Goal: Task Accomplishment & Management: Manage account settings

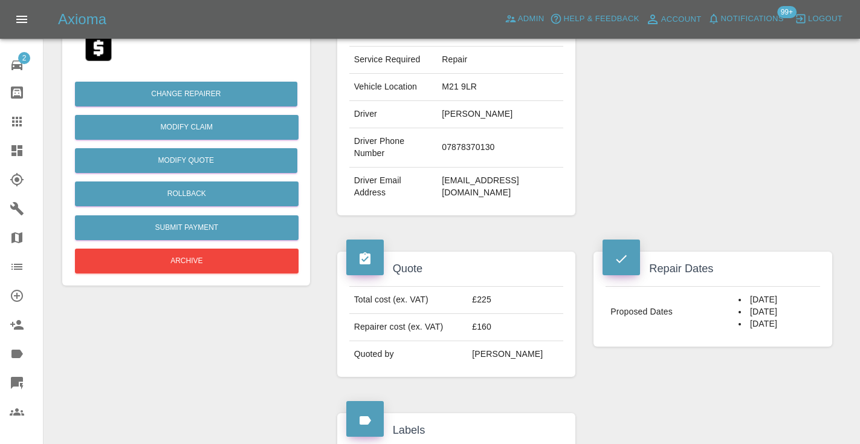
scroll to position [240, 0]
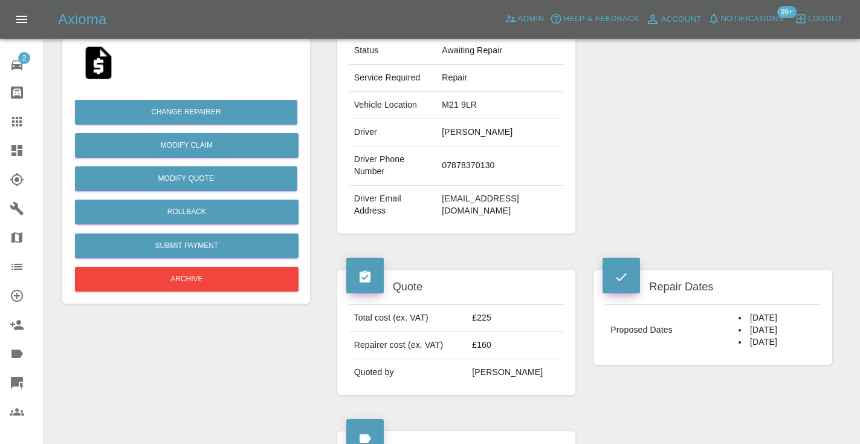
click at [491, 163] on td "07878370130" at bounding box center [500, 165] width 126 height 39
copy td "07878370130"
click at [758, 81] on div "Repairer Repair shop 1st Choice Car Cosmetics" at bounding box center [712, 71] width 257 height 361
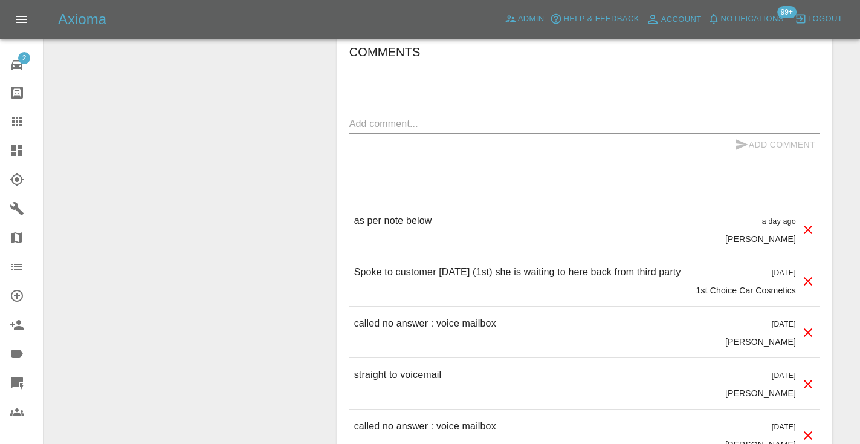
scroll to position [1100, 0]
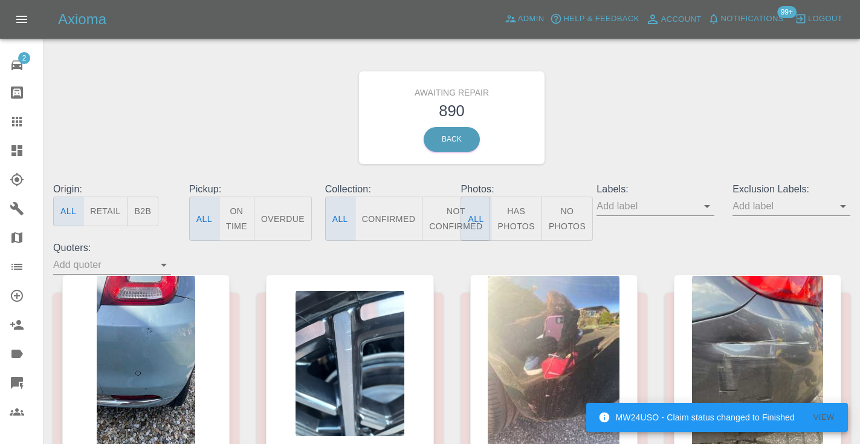
click at [444, 219] on button "Not Confirmed" at bounding box center [456, 218] width 68 height 44
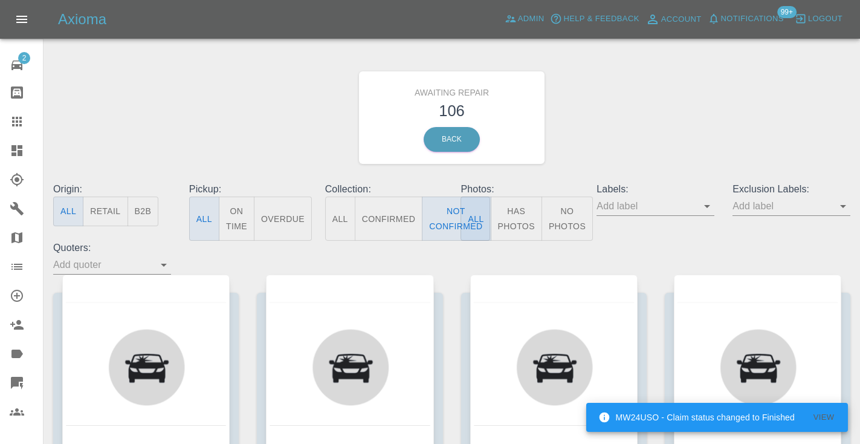
click at [629, 132] on div "Awaiting Repair 106 Back" at bounding box center [451, 117] width 815 height 129
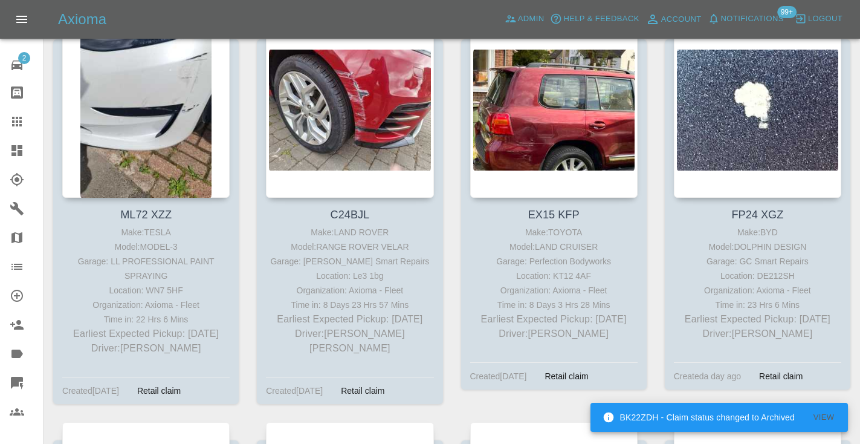
scroll to position [2205, 0]
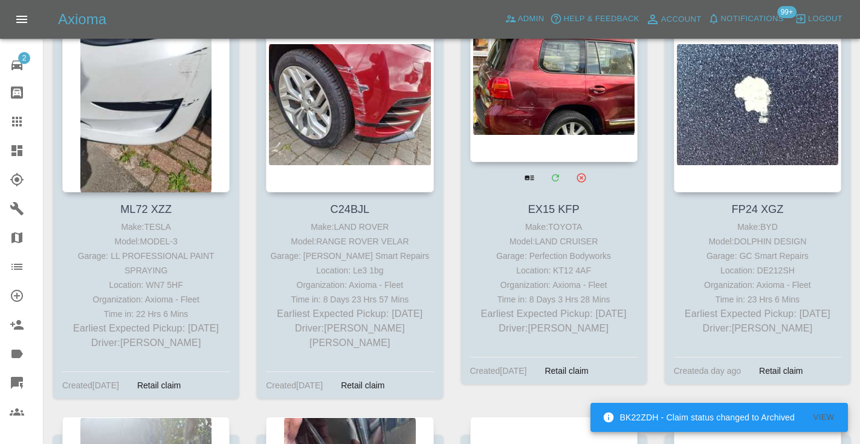
click at [563, 86] on div at bounding box center [553, 73] width 167 height 176
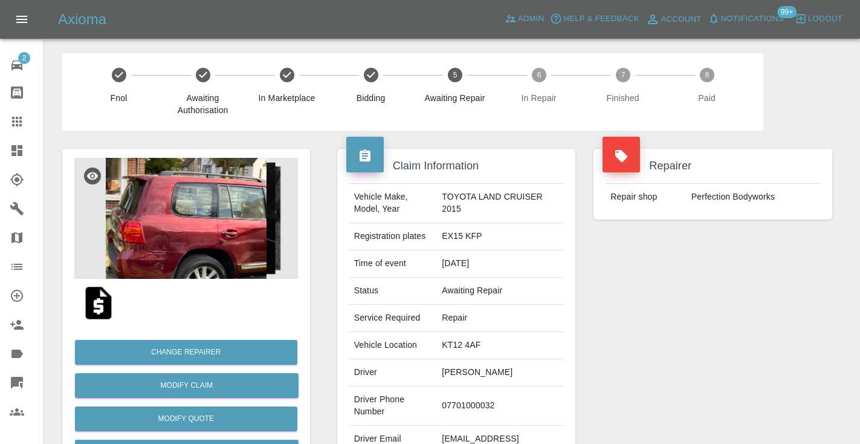
click at [488, 399] on td "07701000032" at bounding box center [500, 405] width 126 height 39
copy td "07701000032"
click at [788, 277] on div "Repairer Repair shop Perfection Bodyworks" at bounding box center [712, 311] width 257 height 361
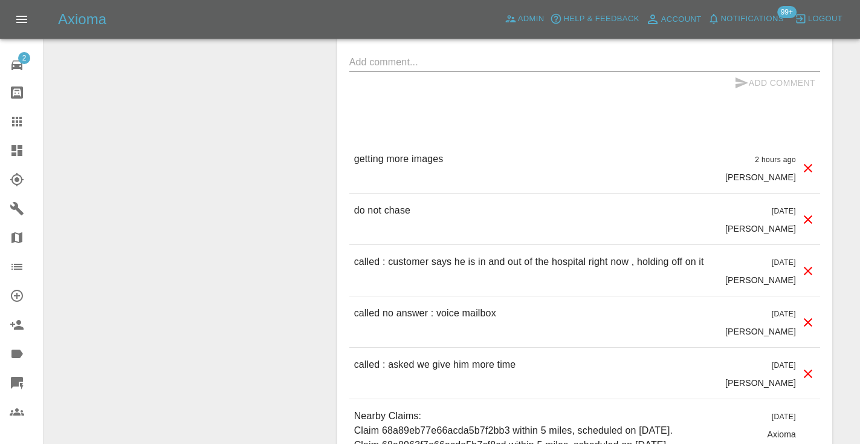
scroll to position [1565, 0]
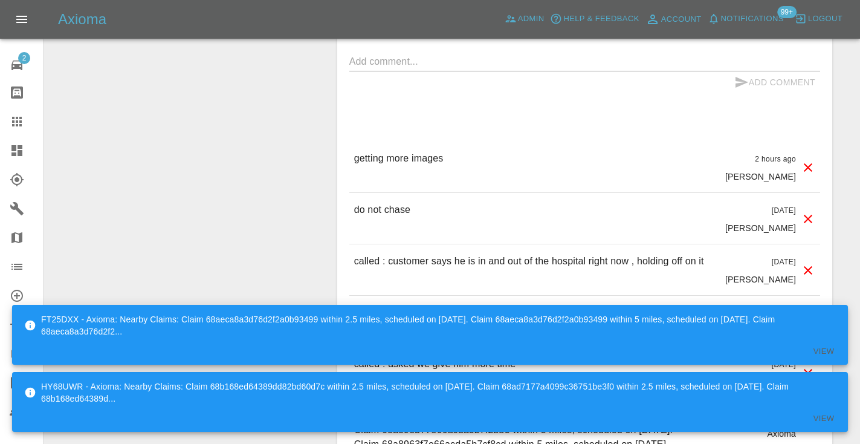
click at [8, 109] on link "Claims" at bounding box center [21, 121] width 43 height 29
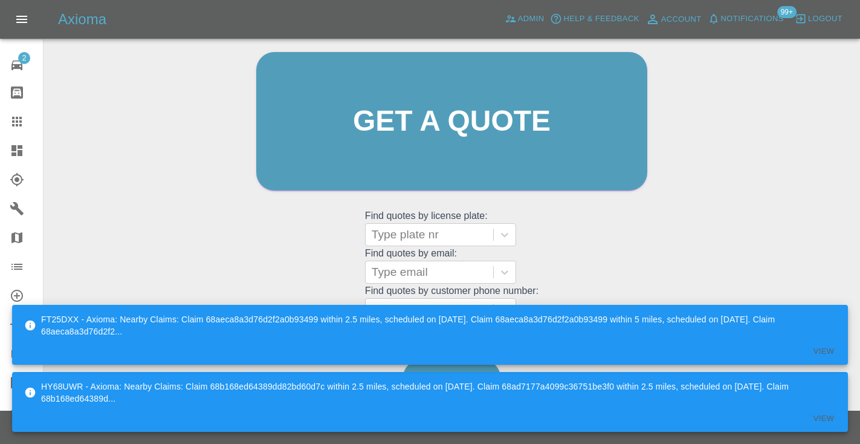
click at [669, 276] on div "Welcome Castro Get a quote Get a quote Find quotes by license plate: Type plate…" at bounding box center [451, 179] width 797 height 434
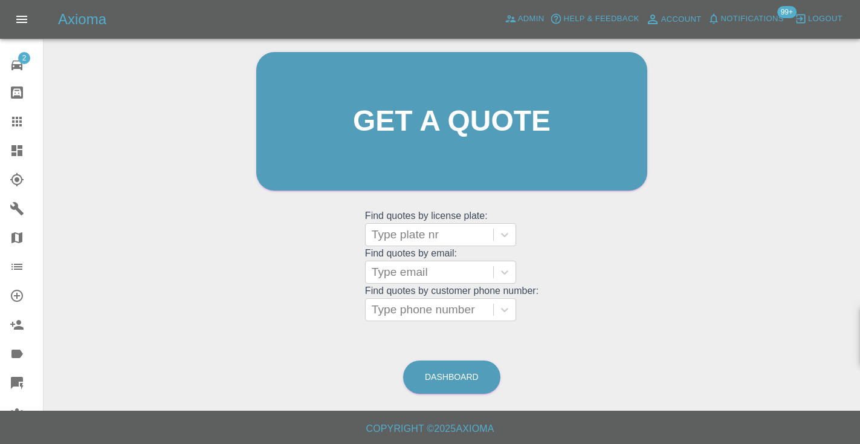
click at [667, 224] on div "Welcome Castro Get a quote Get a quote Find quotes by license plate: Type plate…" at bounding box center [451, 179] width 797 height 434
click at [474, 372] on link "Dashboard" at bounding box center [451, 376] width 97 height 33
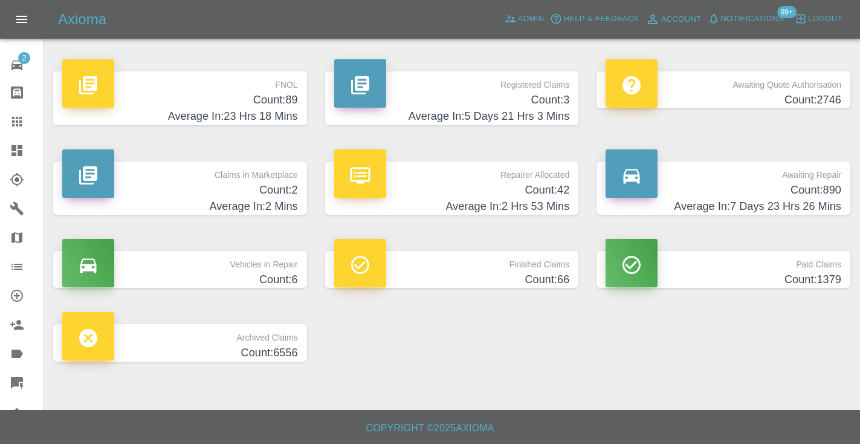
click at [802, 186] on h4 "Count: 890" at bounding box center [724, 190] width 236 height 16
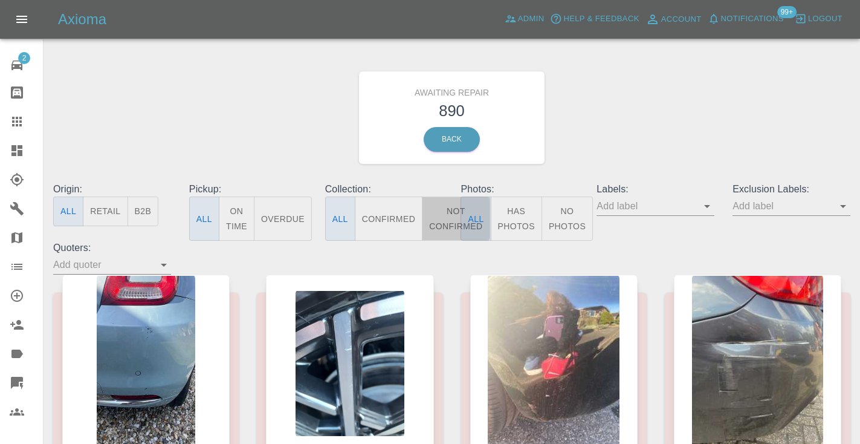
click at [452, 210] on button "Not Confirmed" at bounding box center [456, 218] width 68 height 44
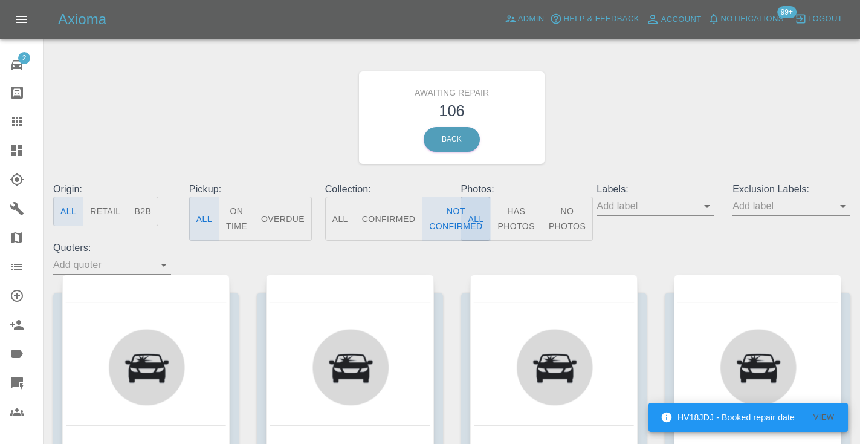
click at [630, 121] on div "Awaiting Repair 106 Back" at bounding box center [451, 117] width 815 height 129
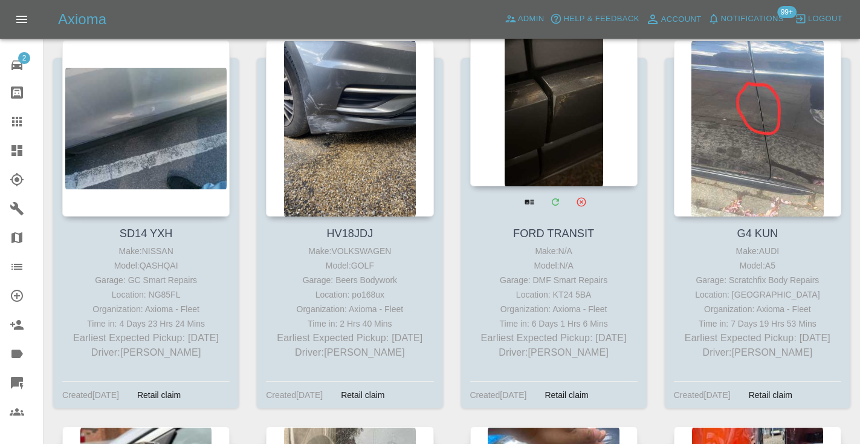
scroll to position [2971, 0]
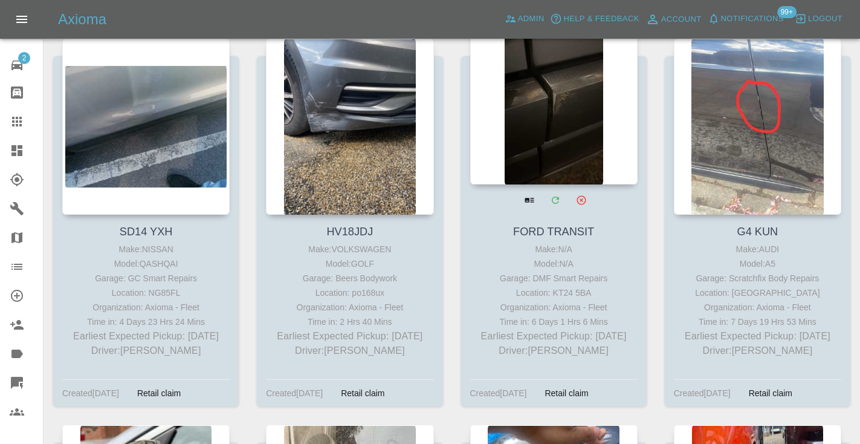
click at [564, 136] on div at bounding box center [553, 96] width 167 height 176
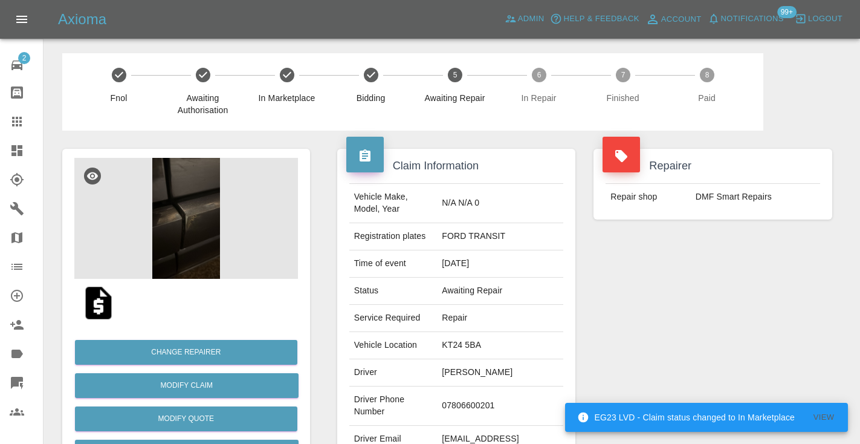
click at [477, 400] on td "07806600201" at bounding box center [500, 405] width 126 height 39
copy td "07806600201"
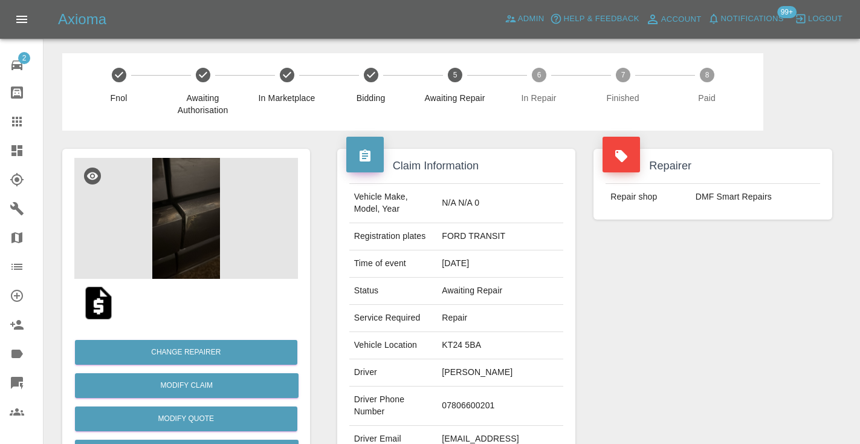
click at [797, 273] on div "Repairer Repair shop DMF Smart Repairs" at bounding box center [712, 311] width 257 height 361
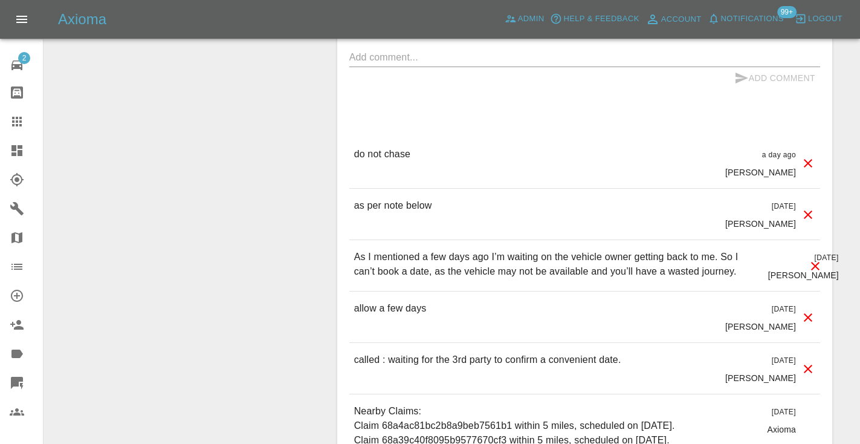
scroll to position [1066, 0]
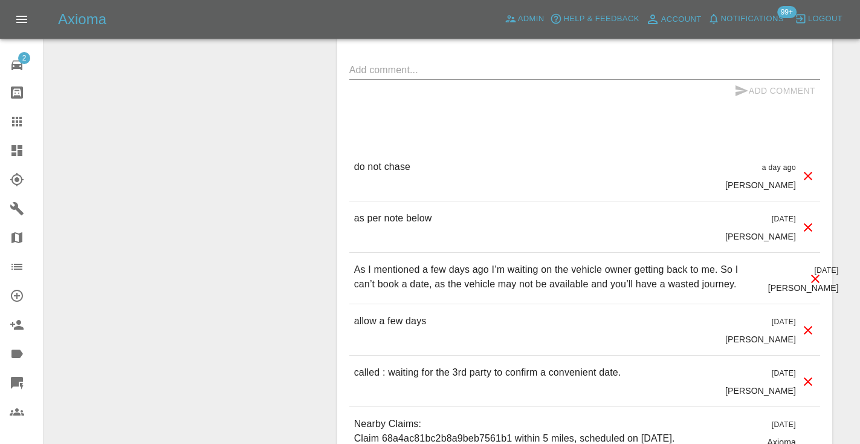
click at [25, 124] on div at bounding box center [27, 121] width 34 height 15
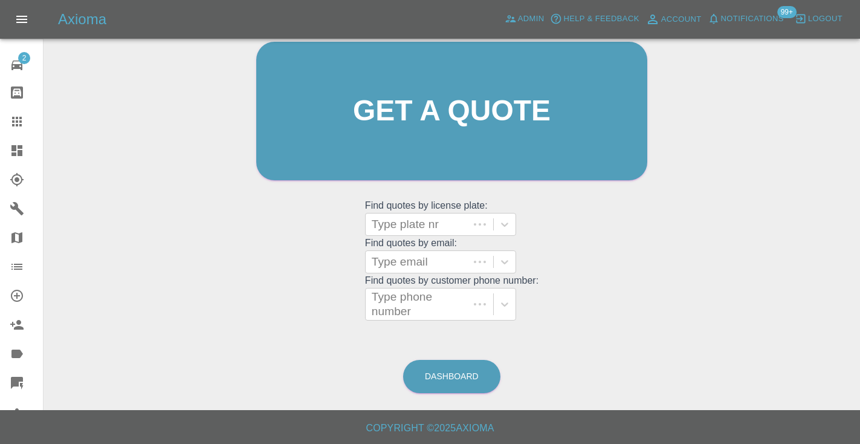
scroll to position [121, 0]
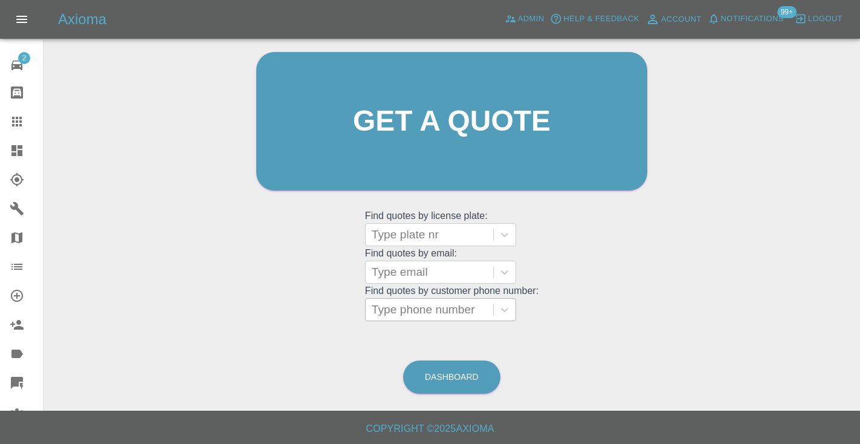
click at [430, 306] on div "Type phone number" at bounding box center [429, 309] width 115 height 15
click at [447, 381] on link "Dashboard" at bounding box center [451, 376] width 97 height 33
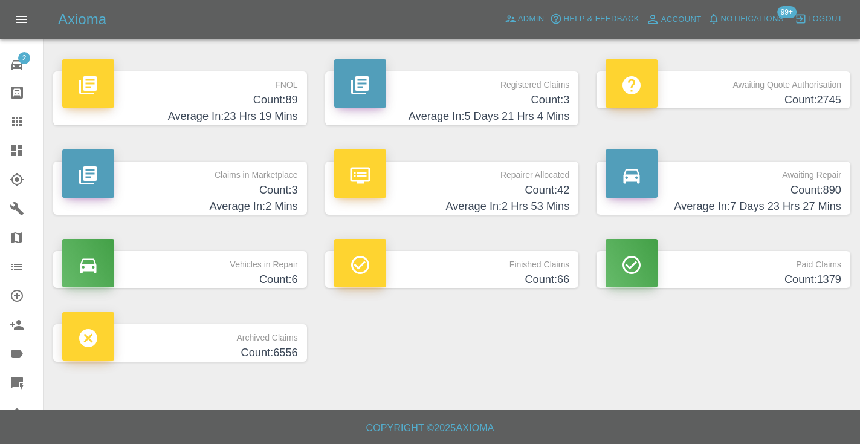
click at [799, 189] on h4 "Count: 890" at bounding box center [724, 190] width 236 height 16
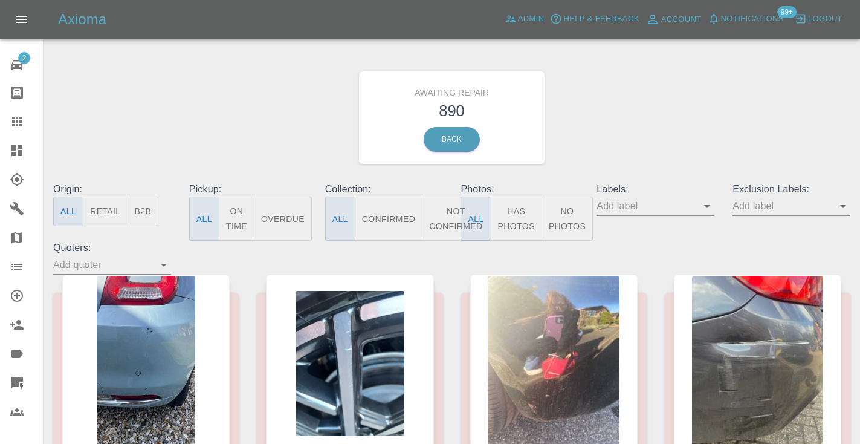
click at [447, 213] on button "Not Confirmed" at bounding box center [456, 218] width 68 height 44
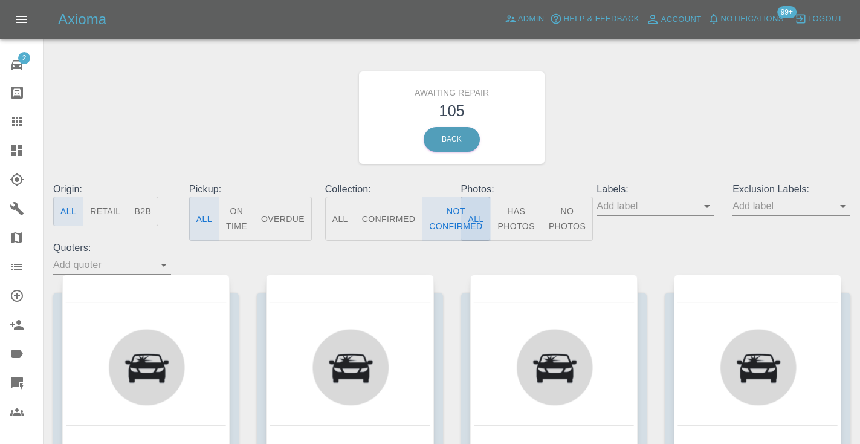
click at [609, 153] on div "Awaiting Repair 105 Back" at bounding box center [451, 117] width 815 height 129
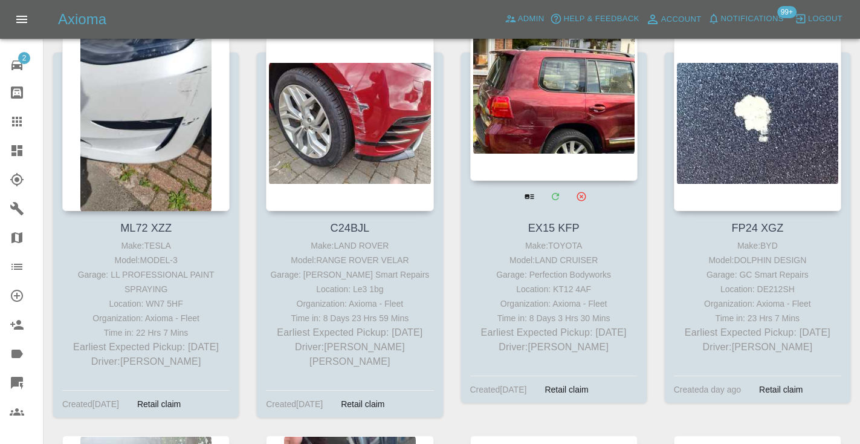
scroll to position [2181, 0]
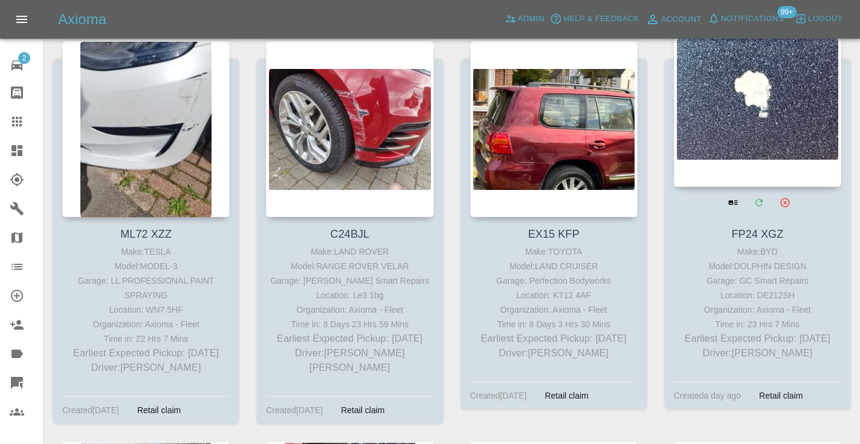
click at [739, 134] on div at bounding box center [757, 98] width 167 height 176
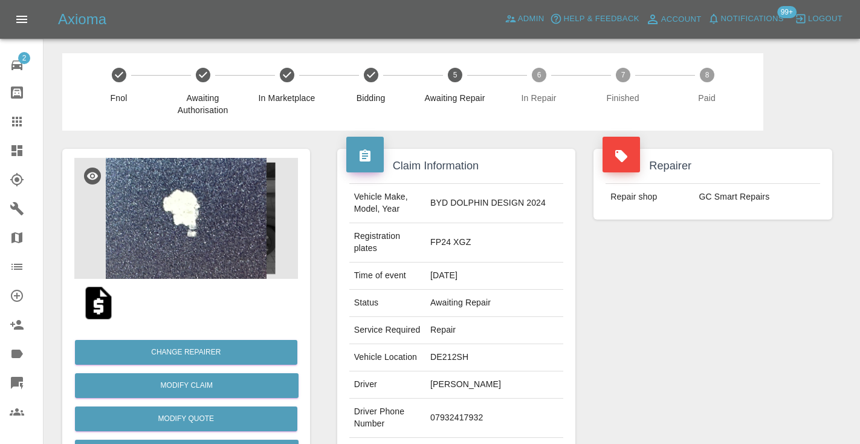
click at [491, 398] on td "07932417932" at bounding box center [494, 417] width 138 height 39
copy td "07932417932"
click at [694, 321] on div "Repairer Repair shop GC Smart Repairs" at bounding box center [712, 323] width 257 height 385
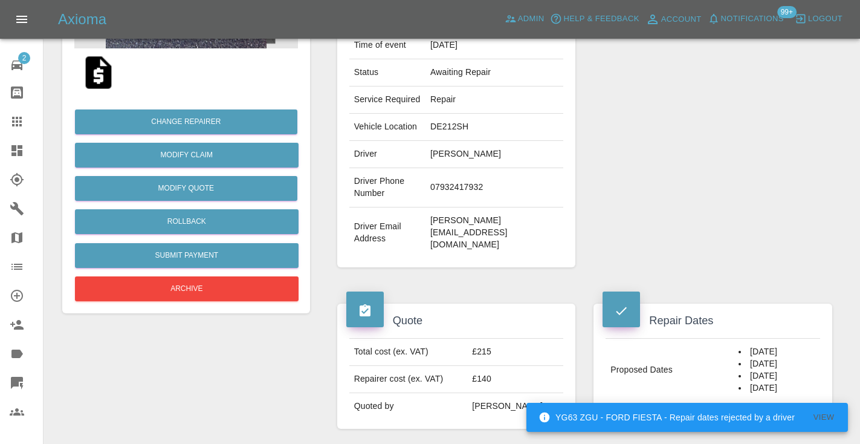
scroll to position [212, 0]
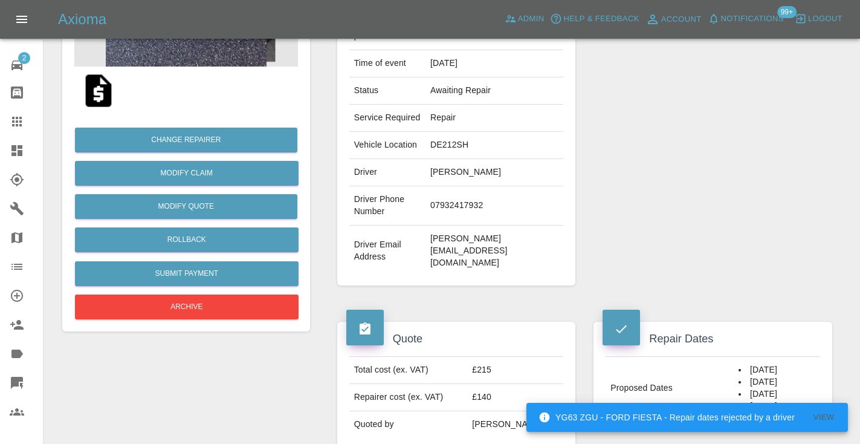
click at [491, 186] on td "07932417932" at bounding box center [494, 205] width 138 height 39
click at [515, 225] on td "tracy.greaves1@icloud.com" at bounding box center [494, 250] width 138 height 51
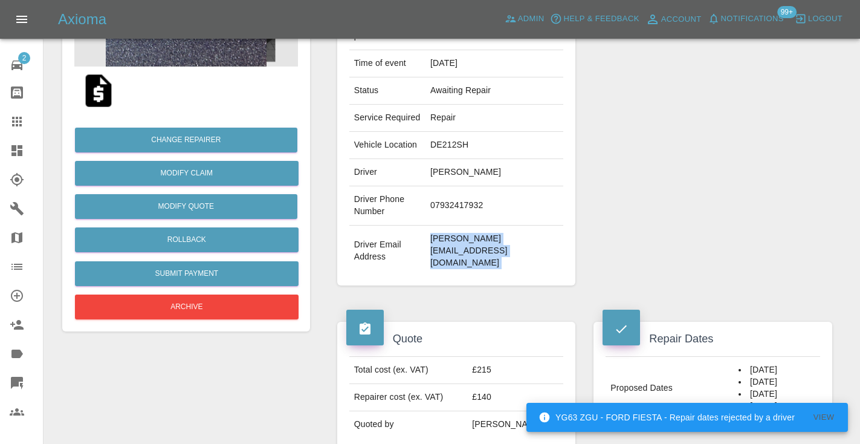
copy div "tracy.greaves1@icloud.com"
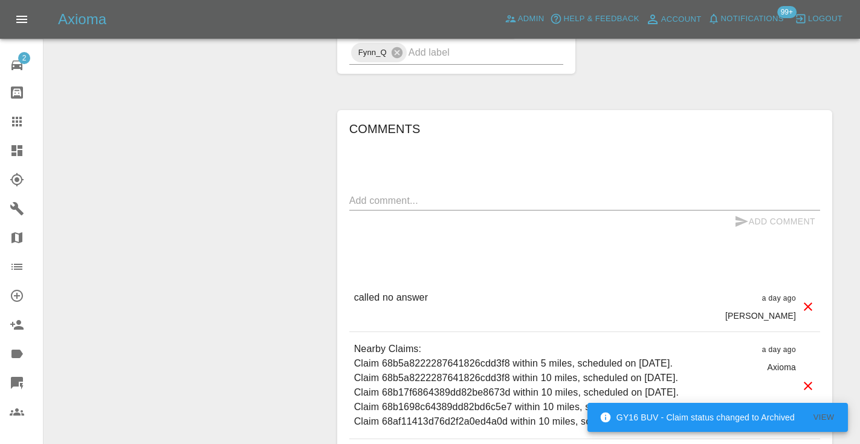
scroll to position [900, 0]
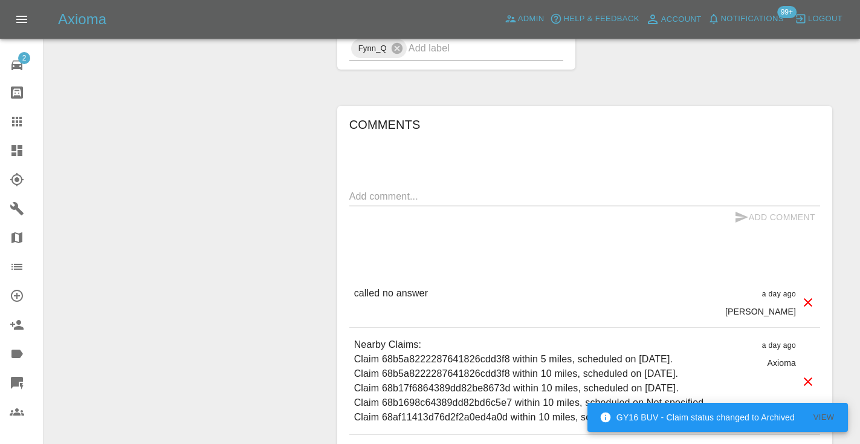
click at [411, 189] on textarea at bounding box center [584, 196] width 471 height 14
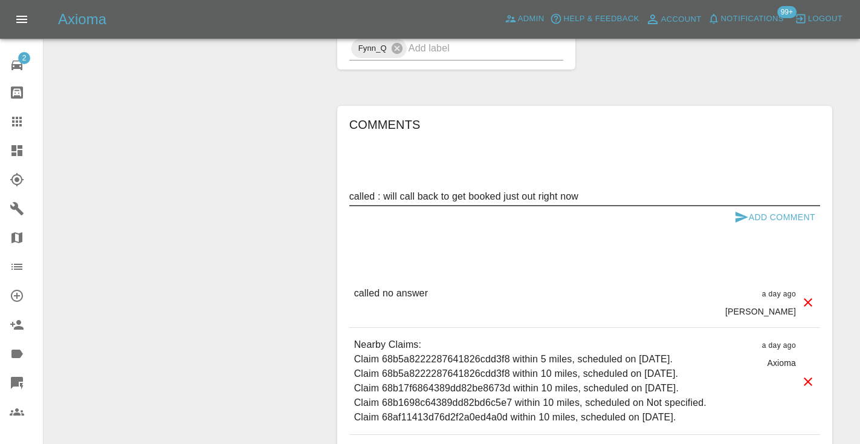
type textarea "called : will call back to get booked just out right now"
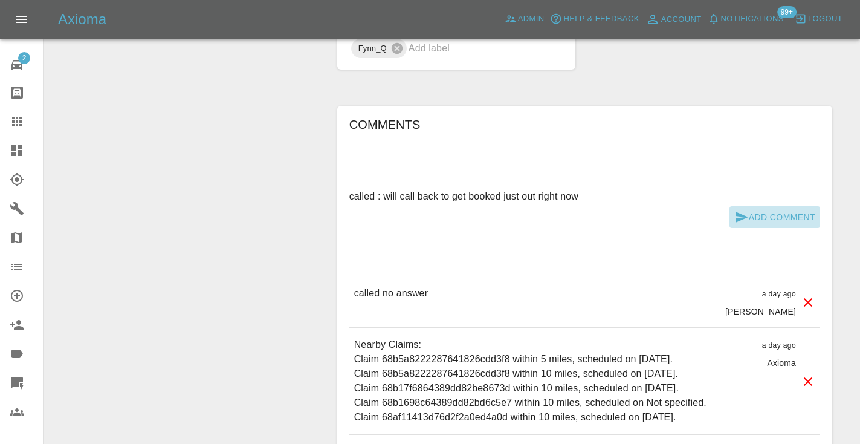
click at [747, 210] on icon "submit" at bounding box center [741, 217] width 15 height 15
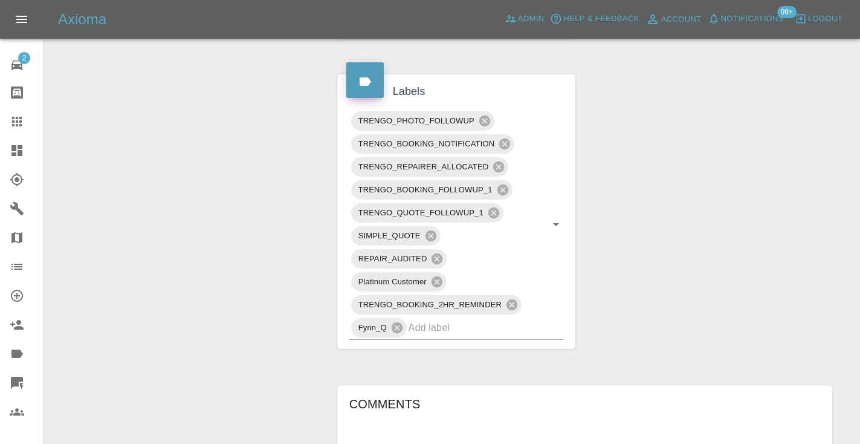
scroll to position [639, 0]
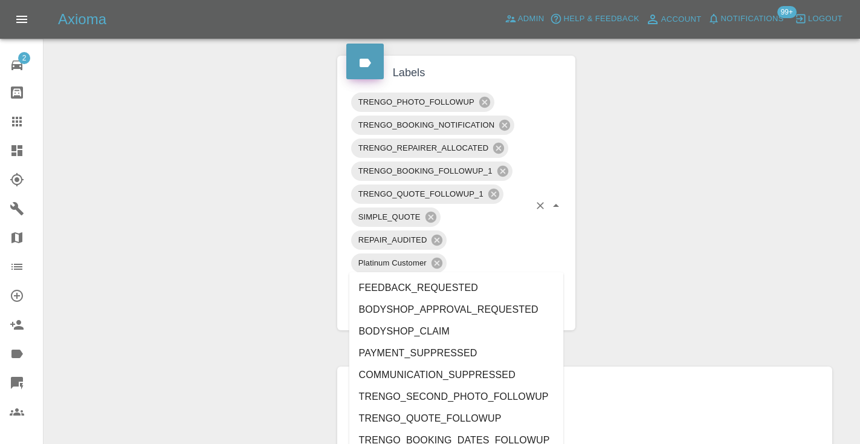
click at [438, 270] on div "TRENGO_PHOTO_FOLLOWUP TRENGO_BOOKING_NOTIFICATION TRENGO_REPAIRER_ALLOCATED TRE…" at bounding box center [456, 206] width 215 height 230
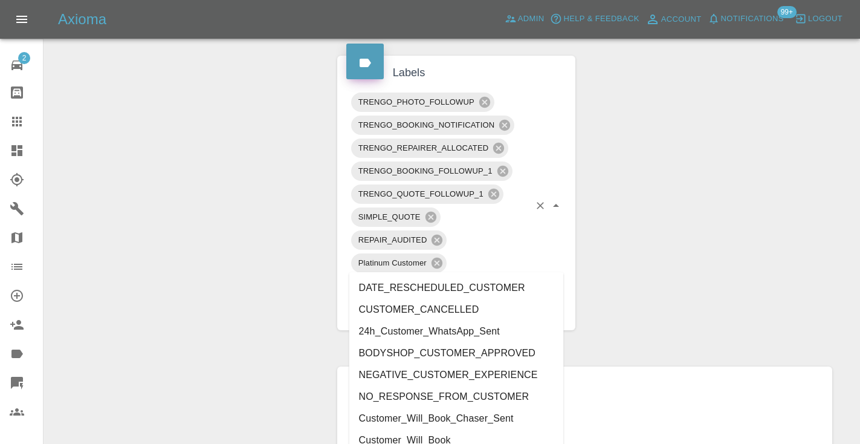
type input "cust"
click at [445, 436] on li "Customer_Will_Book" at bounding box center [456, 440] width 215 height 22
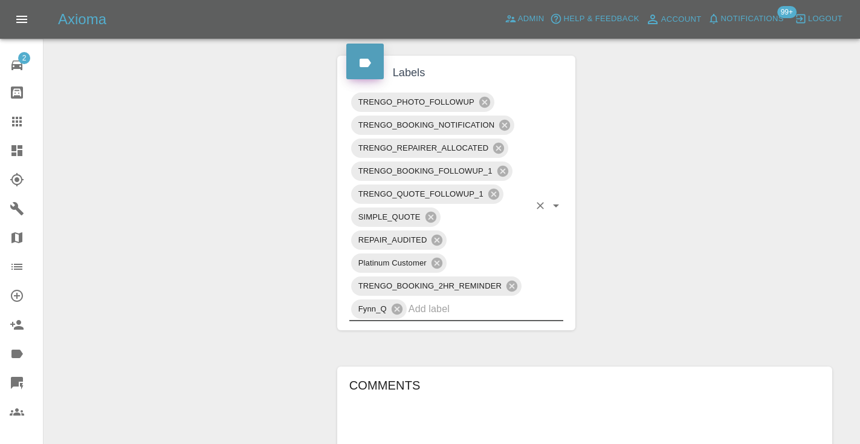
click at [280, 277] on div "Change Repairer Modify Claim Modify Quote Rollback Submit Payment Archive" at bounding box center [186, 167] width 266 height 1353
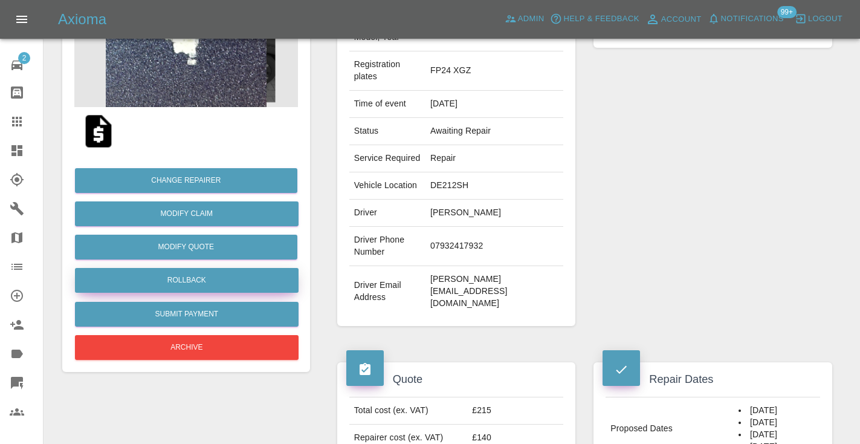
scroll to position [162, 0]
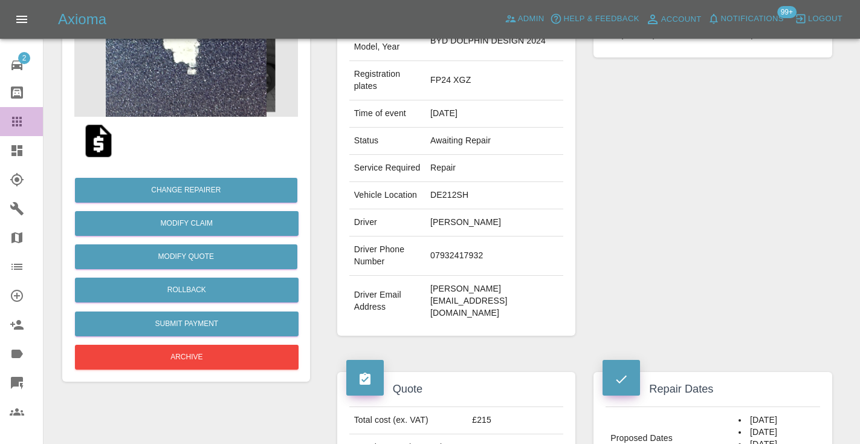
click at [22, 124] on icon at bounding box center [17, 122] width 10 height 10
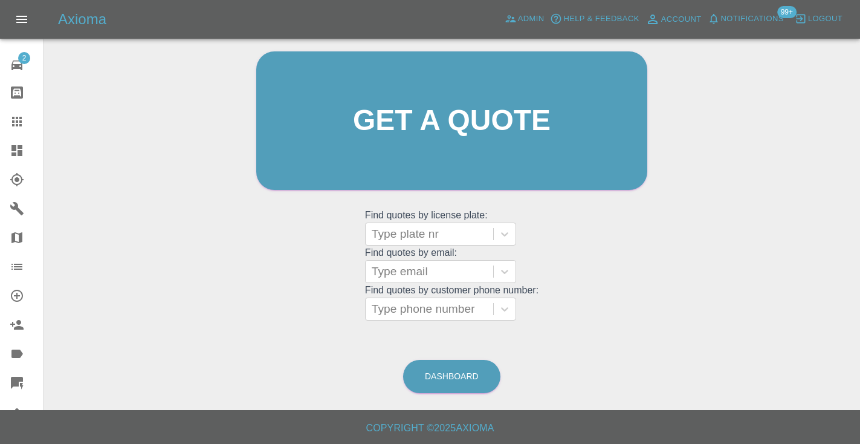
scroll to position [121, 0]
click at [461, 382] on link "Dashboard" at bounding box center [451, 376] width 97 height 33
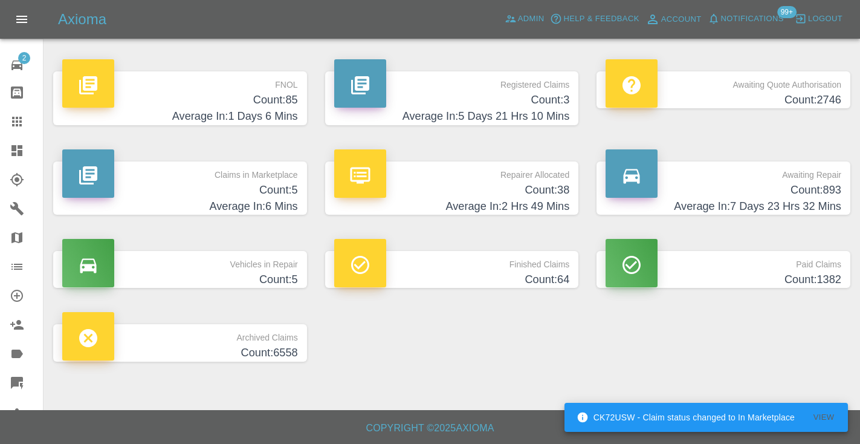
click at [815, 186] on h4 "Count: 893" at bounding box center [724, 190] width 236 height 16
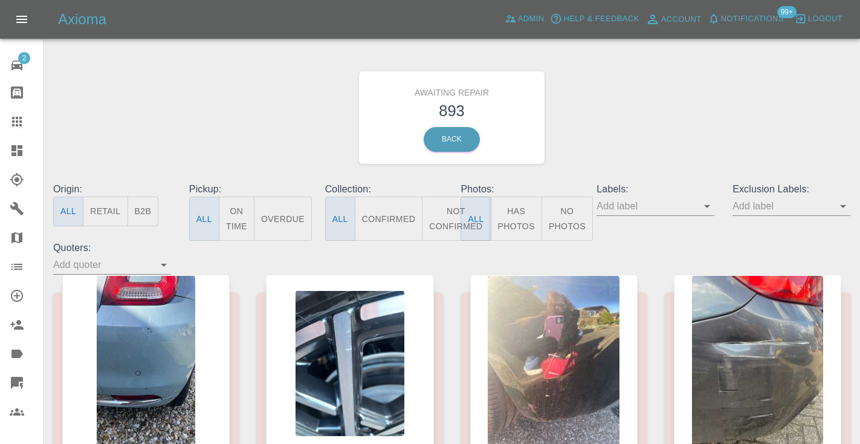
click at [457, 220] on button "Not Confirmed" at bounding box center [456, 218] width 68 height 44
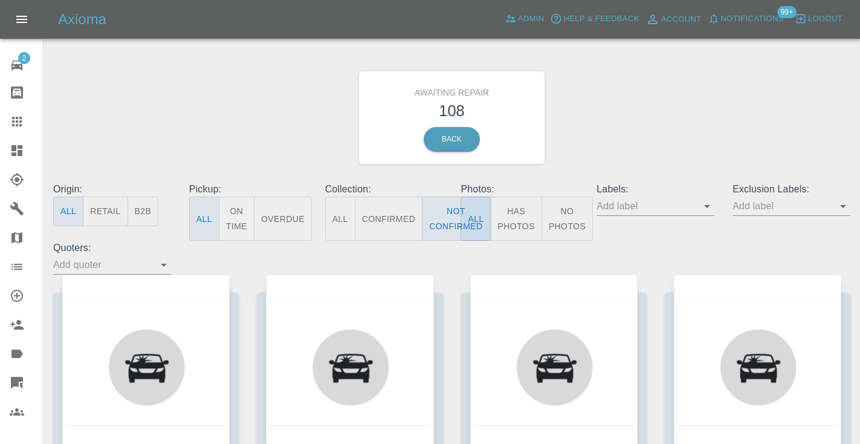
click at [685, 146] on div "Awaiting Repair 108 Back" at bounding box center [451, 117] width 815 height 129
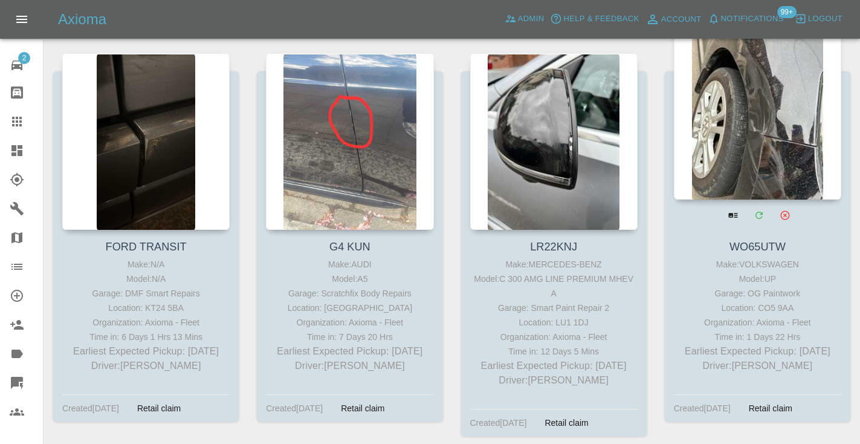
scroll to position [3336, 0]
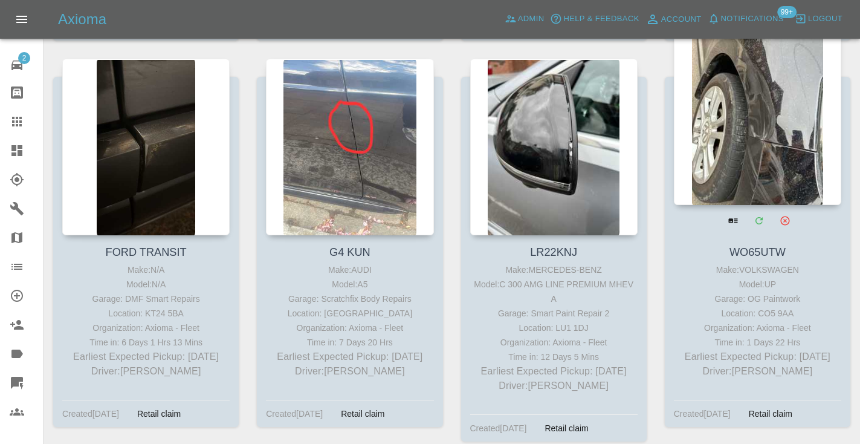
click at [771, 131] on div at bounding box center [757, 116] width 167 height 176
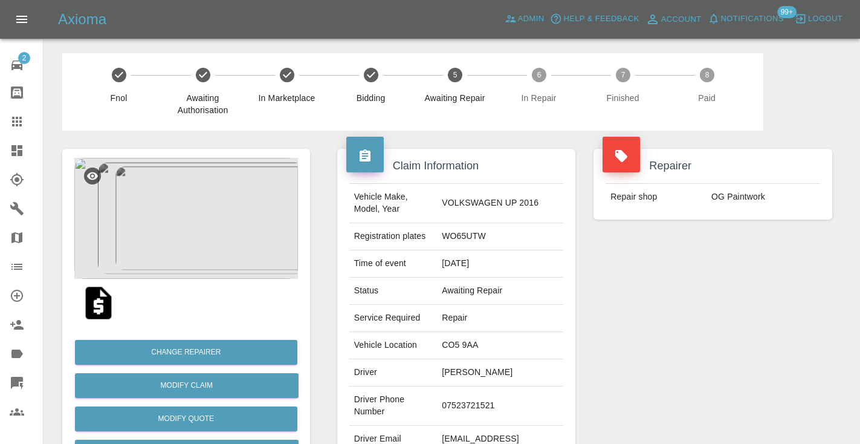
click at [470, 401] on td "07523721521" at bounding box center [500, 405] width 126 height 39
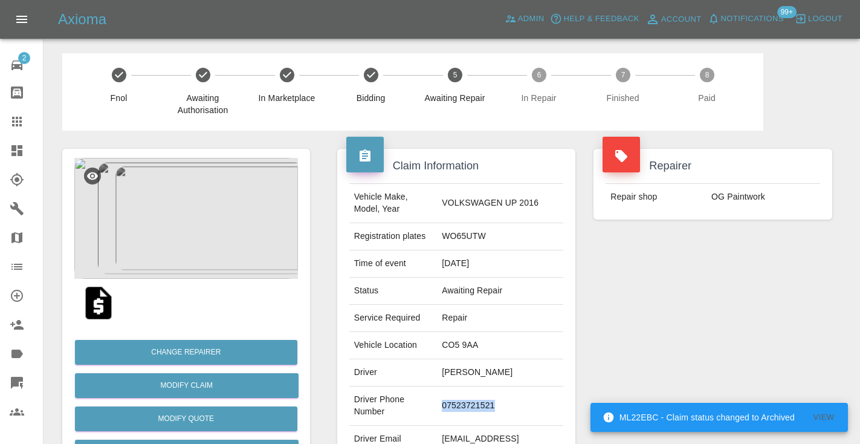
copy td "07523721521"
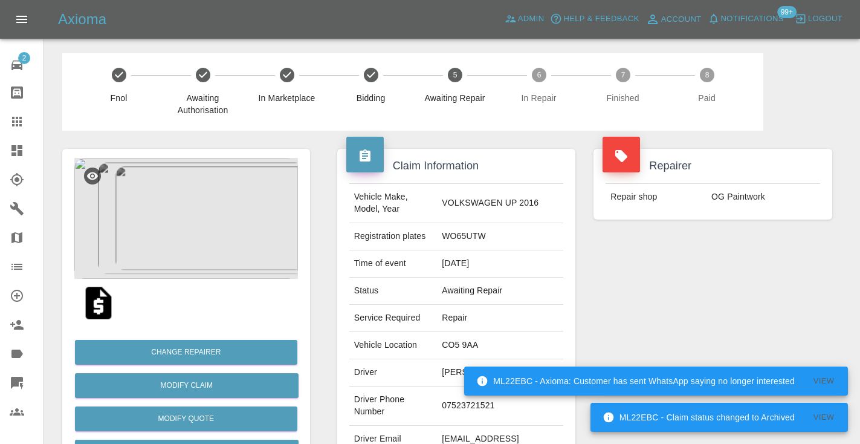
click at [733, 321] on div "Repairer Repair shop OG Paintwork" at bounding box center [712, 311] width 257 height 361
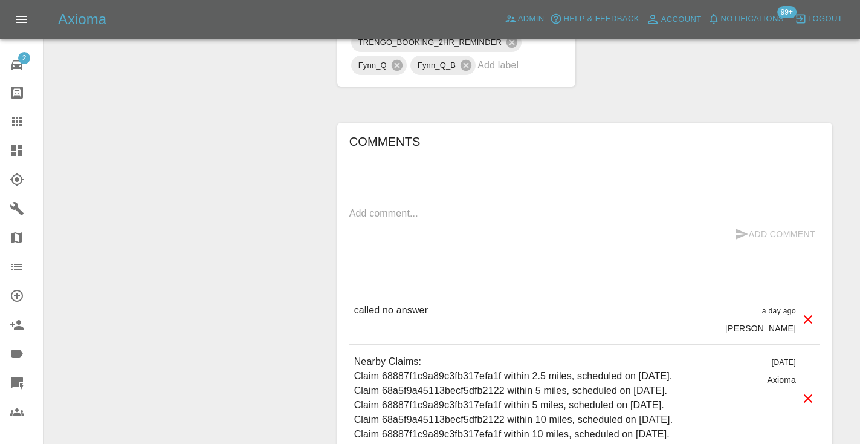
scroll to position [1017, 0]
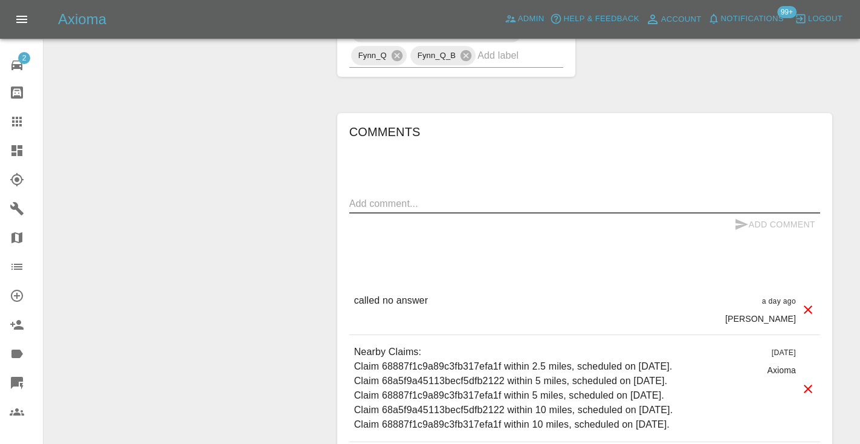
click at [395, 205] on textarea at bounding box center [584, 203] width 471 height 14
type textarea "called : asking we give them a few more days to decide"
click at [762, 224] on button "Add Comment" at bounding box center [774, 224] width 91 height 22
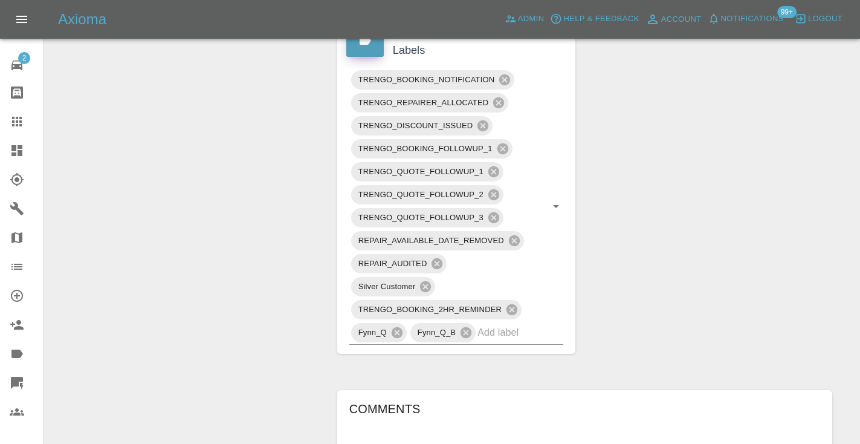
scroll to position [739, 0]
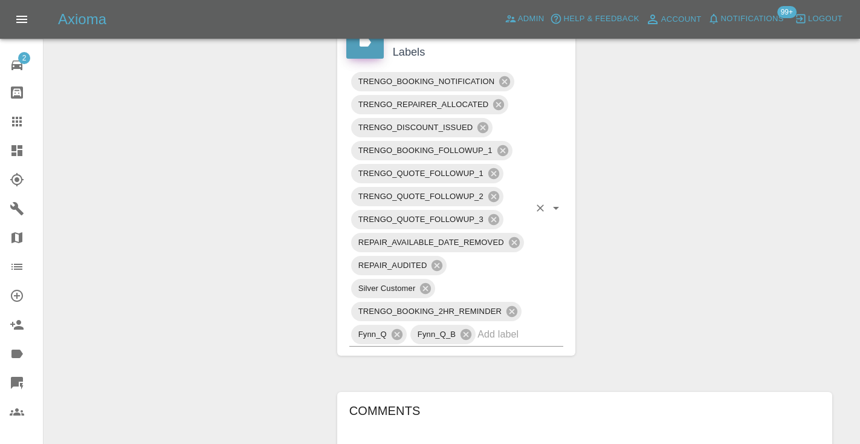
click at [527, 338] on input "text" at bounding box center [503, 334] width 52 height 19
type input "customer_will"
click at [472, 381] on li "Customer_Will_Book" at bounding box center [456, 383] width 215 height 22
click at [263, 175] on div "Change Repairer Modify Claim Modify Quote Rollback Submit Payment Archive" at bounding box center [186, 151] width 266 height 1519
click at [22, 117] on icon at bounding box center [17, 121] width 15 height 15
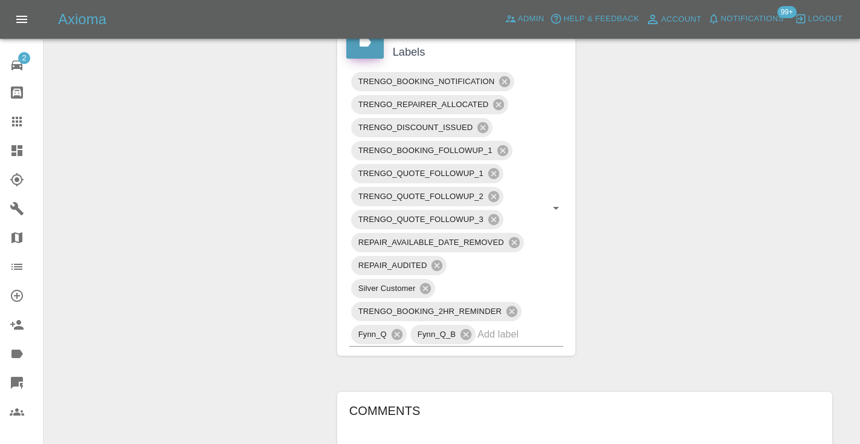
scroll to position [121, 0]
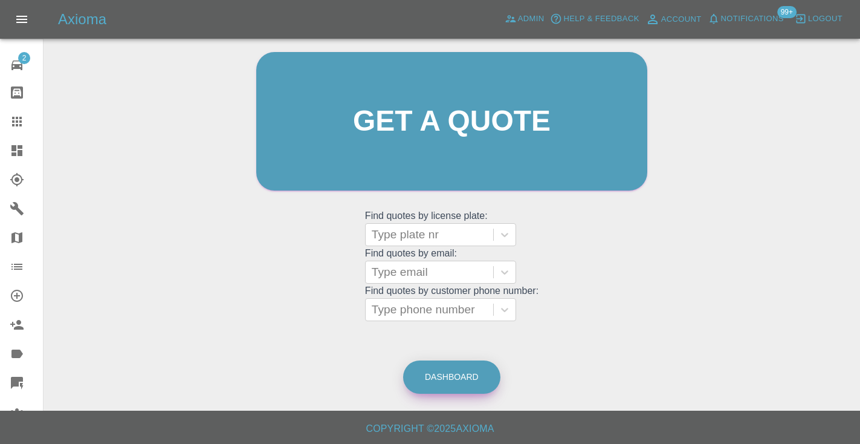
click at [444, 378] on link "Dashboard" at bounding box center [451, 376] width 97 height 33
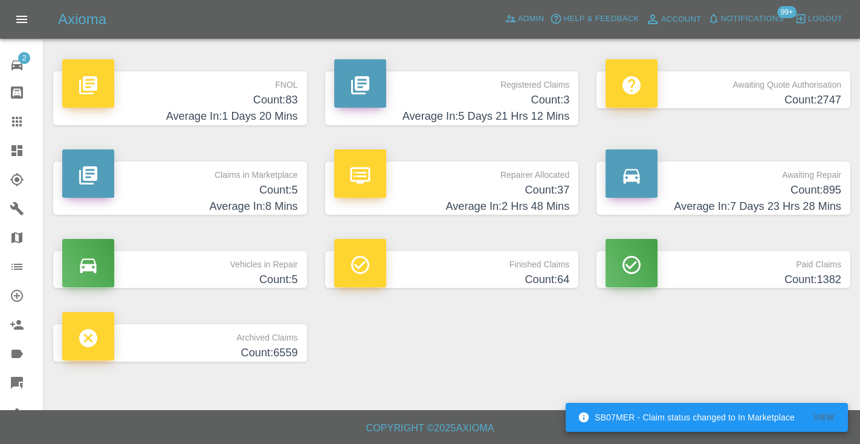
click at [827, 188] on h4 "Count: 895" at bounding box center [724, 190] width 236 height 16
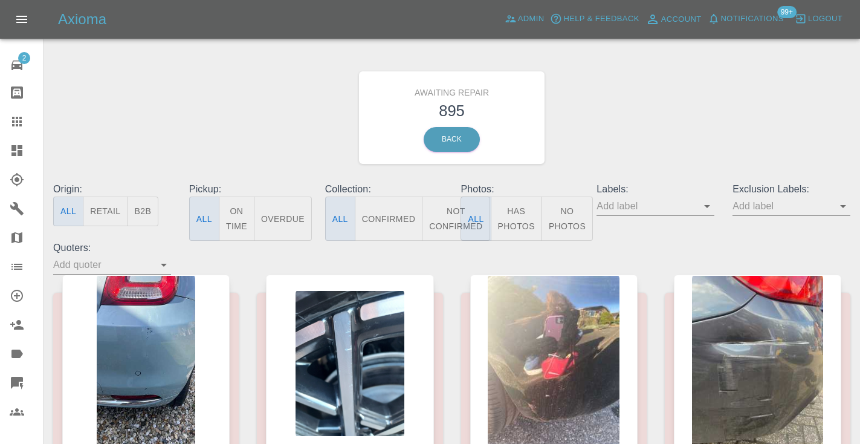
click at [434, 209] on button "Not Confirmed" at bounding box center [456, 218] width 68 height 44
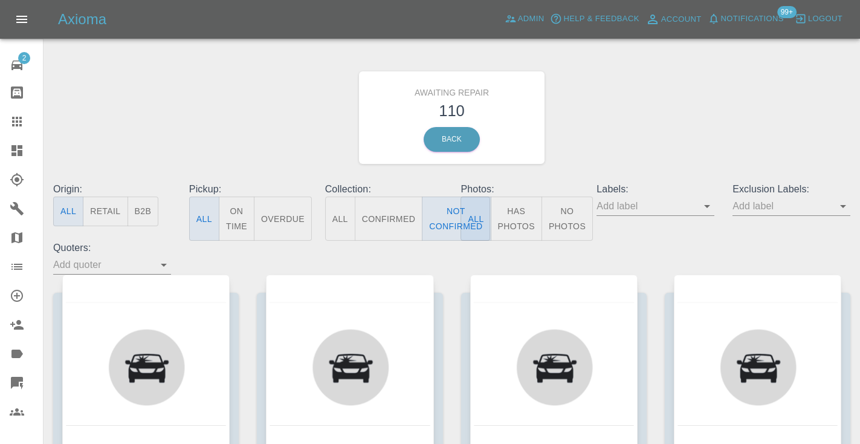
click at [693, 105] on div "Awaiting Repair 110 Back" at bounding box center [451, 117] width 815 height 129
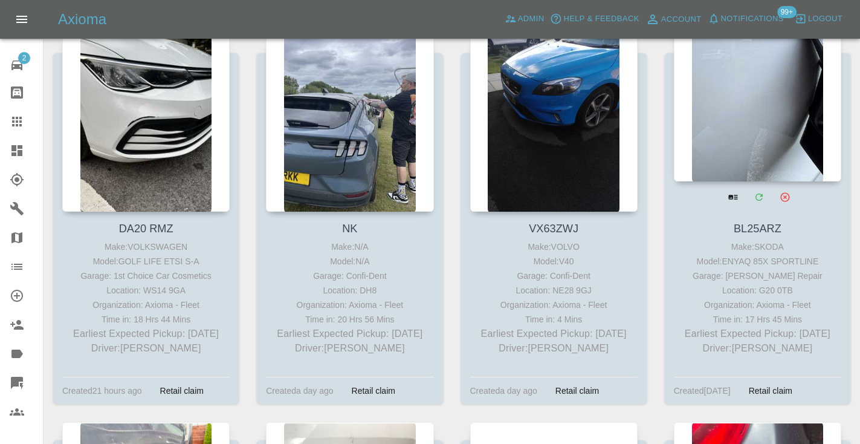
scroll to position [1408, 0]
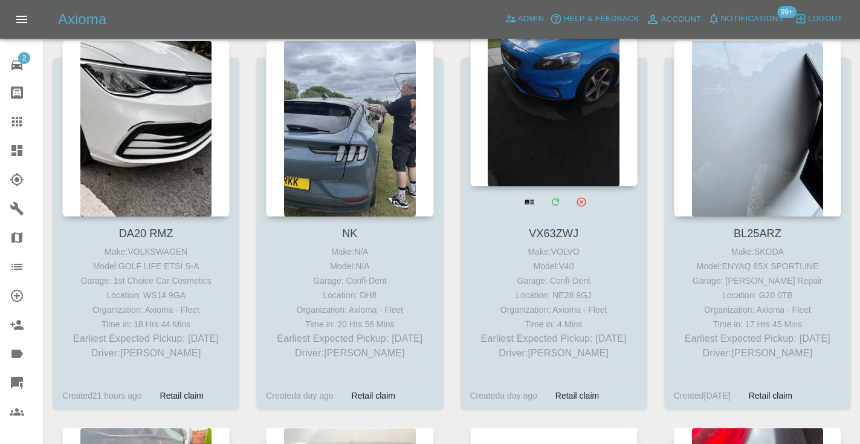
click at [561, 115] on div at bounding box center [553, 98] width 167 height 176
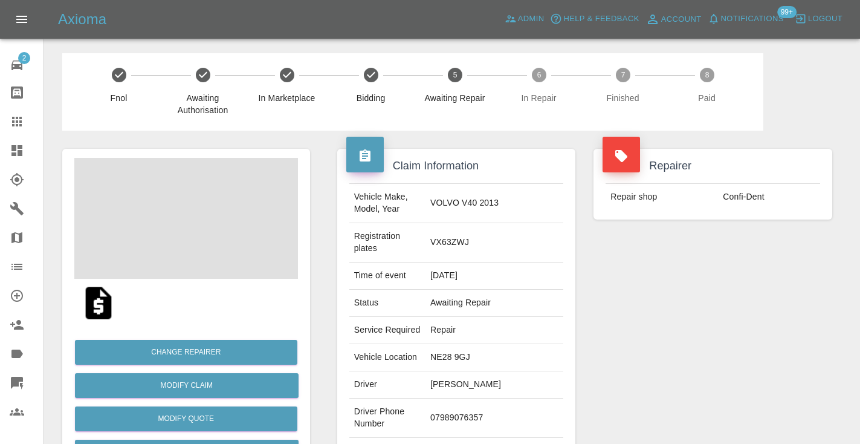
click at [480, 408] on td "07989076357" at bounding box center [494, 417] width 138 height 39
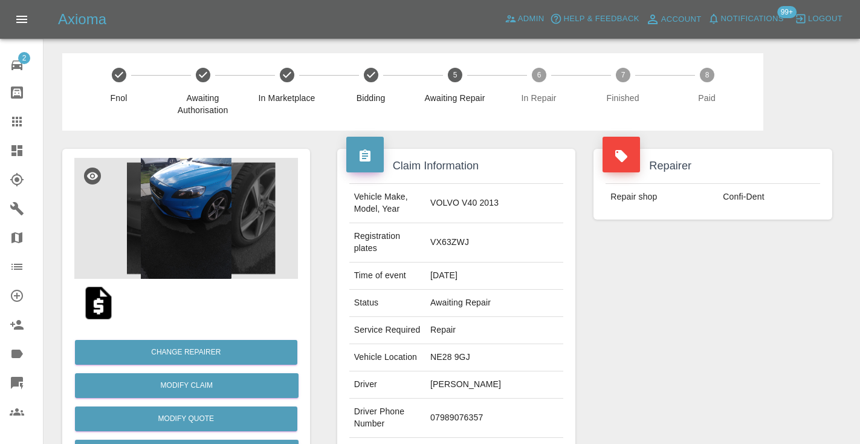
click at [480, 404] on td "07989076357" at bounding box center [494, 417] width 138 height 39
copy td "07989076357"
click at [690, 306] on div "Repairer Repair shop Confi-Dent" at bounding box center [712, 323] width 257 height 385
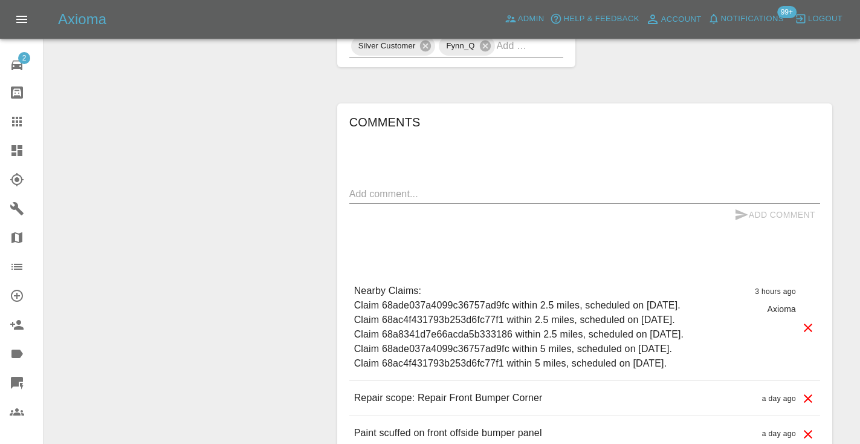
scroll to position [783, 0]
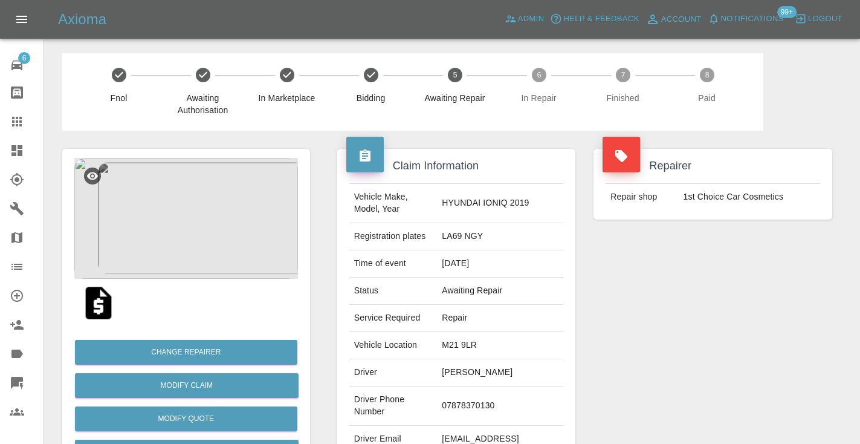
click at [766, 268] on div "Repairer Repair shop 1st Choice Car Cosmetics" at bounding box center [712, 311] width 257 height 361
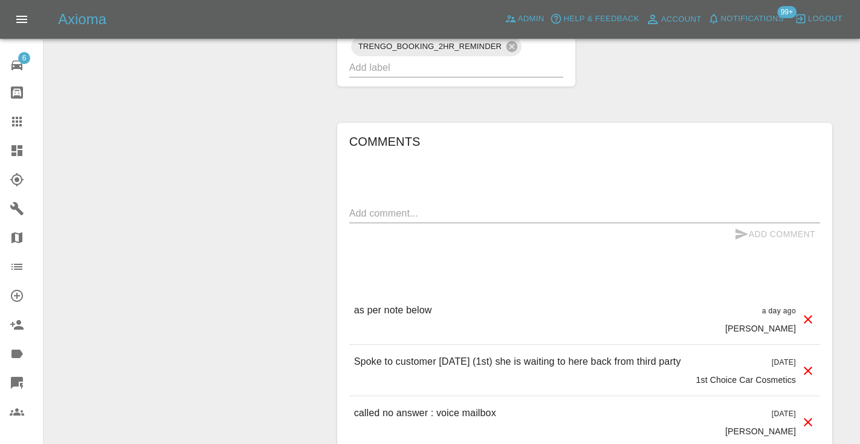
scroll to position [1002, 0]
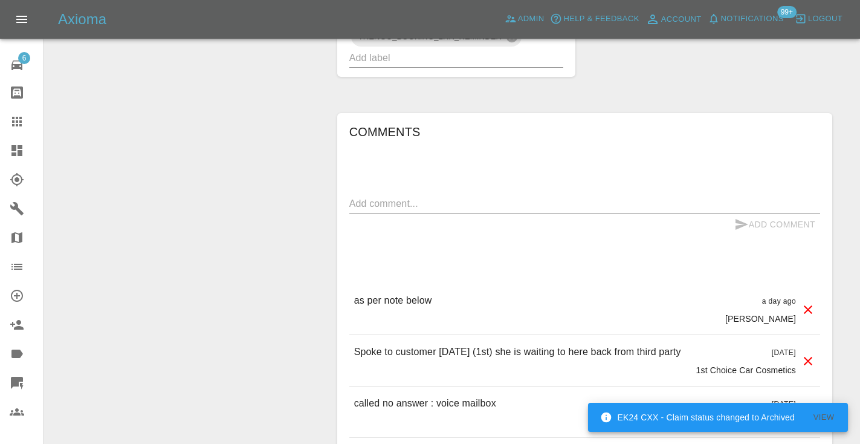
click at [23, 121] on icon at bounding box center [17, 121] width 15 height 15
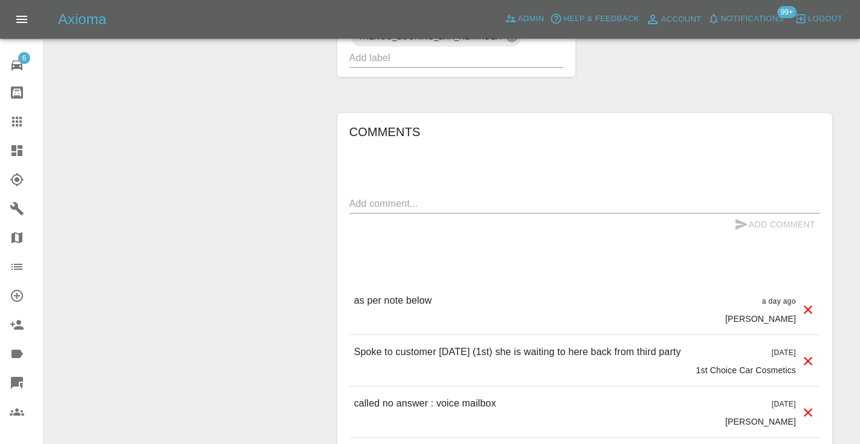
scroll to position [82, 0]
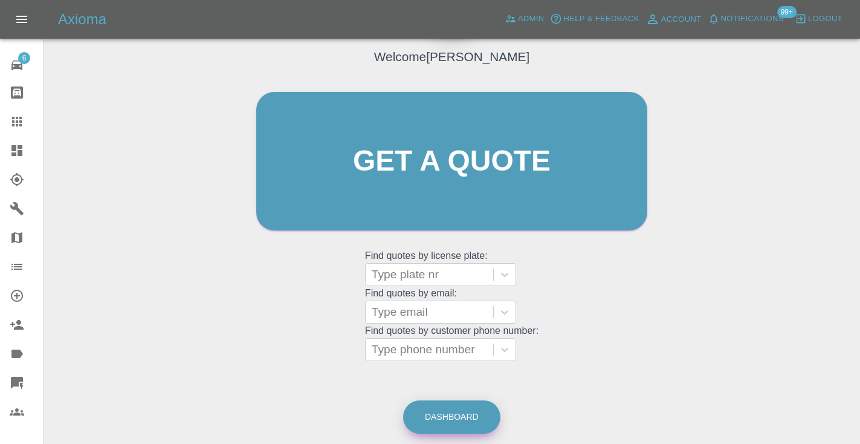
click at [468, 419] on link "Dashboard" at bounding box center [451, 416] width 97 height 33
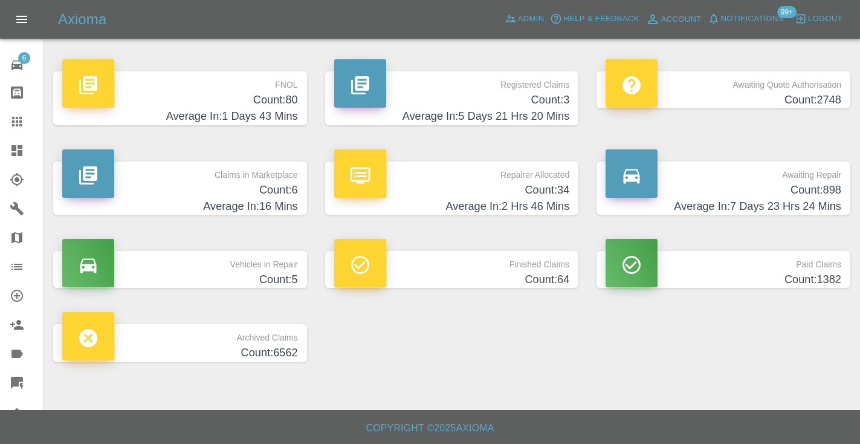
click at [795, 203] on h4 "Average In: 7 Days 23 Hrs 24 Mins" at bounding box center [724, 206] width 236 height 16
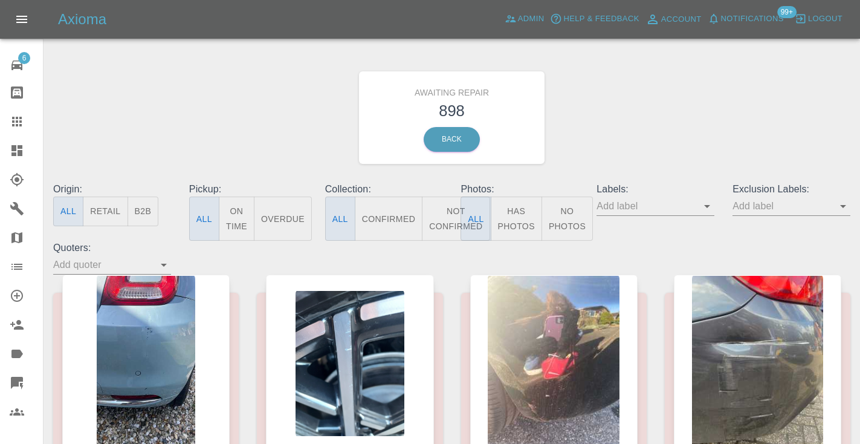
click at [446, 220] on button "Not Confirmed" at bounding box center [456, 218] width 68 height 44
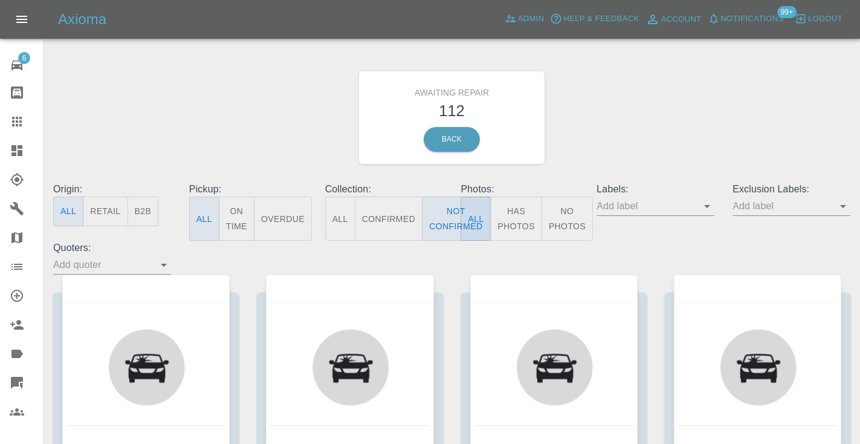
click at [639, 136] on div "Awaiting Repair 112 Back" at bounding box center [451, 117] width 815 height 129
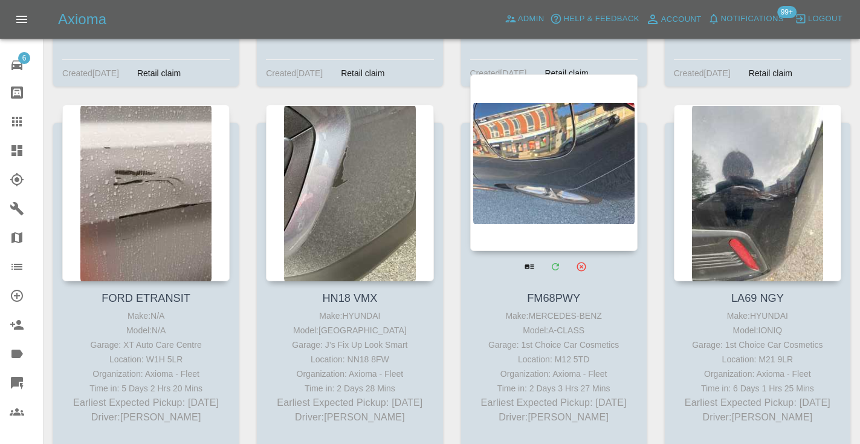
scroll to position [957, 0]
click at [583, 169] on div at bounding box center [553, 163] width 167 height 176
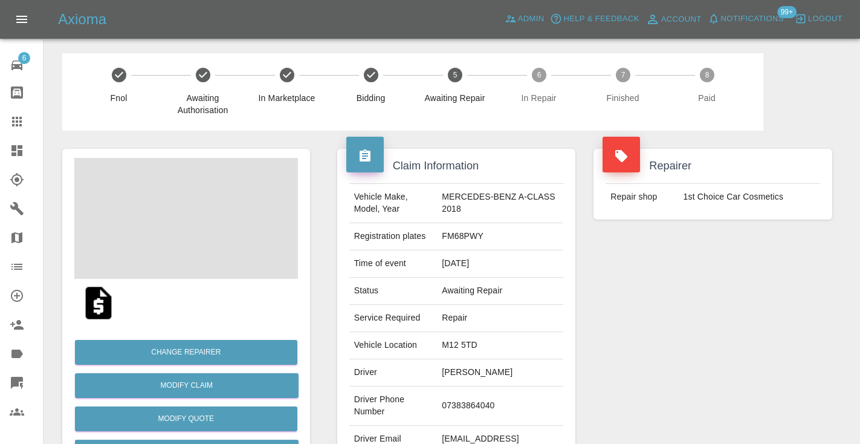
click at [445, 414] on td "07383864040" at bounding box center [500, 405] width 126 height 39
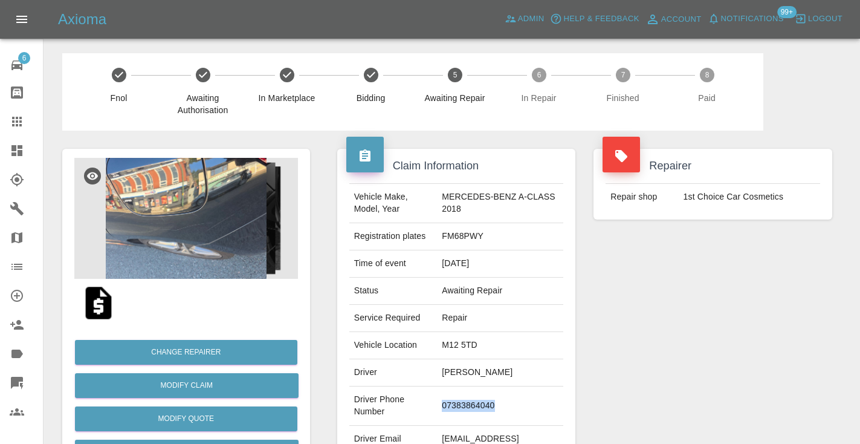
click at [445, 414] on td "07383864040" at bounding box center [500, 405] width 126 height 39
copy td "07383864040"
click at [644, 322] on div "Repairer Repair shop 1st Choice Car Cosmetics" at bounding box center [712, 311] width 257 height 361
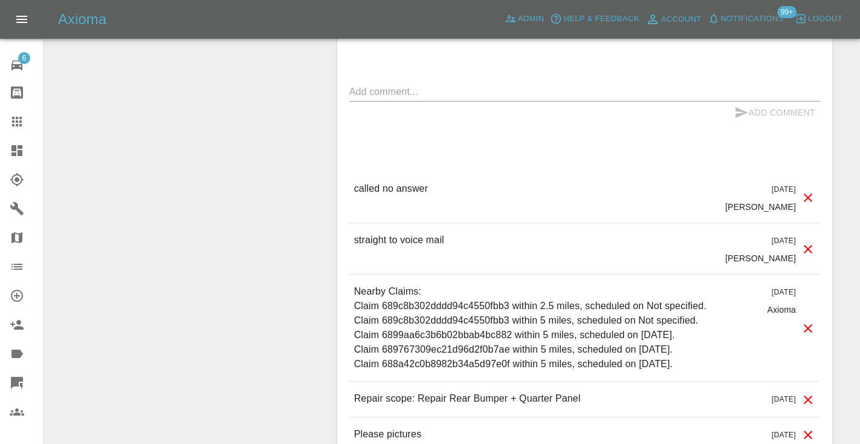
scroll to position [1012, 0]
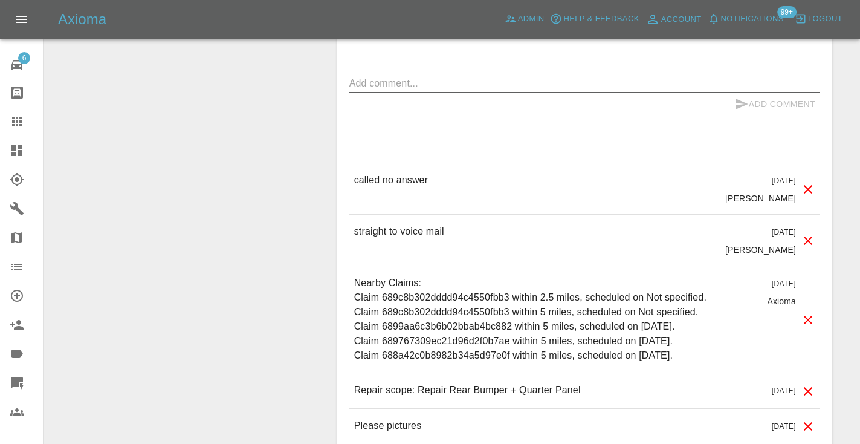
click at [374, 90] on textarea at bounding box center [584, 83] width 471 height 14
type textarea "called no answer : voice mailbox."
click at [741, 111] on icon "submit" at bounding box center [741, 104] width 15 height 15
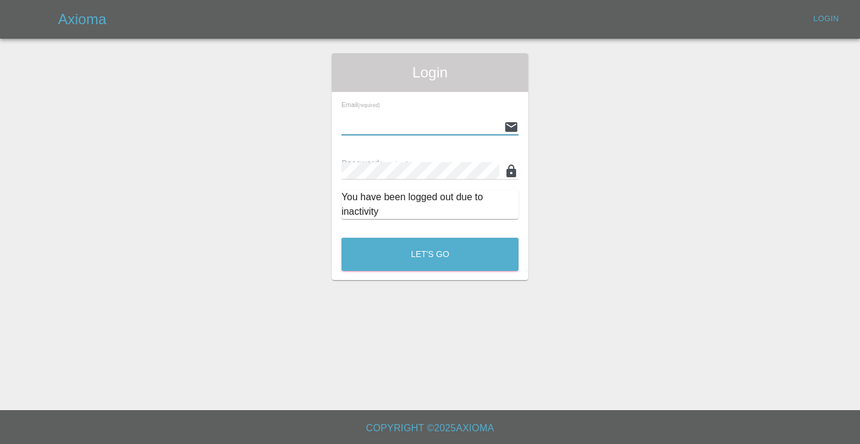
type input "Castrokhonqwana@gmail.com"
click at [430, 254] on button "Let's Go" at bounding box center [429, 254] width 177 height 33
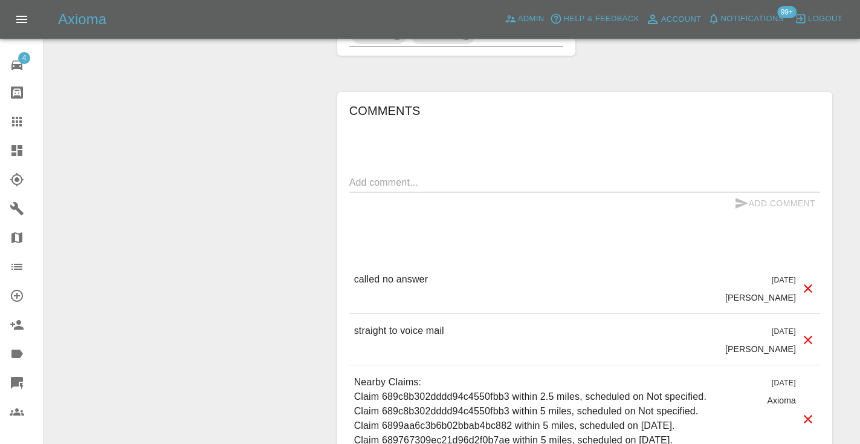
scroll to position [931, 0]
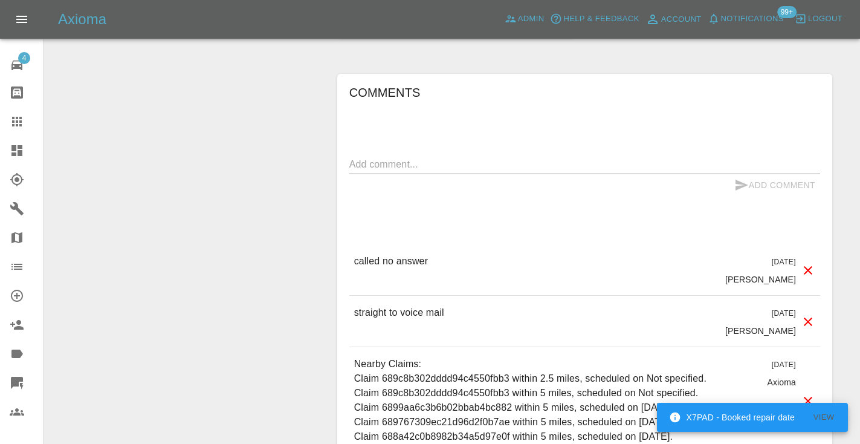
click at [374, 169] on textarea at bounding box center [584, 164] width 471 height 14
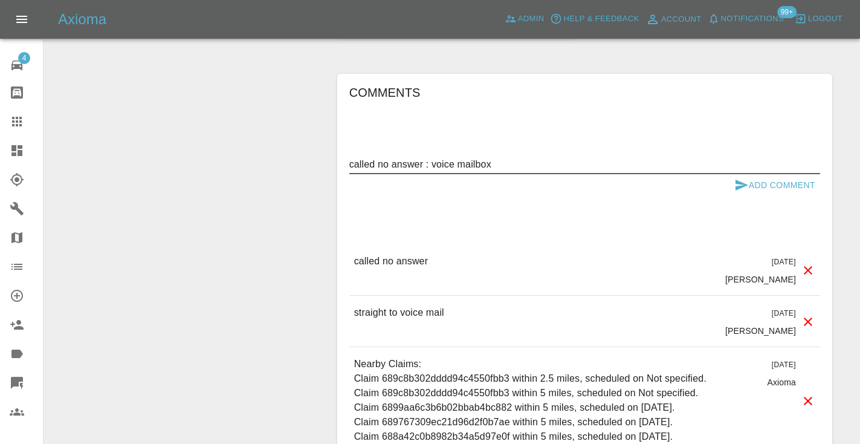
type textarea "called no answer : voice mailbox"
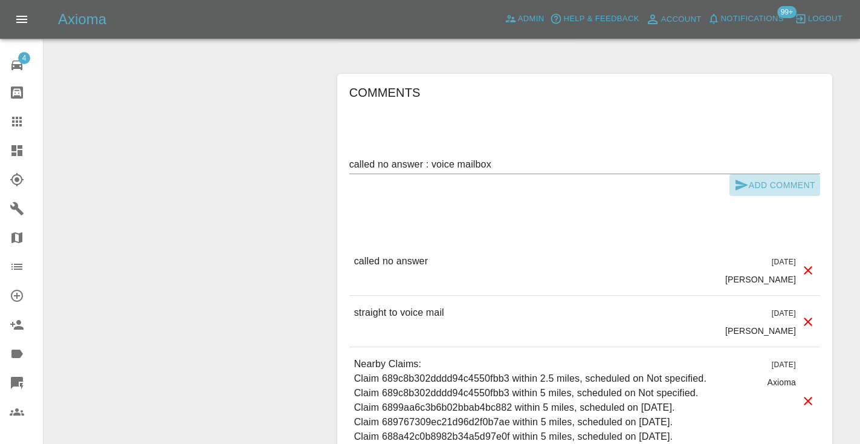
click at [745, 192] on icon "submit" at bounding box center [741, 185] width 15 height 15
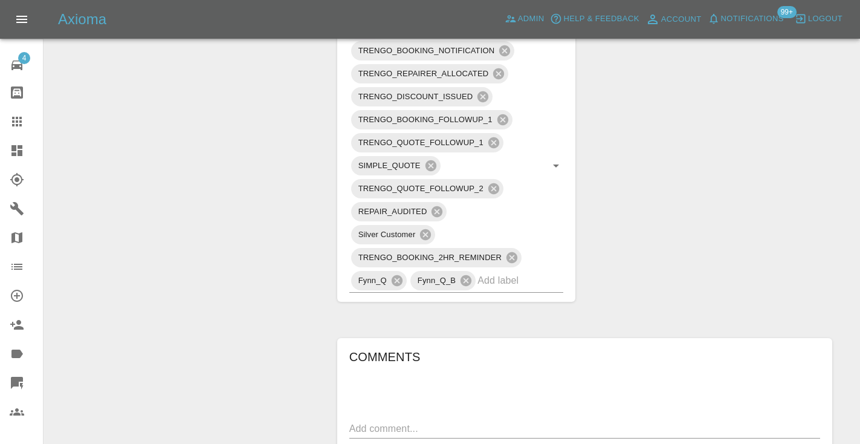
scroll to position [668, 0]
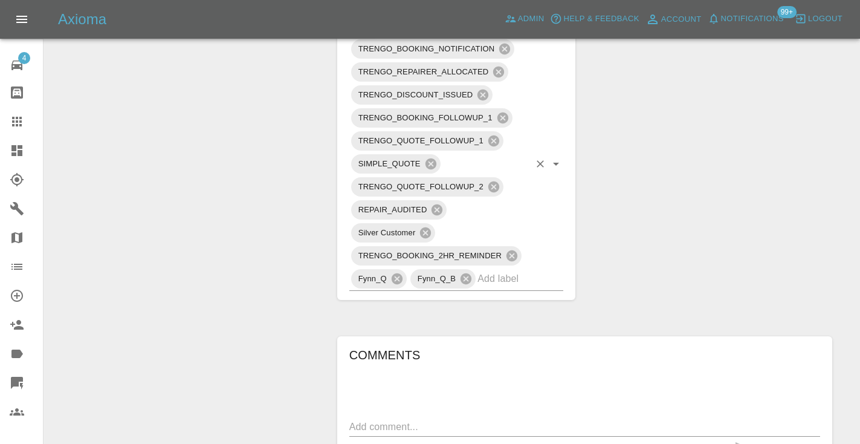
click at [502, 288] on input "text" at bounding box center [503, 278] width 52 height 19
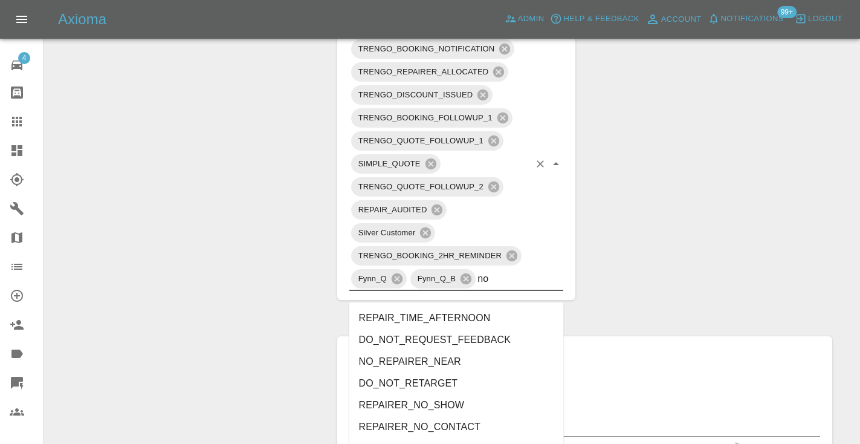
type input "no_"
click at [450, 425] on li "NO_RESPONSE_FROM_CUSTOMER" at bounding box center [456, 427] width 215 height 22
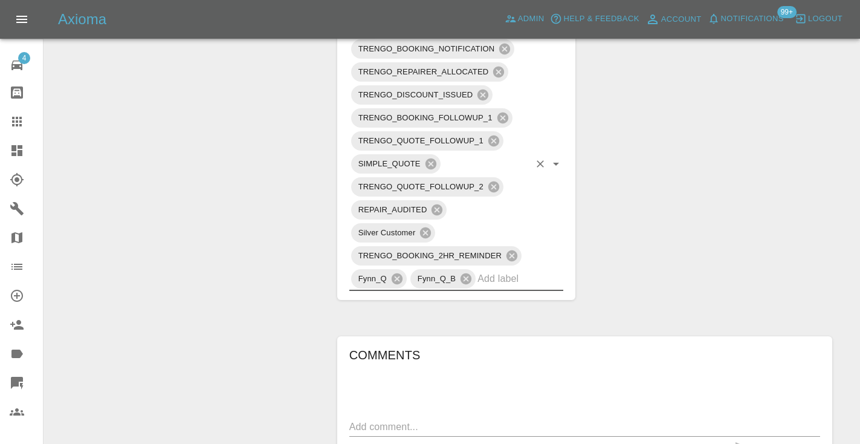
click at [231, 196] on div "Change Repairer Modify Claim Modify Quote Rollback Submit Payment Archive" at bounding box center [186, 163] width 266 height 1403
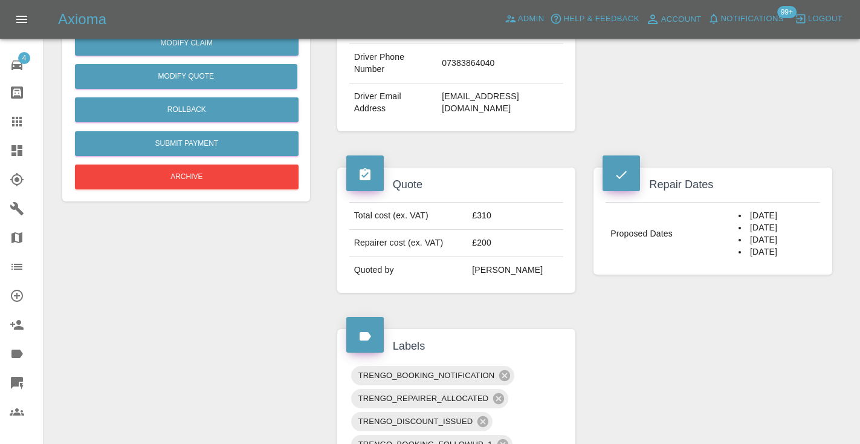
scroll to position [337, 0]
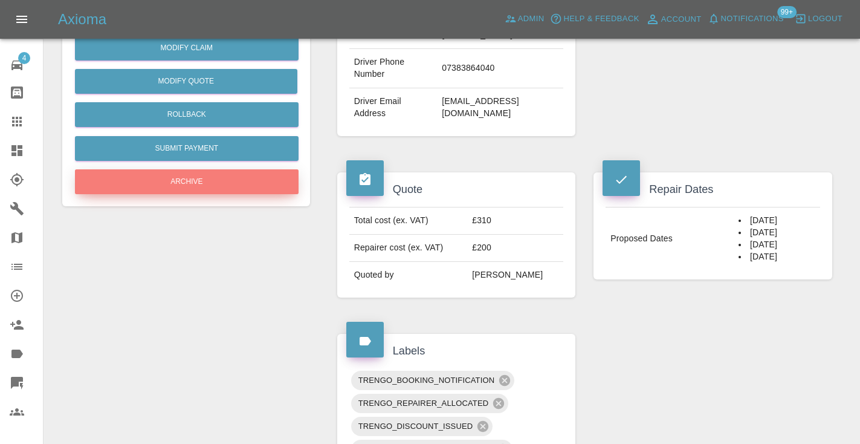
click at [192, 179] on button "Archive" at bounding box center [187, 181] width 224 height 25
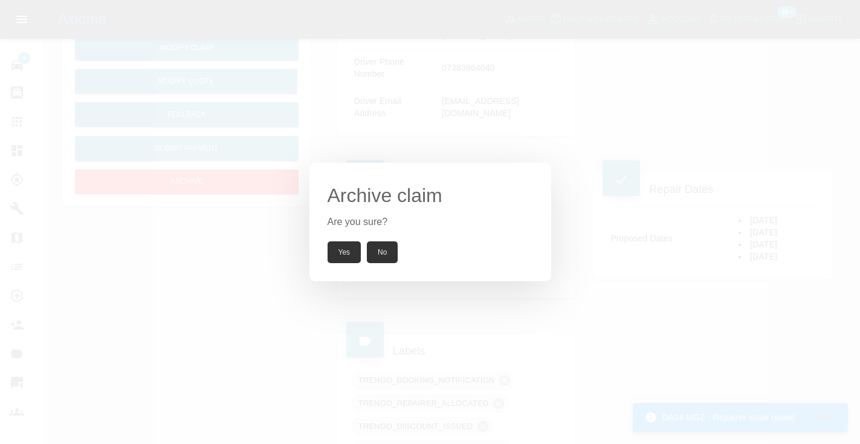
click at [335, 252] on button "Yes" at bounding box center [345, 252] width 34 height 22
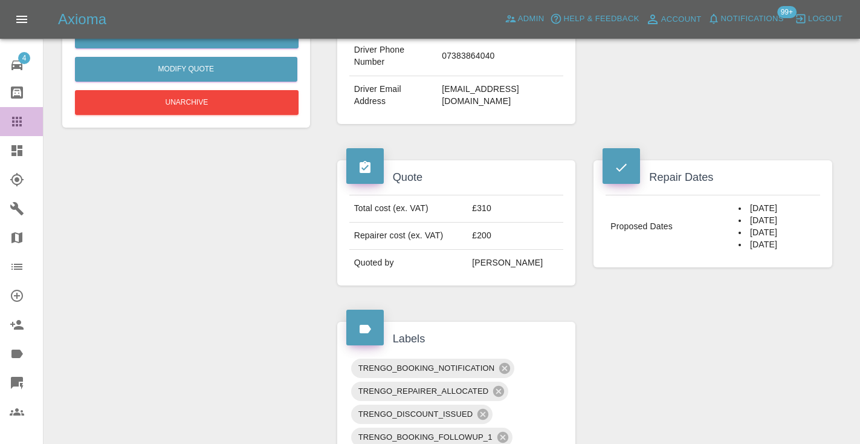
click at [12, 118] on icon at bounding box center [17, 122] width 10 height 10
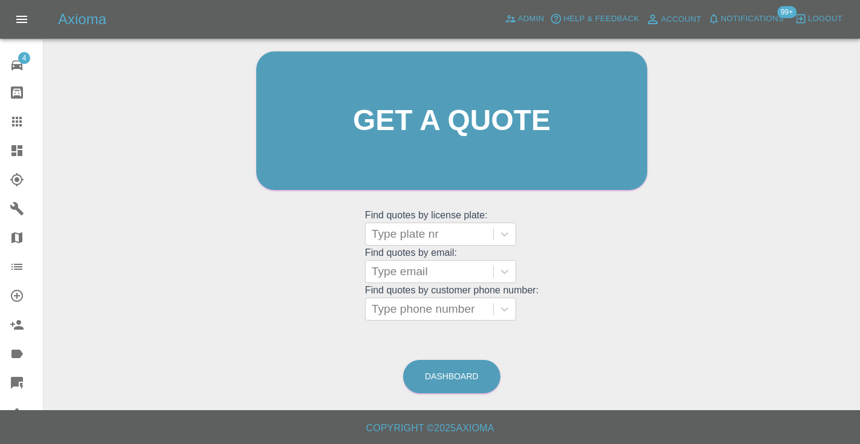
scroll to position [121, 0]
click at [450, 364] on link "Dashboard" at bounding box center [451, 376] width 97 height 33
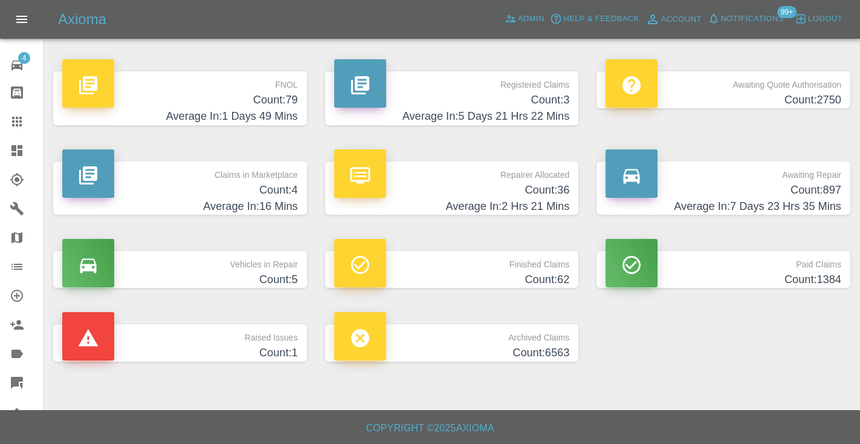
click at [824, 190] on h4 "Count: 897" at bounding box center [724, 190] width 236 height 16
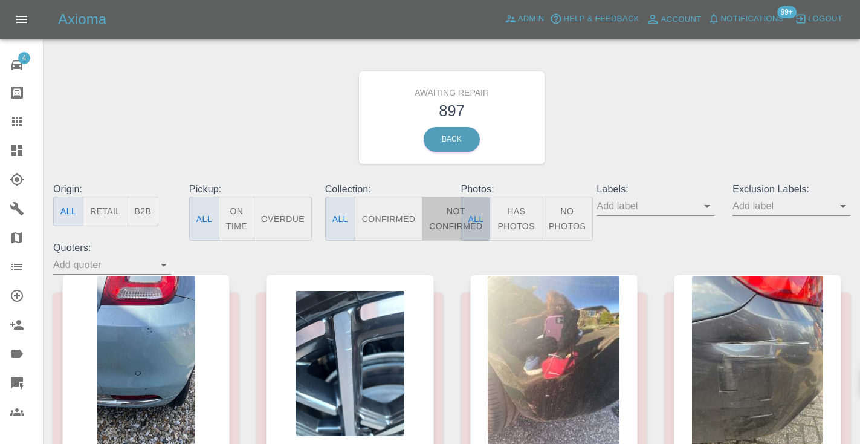
click at [433, 221] on button "Not Confirmed" at bounding box center [456, 218] width 68 height 44
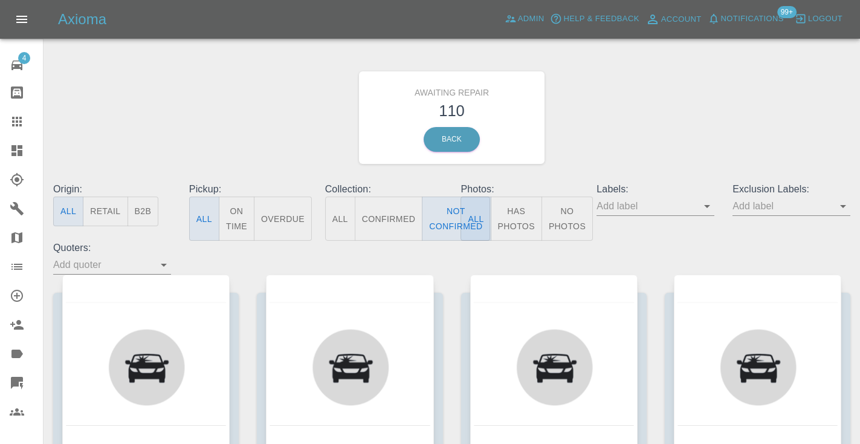
click at [637, 125] on div "Awaiting Repair 110 Back" at bounding box center [451, 117] width 815 height 129
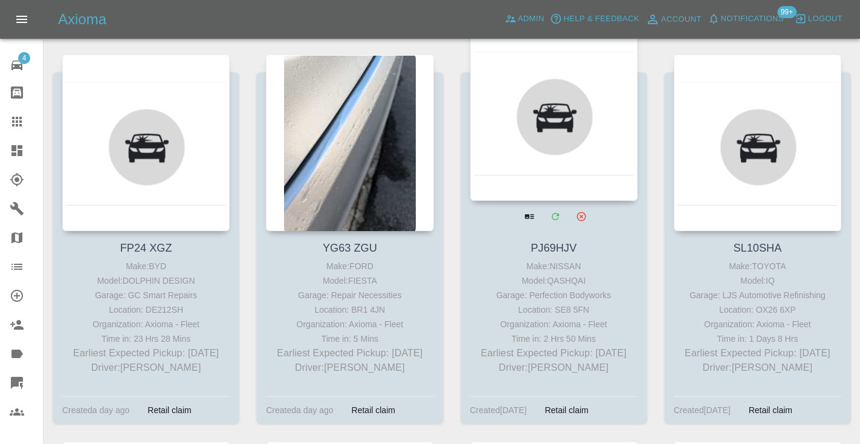
scroll to position [2559, 0]
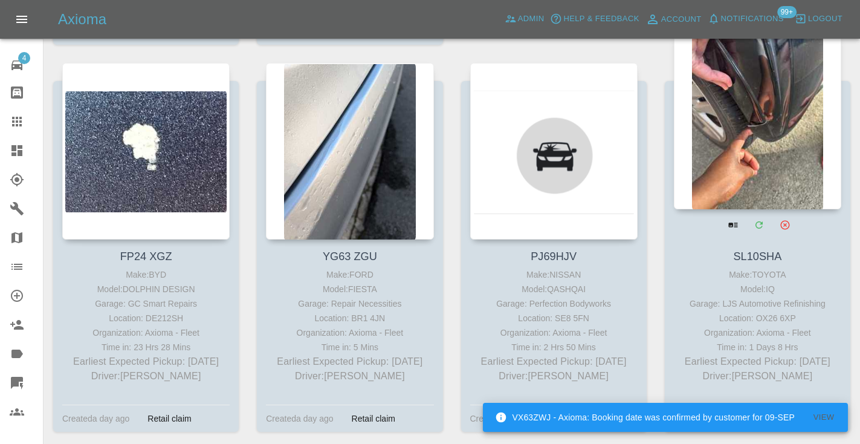
click at [733, 155] on div at bounding box center [757, 121] width 167 height 176
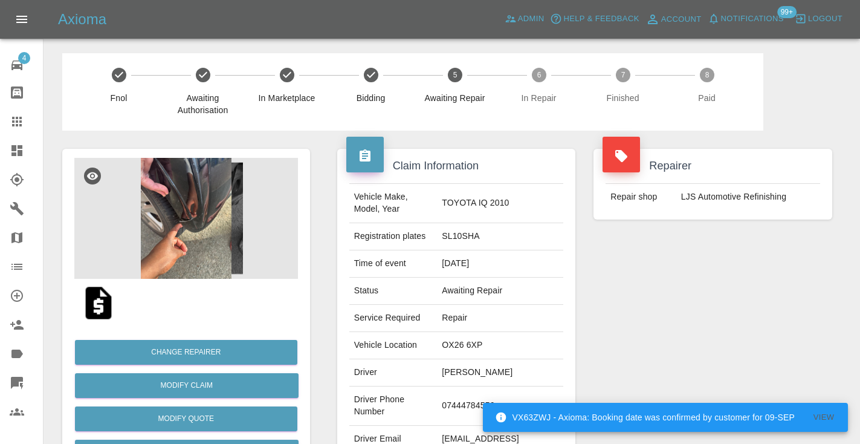
click at [446, 406] on td "07444784556" at bounding box center [500, 405] width 126 height 39
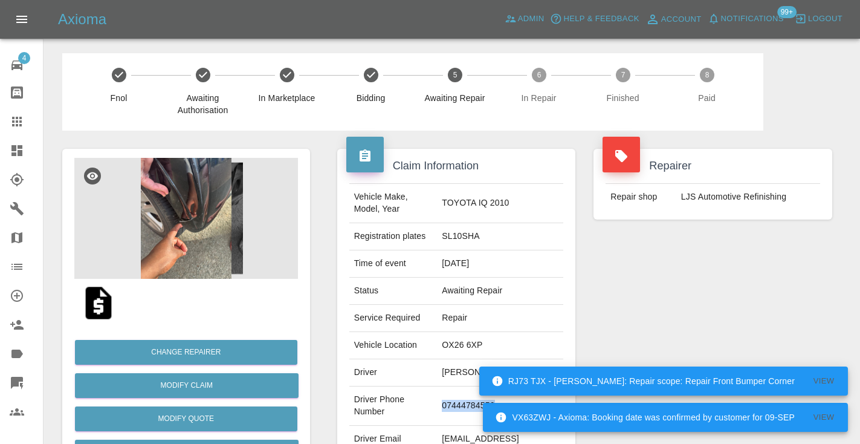
copy td "07444784556"
click at [680, 289] on div "Repairer Repair shop LJS Automotive Refinishing" at bounding box center [712, 311] width 257 height 361
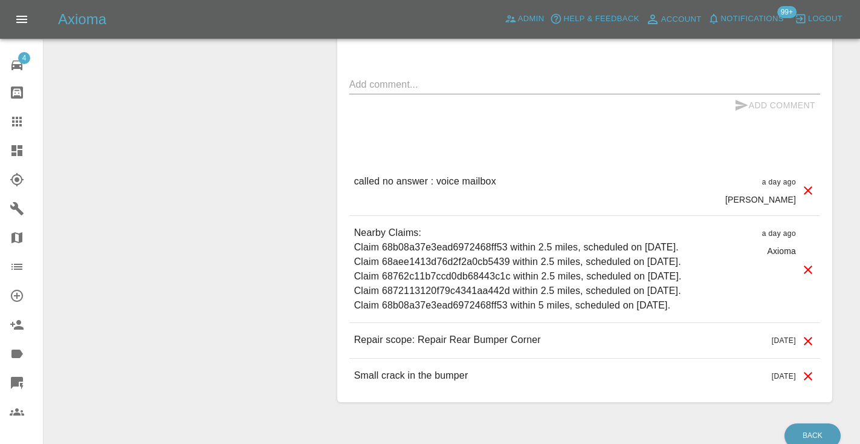
scroll to position [946, 0]
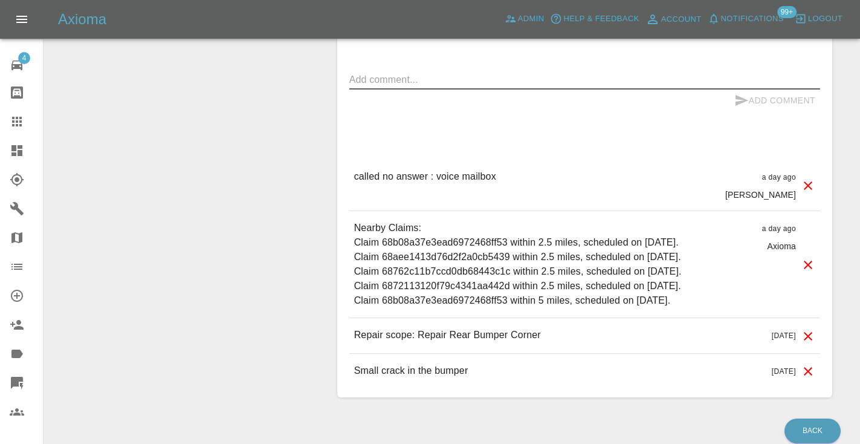
click at [398, 80] on textarea at bounding box center [584, 80] width 471 height 14
type textarea "called no answer : voice message left"
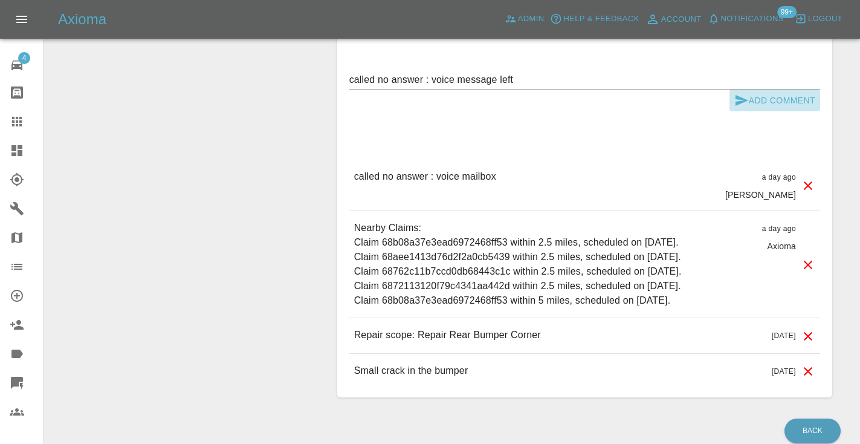
click at [745, 97] on icon "submit" at bounding box center [741, 100] width 15 height 15
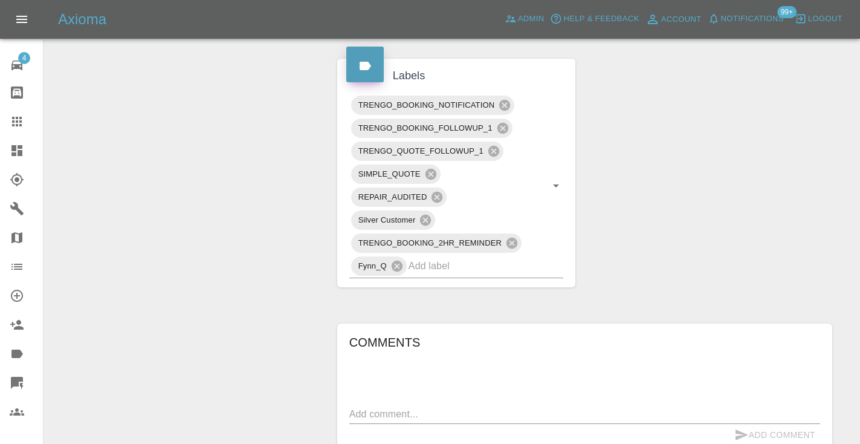
scroll to position [595, 0]
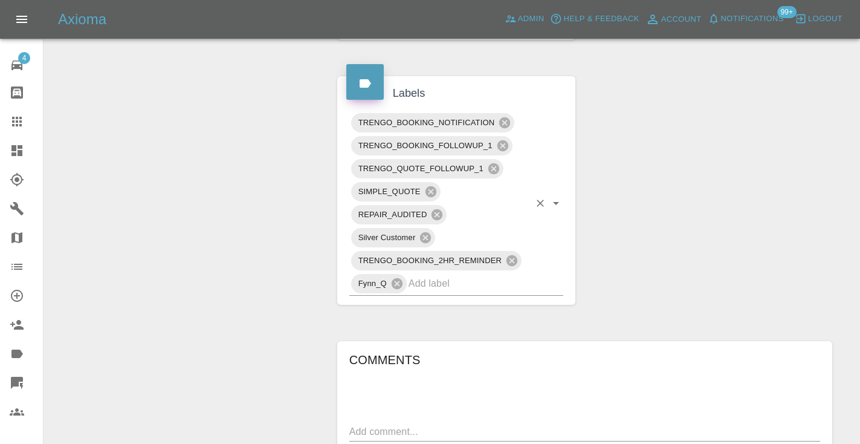
click at [430, 283] on input "text" at bounding box center [469, 283] width 121 height 19
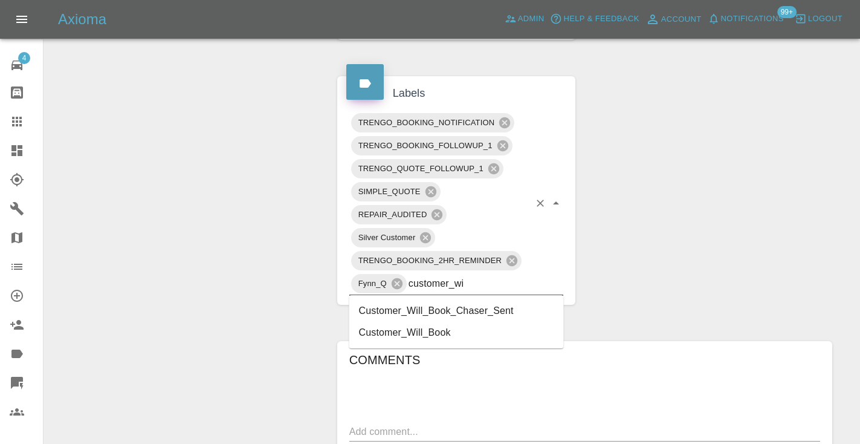
type input "customer_wil"
click at [415, 328] on li "Customer_Will_Book" at bounding box center [456, 333] width 215 height 22
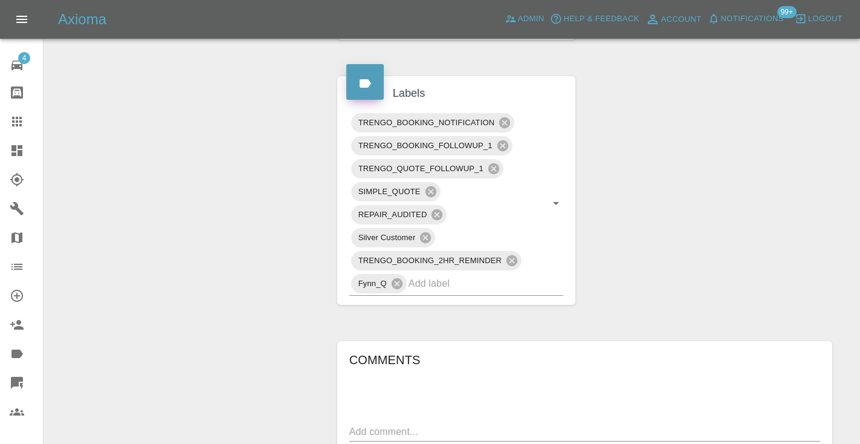
click at [276, 199] on div "Change Repairer Modify Claim Modify Quote Rollback Submit Payment Archive" at bounding box center [186, 177] width 266 height 1282
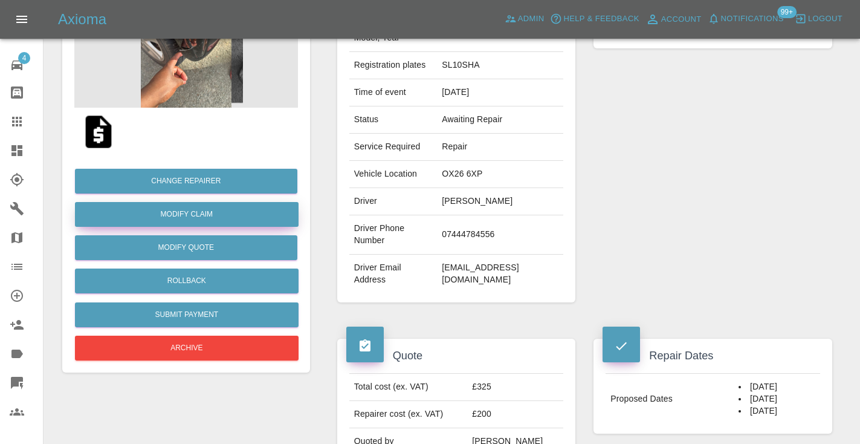
scroll to position [164, 0]
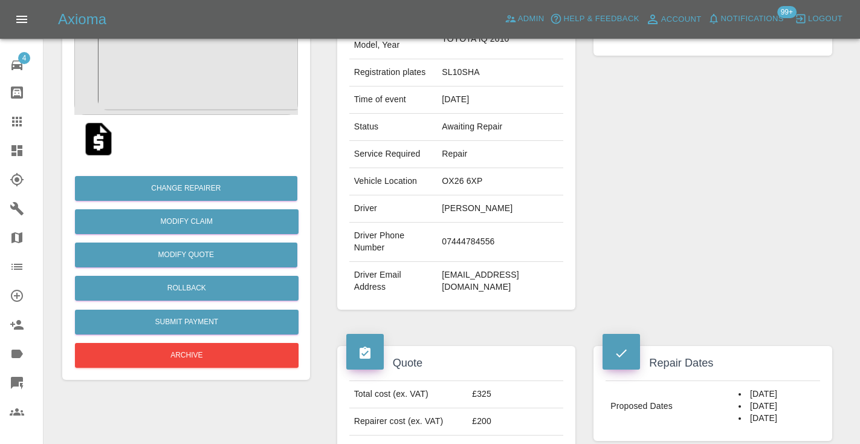
click at [13, 120] on icon at bounding box center [17, 121] width 15 height 15
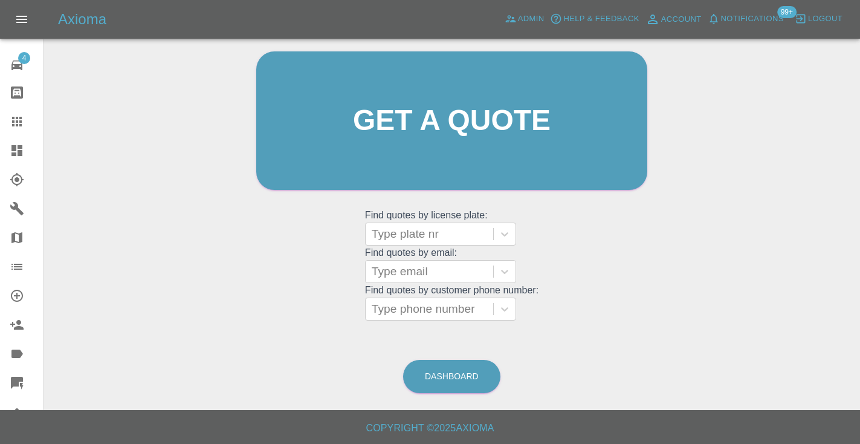
scroll to position [82, 0]
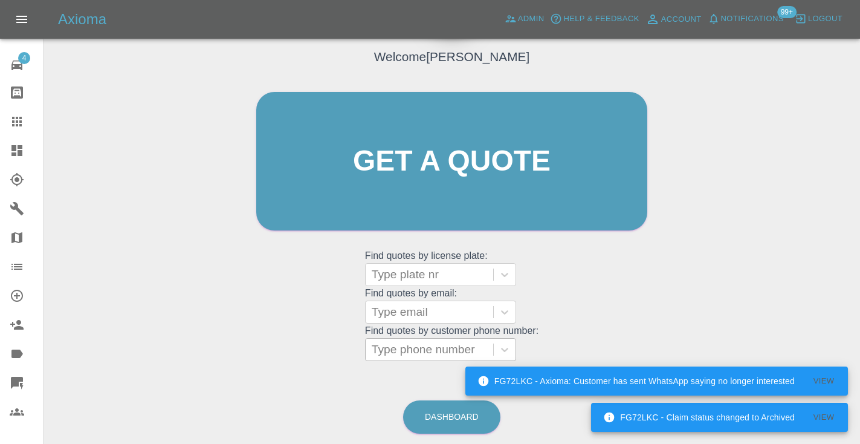
click at [401, 343] on div "Type phone number" at bounding box center [429, 349] width 115 height 15
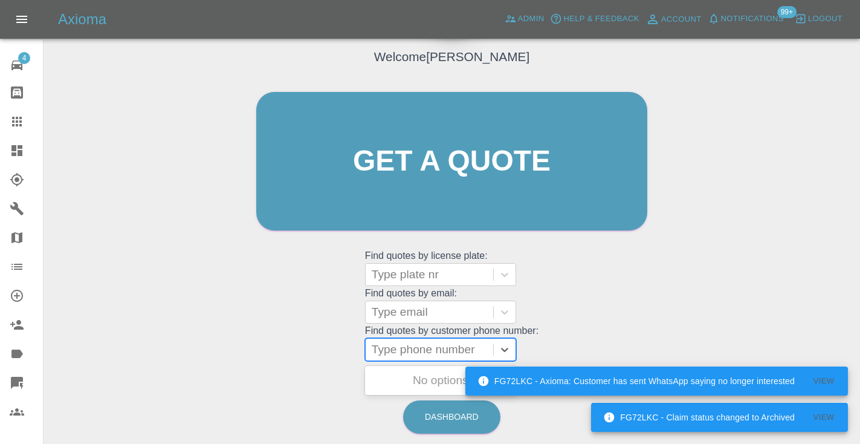
paste input "07585959716"
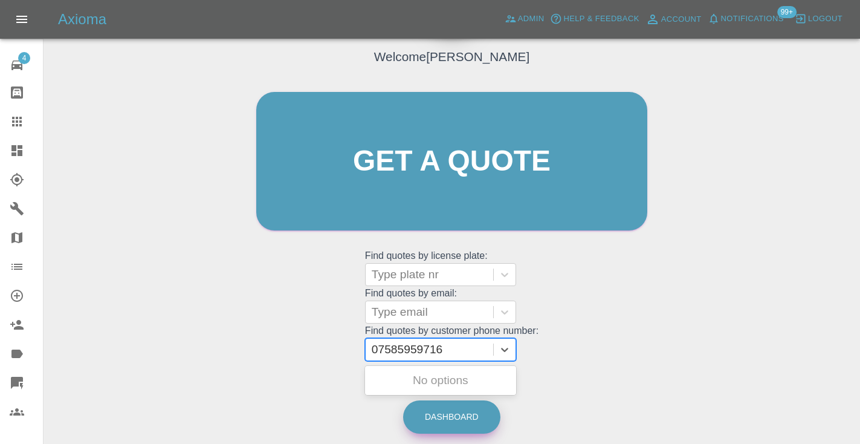
type input "07585959716"
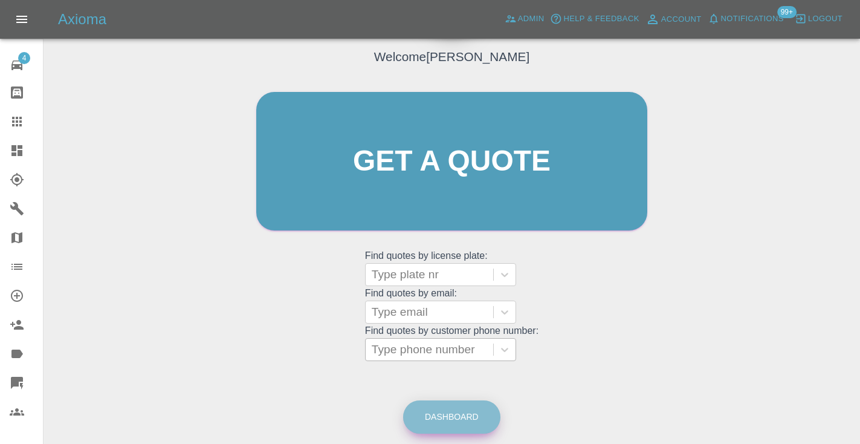
click at [458, 422] on link "Dashboard" at bounding box center [451, 416] width 97 height 33
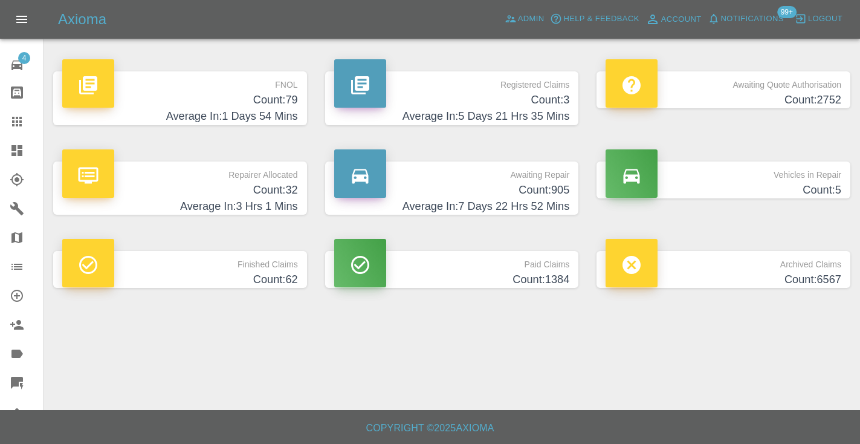
click at [545, 190] on h4 "Count: 905" at bounding box center [452, 190] width 236 height 16
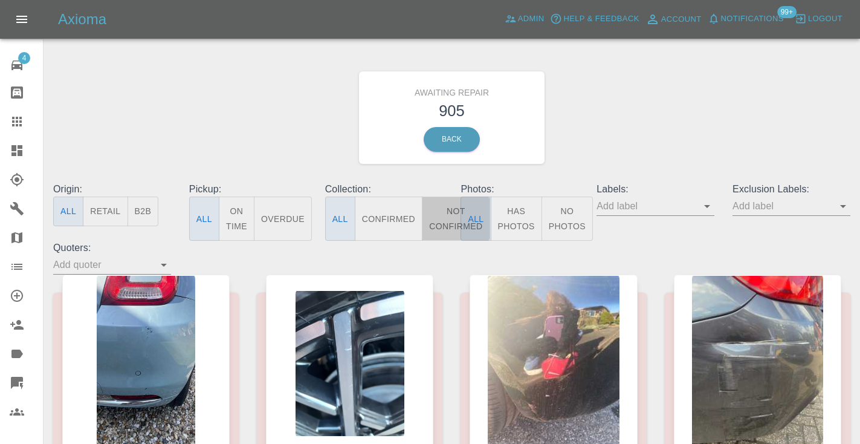
click at [446, 222] on button "Not Confirmed" at bounding box center [456, 218] width 68 height 44
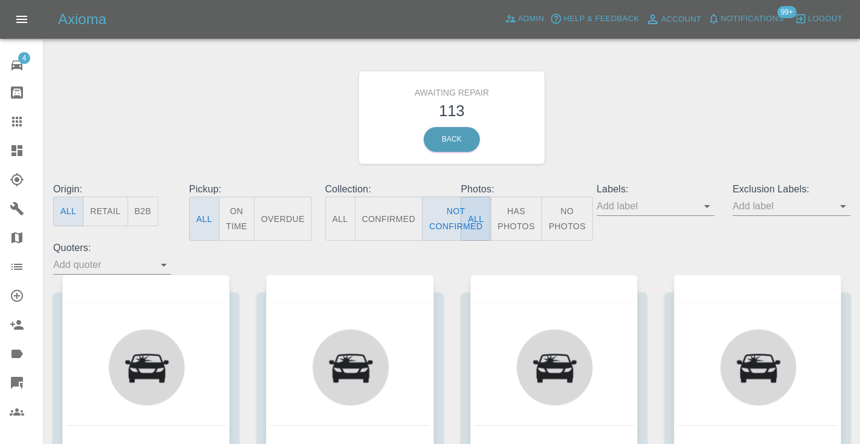
click at [677, 74] on div "Awaiting Repair 113 Back" at bounding box center [451, 117] width 815 height 129
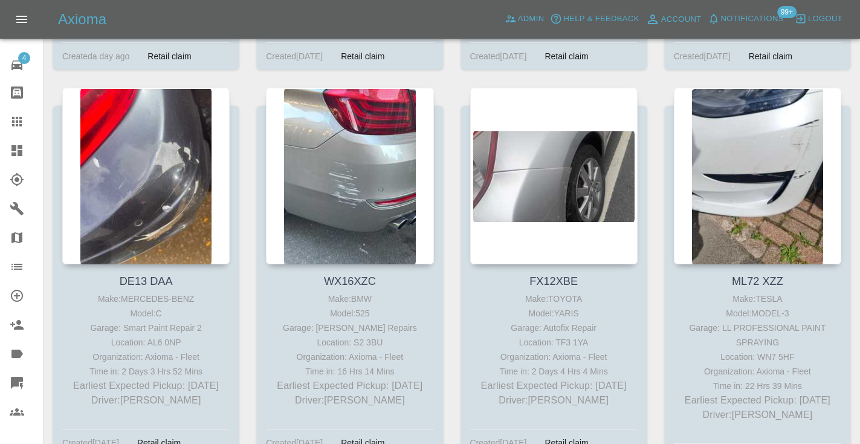
scroll to position [2163, 0]
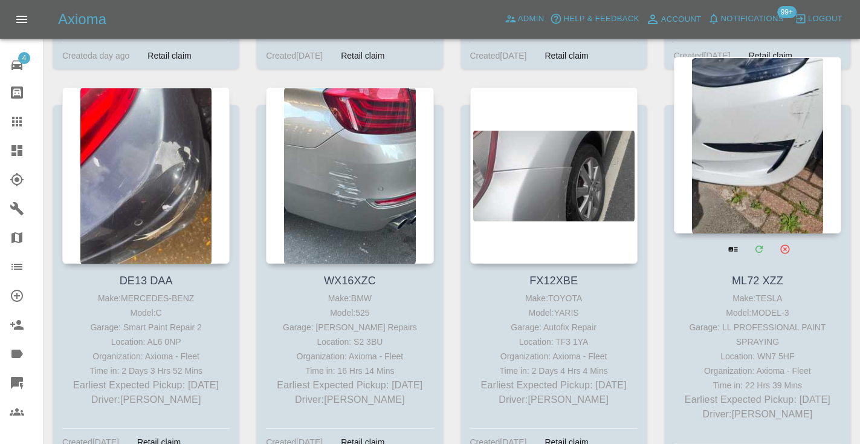
click at [772, 121] on div at bounding box center [757, 145] width 167 height 176
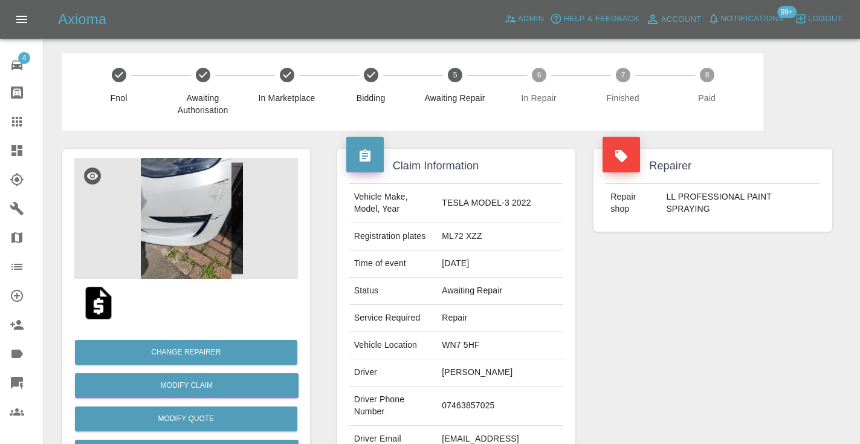
click at [476, 404] on td "07463857025" at bounding box center [500, 405] width 126 height 39
copy td "07463857025"
click at [815, 317] on div "Repairer Repair shop LL PROFESSIONAL PAINT SPRAYING" at bounding box center [712, 311] width 257 height 361
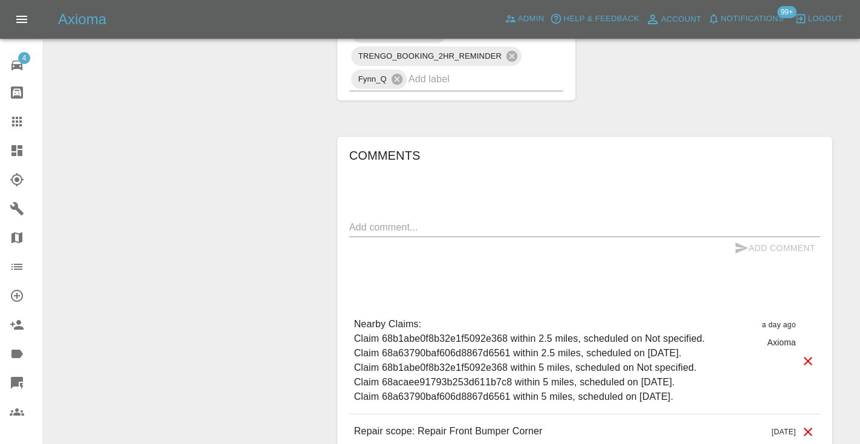
scroll to position [876, 0]
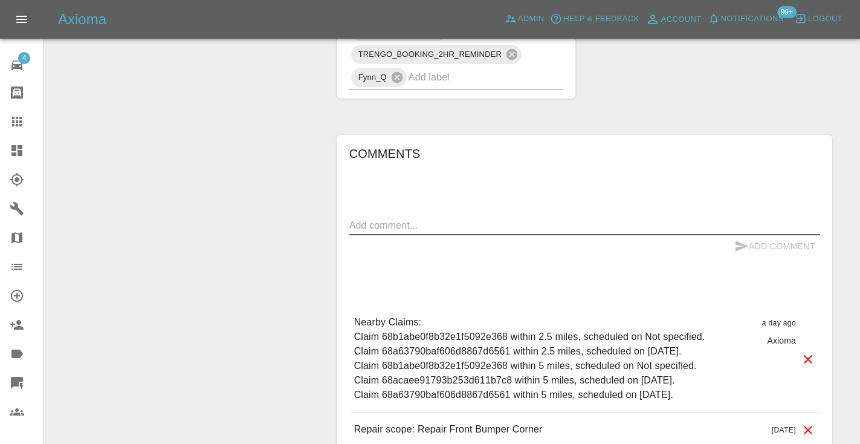
click at [379, 219] on textarea at bounding box center [584, 225] width 471 height 14
type textarea "called no answer"
click at [743, 242] on icon "submit" at bounding box center [741, 246] width 15 height 15
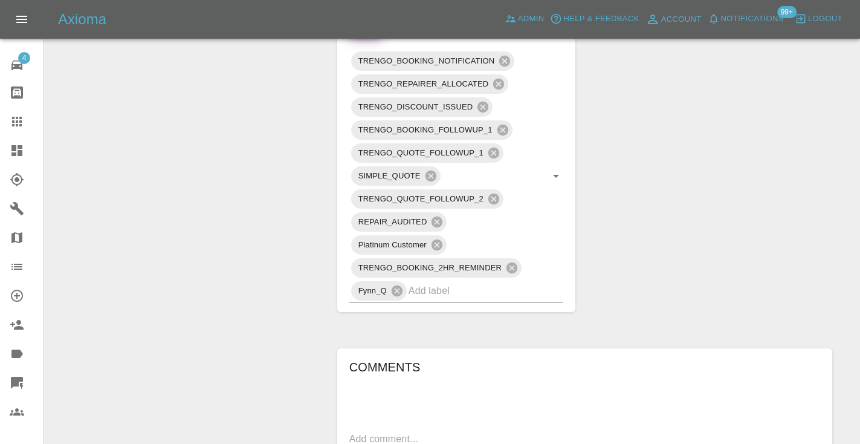
scroll to position [652, 0]
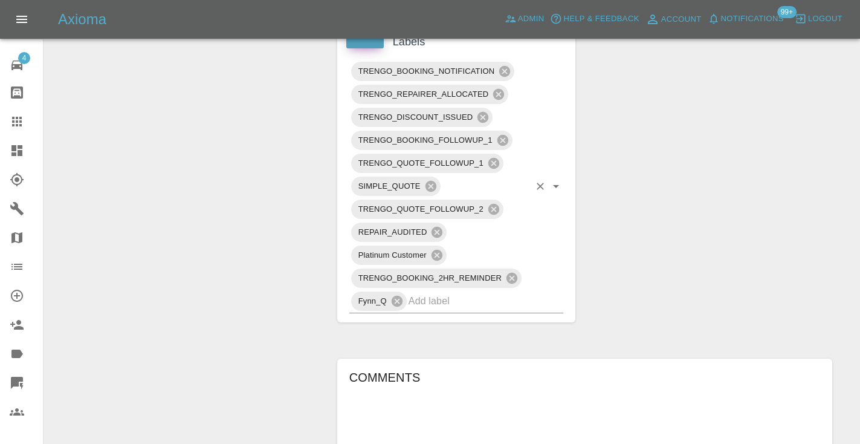
click at [422, 305] on input "text" at bounding box center [469, 300] width 121 height 19
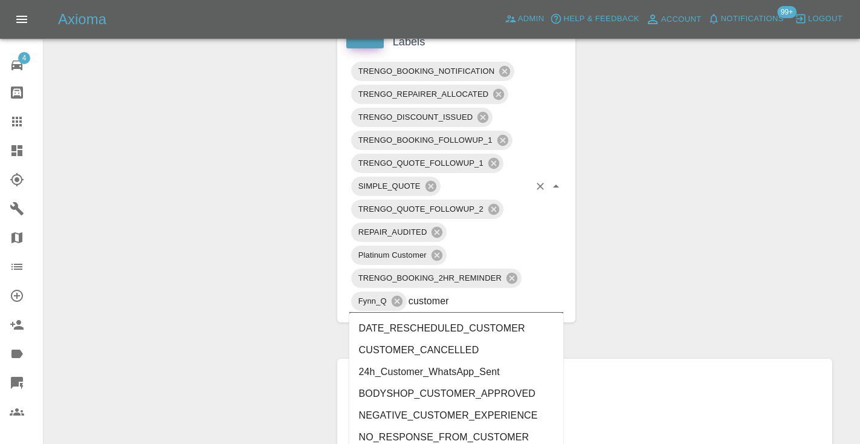
type input "customer_"
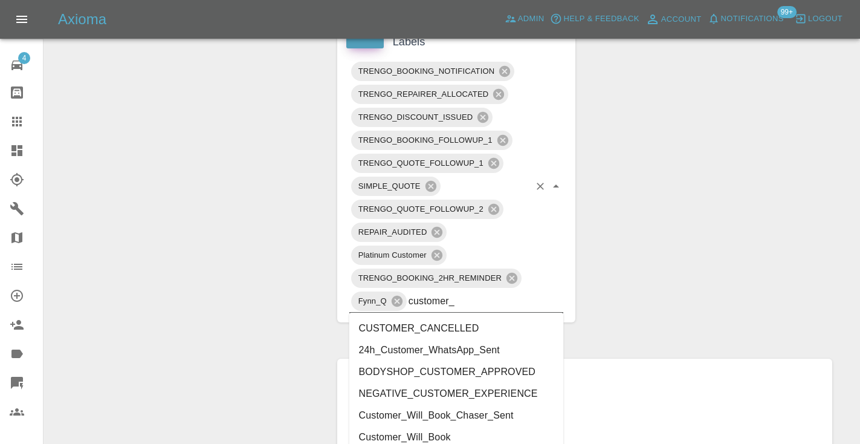
click at [425, 436] on li "Customer_Will_Book" at bounding box center [456, 437] width 215 height 22
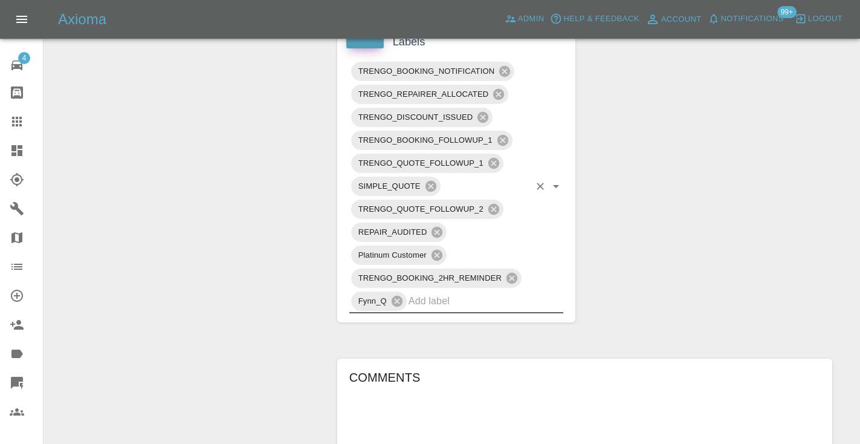
click at [238, 256] on div "Change Repairer Modify Claim Modify Quote Rollback Submit Payment Archive" at bounding box center [186, 131] width 266 height 1306
click at [28, 120] on div at bounding box center [27, 121] width 34 height 15
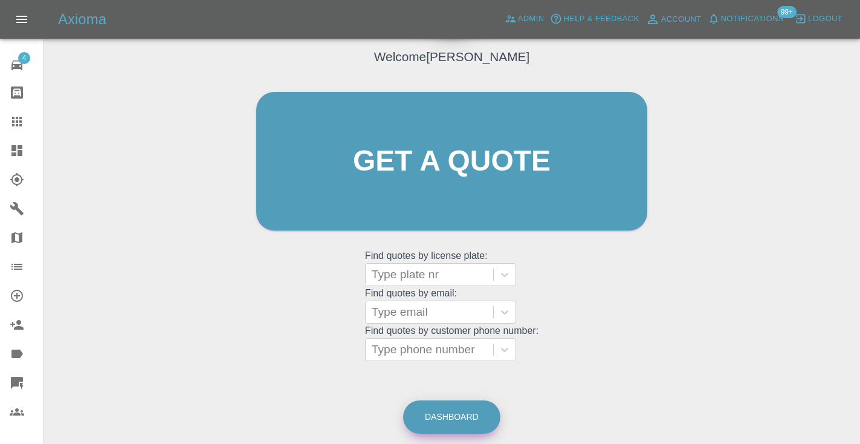
click at [465, 423] on link "Dashboard" at bounding box center [451, 416] width 97 height 33
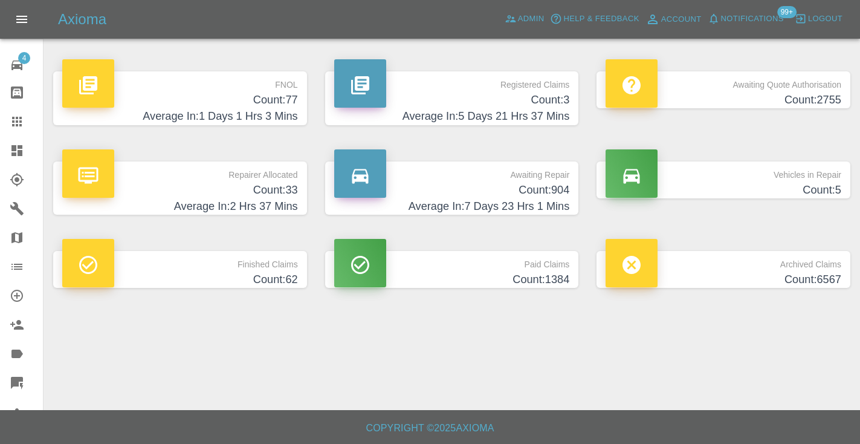
click at [530, 202] on h4 "Average In: 7 Days 23 Hrs 1 Mins" at bounding box center [452, 206] width 236 height 16
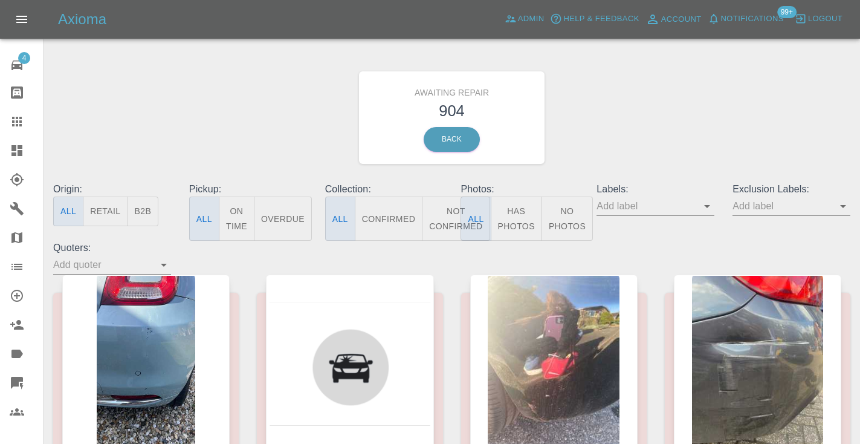
click at [445, 213] on button "Not Confirmed" at bounding box center [456, 218] width 68 height 44
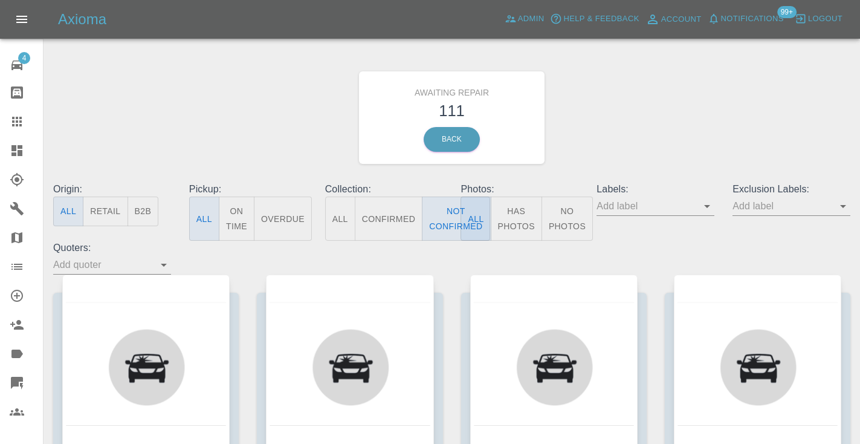
click at [622, 123] on div "Awaiting Repair 111 Back" at bounding box center [451, 117] width 815 height 129
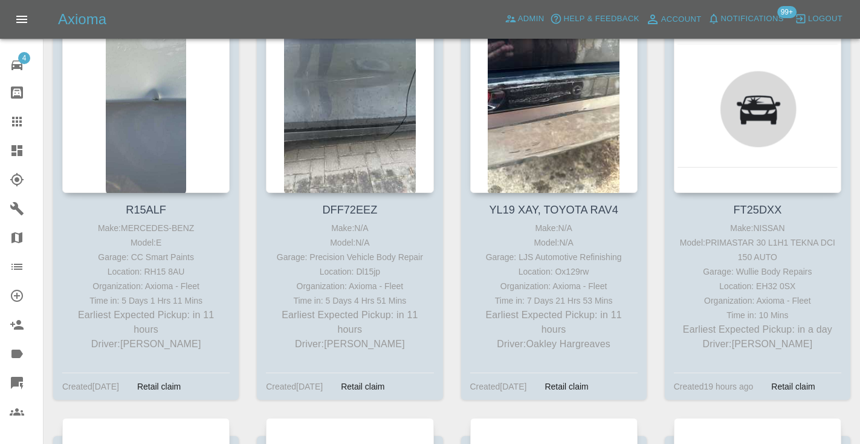
scroll to position [257, 0]
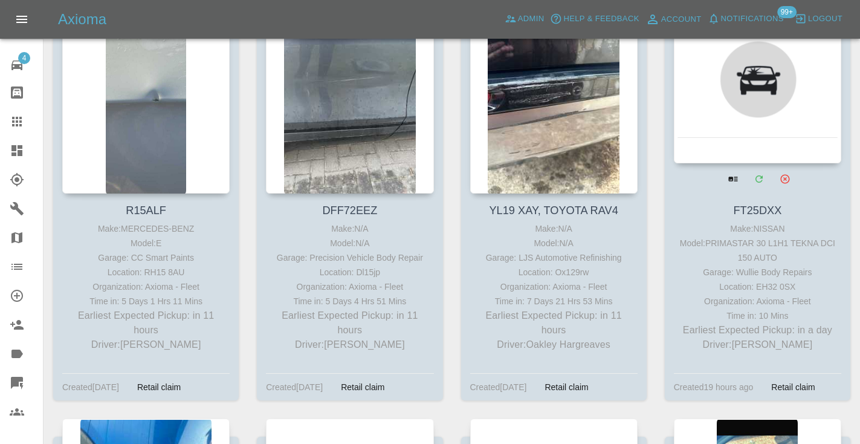
click at [757, 95] on div at bounding box center [757, 75] width 167 height 176
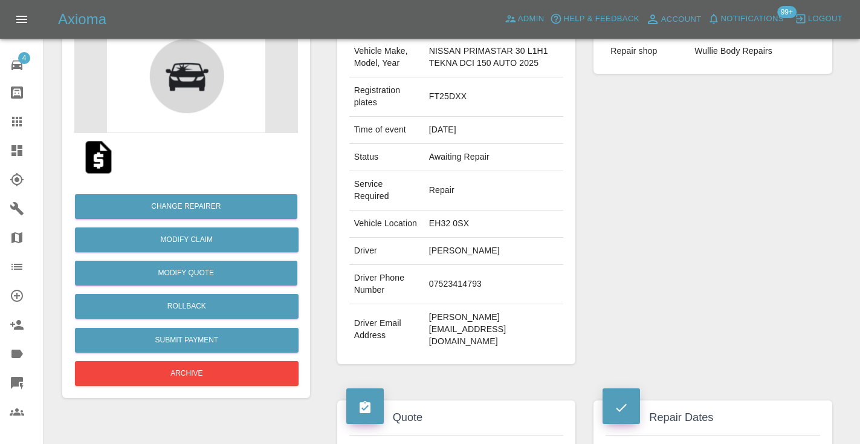
scroll to position [177, 0]
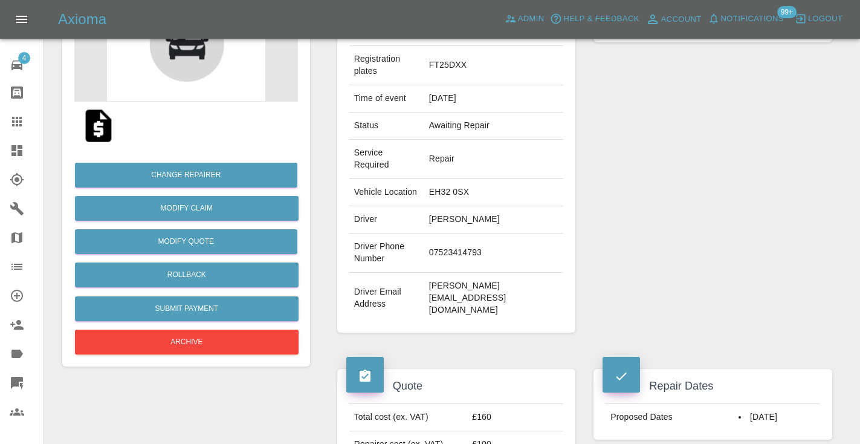
click at [451, 260] on td "07523414793" at bounding box center [494, 252] width 140 height 39
copy td "07523414793"
click at [706, 184] on div "Repairer Repair shop Wullie Body Repairs" at bounding box center [712, 151] width 257 height 397
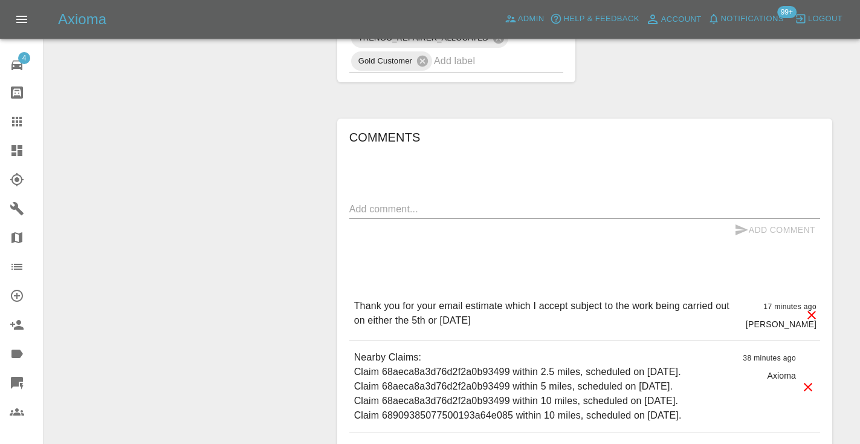
scroll to position [780, 0]
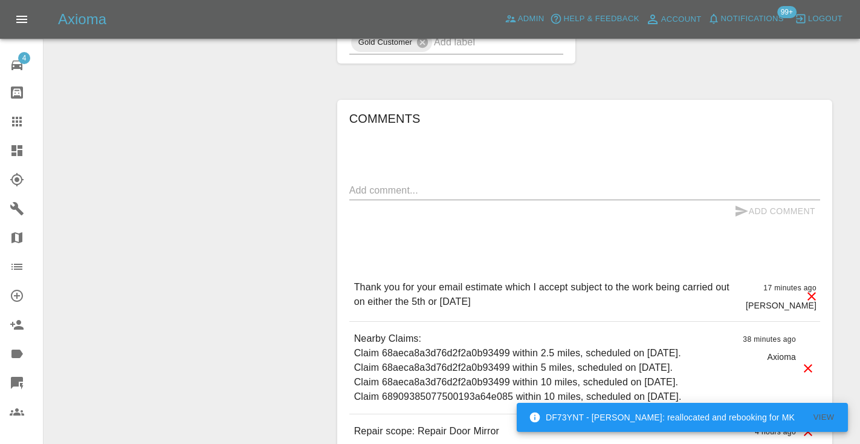
click at [410, 196] on div "x" at bounding box center [584, 190] width 471 height 19
type textarea "s"
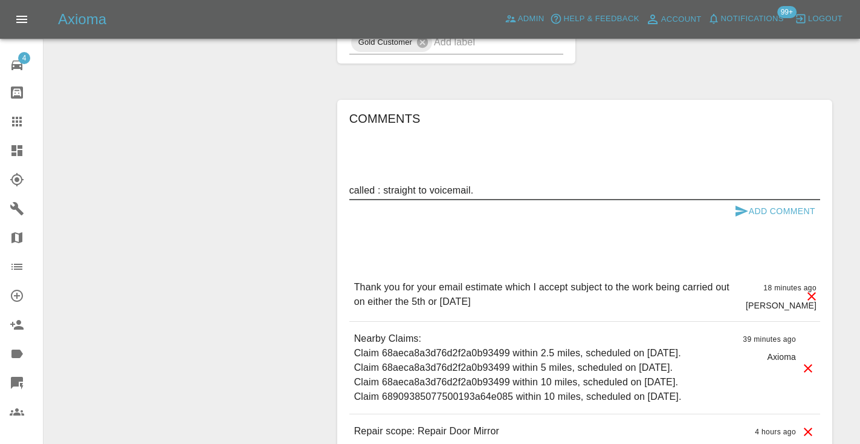
type textarea "called : straight to voicemail."
click at [737, 205] on icon "submit" at bounding box center [741, 211] width 15 height 15
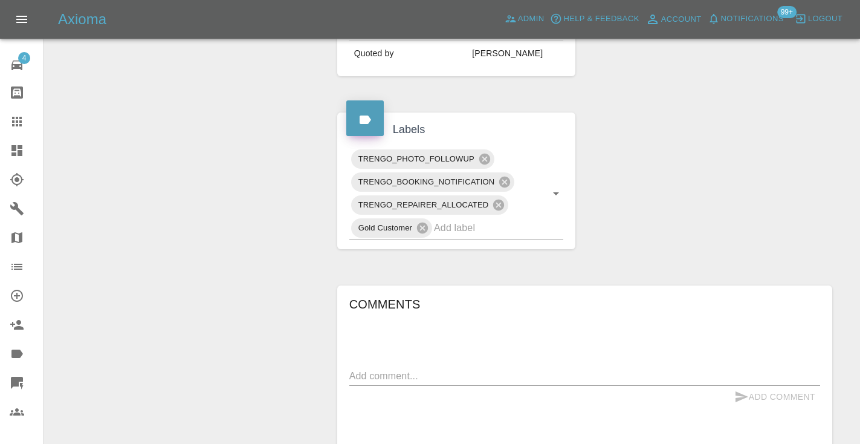
scroll to position [576, 0]
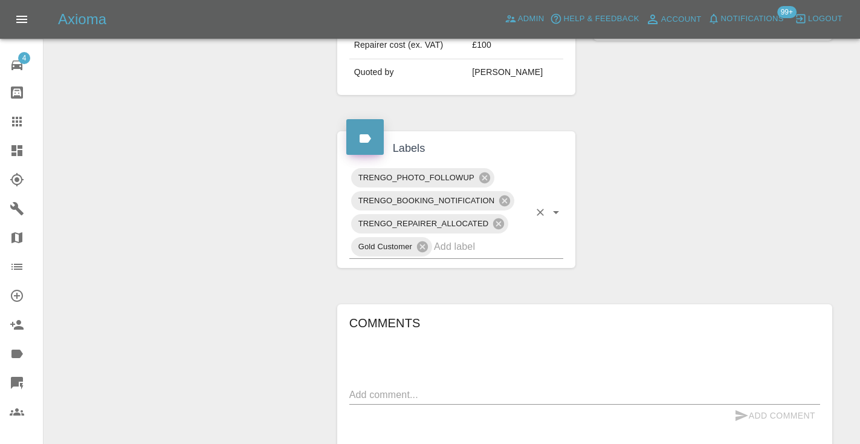
click at [462, 251] on input "text" at bounding box center [481, 246] width 95 height 19
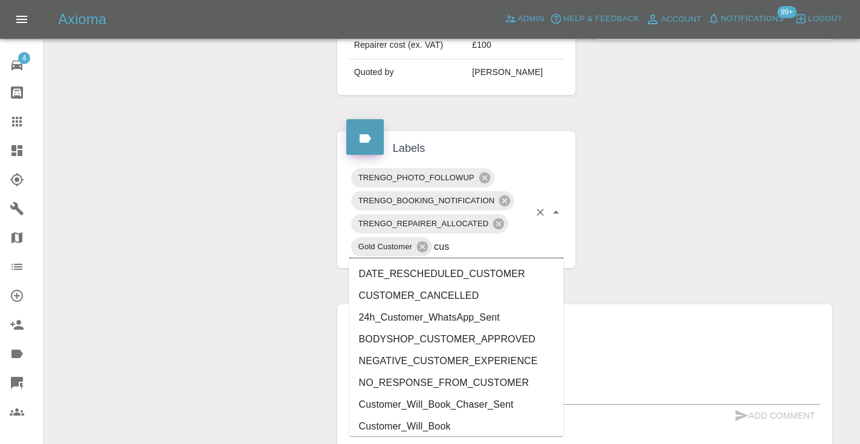
type input "cust"
click at [445, 426] on li "Customer_Will_Book" at bounding box center [456, 426] width 215 height 22
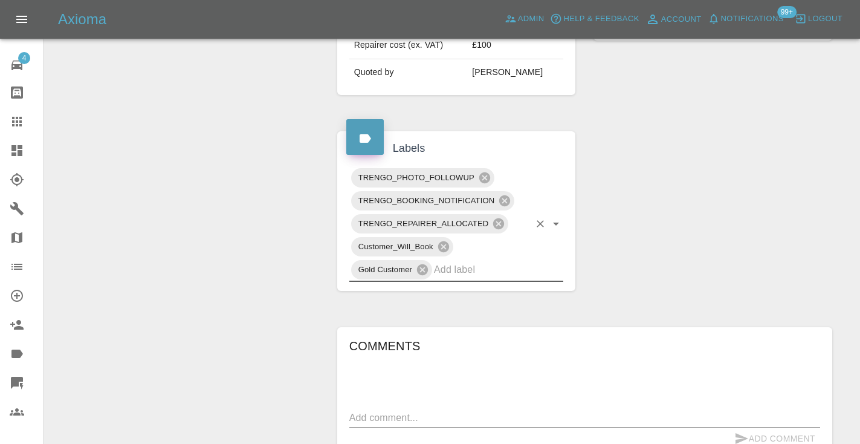
click at [18, 119] on icon at bounding box center [17, 122] width 10 height 10
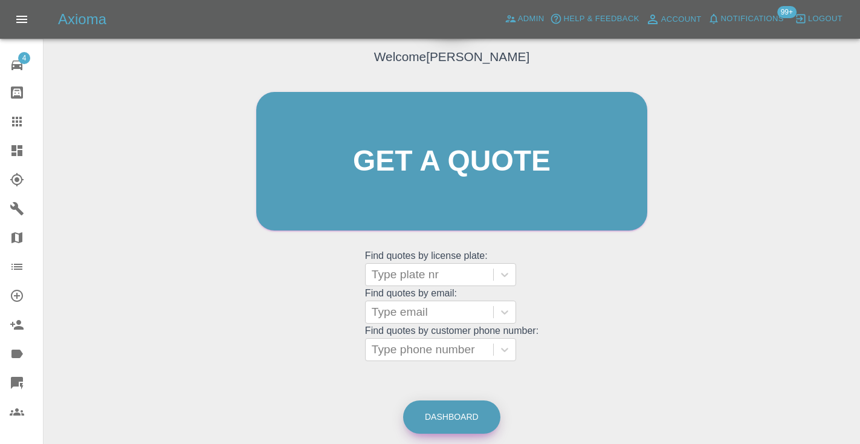
click at [430, 401] on link "Dashboard" at bounding box center [451, 416] width 97 height 33
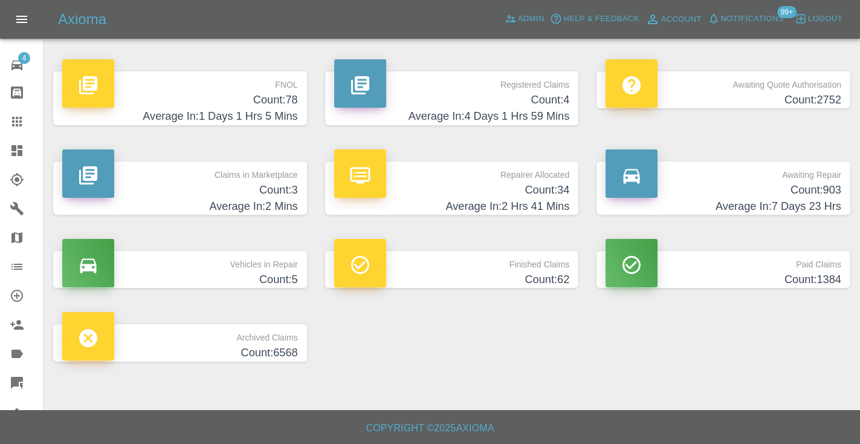
click at [834, 180] on p "Awaiting Repair" at bounding box center [724, 171] width 236 height 21
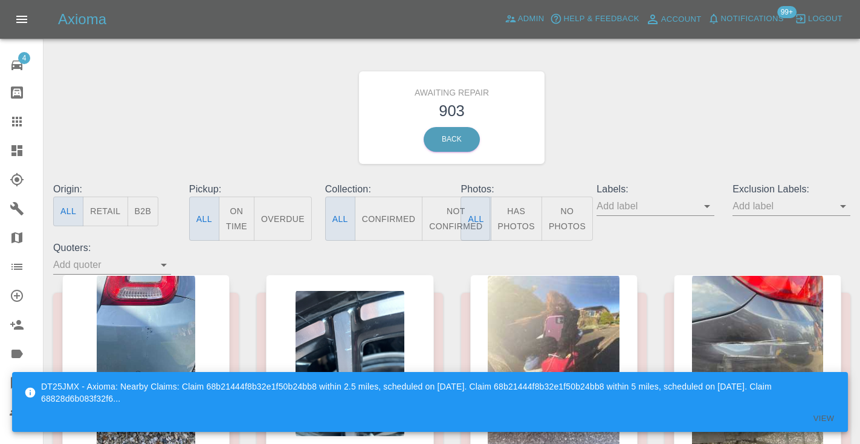
click at [445, 209] on button "Not Confirmed" at bounding box center [456, 218] width 68 height 44
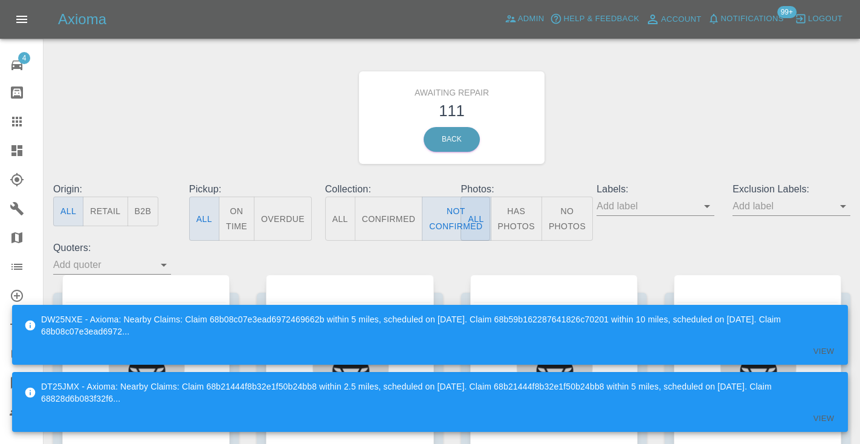
click at [630, 129] on div "Awaiting Repair 111 Back" at bounding box center [451, 117] width 815 height 129
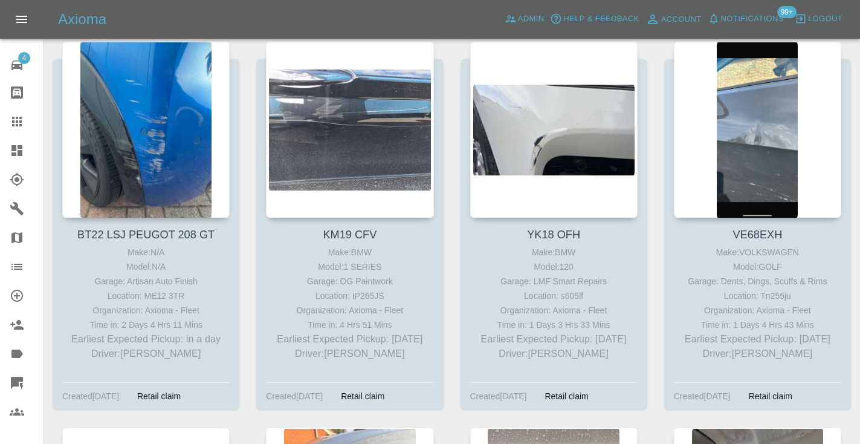
scroll to position [635, 0]
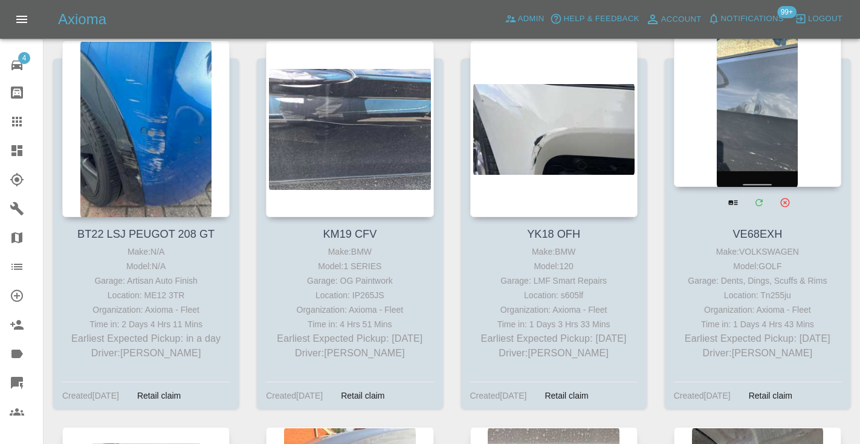
click at [736, 139] on div at bounding box center [757, 98] width 167 height 176
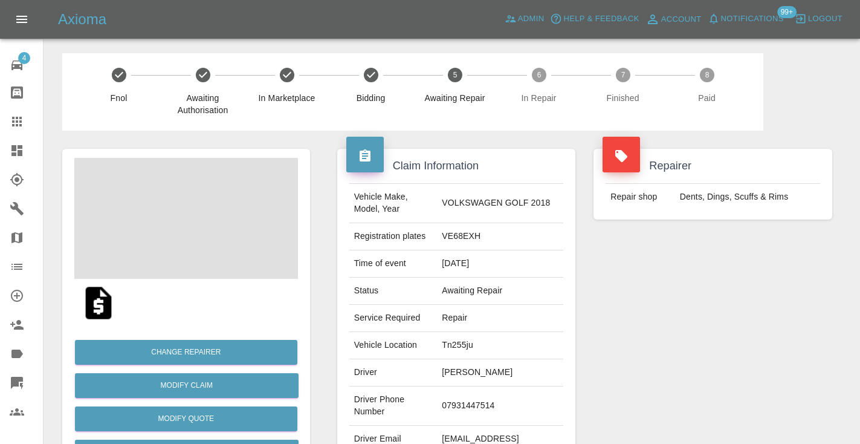
click at [468, 408] on td "07931447514" at bounding box center [500, 405] width 126 height 39
copy td "07931447514"
click at [668, 351] on div "Repairer Repair shop Dents, Dings, Scuffs & Rims" at bounding box center [712, 311] width 257 height 361
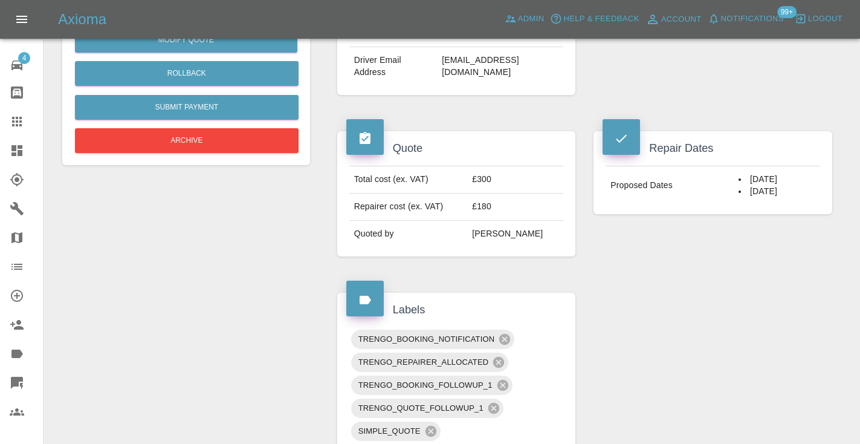
scroll to position [377, 0]
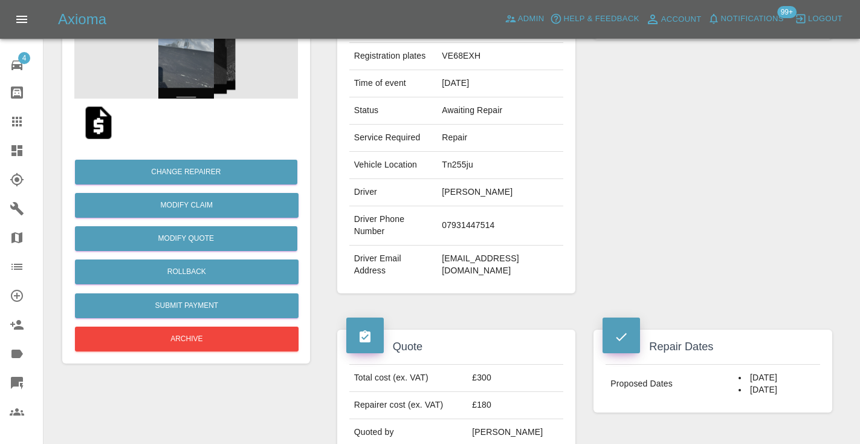
scroll to position [178, 0]
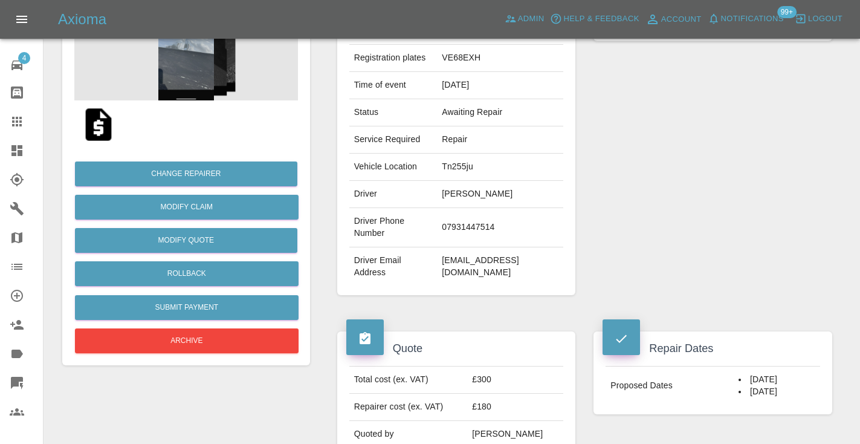
click at [469, 224] on td "07931447514" at bounding box center [500, 227] width 126 height 39
copy td "07931447514"
click at [676, 172] on div "Repairer Repair shop Dents, Dings, Scuffs & Rims" at bounding box center [712, 132] width 257 height 361
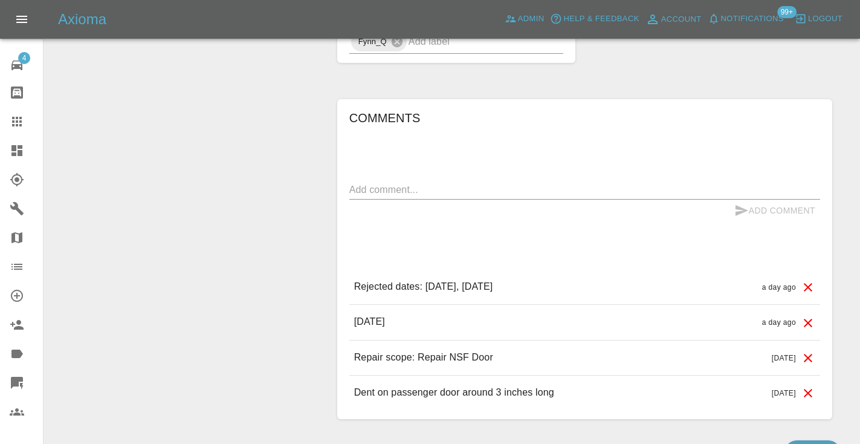
scroll to position [922, 0]
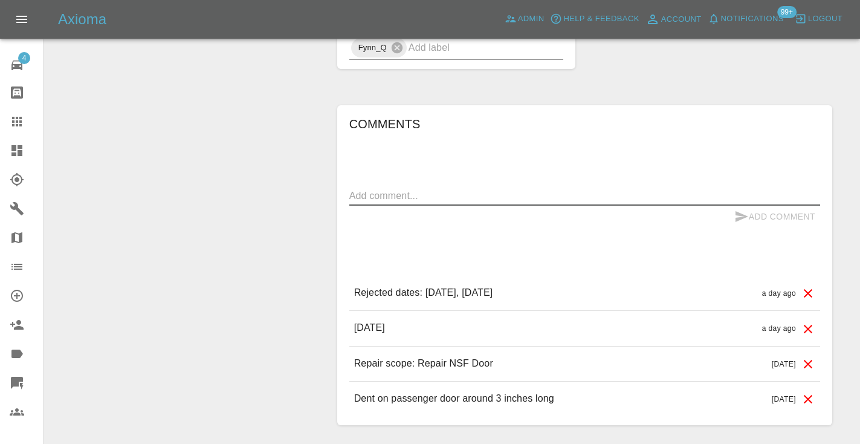
click at [373, 195] on textarea at bounding box center [584, 196] width 471 height 14
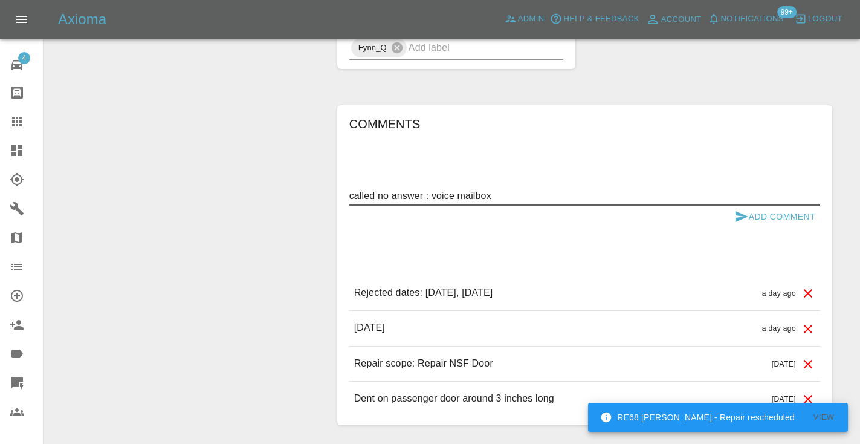
type textarea "called no answer : voice mailbox"
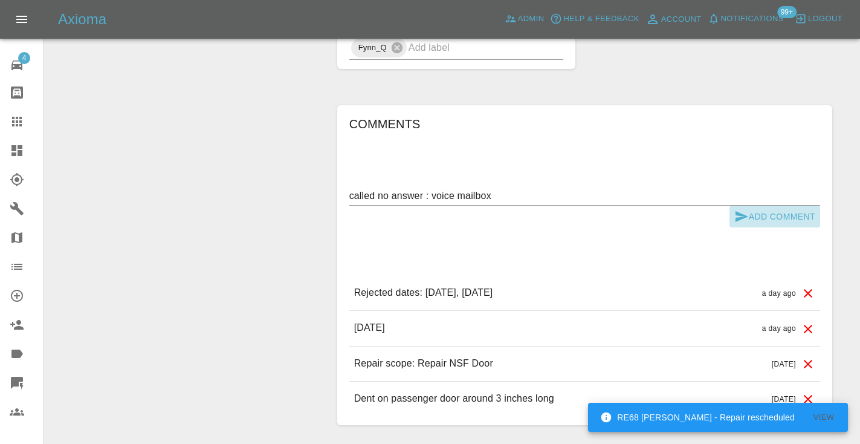
click at [746, 216] on icon "submit" at bounding box center [742, 216] width 13 height 11
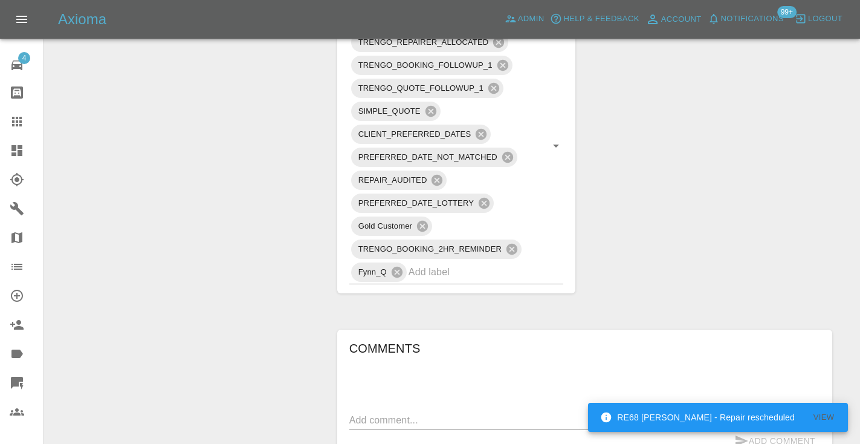
scroll to position [688, 0]
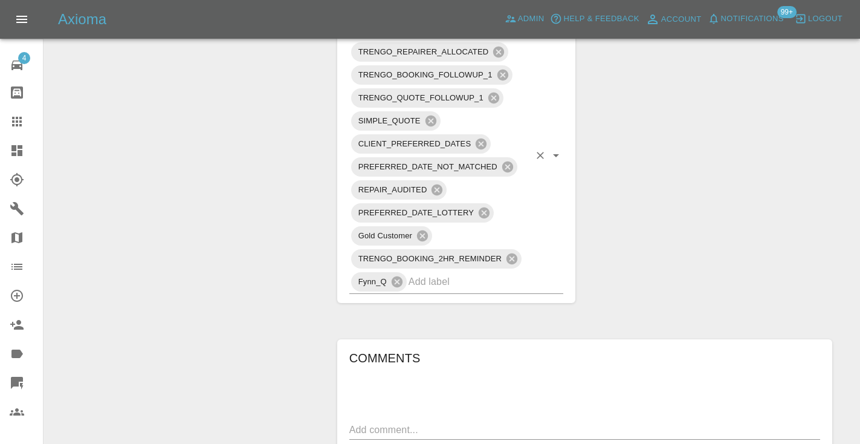
click at [450, 289] on input "text" at bounding box center [469, 281] width 121 height 19
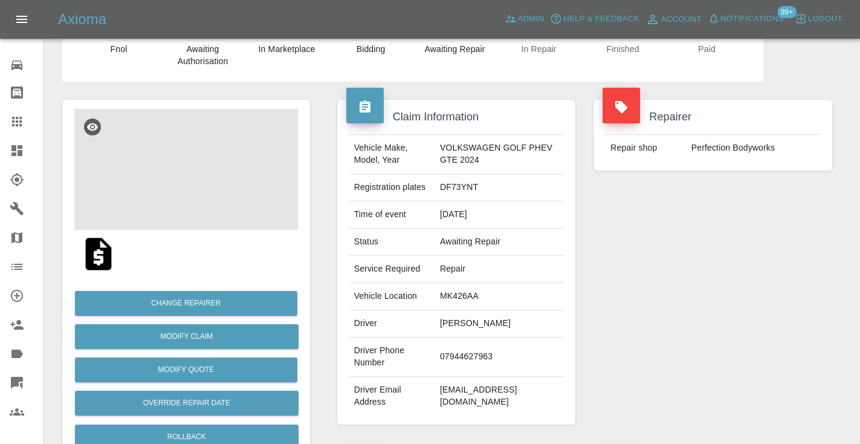
scroll to position [47, 0]
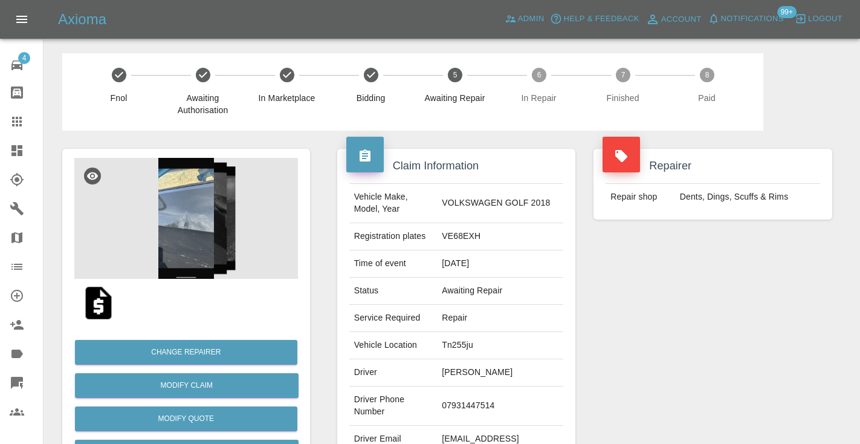
scroll to position [688, 0]
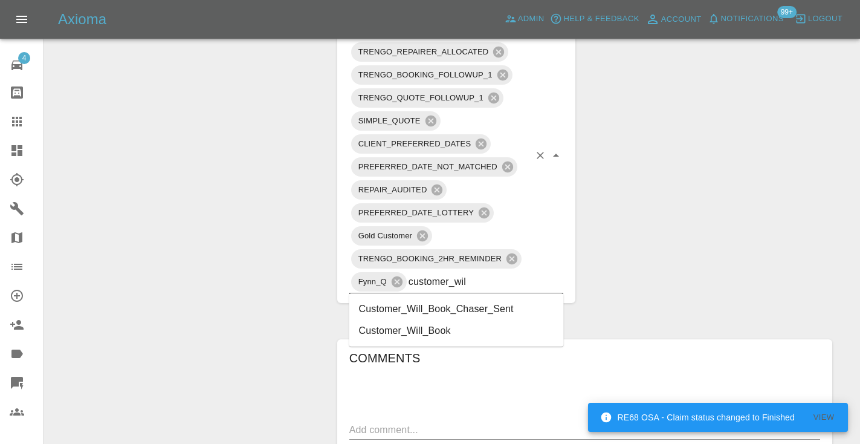
type input "customer_will"
click at [377, 329] on li "Customer_Will_Book" at bounding box center [456, 331] width 215 height 22
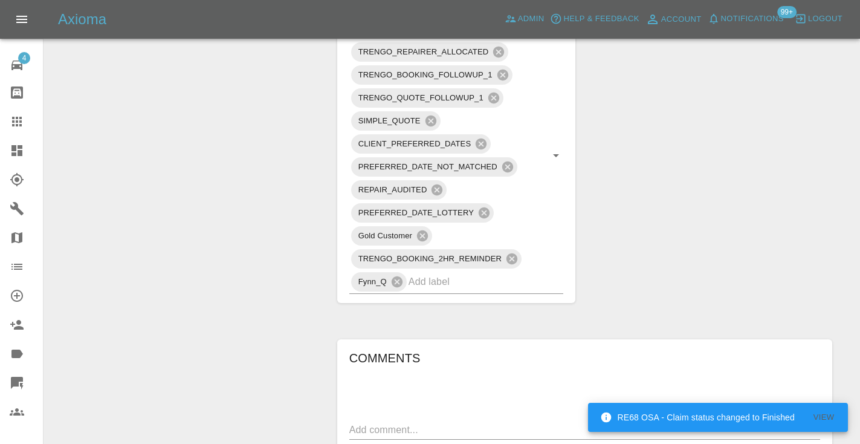
click at [221, 212] on div "Change Repairer Modify Claim Modify Quote Rollback Submit Payment Archive" at bounding box center [186, 85] width 266 height 1286
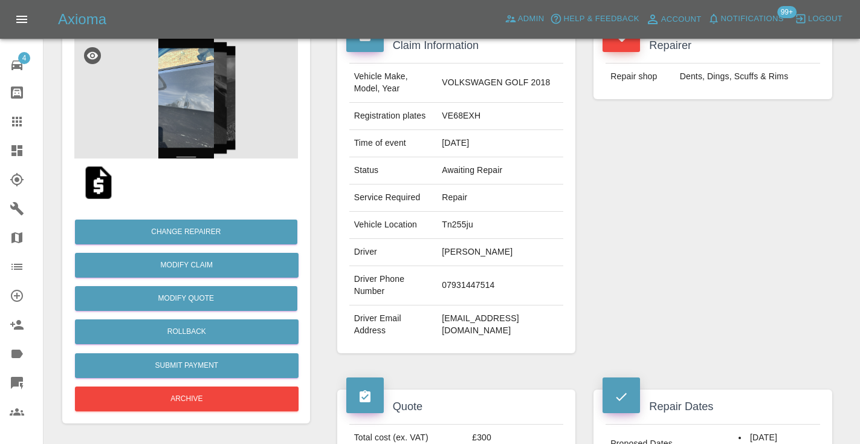
scroll to position [118, 0]
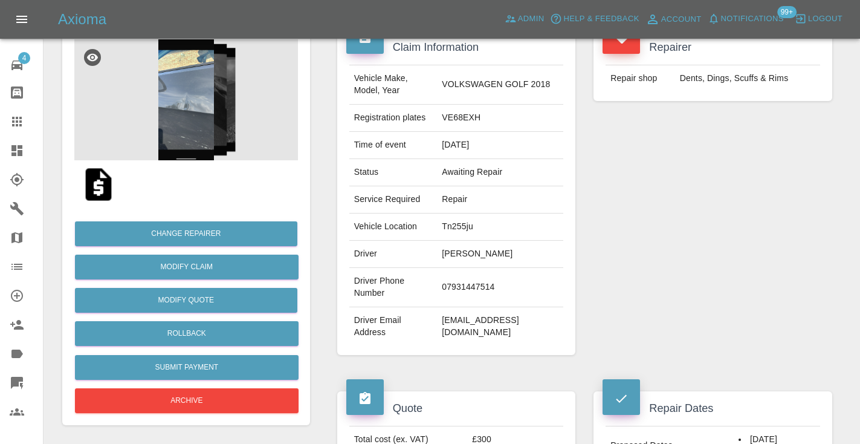
click at [20, 120] on icon at bounding box center [17, 121] width 15 height 15
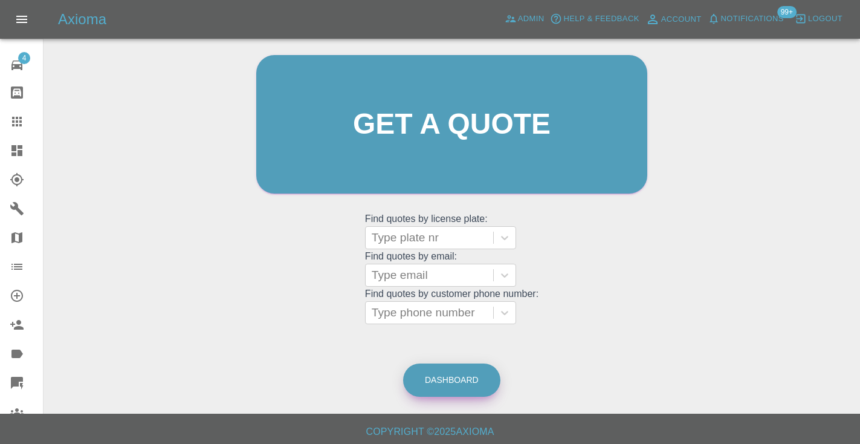
click at [470, 378] on link "Dashboard" at bounding box center [451, 379] width 97 height 33
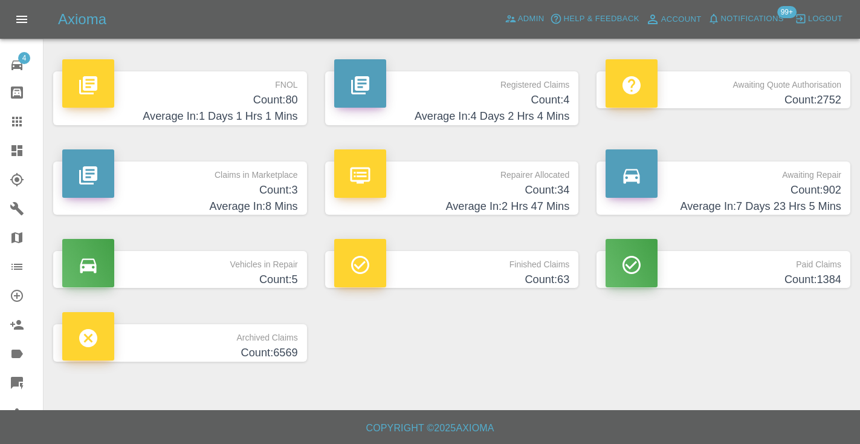
click at [801, 195] on h4 "Count: 902" at bounding box center [724, 190] width 236 height 16
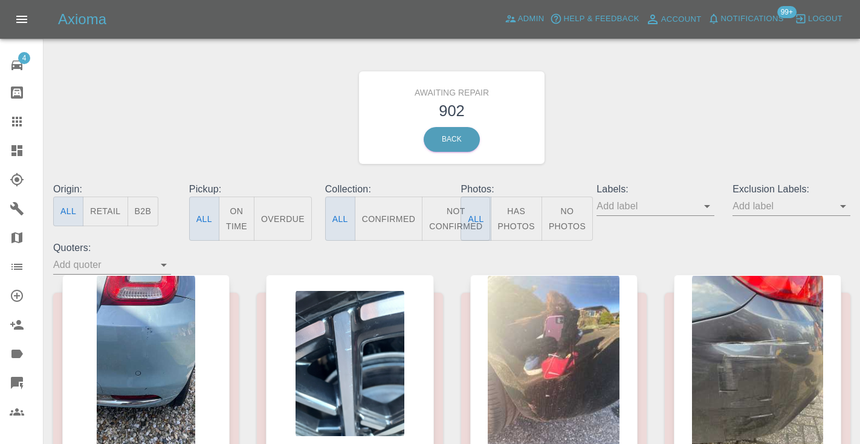
click at [446, 218] on button "Not Confirmed" at bounding box center [456, 218] width 68 height 44
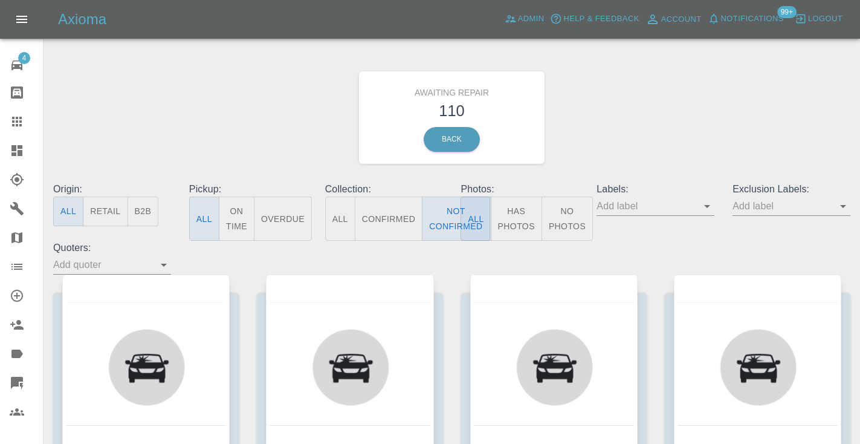
click at [661, 106] on div "Awaiting Repair 110 Back" at bounding box center [451, 117] width 815 height 129
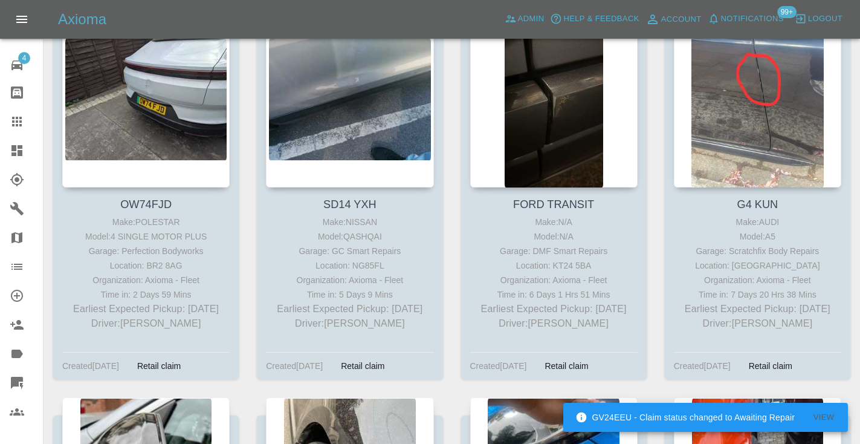
scroll to position [2989, 0]
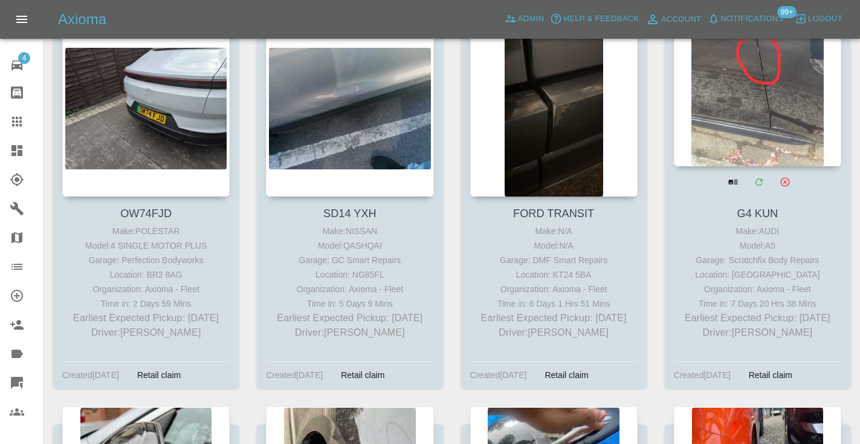
click at [736, 131] on div at bounding box center [757, 78] width 167 height 176
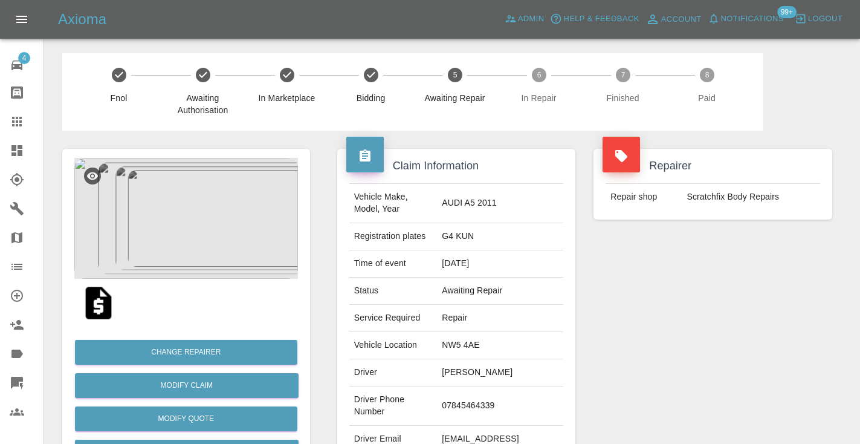
click at [452, 405] on td "07845464339" at bounding box center [500, 405] width 126 height 39
copy td "07845464339"
click at [700, 299] on div "Repairer Repair shop Scratchfix Body Repairs" at bounding box center [712, 311] width 257 height 361
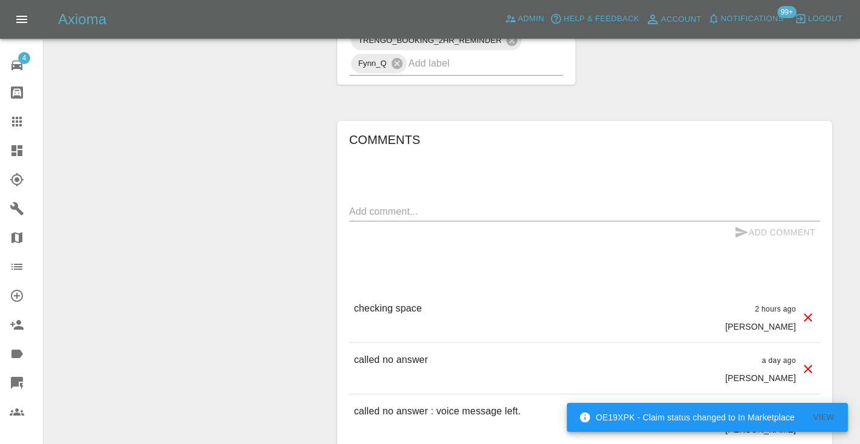
scroll to position [1133, 0]
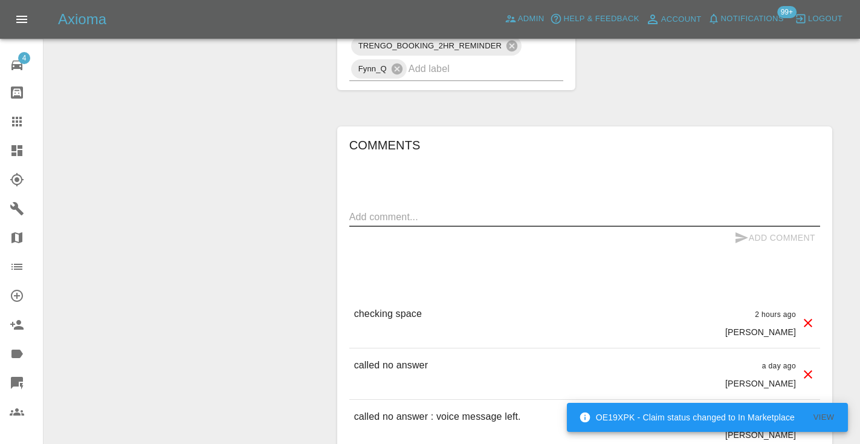
click at [375, 217] on textarea at bounding box center [584, 217] width 471 height 14
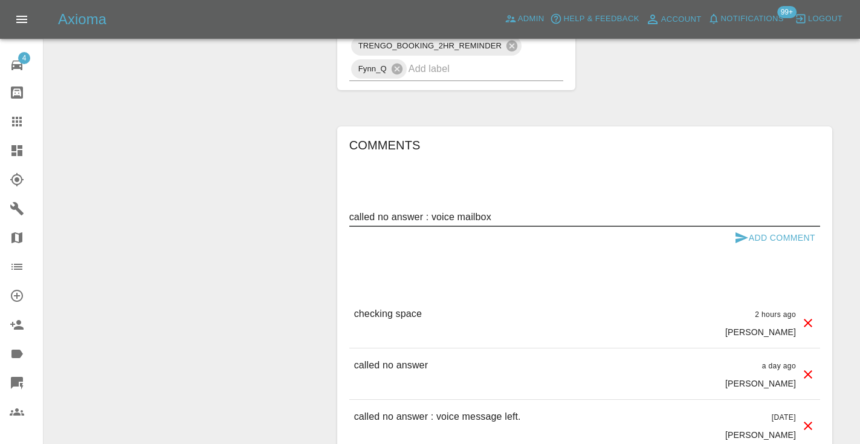
type textarea "called no answer : voice mailbox"
click at [741, 235] on icon "submit" at bounding box center [742, 237] width 13 height 11
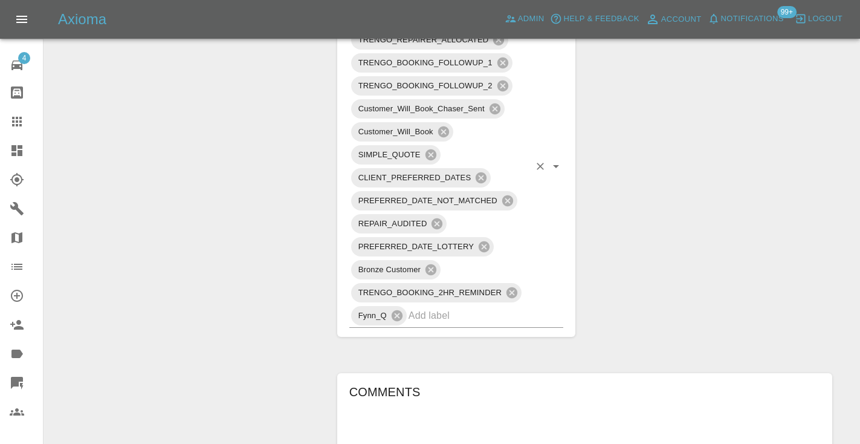
scroll to position [881, 0]
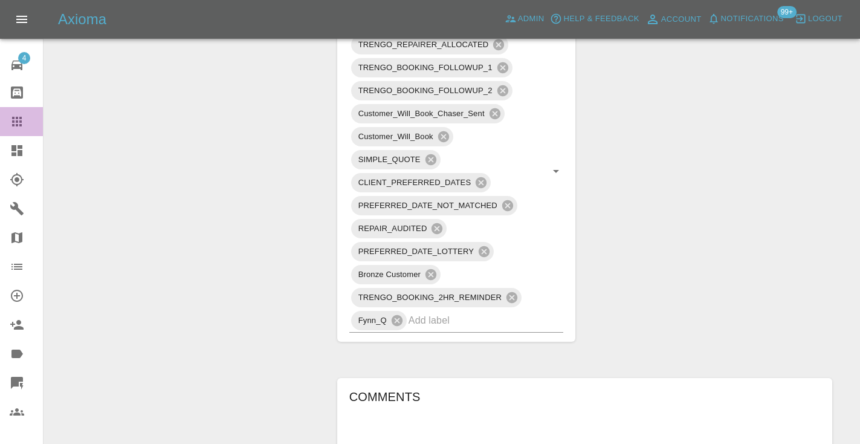
click at [8, 120] on link "Claims" at bounding box center [21, 121] width 43 height 29
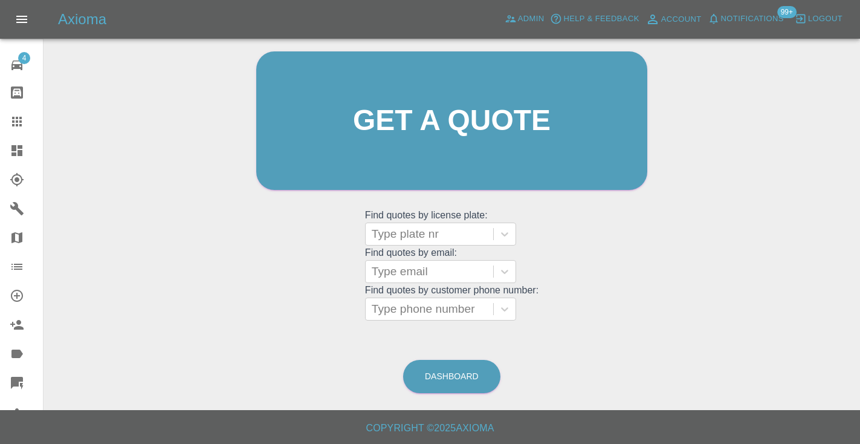
scroll to position [82, 0]
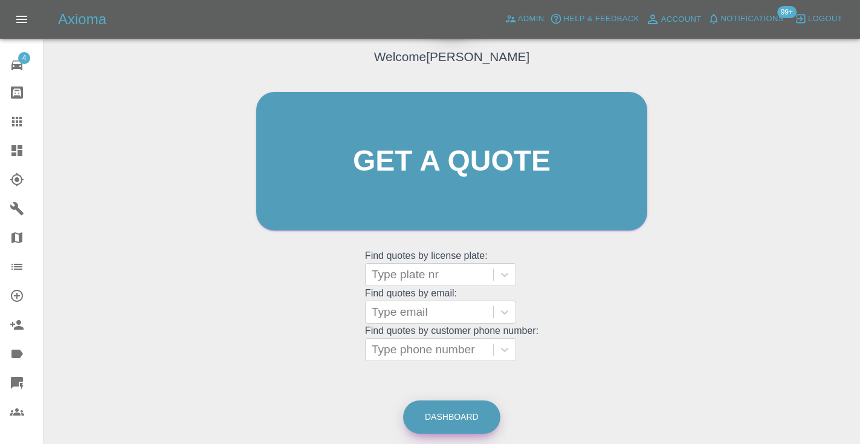
click at [447, 415] on link "Dashboard" at bounding box center [451, 416] width 97 height 33
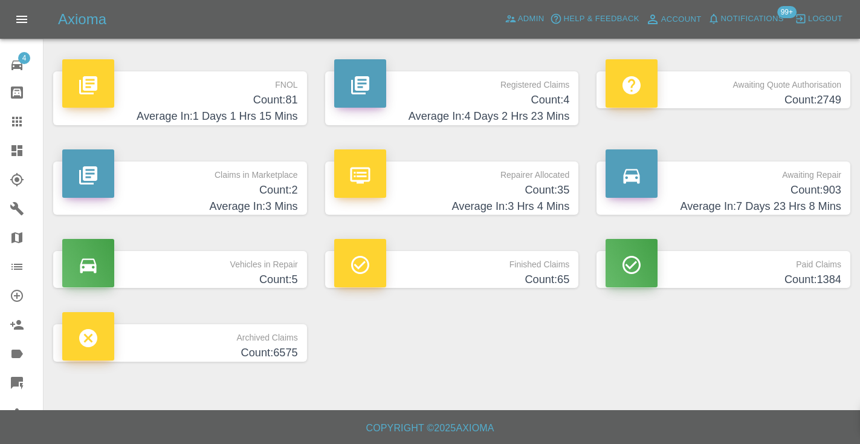
click at [817, 183] on h4 "Count: 903" at bounding box center [724, 190] width 236 height 16
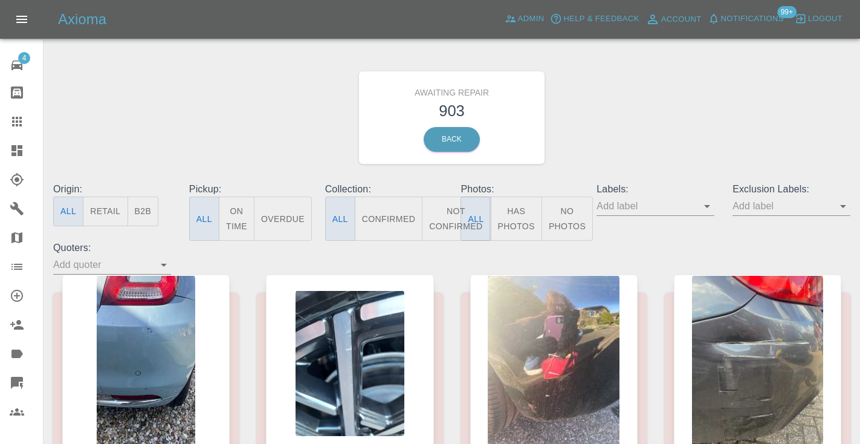
click at [448, 231] on button "Not Confirmed" at bounding box center [456, 218] width 68 height 44
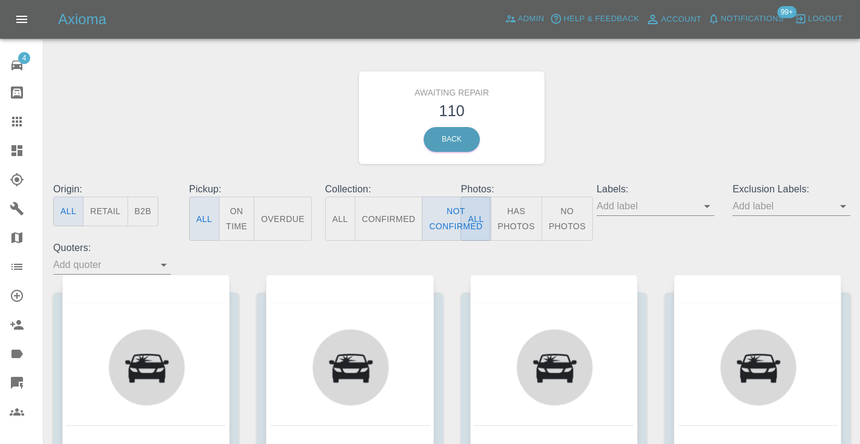
click at [623, 64] on div "Awaiting Repair 110 Back" at bounding box center [451, 117] width 815 height 129
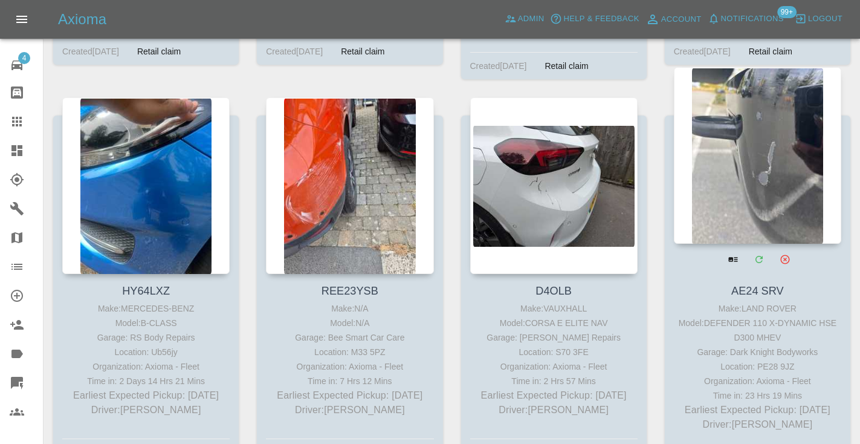
scroll to position [3768, 0]
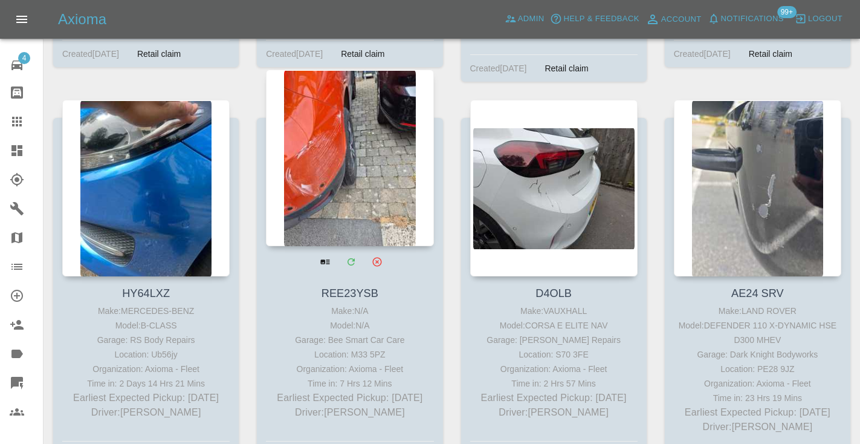
click at [358, 140] on div at bounding box center [349, 158] width 167 height 176
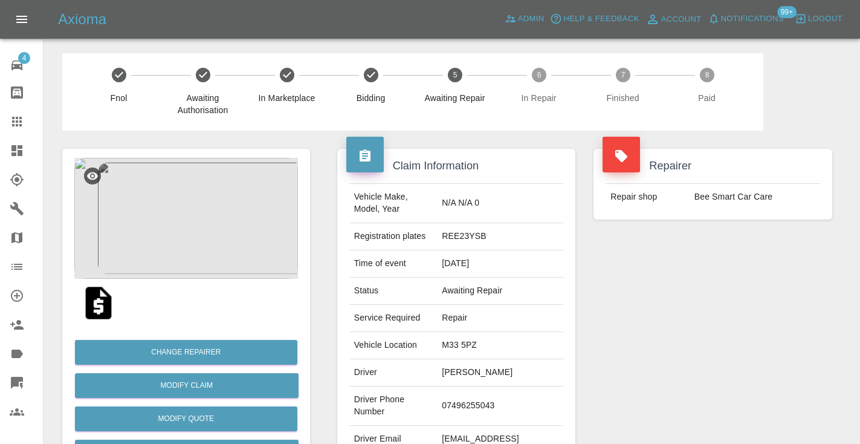
click at [502, 392] on td "07496255043" at bounding box center [500, 405] width 126 height 39
click at [502, 389] on td "07496255043" at bounding box center [500, 405] width 126 height 39
copy td "07496255043"
click at [615, 334] on div "Repairer Repair shop Bee Smart Car Care" at bounding box center [712, 311] width 257 height 361
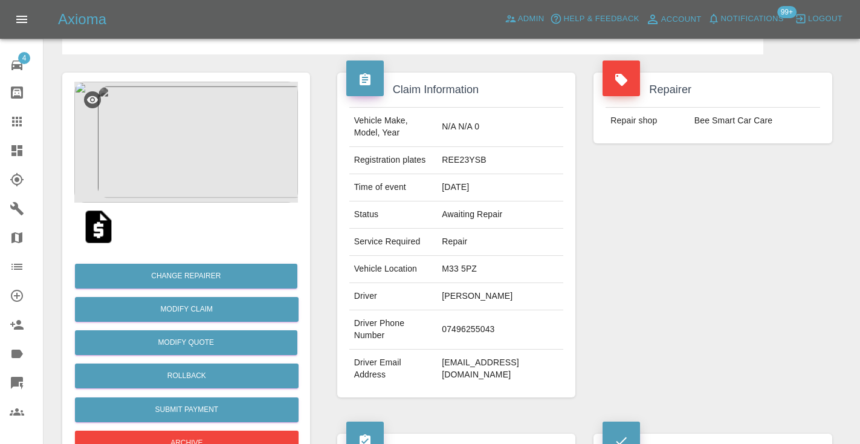
scroll to position [80, 0]
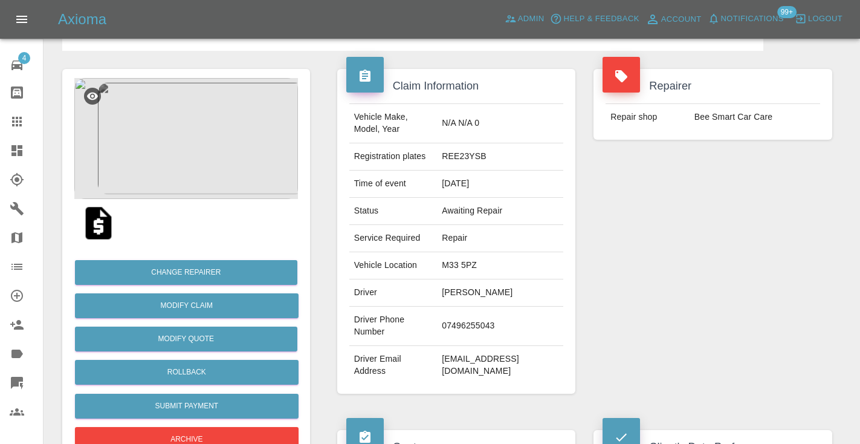
click at [638, 276] on div "Repairer Repair shop Bee Smart Car Care" at bounding box center [712, 231] width 257 height 361
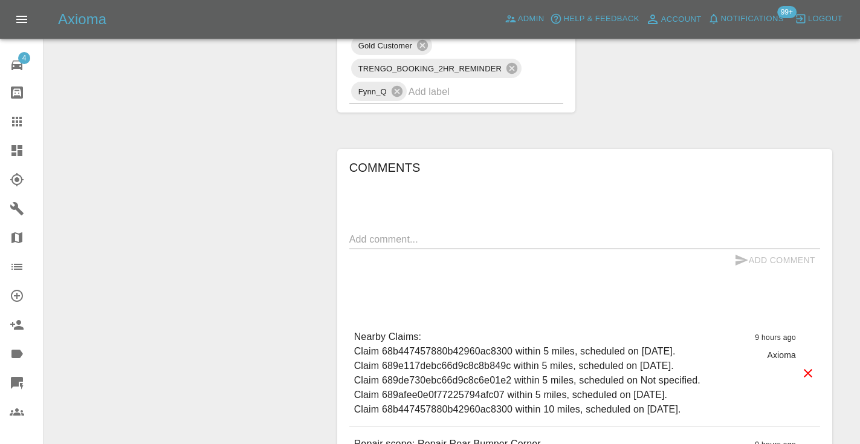
scroll to position [844, 0]
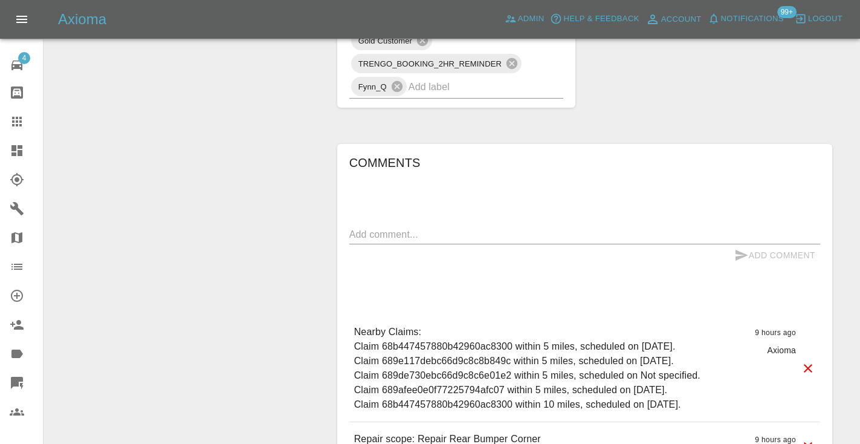
click at [407, 227] on textarea at bounding box center [584, 234] width 471 height 14
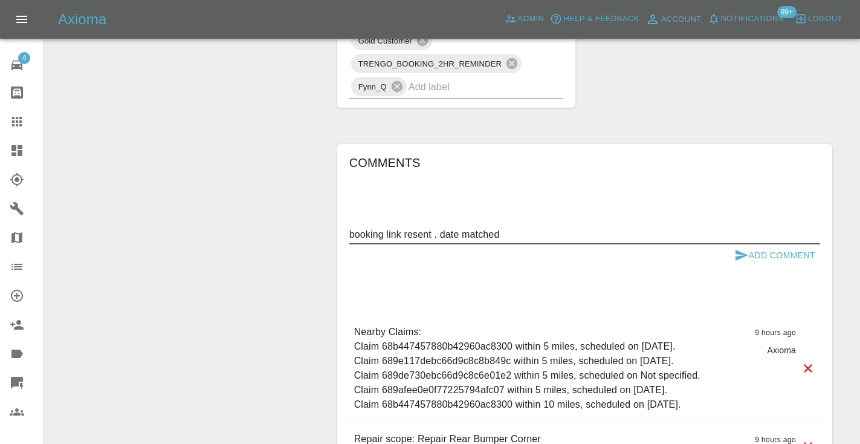
type textarea "booking link resent . date matched"
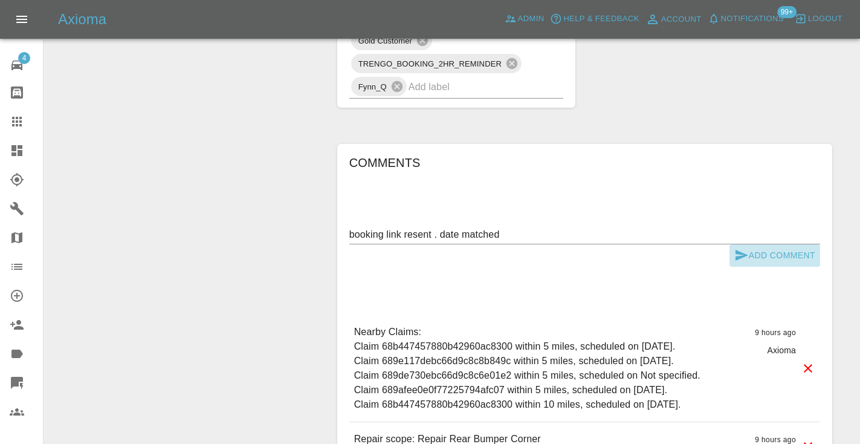
click at [760, 244] on button "Add Comment" at bounding box center [774, 255] width 91 height 22
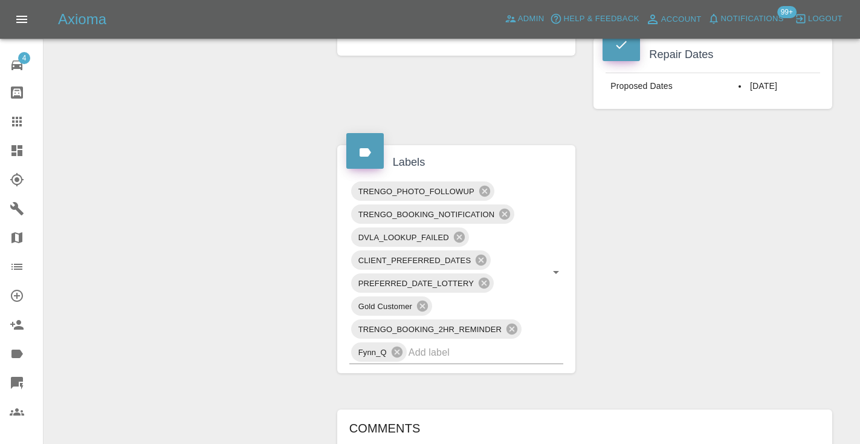
scroll to position [561, 0]
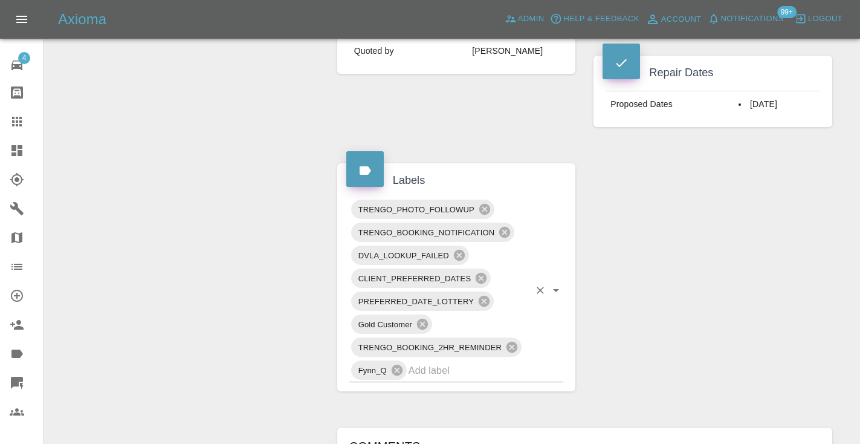
click at [464, 361] on input "text" at bounding box center [469, 370] width 121 height 19
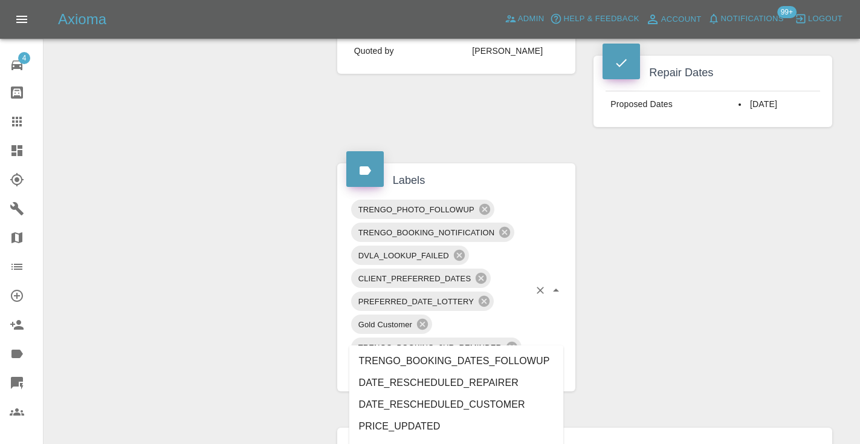
type input "d"
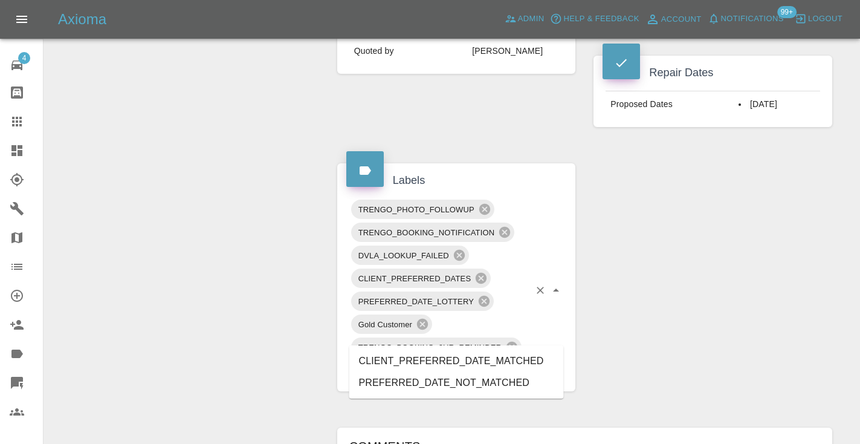
type input "prefe"
click at [469, 364] on li "CLIENT_PREFERRED_DATE_MATCHED" at bounding box center [456, 361] width 215 height 22
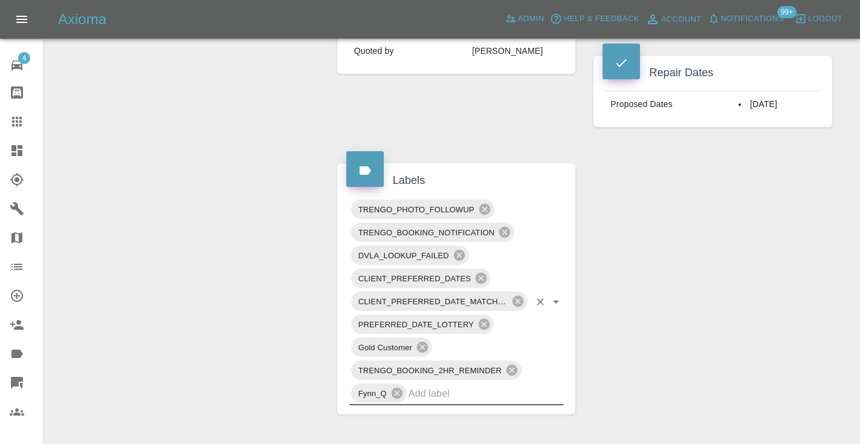
click at [210, 210] on div "Change Repairer Modify Claim Modify Quote Rollback Submit Payment Archive" at bounding box center [186, 230] width 266 height 1321
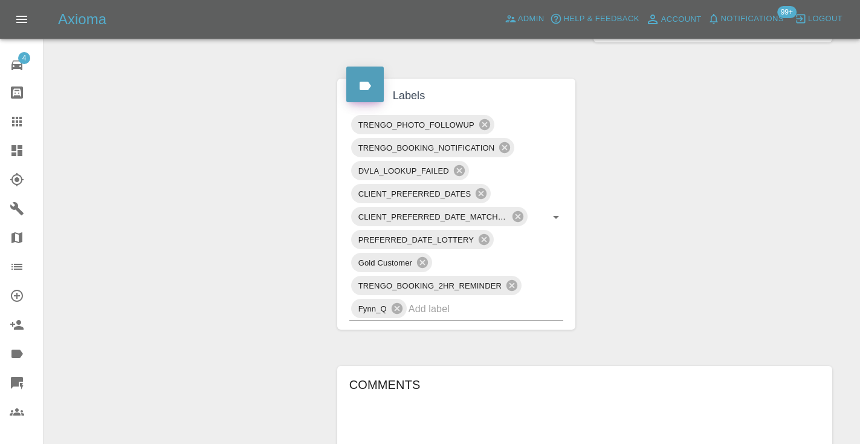
scroll to position [645, 0]
click at [14, 116] on icon at bounding box center [17, 121] width 15 height 15
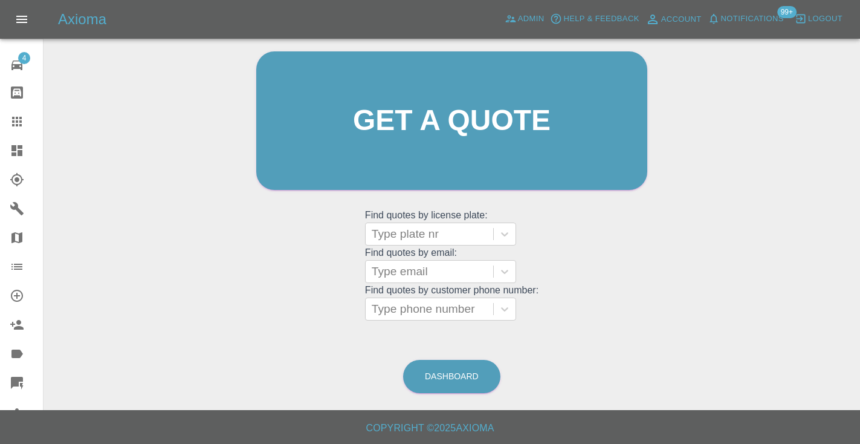
scroll to position [121, 0]
click at [447, 374] on link "Dashboard" at bounding box center [451, 376] width 97 height 33
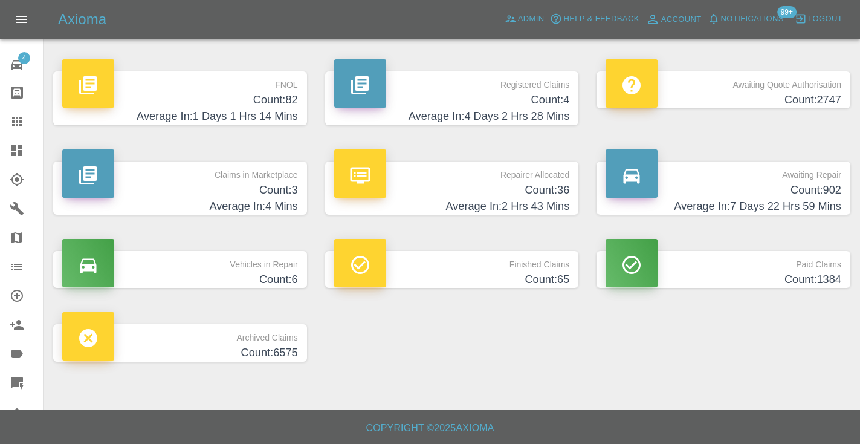
click at [766, 193] on h4 "Count: 902" at bounding box center [724, 190] width 236 height 16
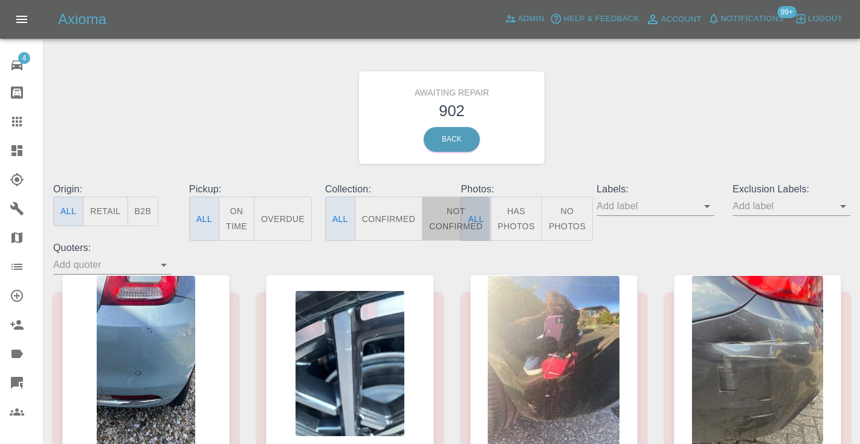
click at [441, 215] on button "Not Confirmed" at bounding box center [456, 218] width 68 height 44
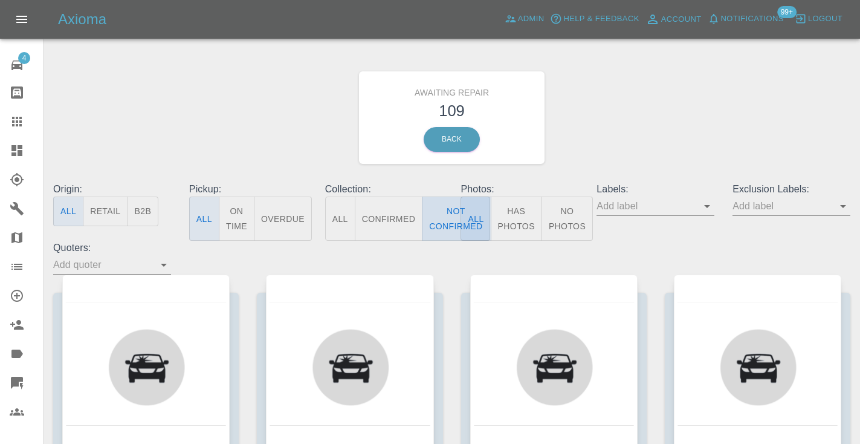
type button "false"
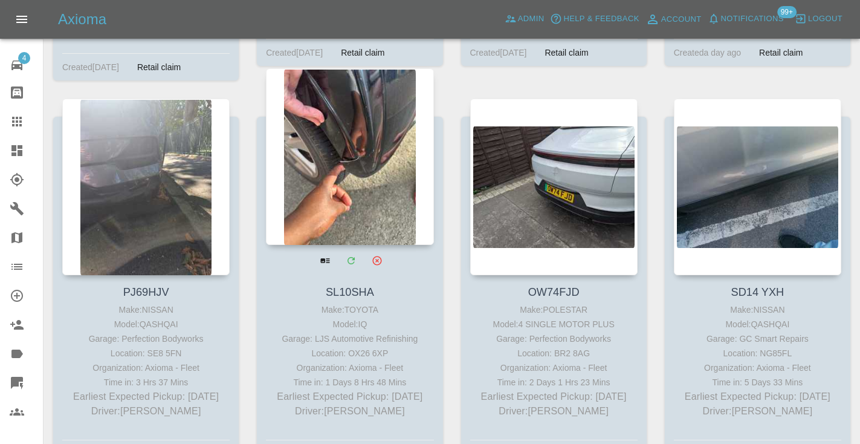
scroll to position [2982, 0]
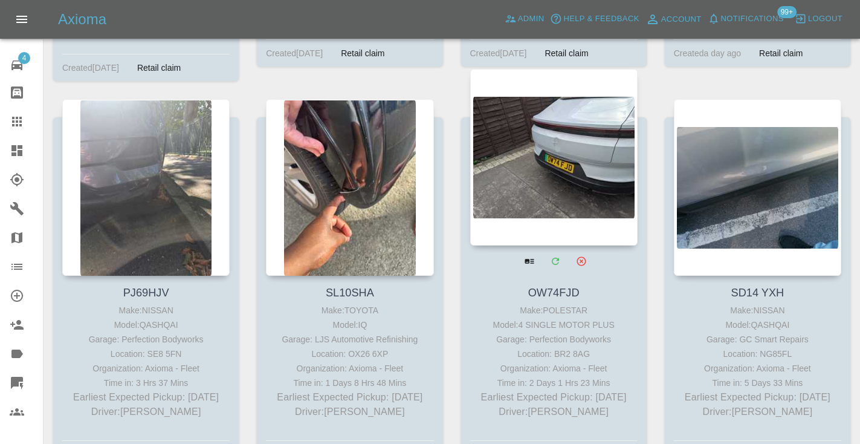
click at [540, 170] on div at bounding box center [553, 157] width 167 height 176
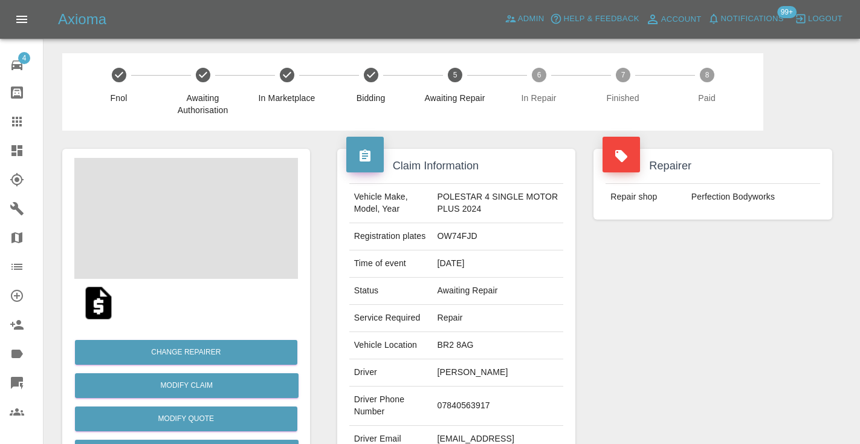
click at [456, 415] on td "07840563917" at bounding box center [497, 405] width 131 height 39
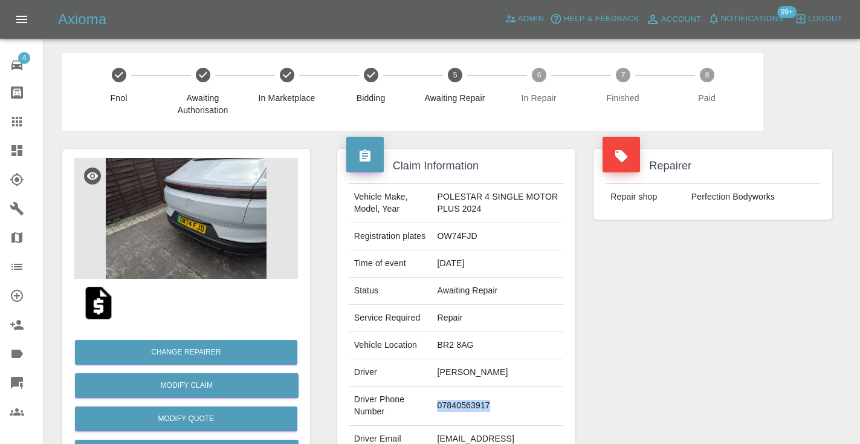
copy td "07840563917"
click at [676, 349] on div "Repairer Repair shop Perfection Bodyworks" at bounding box center [712, 311] width 257 height 361
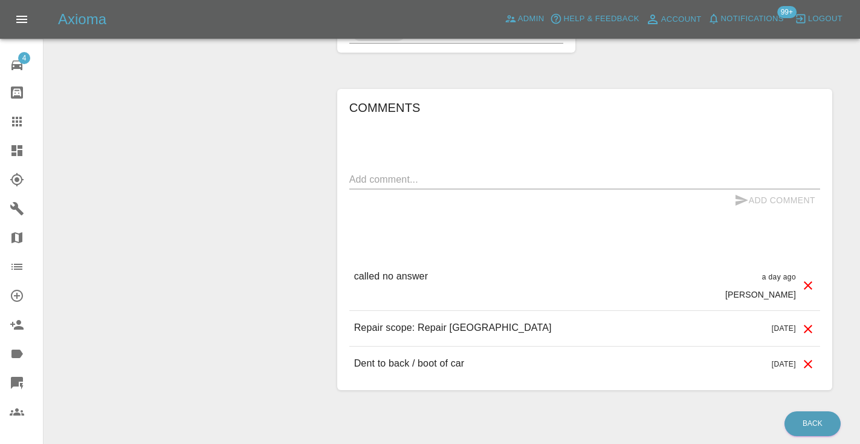
scroll to position [939, 0]
click at [459, 186] on textarea at bounding box center [584, 179] width 471 height 14
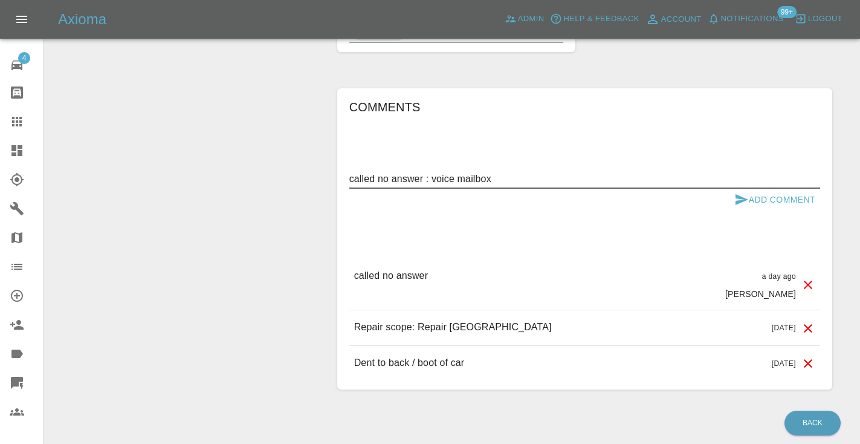
type textarea "called no answer : voice mailbox"
click at [749, 204] on button "Add Comment" at bounding box center [774, 200] width 91 height 22
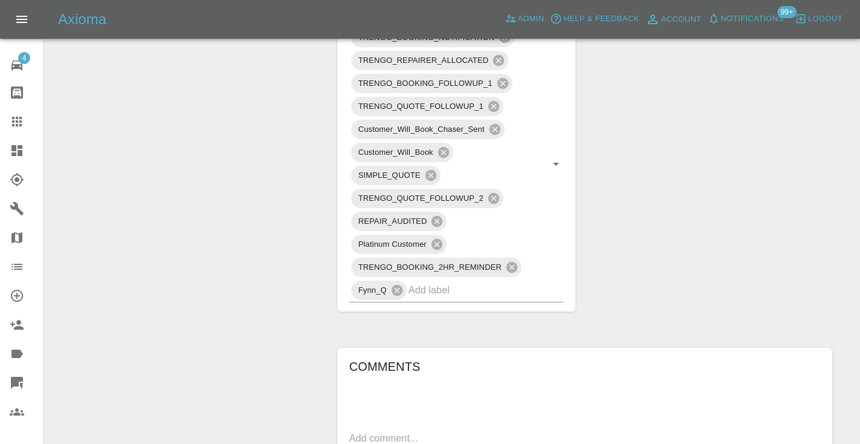
scroll to position [678, 0]
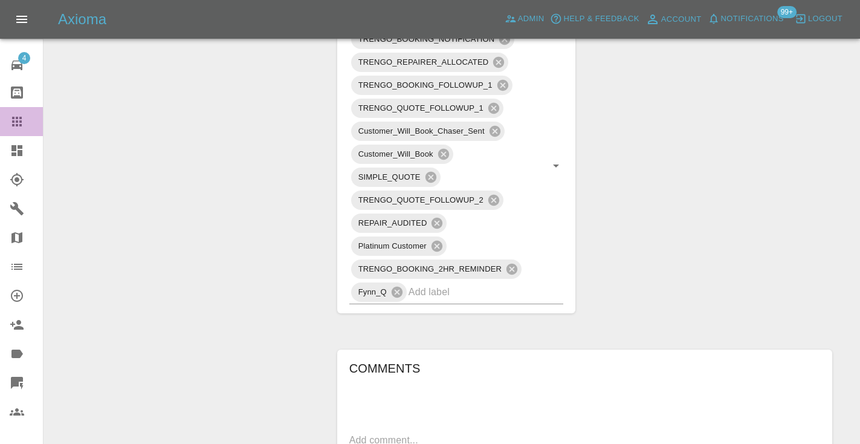
click at [20, 131] on link "Claims" at bounding box center [21, 121] width 43 height 29
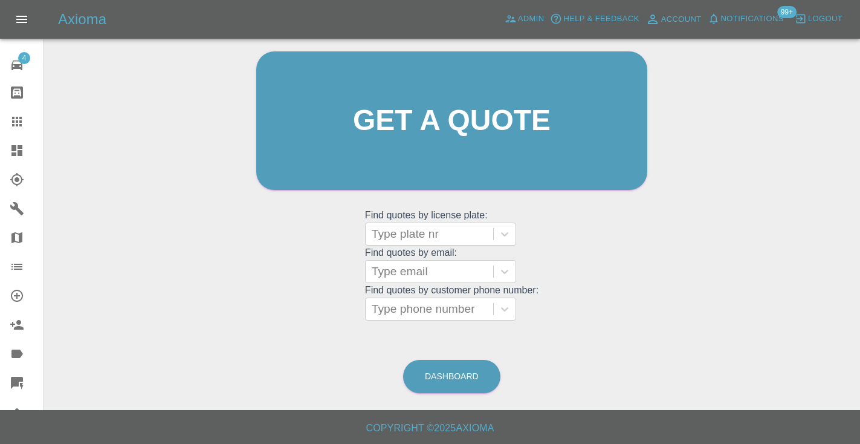
scroll to position [82, 0]
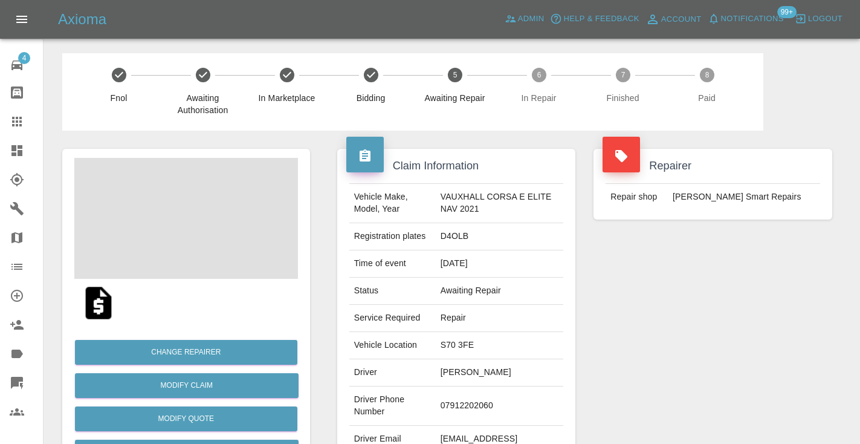
click at [472, 406] on td "07912202060" at bounding box center [500, 405] width 128 height 39
copy td "07912202060"
click at [648, 351] on div "Repairer Repair shop [PERSON_NAME] Repairs" at bounding box center [712, 311] width 257 height 361
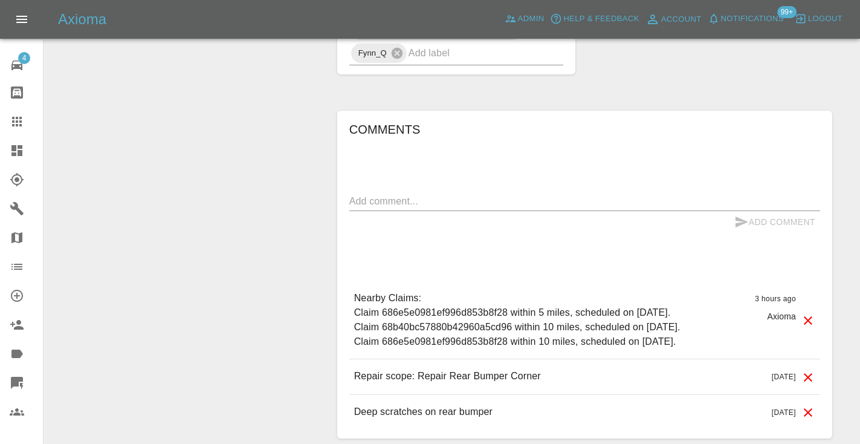
scroll to position [958, 0]
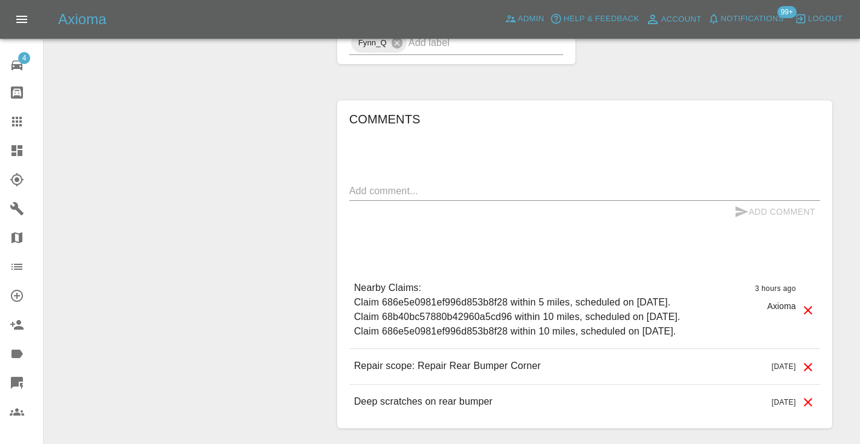
click at [362, 192] on textarea at bounding box center [584, 191] width 471 height 14
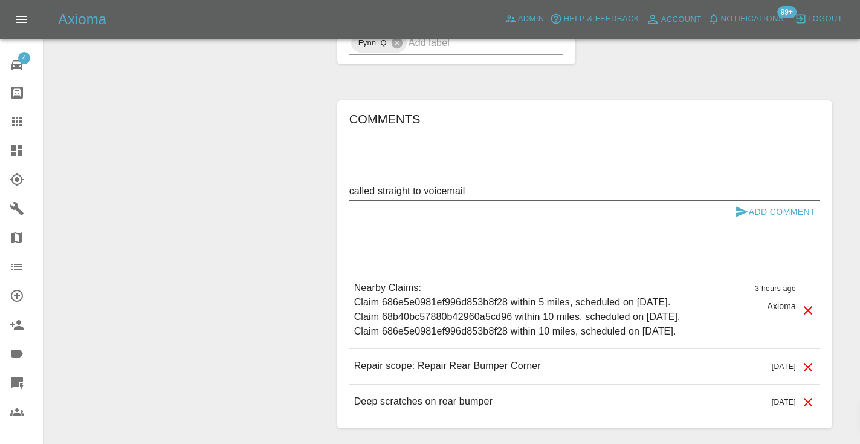
type textarea "called straight to voicemail"
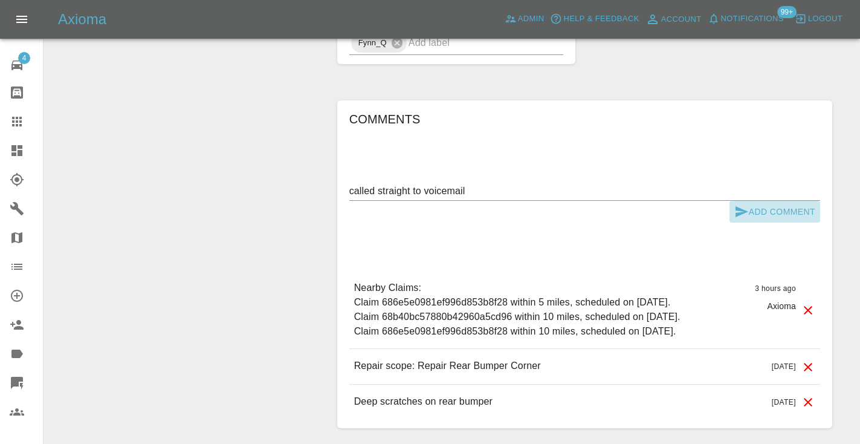
click at [737, 207] on icon "submit" at bounding box center [742, 211] width 13 height 11
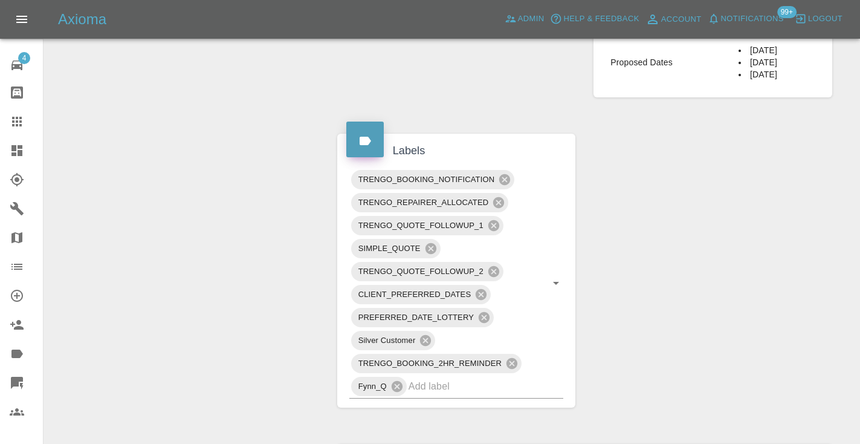
scroll to position [583, 0]
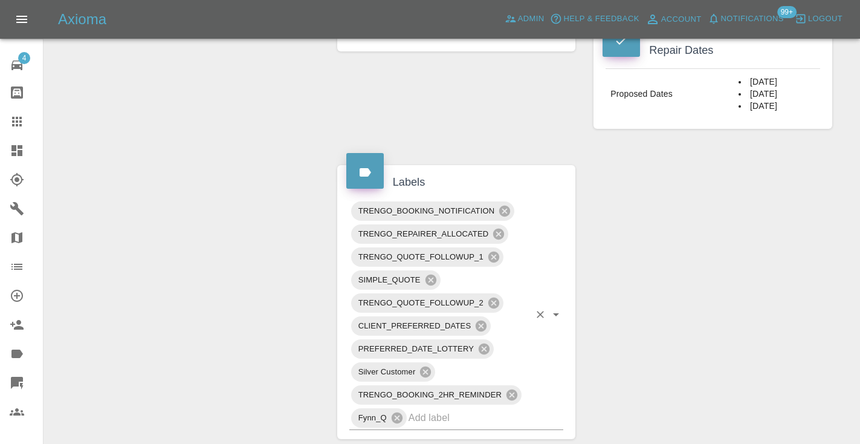
click at [422, 422] on input "text" at bounding box center [469, 417] width 121 height 19
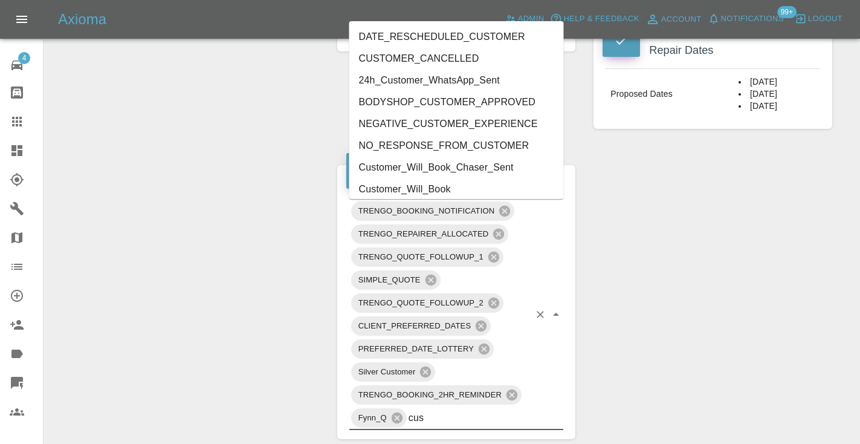
type input "cust"
click at [398, 186] on li "Customer_Will_Book" at bounding box center [456, 189] width 215 height 22
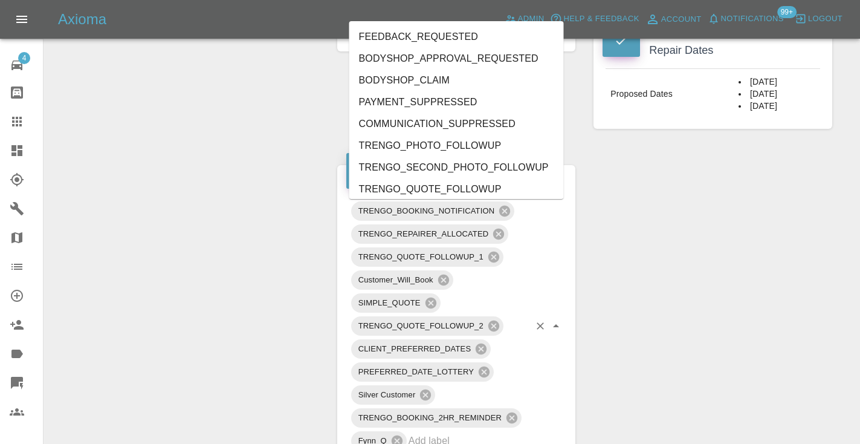
click at [745, 268] on div "Claim Information Vehicle Make, Model, Year VAUXHALL CORSA E ELITE NAV 2021 Reg…" at bounding box center [584, 221] width 513 height 1348
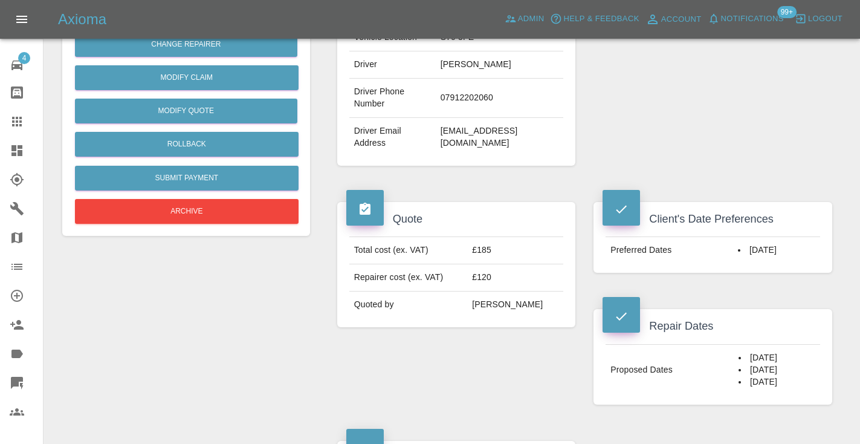
scroll to position [278, 0]
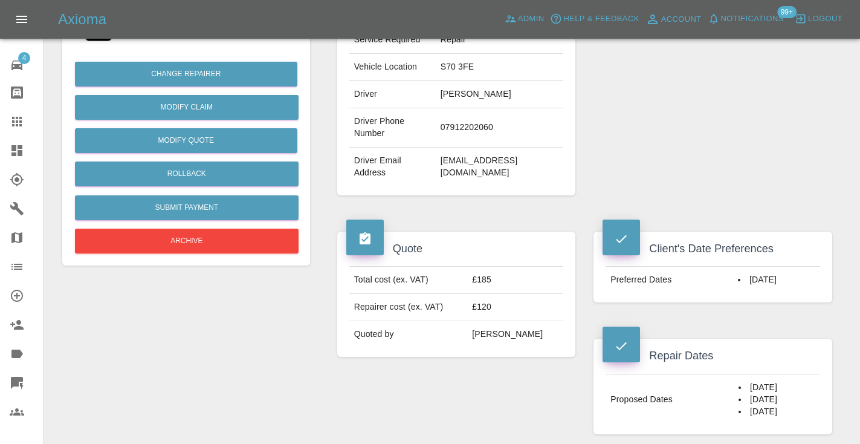
click at [454, 127] on td "07912202060" at bounding box center [500, 127] width 128 height 39
copy td "07912202060"
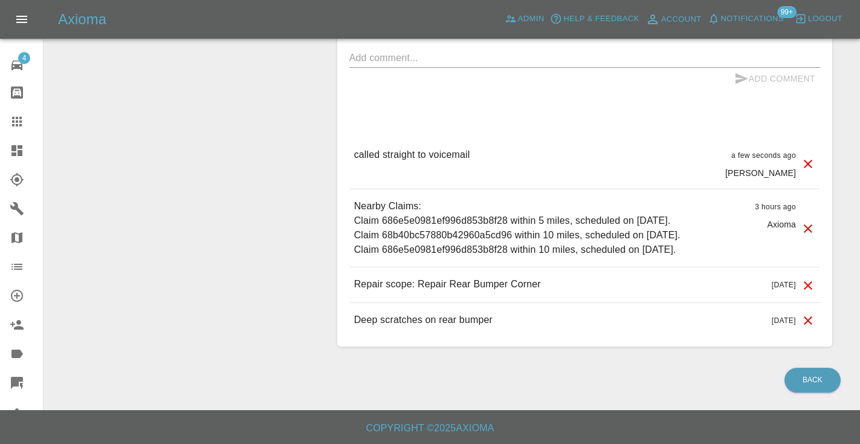
scroll to position [1113, 0]
click at [13, 121] on icon at bounding box center [17, 122] width 10 height 10
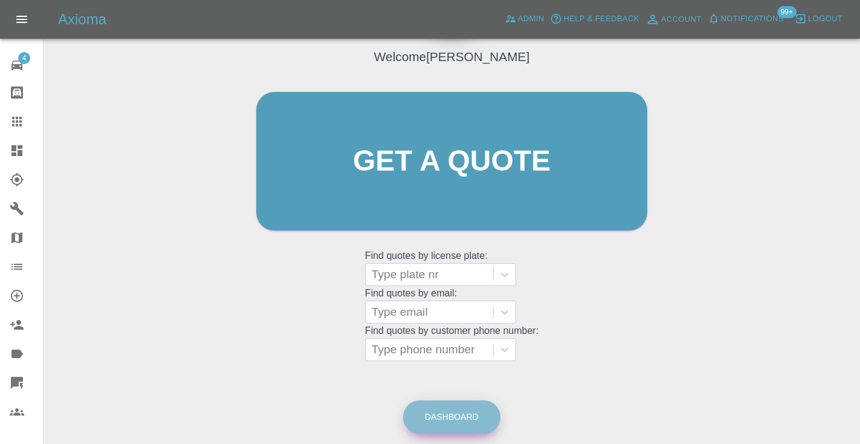
click at [444, 422] on link "Dashboard" at bounding box center [451, 416] width 97 height 33
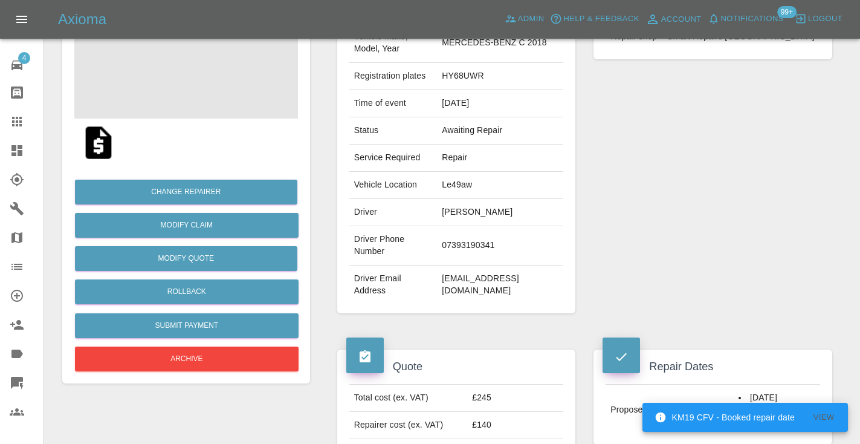
scroll to position [178, 0]
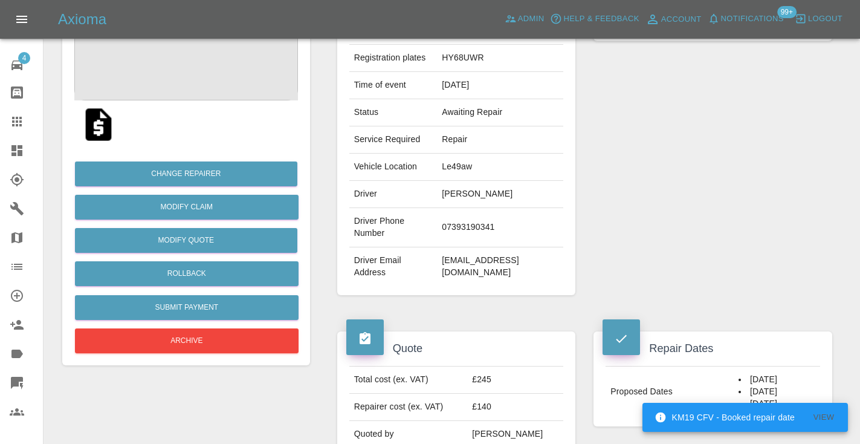
click at [482, 224] on td "07393190341" at bounding box center [500, 227] width 126 height 39
copy td "07393190341"
click at [772, 190] on div "Repairer Repair shop Smart Repairs [GEOGRAPHIC_DATA]" at bounding box center [712, 132] width 257 height 361
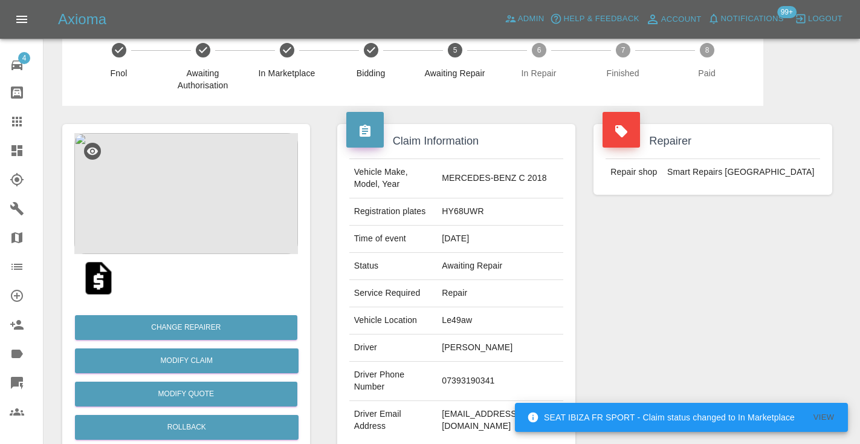
scroll to position [-1, 0]
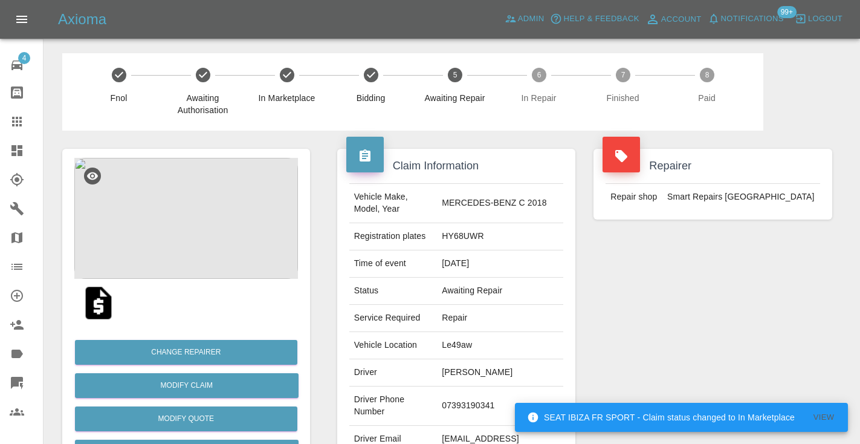
click at [234, 237] on img at bounding box center [186, 218] width 224 height 121
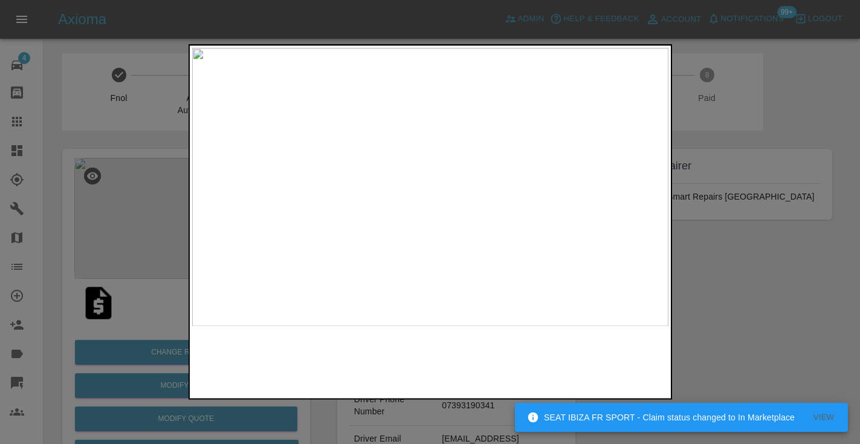
scroll to position [0, 0]
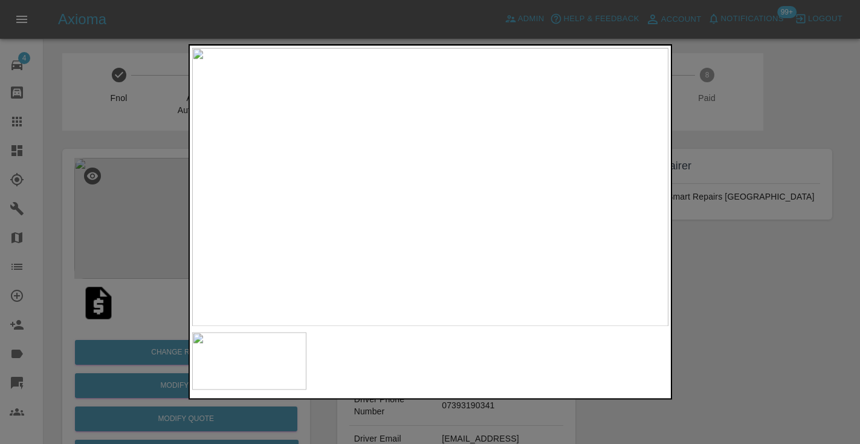
click at [158, 302] on div at bounding box center [430, 222] width 860 height 444
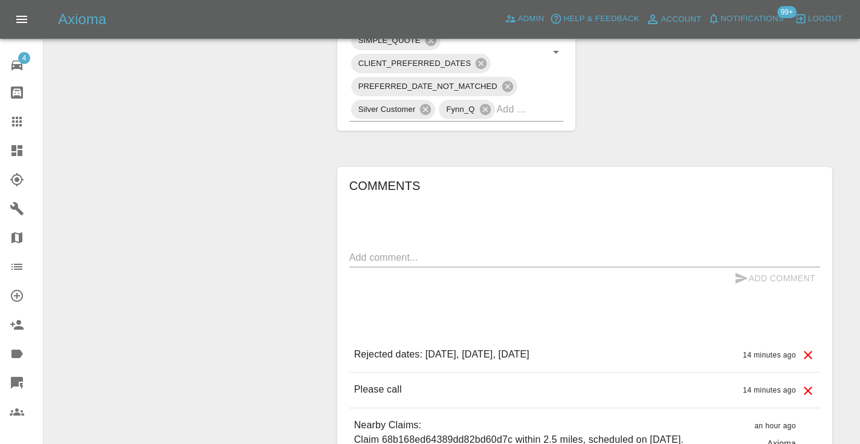
scroll to position [754, 0]
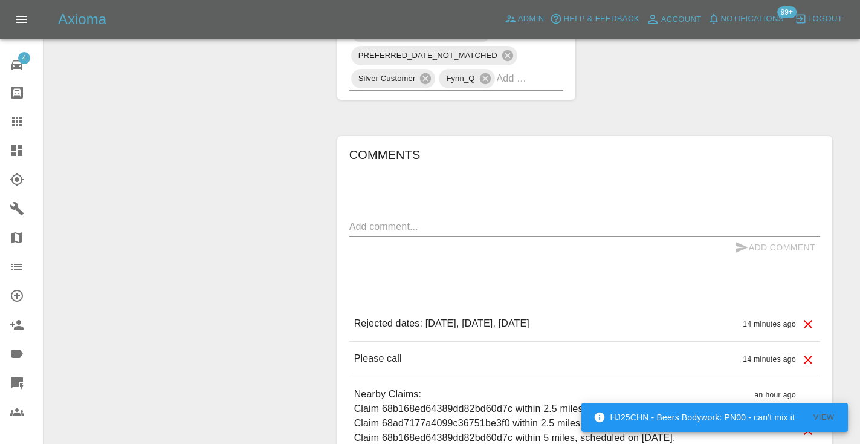
click at [381, 219] on textarea at bounding box center [584, 226] width 471 height 14
type textarea "v"
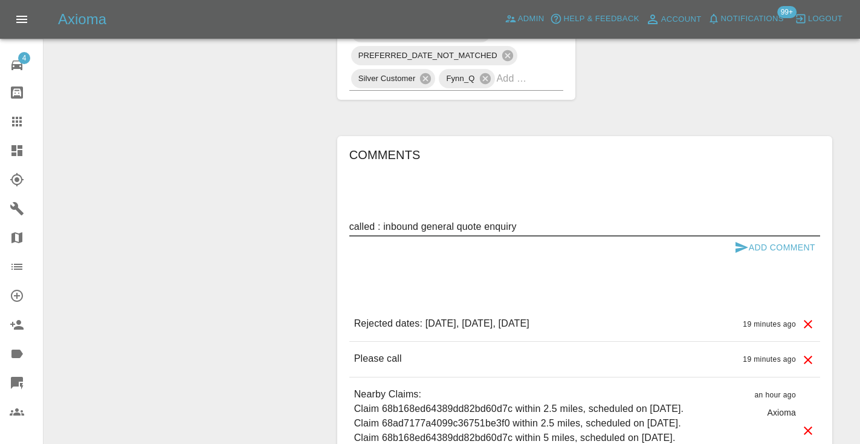
type textarea "called : inbound general quote enquiry"
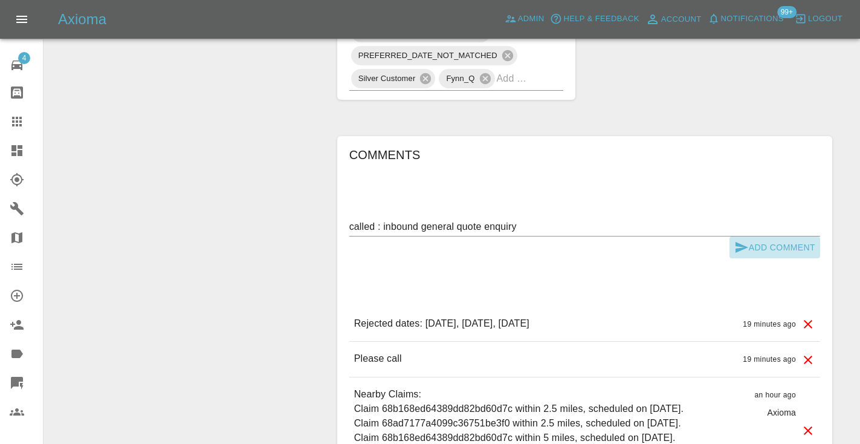
click at [738, 242] on icon "submit" at bounding box center [742, 247] width 13 height 11
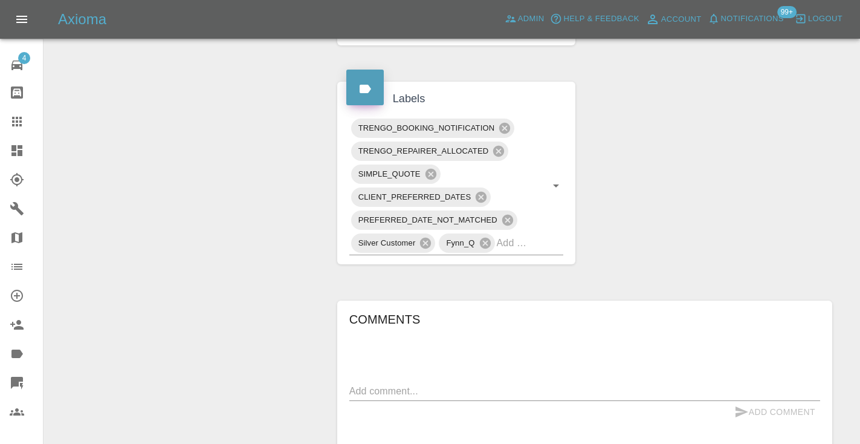
scroll to position [581, 0]
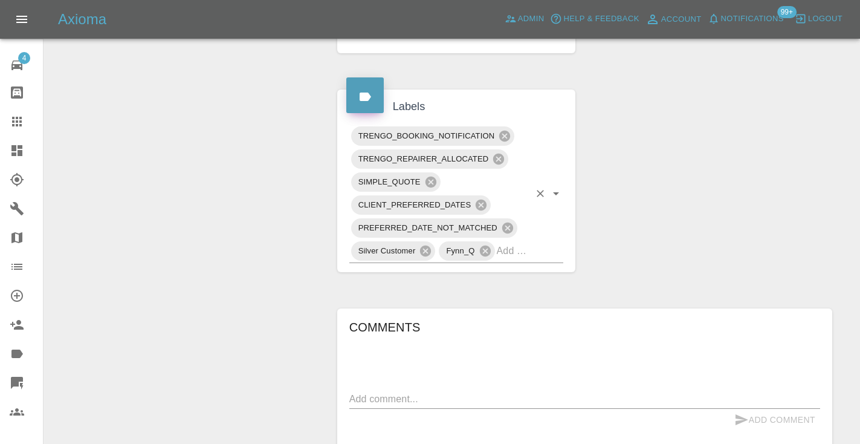
click at [512, 241] on input "text" at bounding box center [513, 250] width 33 height 19
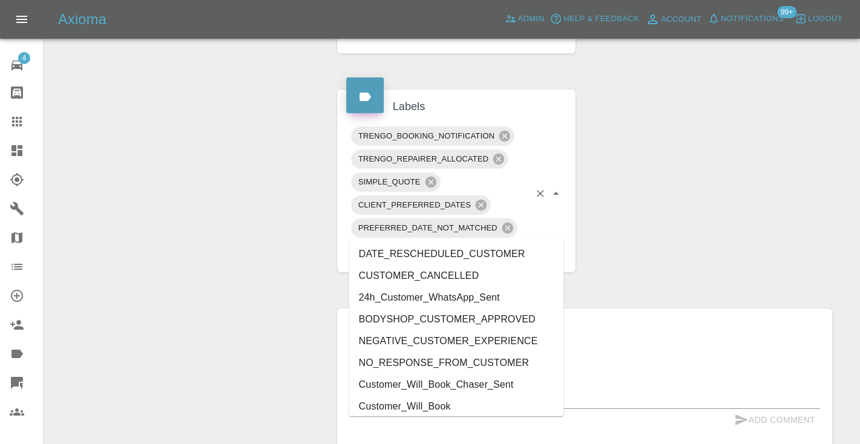
type input "cust"
click at [451, 404] on li "Customer_Will_Book" at bounding box center [456, 406] width 215 height 22
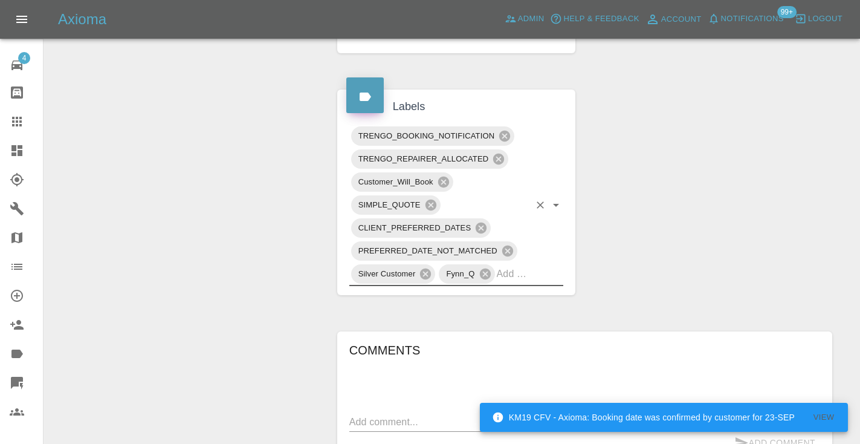
click at [213, 264] on div "Change Repairer Modify Claim Modify Quote Rollback Submit Payment Archive" at bounding box center [186, 188] width 266 height 1278
click at [16, 117] on icon at bounding box center [17, 122] width 10 height 10
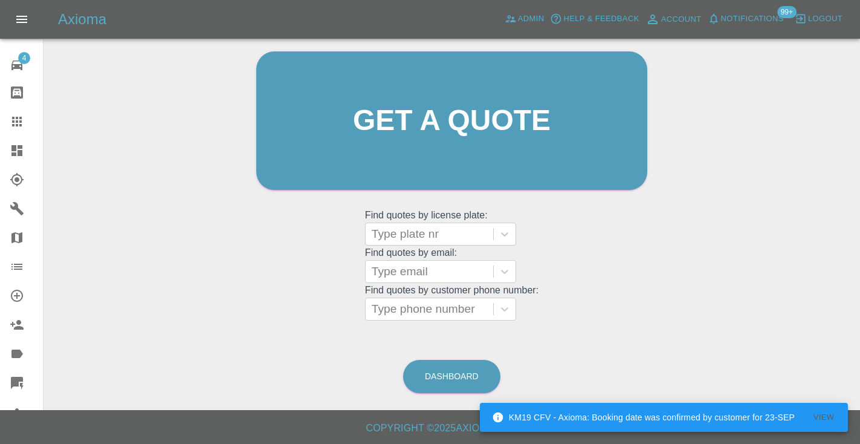
scroll to position [91, 0]
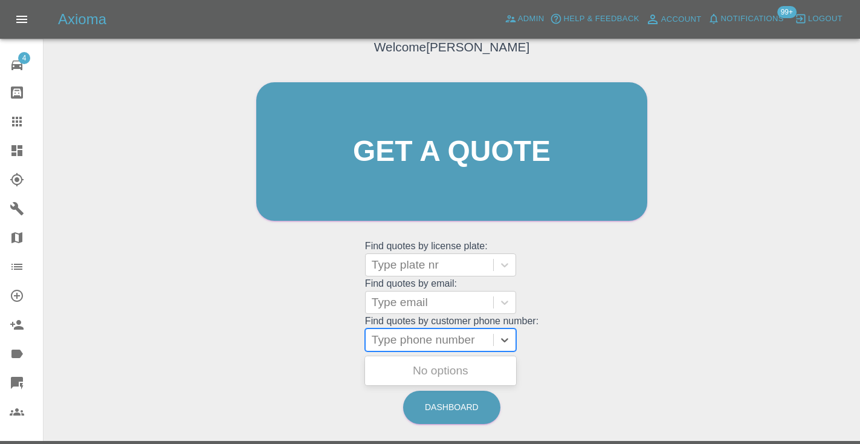
click at [416, 343] on div "Type phone number" at bounding box center [429, 339] width 115 height 15
paste input "07742023398"
type input "07742023398"
click at [700, 360] on div "Welcome Castro Get a quote Get a quote Find quotes by license plate: Type plate…" at bounding box center [451, 209] width 797 height 434
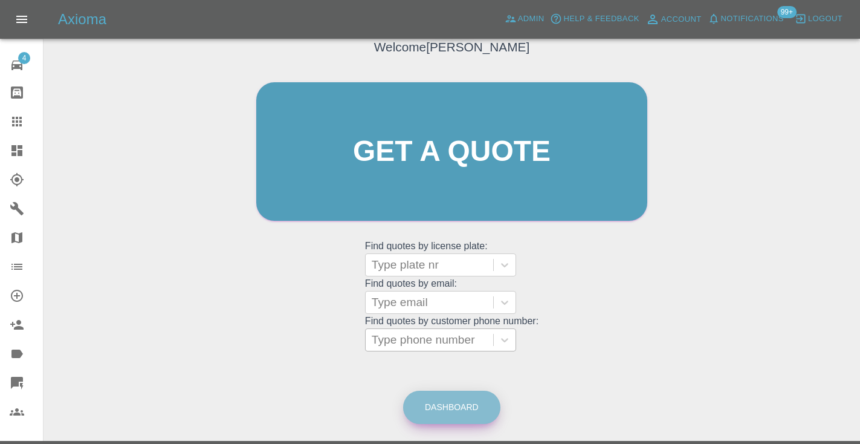
click at [461, 394] on link "Dashboard" at bounding box center [451, 406] width 97 height 33
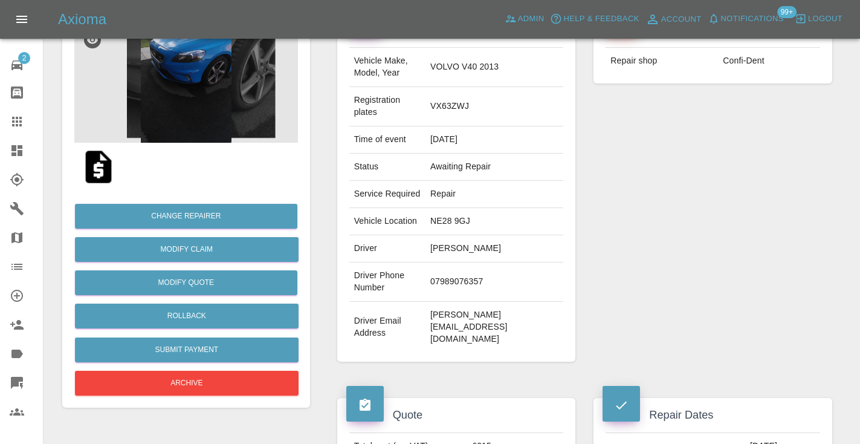
scroll to position [136, 0]
click at [488, 262] on td "07989076357" at bounding box center [494, 281] width 138 height 39
copy td "07989076357"
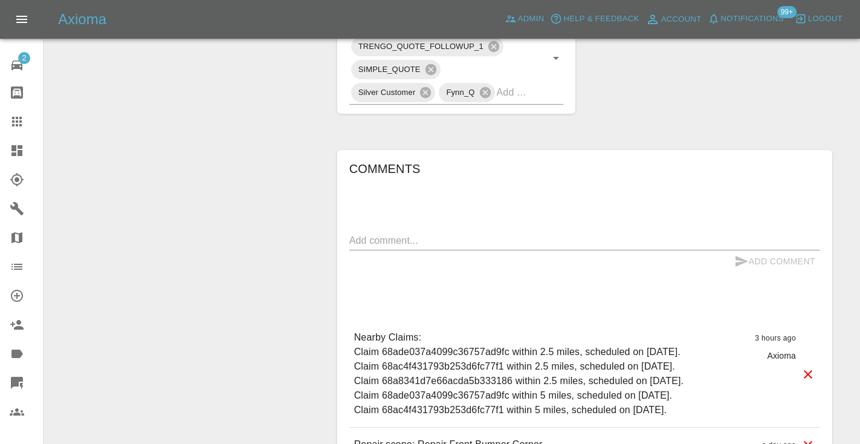
scroll to position [749, 0]
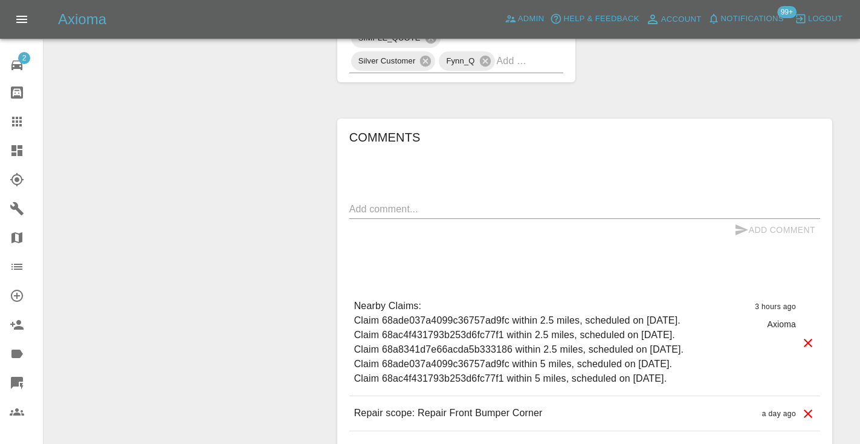
click at [381, 202] on textarea at bounding box center [584, 209] width 471 height 14
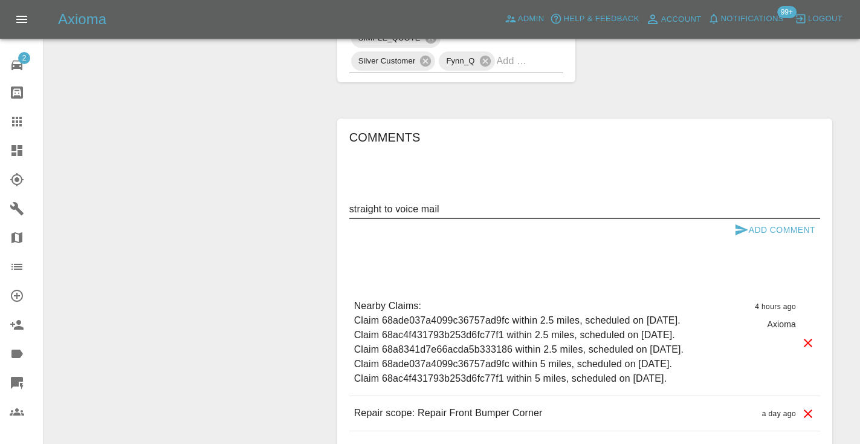
type textarea "straight to voice mail"
click at [737, 222] on icon "submit" at bounding box center [741, 229] width 15 height 15
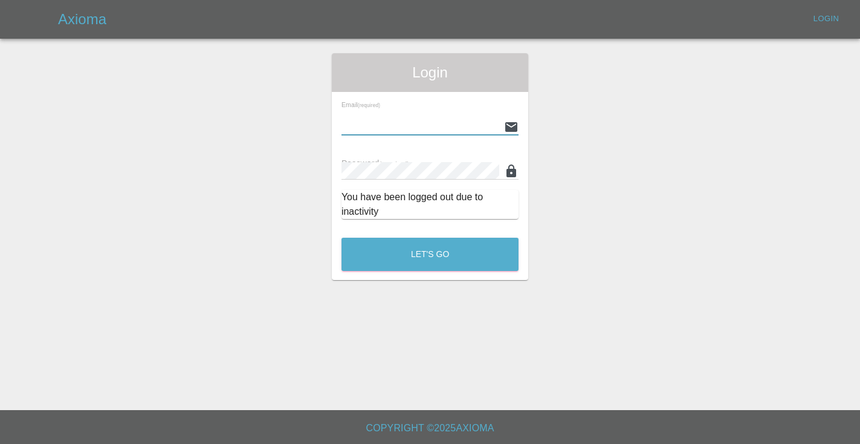
type input "[EMAIL_ADDRESS][DOMAIN_NAME]"
click at [430, 254] on button "Let's Go" at bounding box center [429, 254] width 177 height 33
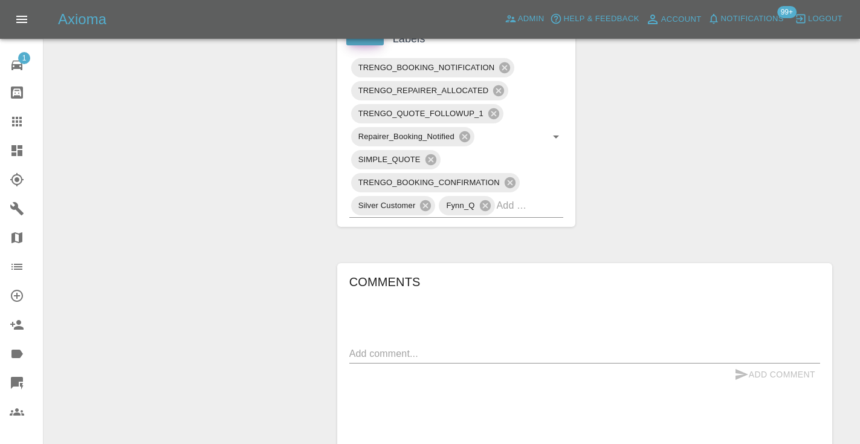
scroll to position [783, 0]
click at [404, 344] on textarea at bounding box center [584, 351] width 471 height 14
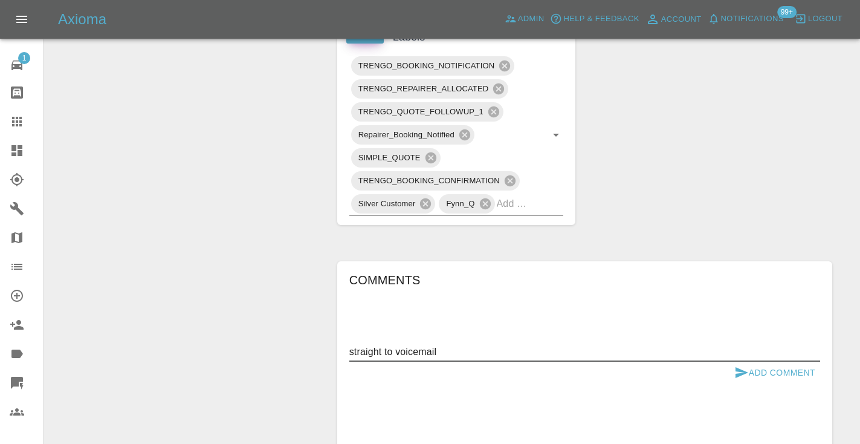
type textarea "straight to voicemail"
click at [748, 365] on icon "submit" at bounding box center [741, 372] width 15 height 15
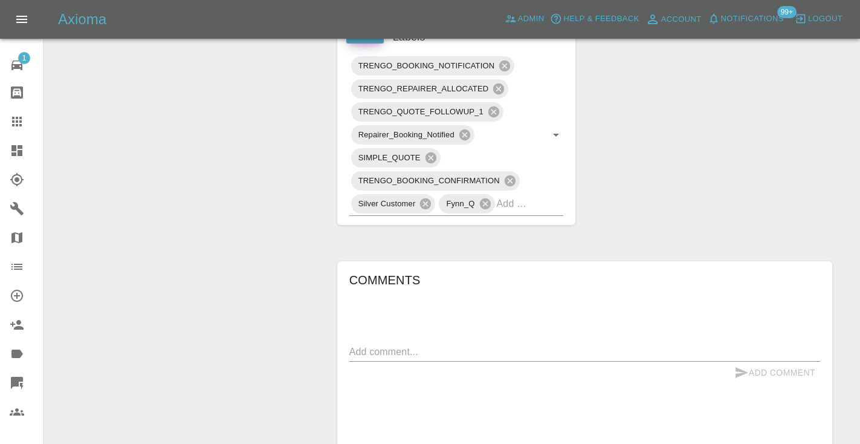
click at [22, 120] on icon at bounding box center [17, 121] width 15 height 15
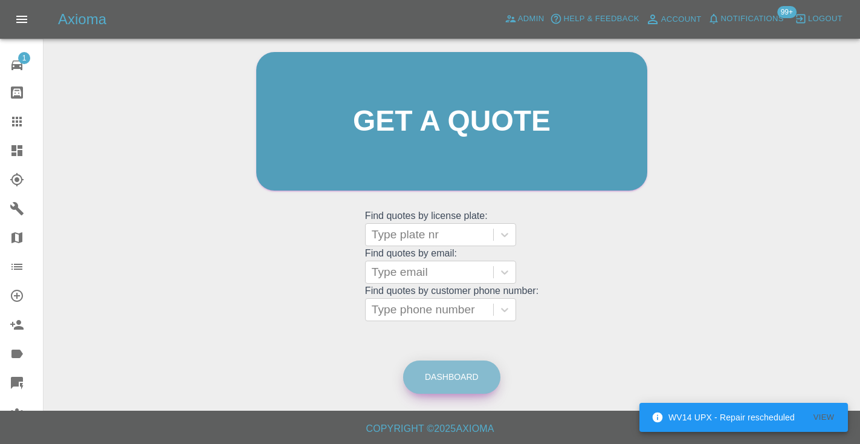
click at [436, 374] on link "Dashboard" at bounding box center [451, 376] width 97 height 33
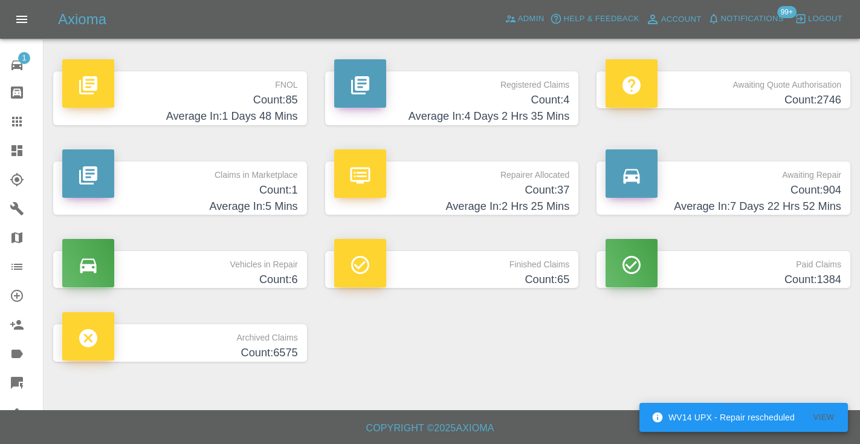
click at [830, 204] on h4 "Average In: 7 Days 22 Hrs 52 Mins" at bounding box center [724, 206] width 236 height 16
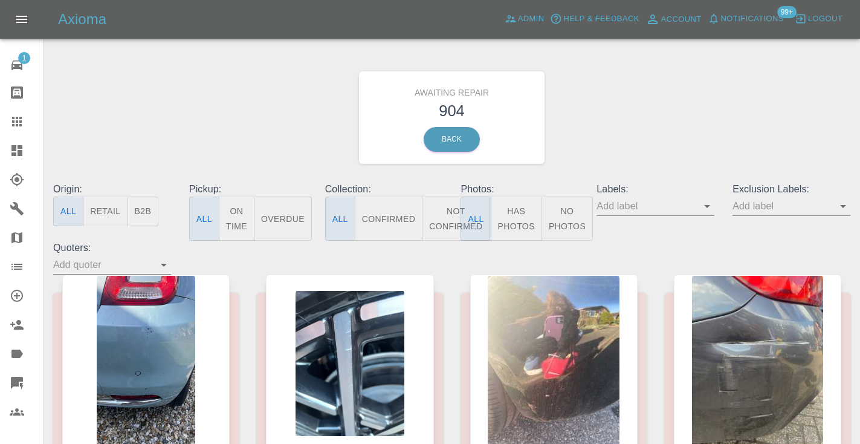
click at [450, 211] on button "Not Confirmed" at bounding box center [456, 218] width 68 height 44
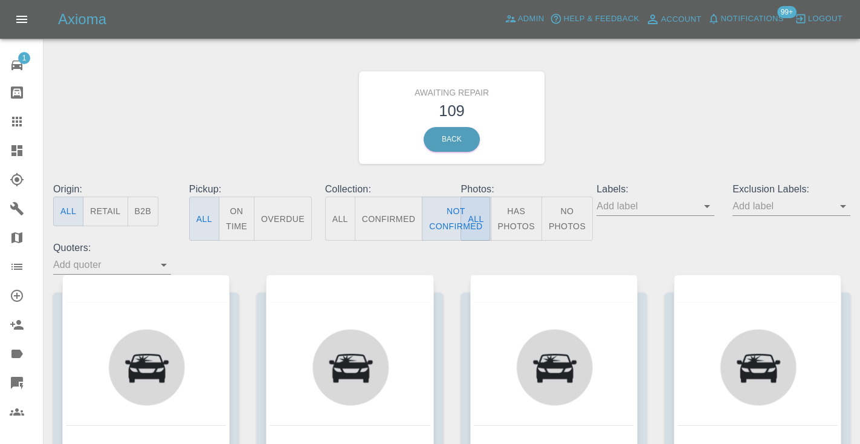
click at [699, 62] on div "Awaiting Repair 109 Back" at bounding box center [451, 117] width 815 height 129
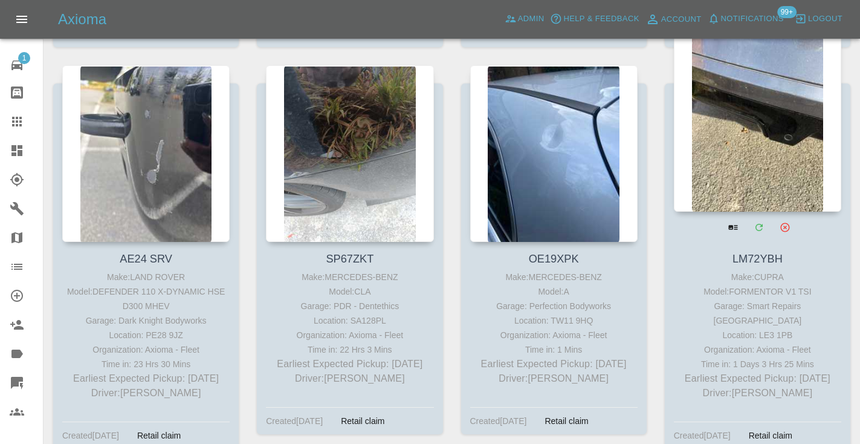
scroll to position [4166, 0]
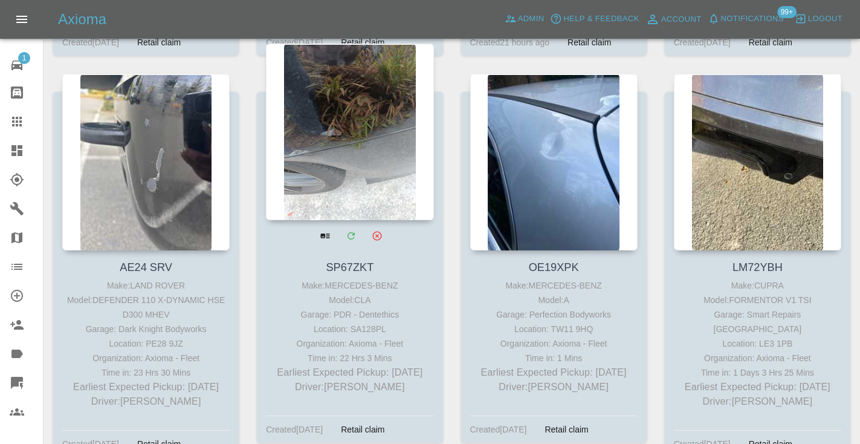
click at [346, 105] on div at bounding box center [349, 132] width 167 height 176
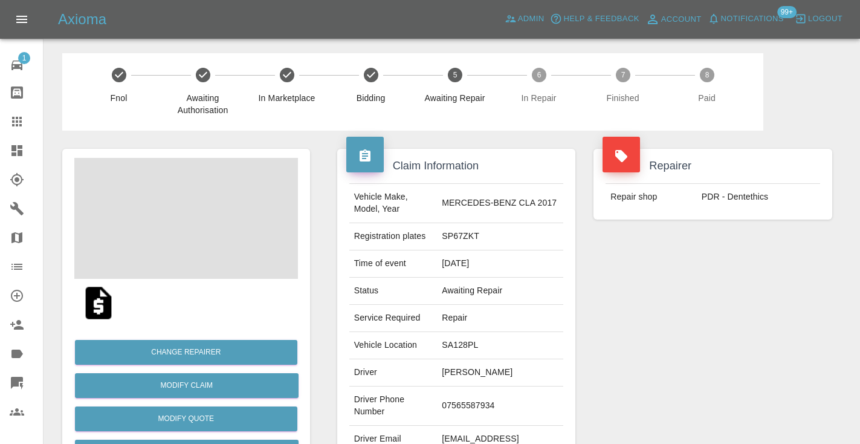
click at [482, 397] on td "07565587934" at bounding box center [500, 405] width 126 height 39
copy td "07565587934"
click at [672, 319] on div "Repairer Repair shop PDR - Dentethics" at bounding box center [712, 311] width 257 height 361
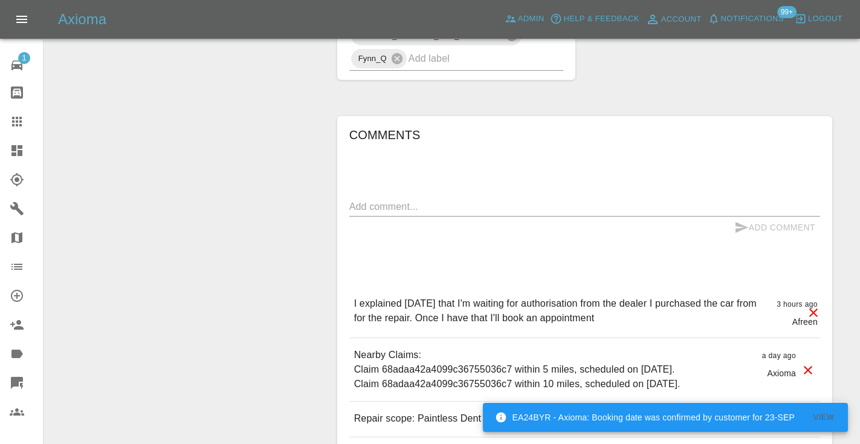
scroll to position [876, 0]
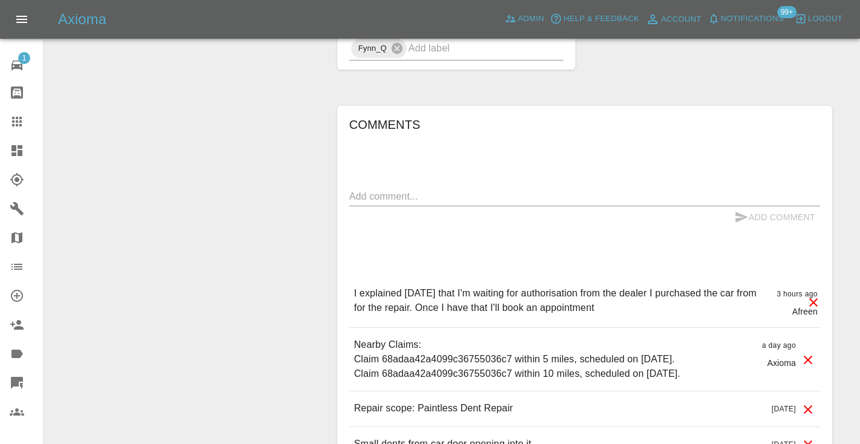
click at [415, 189] on textarea at bounding box center [584, 196] width 471 height 14
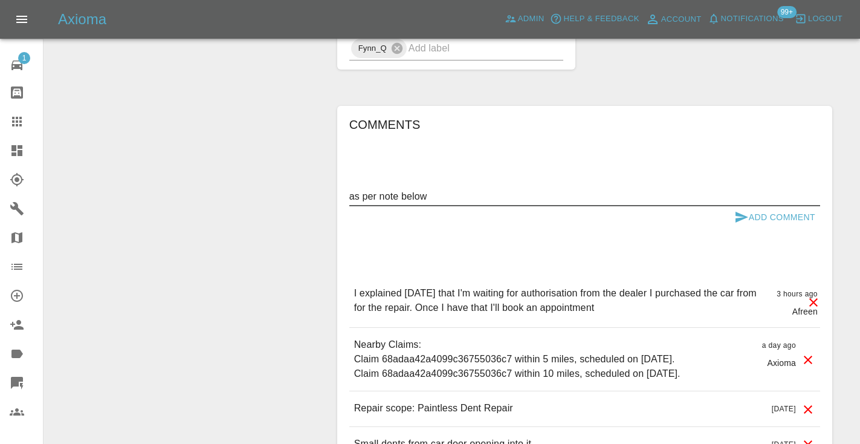
type textarea "as per note below"
click at [749, 206] on button "Add Comment" at bounding box center [774, 217] width 91 height 22
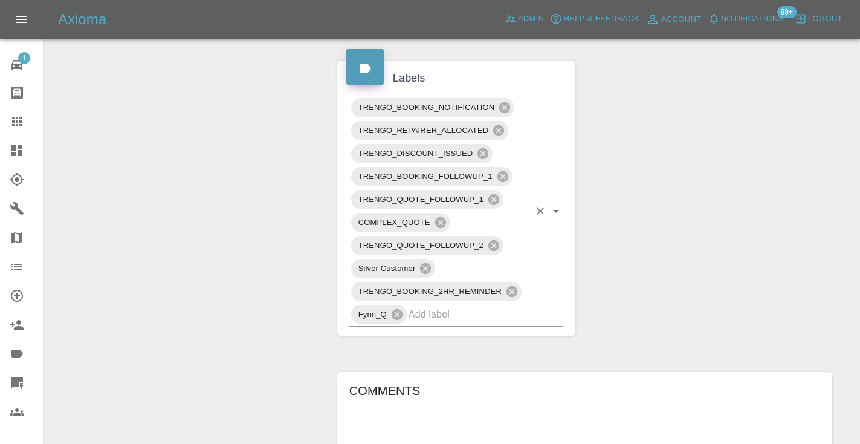
scroll to position [600, 0]
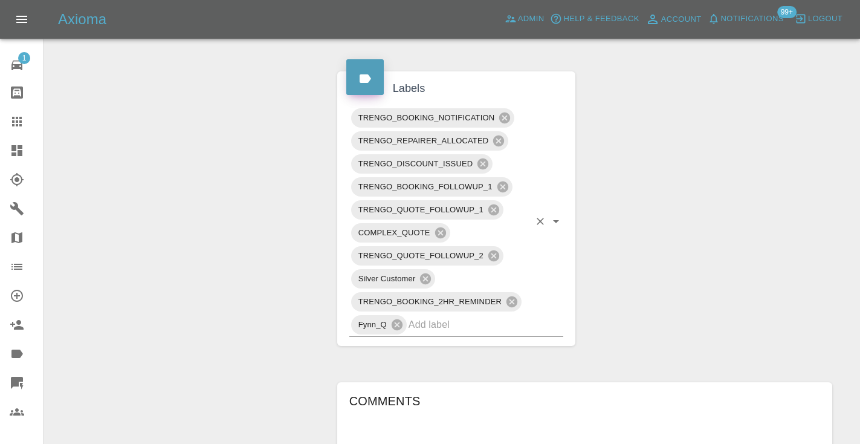
click at [430, 315] on input "text" at bounding box center [469, 324] width 121 height 19
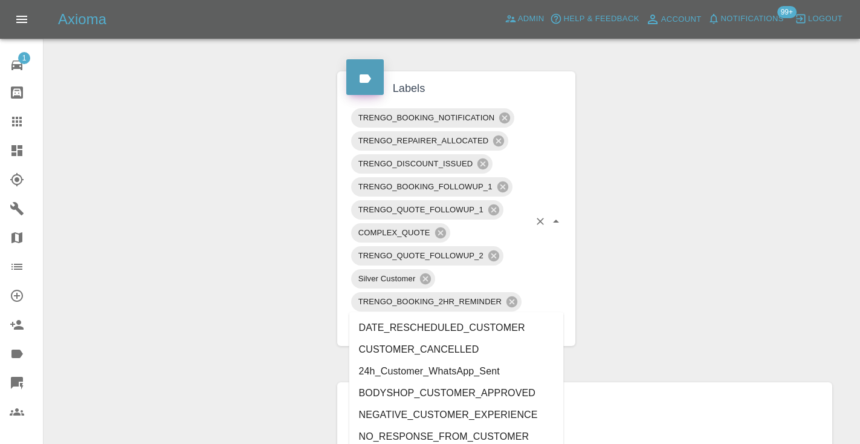
type input "customer_"
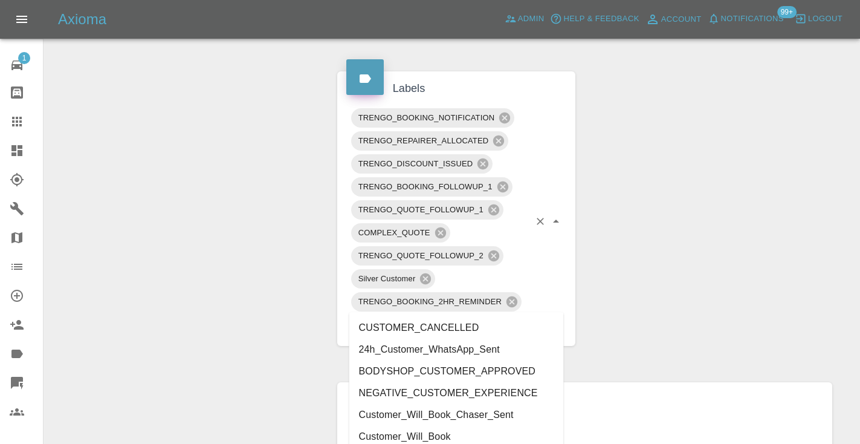
click at [390, 437] on li "Customer_Will_Book" at bounding box center [456, 436] width 215 height 22
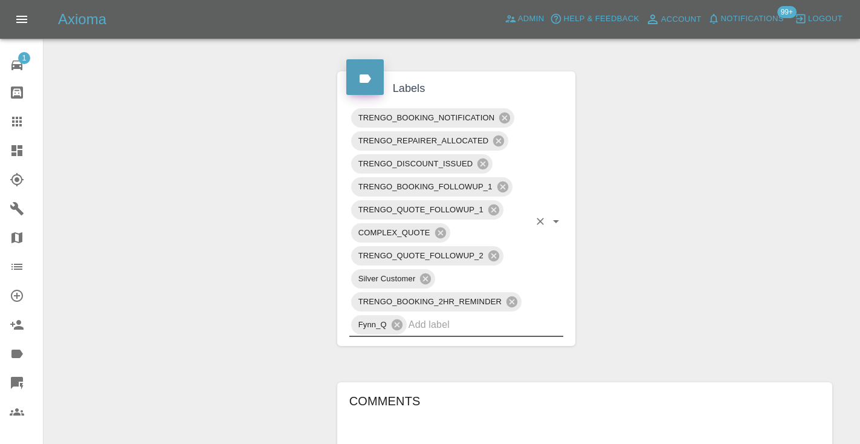
click at [237, 236] on div "Change Repairer Modify Claim Modify Quote Rollback Submit Payment Archive" at bounding box center [186, 173] width 266 height 1285
click at [12, 119] on icon at bounding box center [17, 122] width 10 height 10
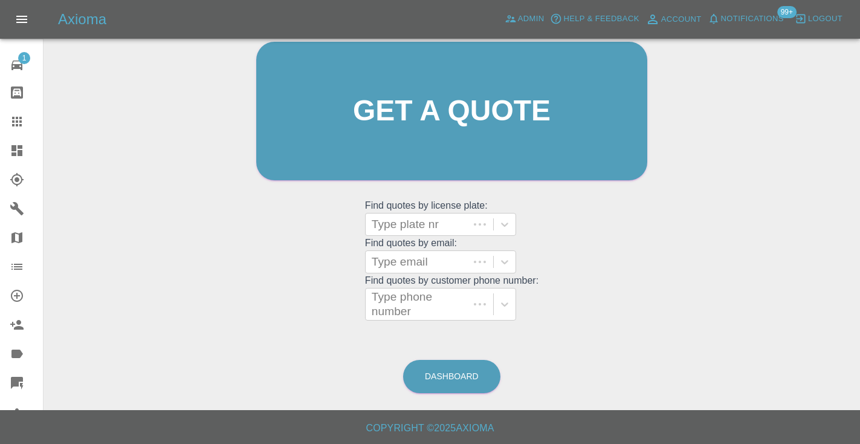
scroll to position [121, 0]
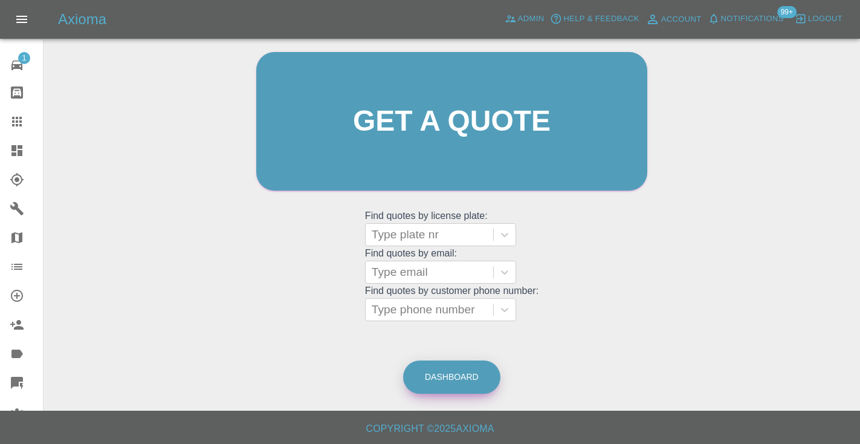
click at [456, 378] on link "Dashboard" at bounding box center [451, 376] width 97 height 33
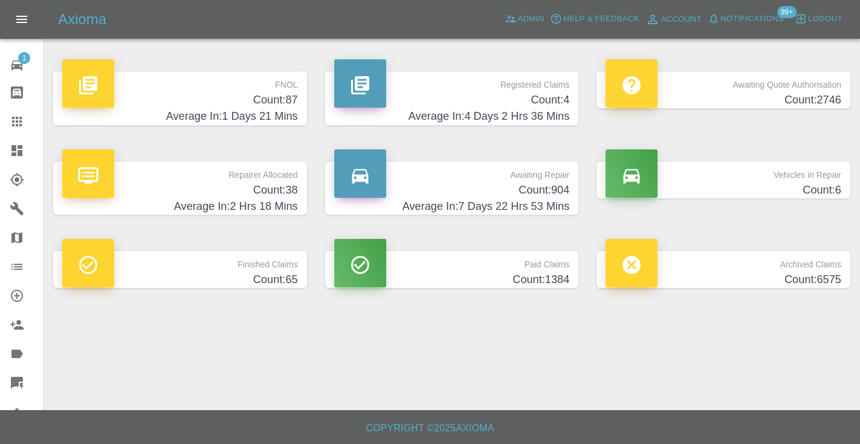
click at [549, 184] on h4 "Count: 904" at bounding box center [452, 190] width 236 height 16
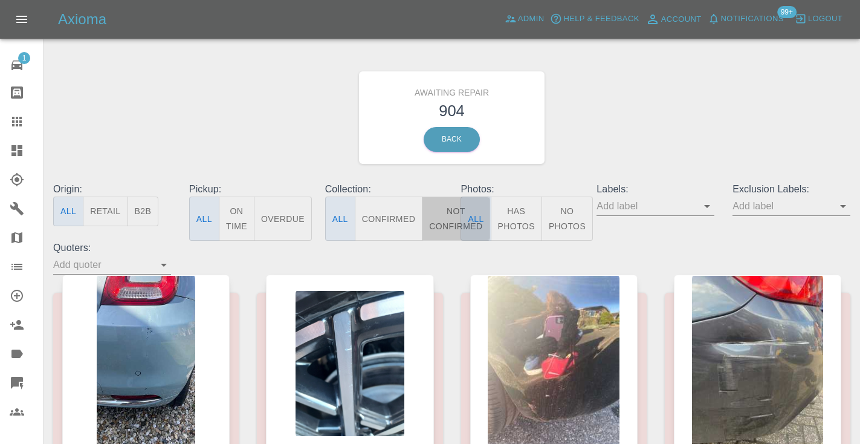
click at [449, 225] on button "Not Confirmed" at bounding box center [456, 218] width 68 height 44
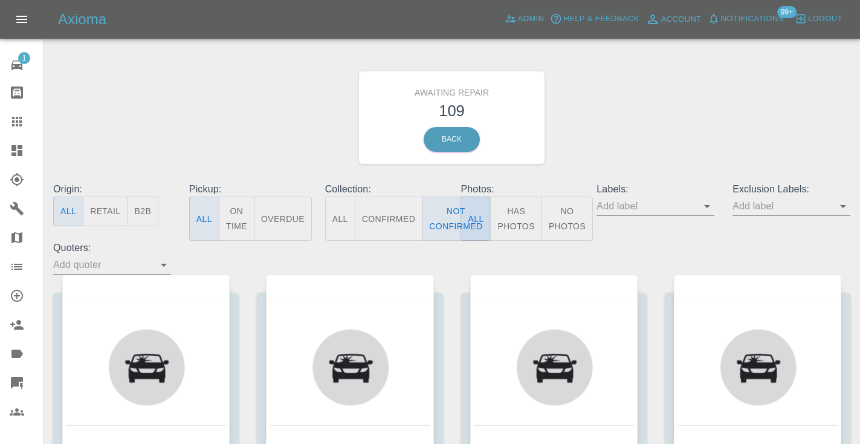
click at [643, 131] on div "Awaiting Repair 109 Back" at bounding box center [451, 117] width 815 height 129
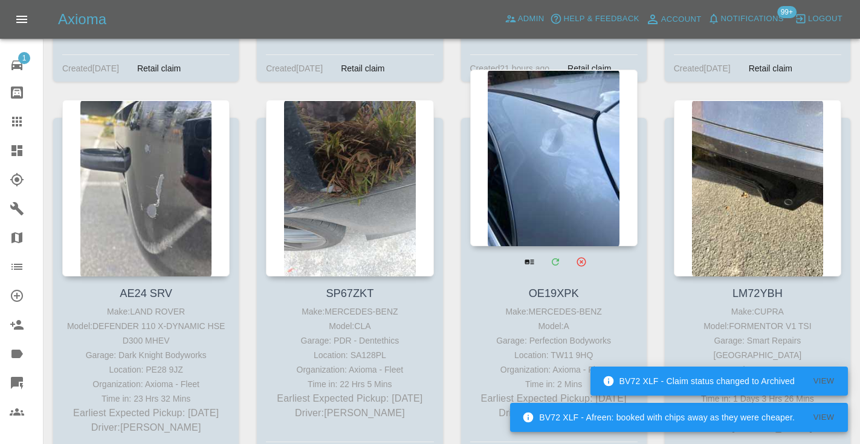
scroll to position [4135, 0]
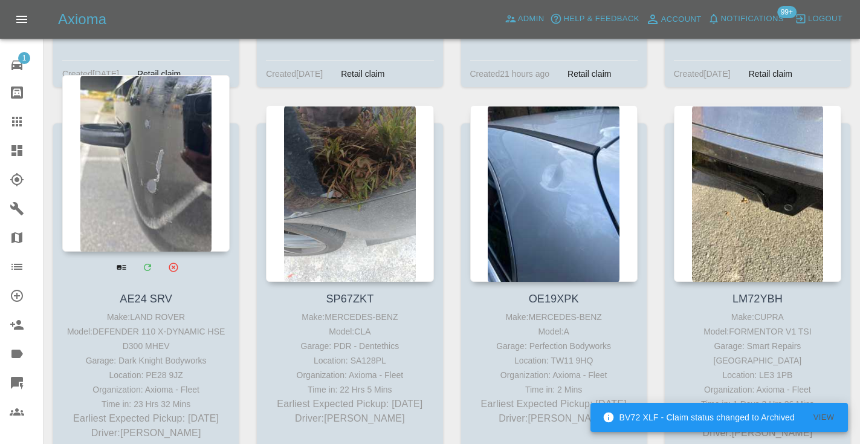
click at [145, 180] on div at bounding box center [145, 163] width 167 height 176
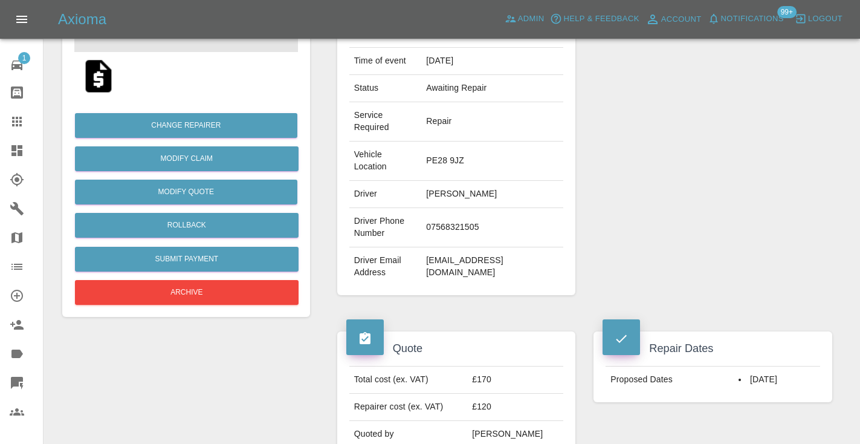
scroll to position [231, 0]
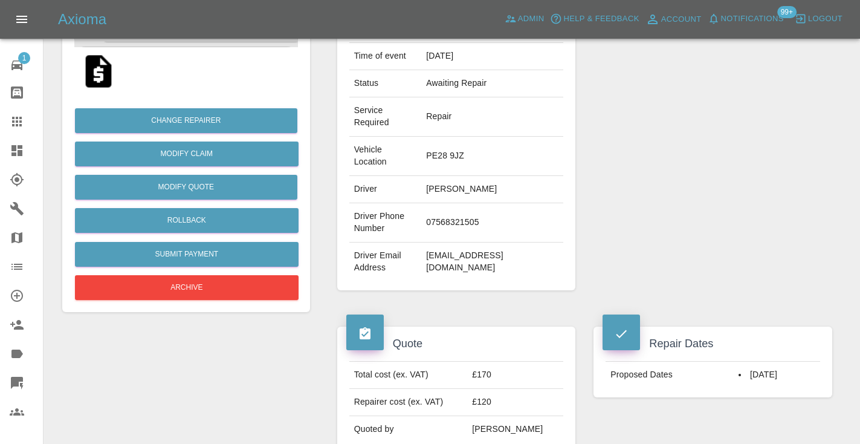
click at [448, 224] on td "07568321505" at bounding box center [492, 222] width 142 height 39
copy td "07568321505"
click at [710, 124] on div "Repairer Repair shop Dark Knight Bodyworks" at bounding box center [712, 103] width 257 height 409
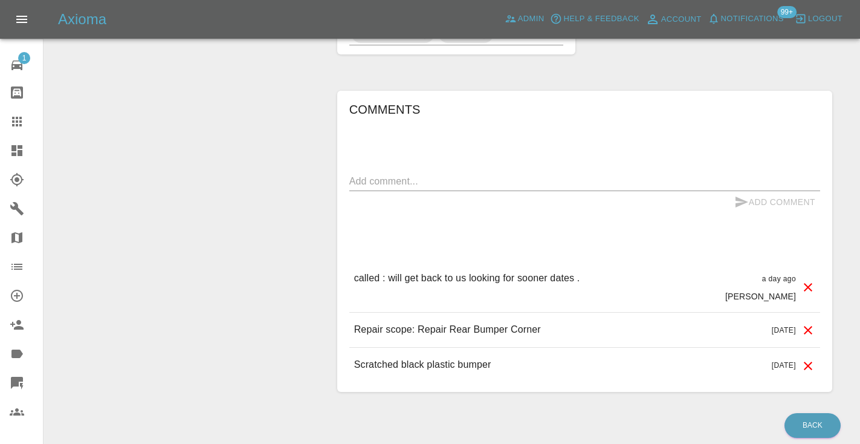
scroll to position [1003, 0]
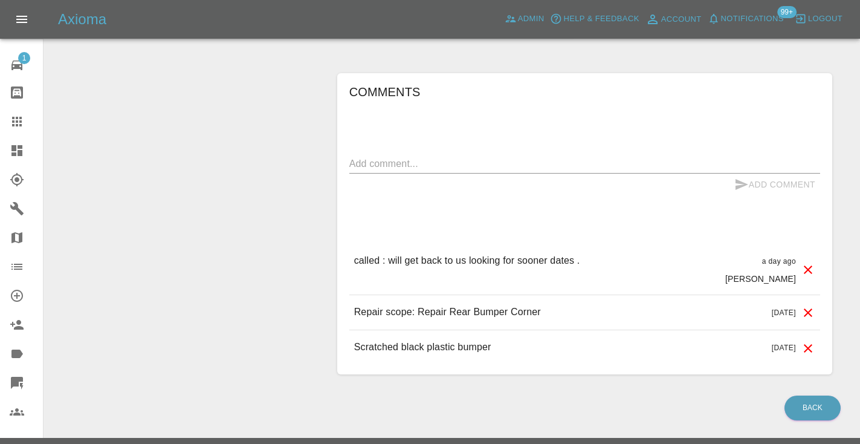
click at [24, 127] on div at bounding box center [27, 121] width 34 height 15
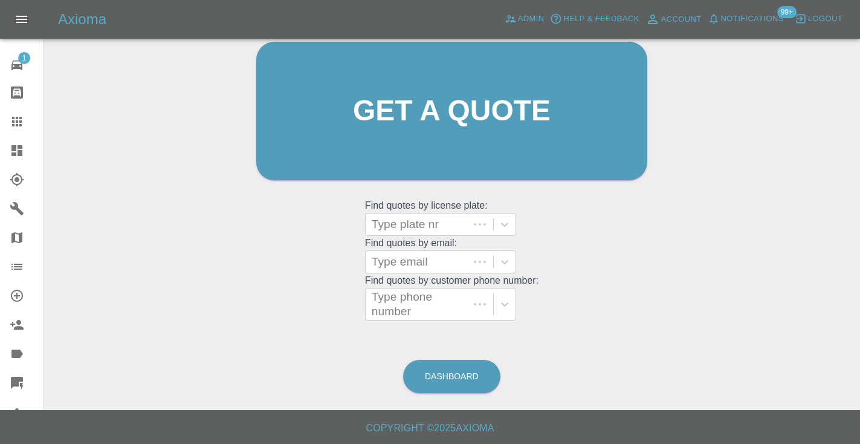
scroll to position [121, 0]
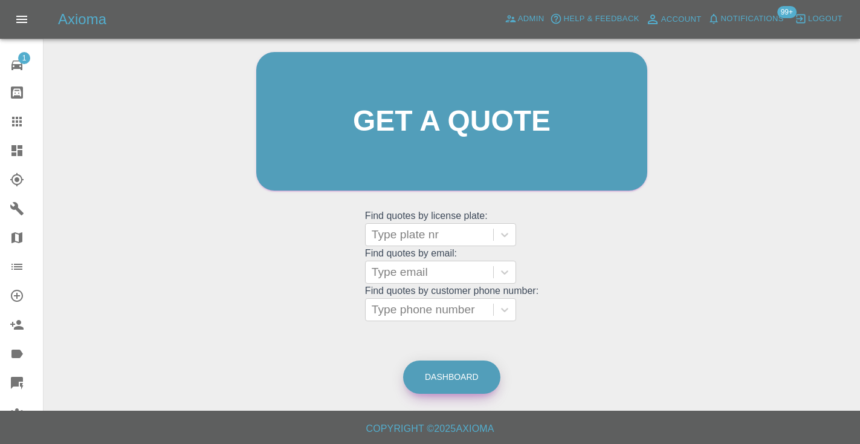
click at [476, 375] on link "Dashboard" at bounding box center [451, 376] width 97 height 33
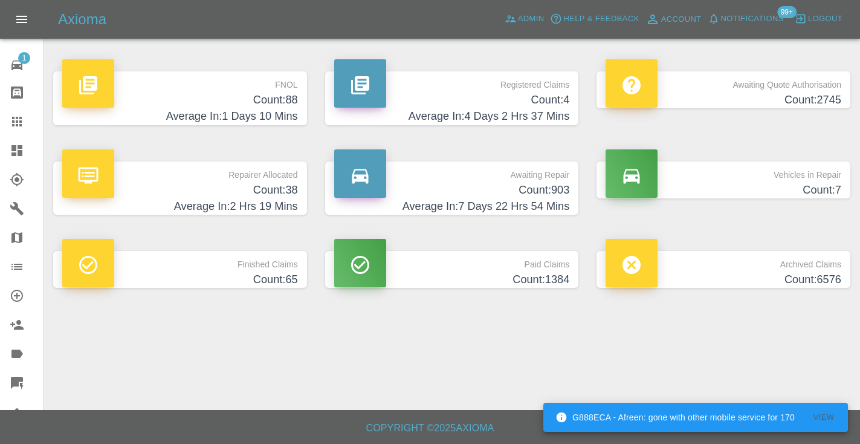
click at [556, 192] on h4 "Count: 903" at bounding box center [452, 190] width 236 height 16
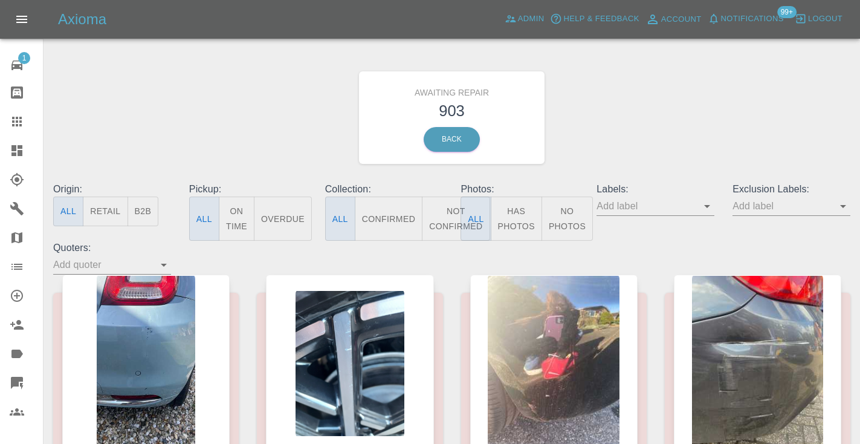
click at [442, 225] on button "Not Confirmed" at bounding box center [456, 218] width 68 height 44
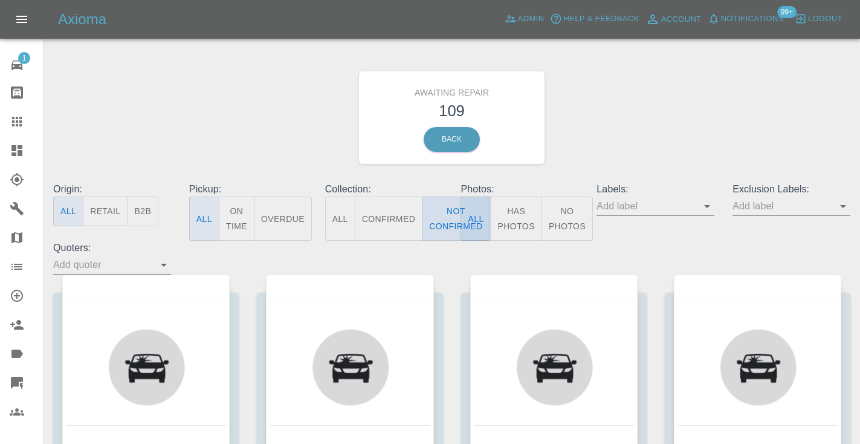
type button "false"
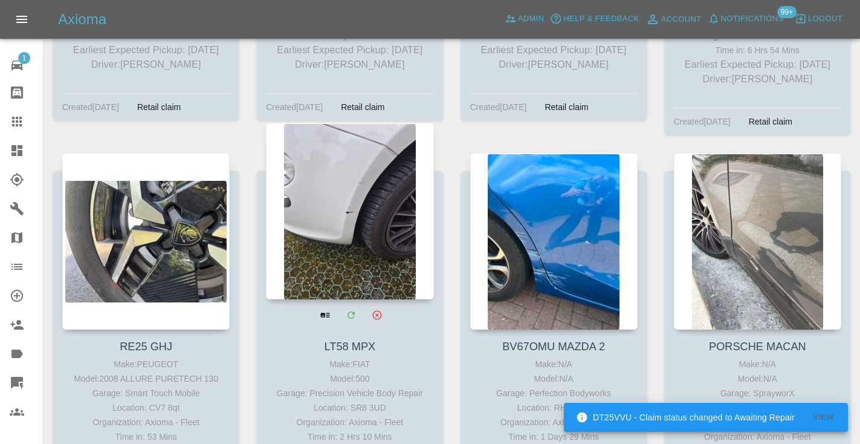
scroll to position [6877, 0]
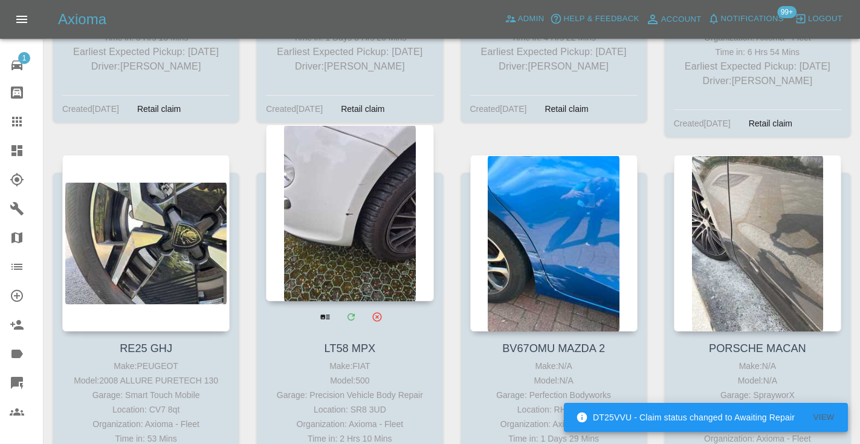
click at [361, 147] on div at bounding box center [349, 213] width 167 height 176
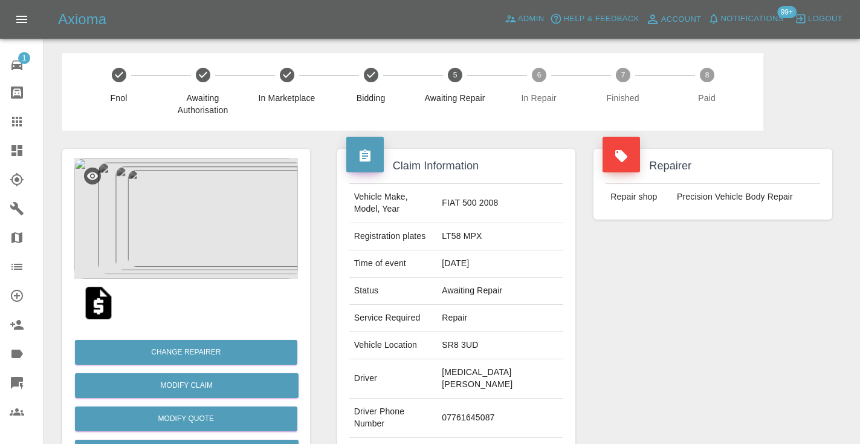
click at [499, 401] on td "07761645087" at bounding box center [500, 417] width 126 height 39
copy td "07761645087"
click at [685, 352] on div "Repairer Repair shop Precision Vehicle Body Repair" at bounding box center [712, 317] width 257 height 373
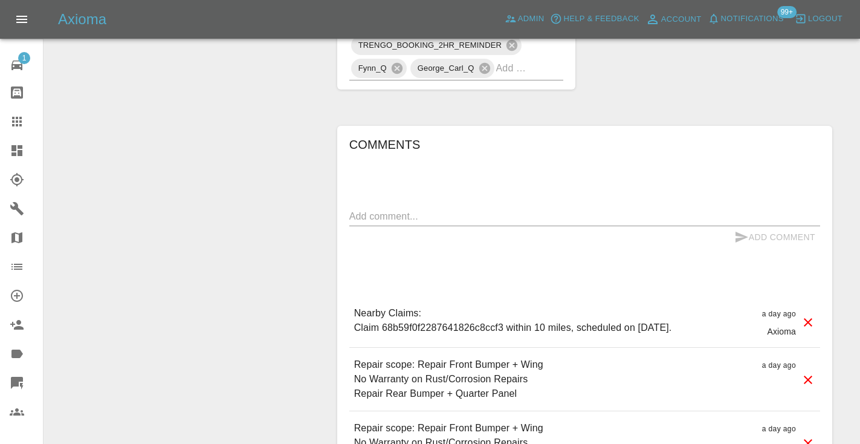
scroll to position [832, 0]
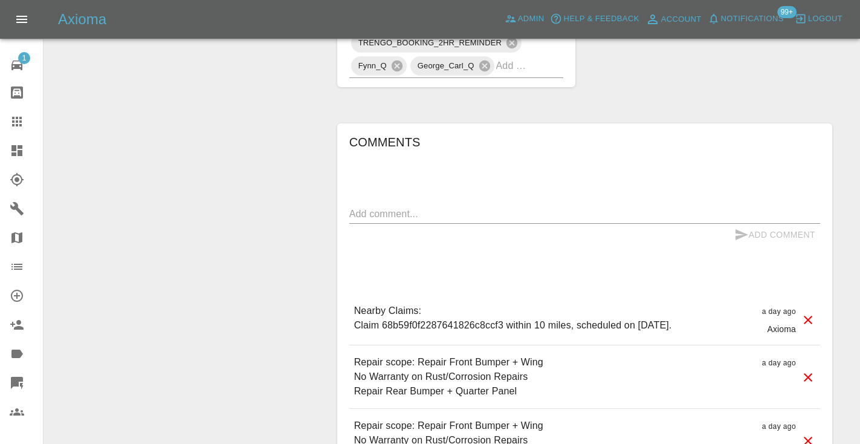
click at [387, 207] on textarea at bounding box center [584, 214] width 471 height 14
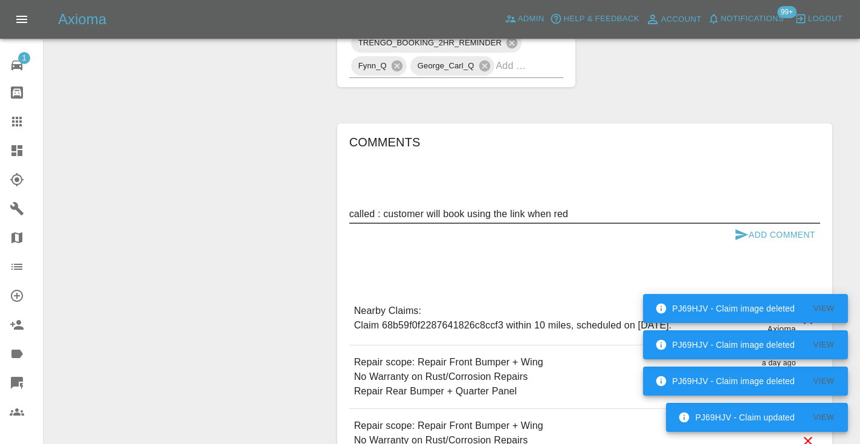
drag, startPoint x: 387, startPoint y: 173, endPoint x: 575, endPoint y: 175, distance: 187.4
click at [575, 207] on textarea "called : customer will book using the link when red" at bounding box center [584, 214] width 471 height 14
drag, startPoint x: 575, startPoint y: 175, endPoint x: 442, endPoint y: 177, distance: 133.0
click at [442, 207] on textarea "called : customer will book using the link when red" at bounding box center [584, 214] width 471 height 14
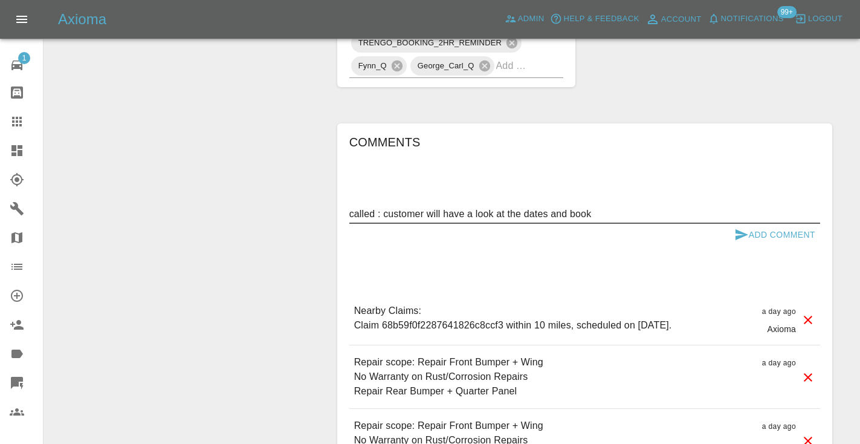
type textarea "called : customer will have a look at the dates and book"
click at [739, 227] on icon "submit" at bounding box center [741, 234] width 15 height 15
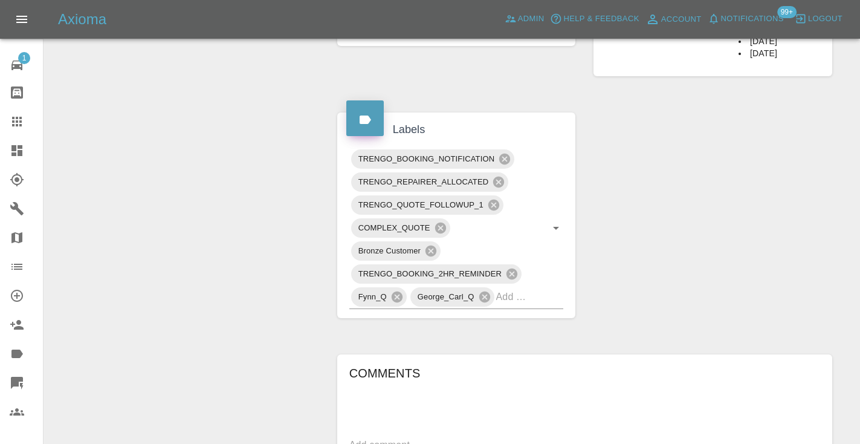
scroll to position [590, 0]
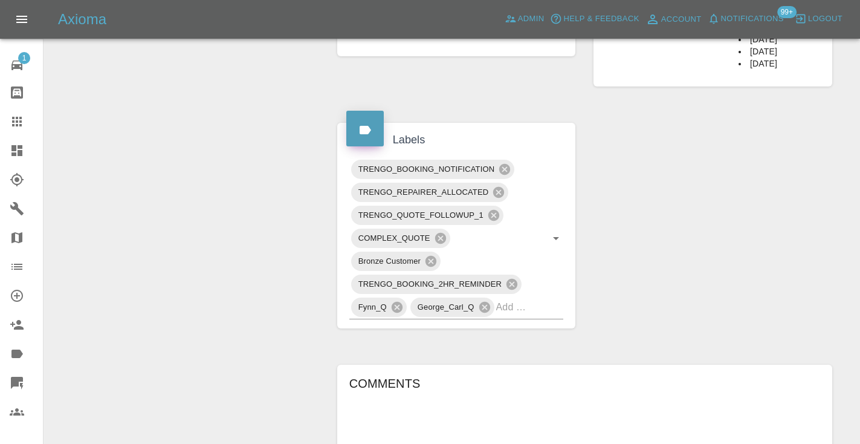
click at [23, 121] on icon at bounding box center [17, 121] width 15 height 15
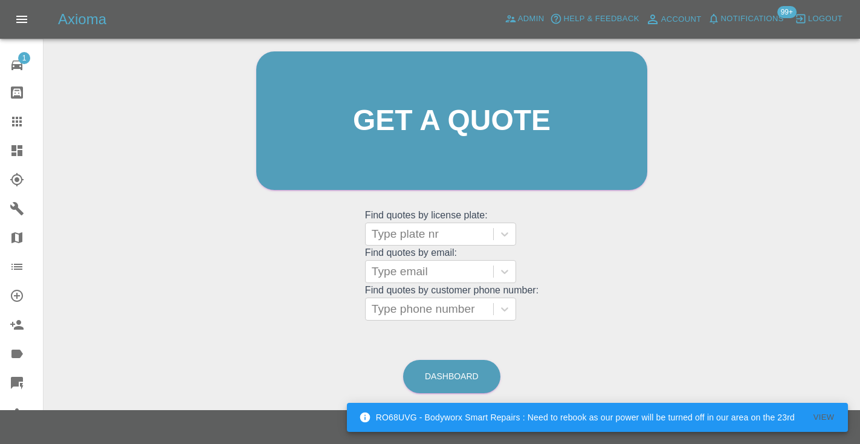
scroll to position [121, 0]
click at [456, 377] on link "Dashboard" at bounding box center [451, 376] width 97 height 33
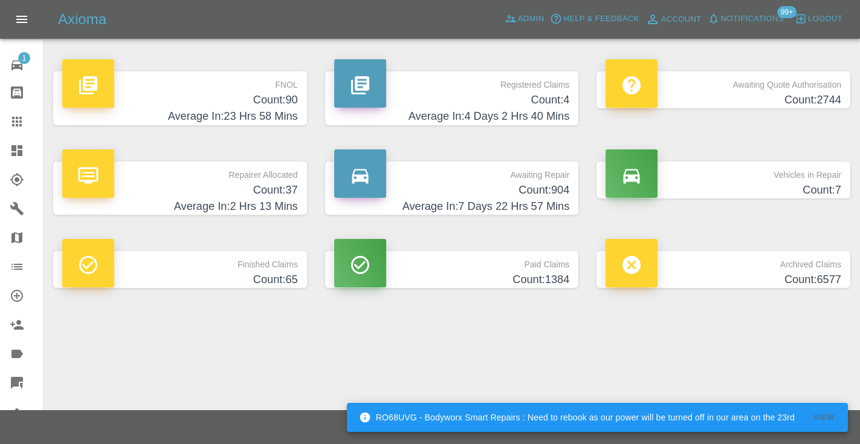
click at [527, 192] on h4 "Count: 904" at bounding box center [452, 190] width 236 height 16
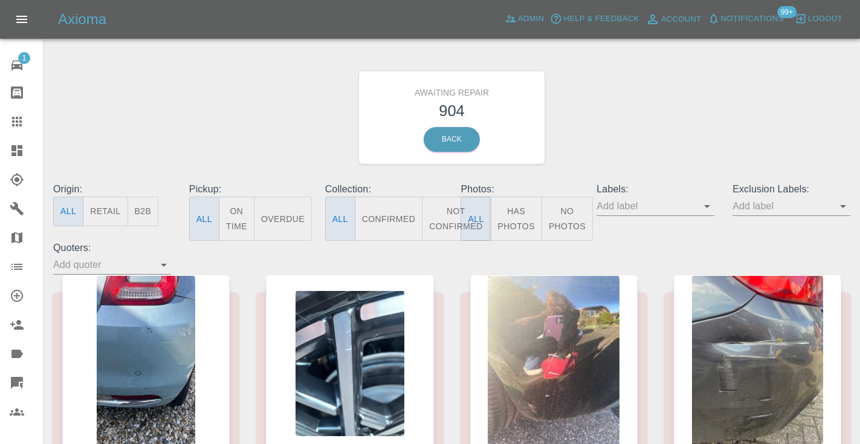
click at [450, 212] on button "Not Confirmed" at bounding box center [456, 218] width 68 height 44
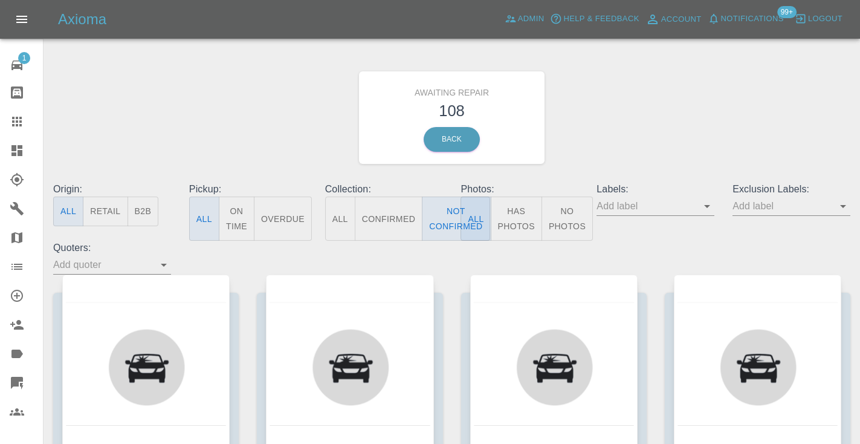
click at [688, 93] on div "Awaiting Repair 108 Back" at bounding box center [451, 117] width 815 height 129
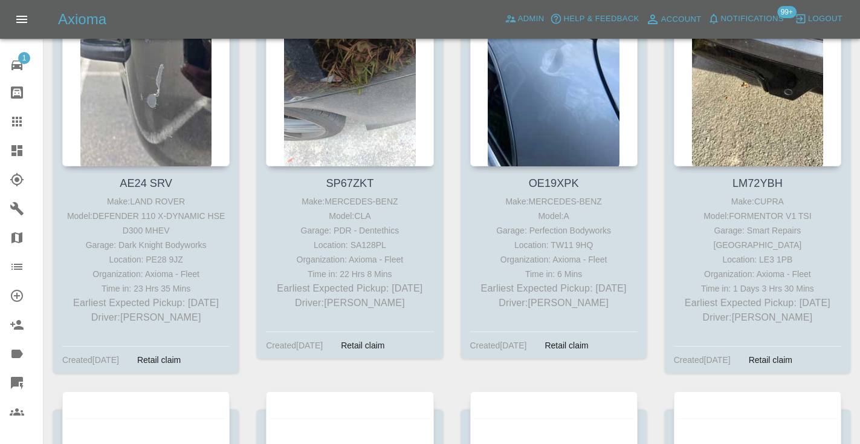
scroll to position [4254, 0]
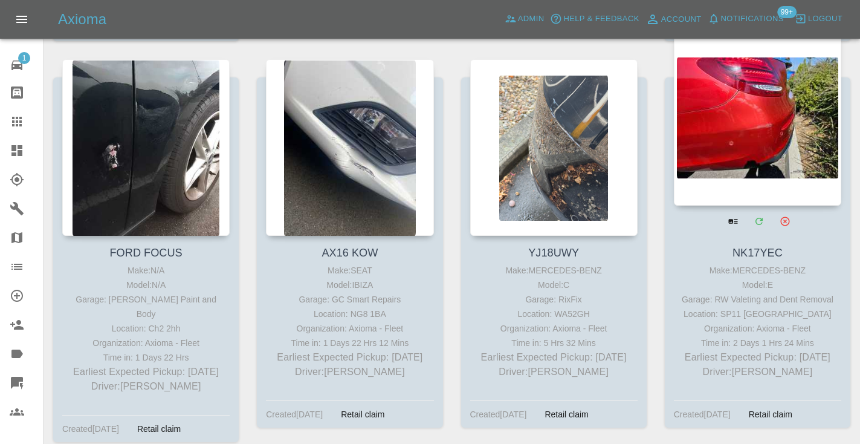
scroll to position [4573, 0]
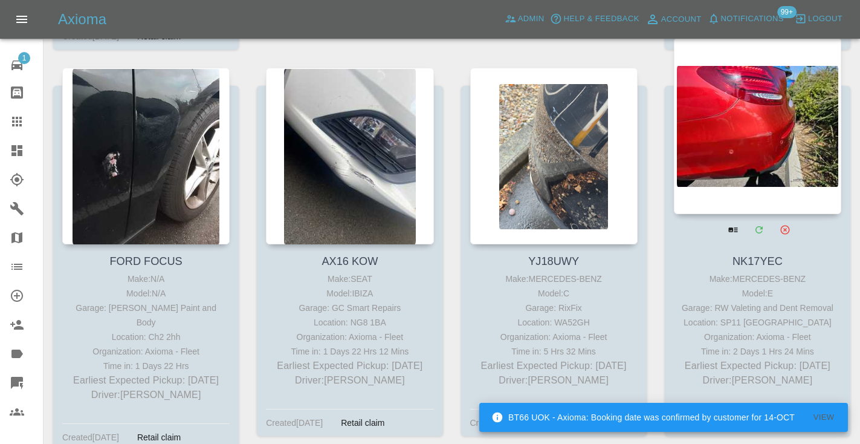
click at [794, 118] on div at bounding box center [757, 125] width 167 height 176
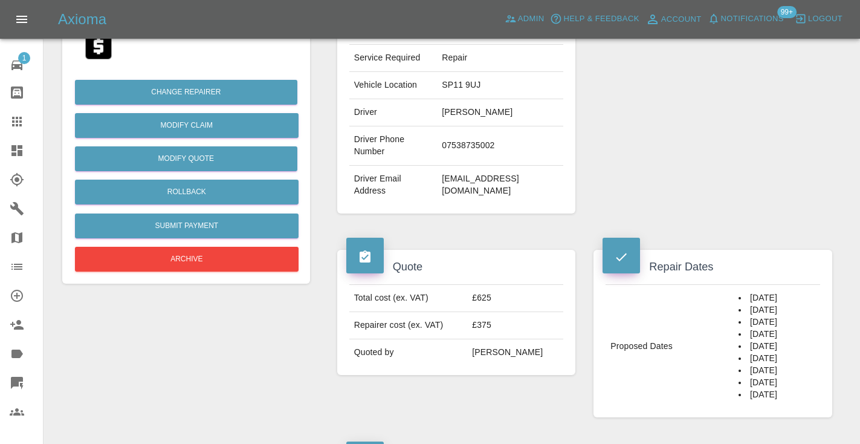
scroll to position [229, 0]
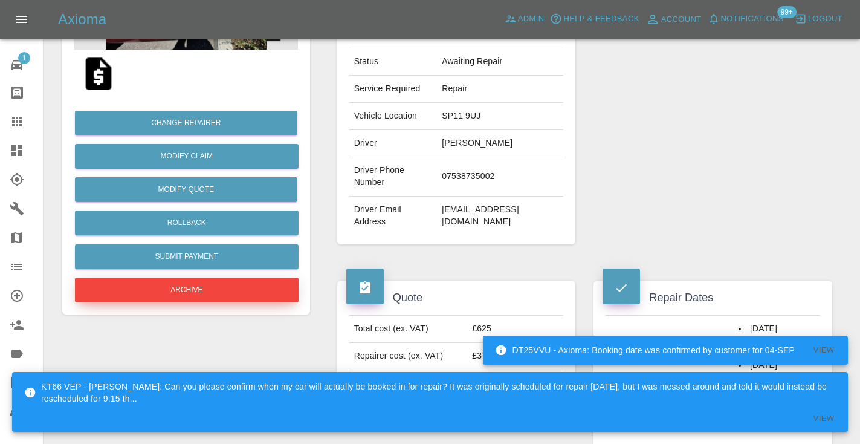
click at [227, 282] on button "Archive" at bounding box center [187, 289] width 224 height 25
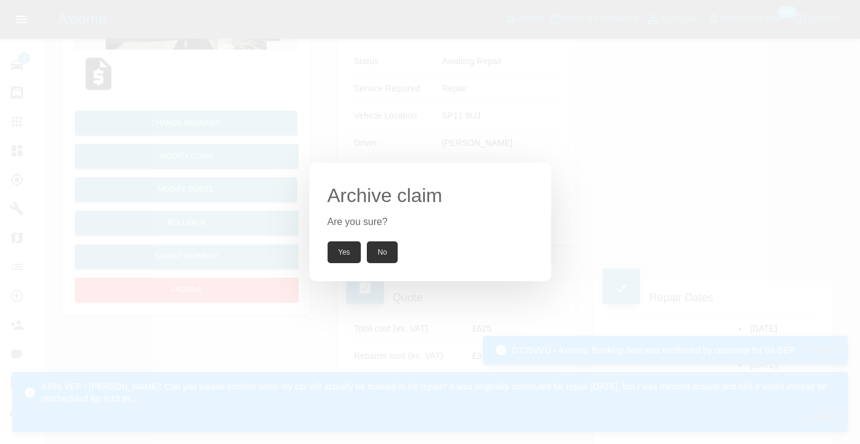
click at [337, 264] on div "Archive claim Are you sure? Yes No" at bounding box center [430, 222] width 242 height 118
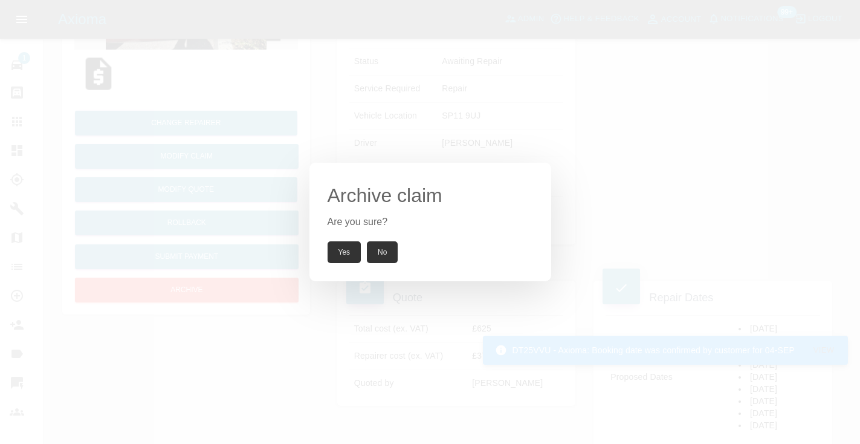
click at [340, 262] on button "Yes" at bounding box center [345, 252] width 34 height 22
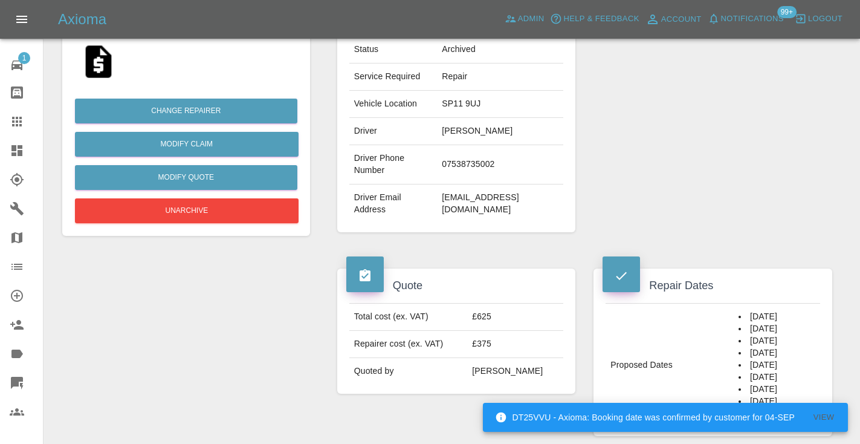
click at [478, 157] on td "07538735002" at bounding box center [500, 164] width 126 height 39
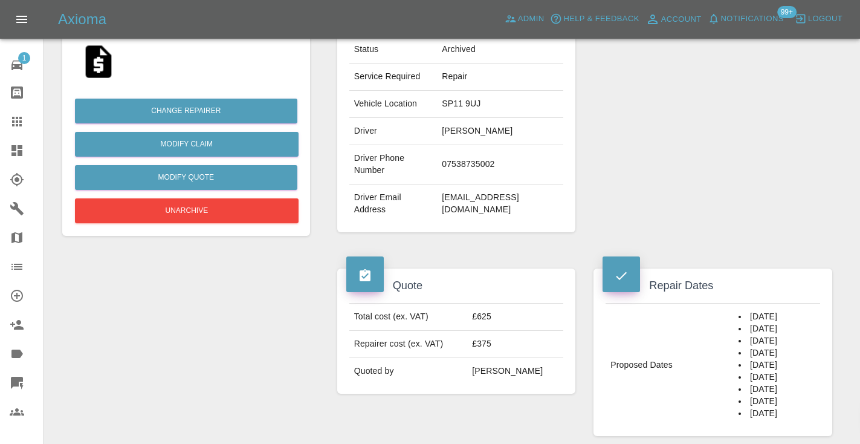
click at [478, 157] on td "07538735002" at bounding box center [500, 164] width 126 height 39
copy td "07538735002"
click at [13, 126] on icon at bounding box center [17, 122] width 10 height 10
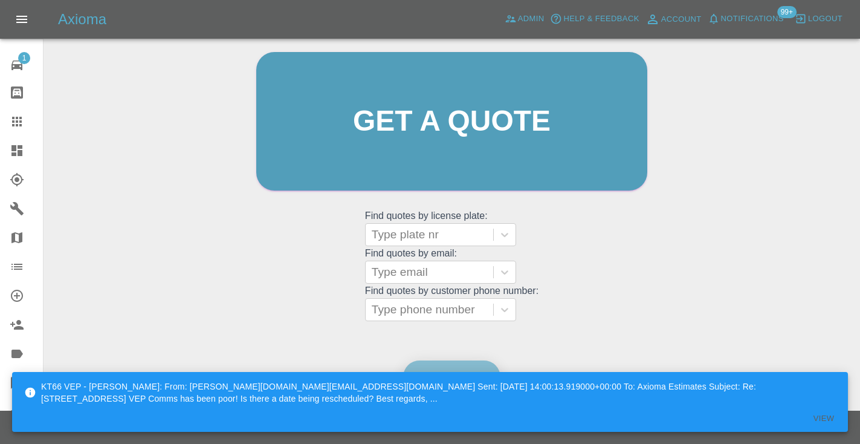
click at [428, 365] on link "Dashboard" at bounding box center [451, 376] width 97 height 33
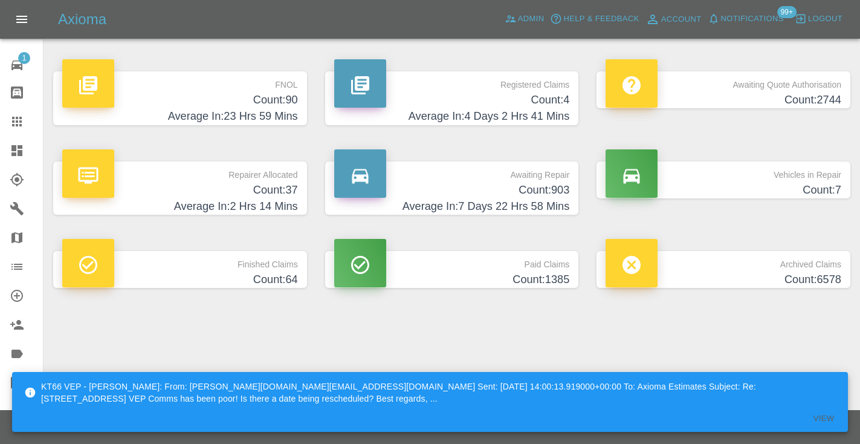
click at [552, 201] on h4 "Average In: 7 Days 22 Hrs 58 Mins" at bounding box center [452, 206] width 236 height 16
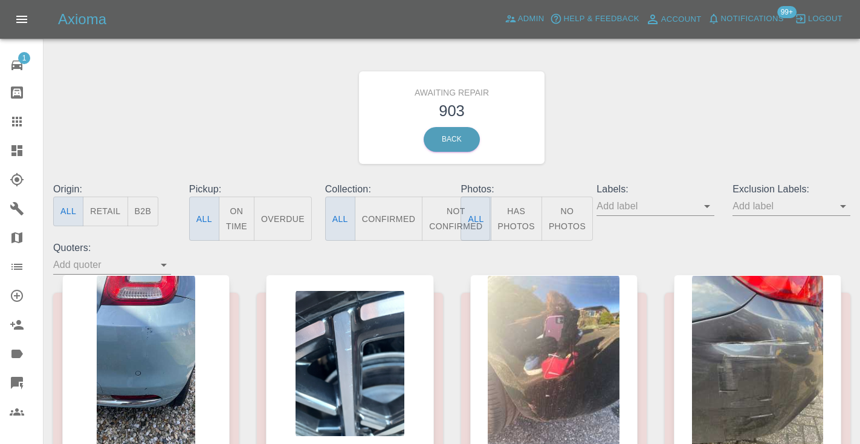
click at [446, 218] on button "Not Confirmed" at bounding box center [456, 218] width 68 height 44
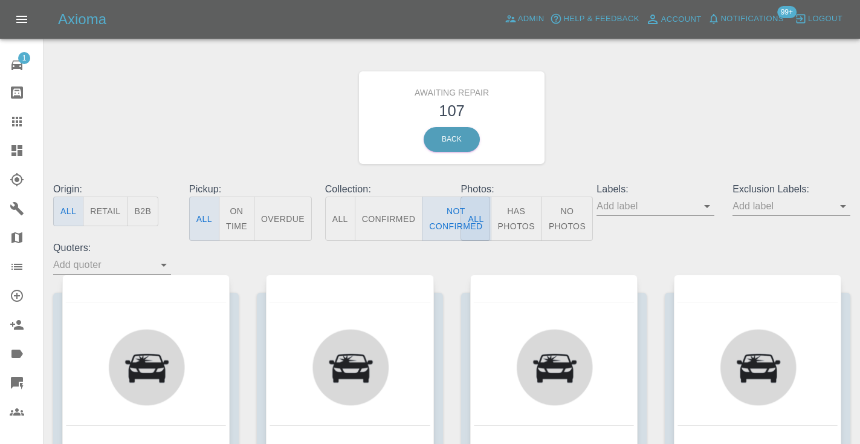
click at [648, 131] on div "Awaiting Repair 107 Back" at bounding box center [451, 117] width 815 height 129
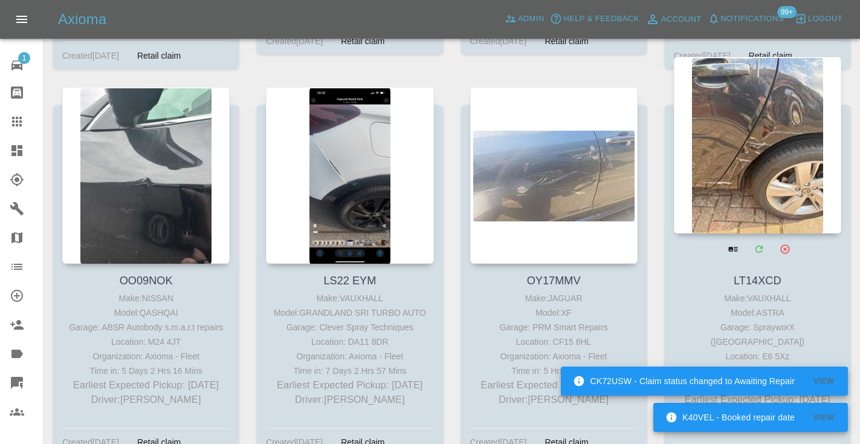
scroll to position [4952, 0]
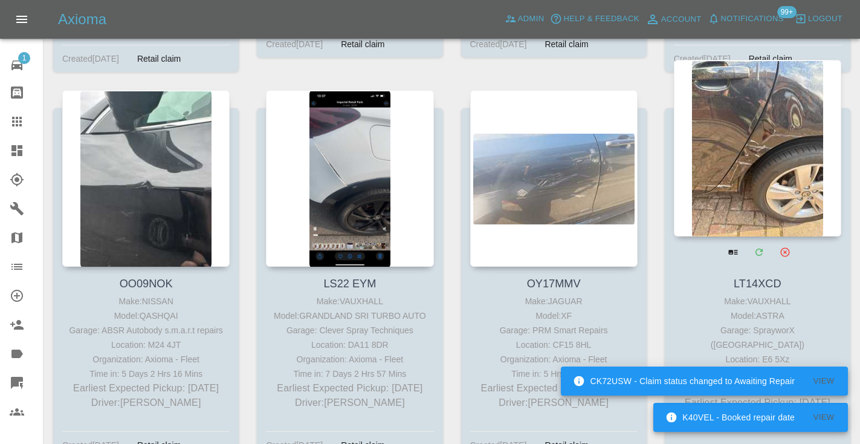
click at [765, 147] on div at bounding box center [757, 148] width 167 height 176
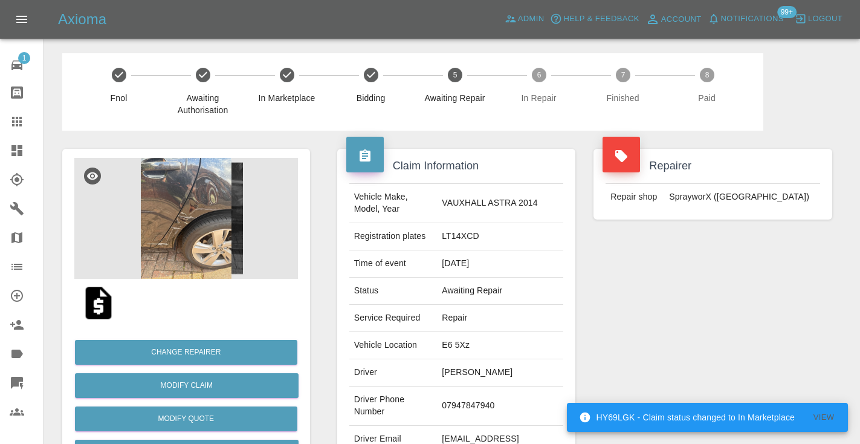
click at [474, 402] on td "07947847940" at bounding box center [500, 405] width 126 height 39
copy td "07947847940"
click at [610, 312] on div "Repairer Repair shop SprayworX ([GEOGRAPHIC_DATA])" at bounding box center [712, 311] width 257 height 361
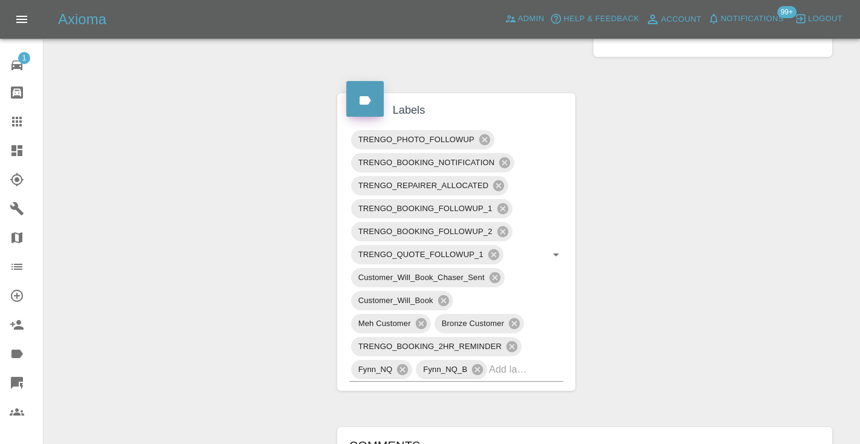
scroll to position [691, 0]
click at [516, 361] on input "text" at bounding box center [509, 370] width 40 height 19
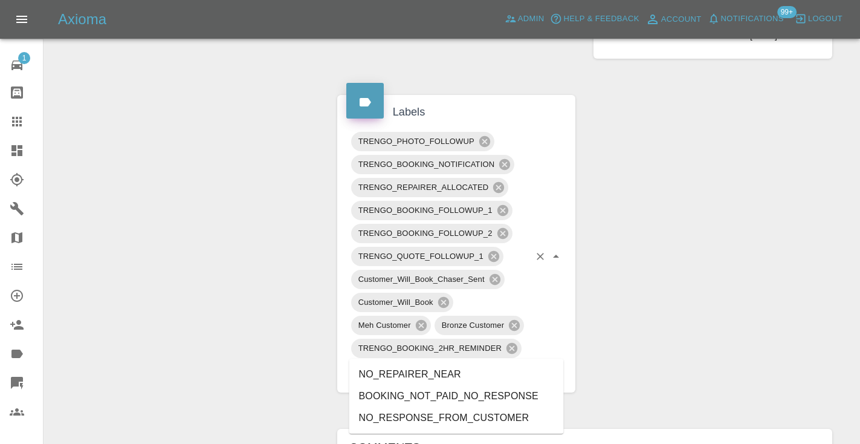
type input "no_resp"
click at [474, 397] on li "NO_RESPONSE_FROM_CUSTOMER" at bounding box center [456, 396] width 215 height 22
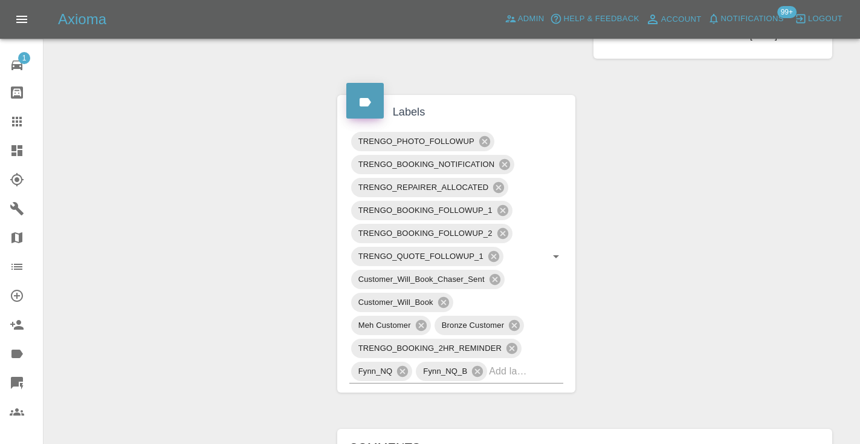
click at [247, 220] on div "Change Repairer Modify Claim Modify Quote Rollback Submit Payment Archive" at bounding box center [186, 271] width 266 height 1662
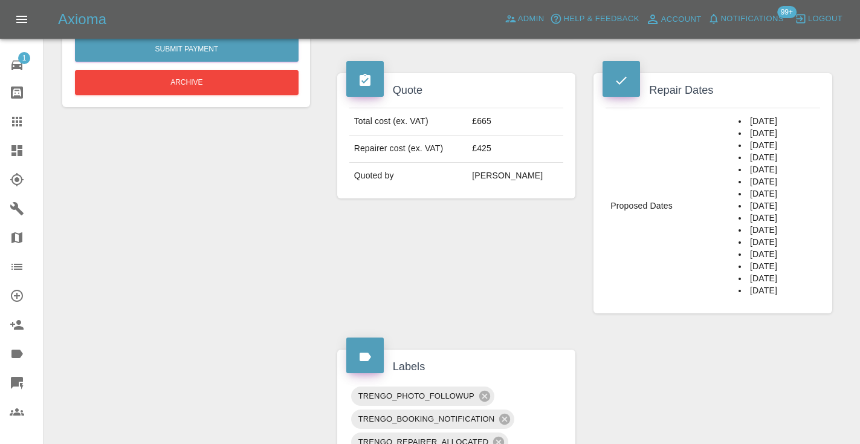
scroll to position [426, 0]
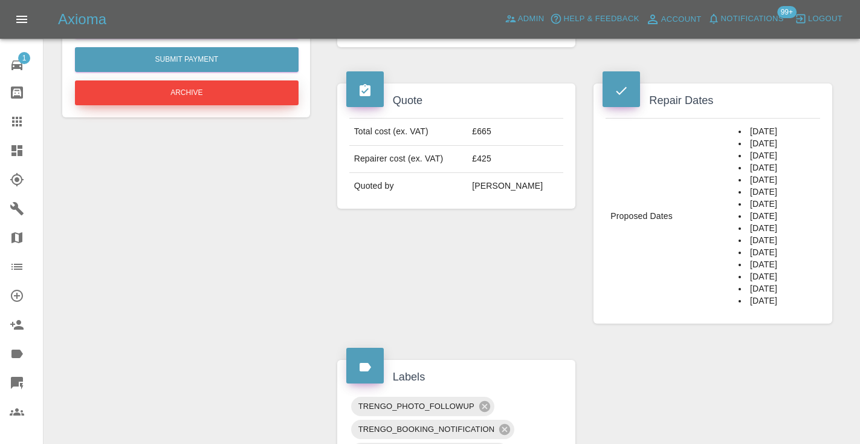
click at [170, 89] on button "Archive" at bounding box center [187, 92] width 224 height 25
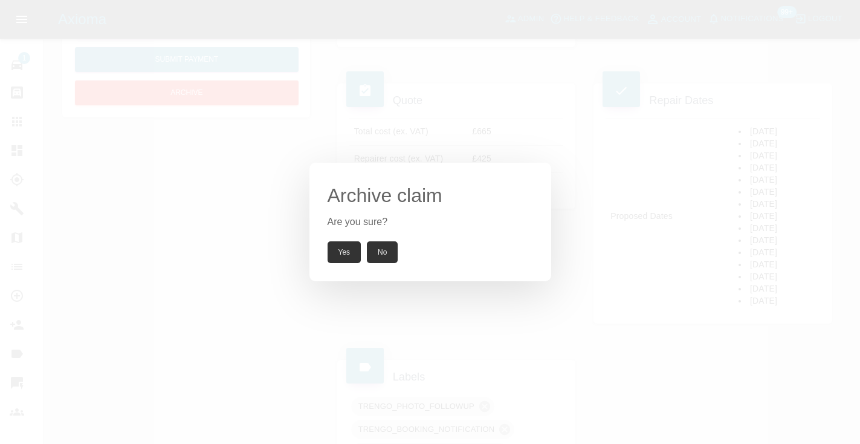
click at [344, 257] on button "Yes" at bounding box center [345, 252] width 34 height 22
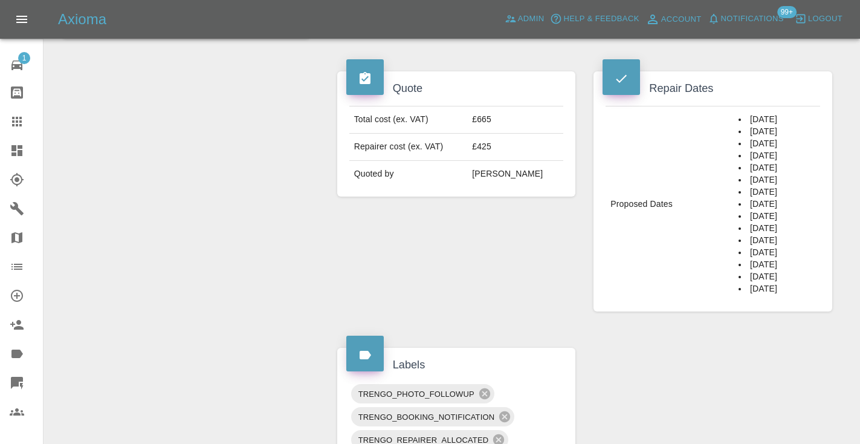
click at [16, 121] on icon at bounding box center [17, 122] width 10 height 10
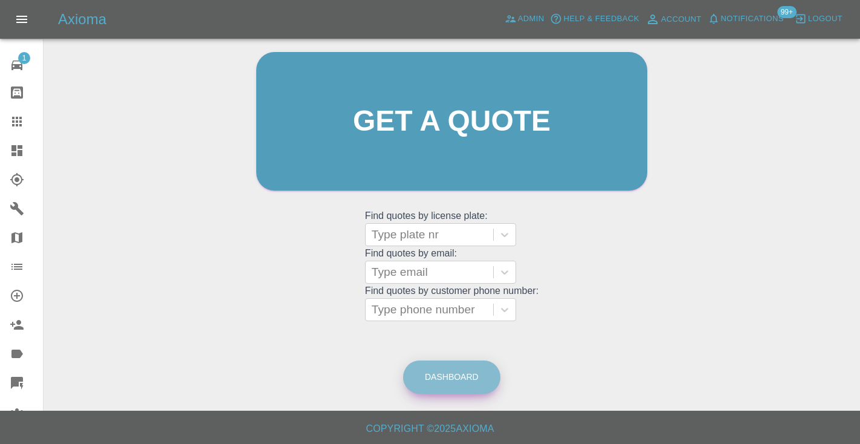
click at [448, 370] on link "Dashboard" at bounding box center [451, 376] width 97 height 33
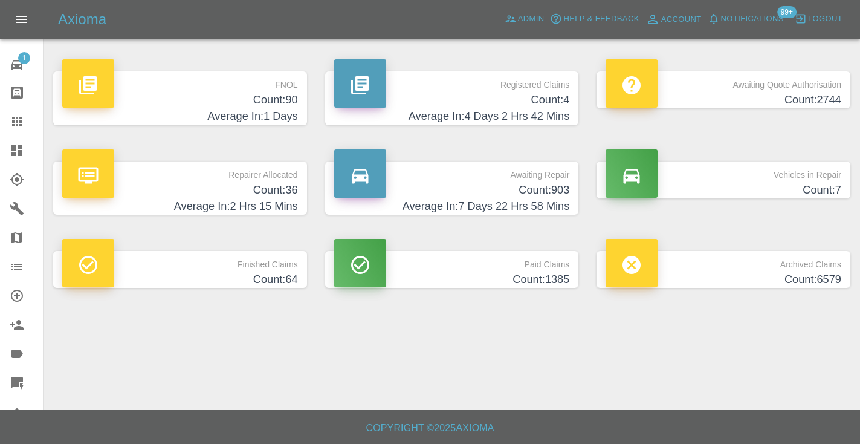
click at [516, 202] on h4 "Average In: 7 Days 22 Hrs 58 Mins" at bounding box center [452, 206] width 236 height 16
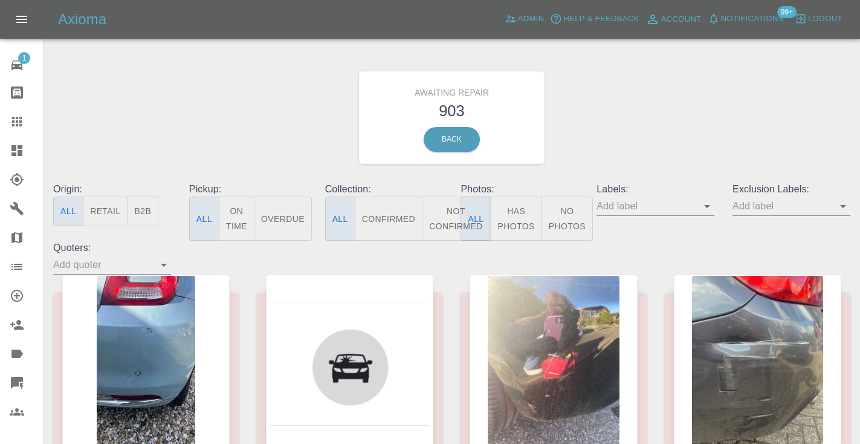
click at [442, 206] on button "Not Confirmed" at bounding box center [456, 218] width 68 height 44
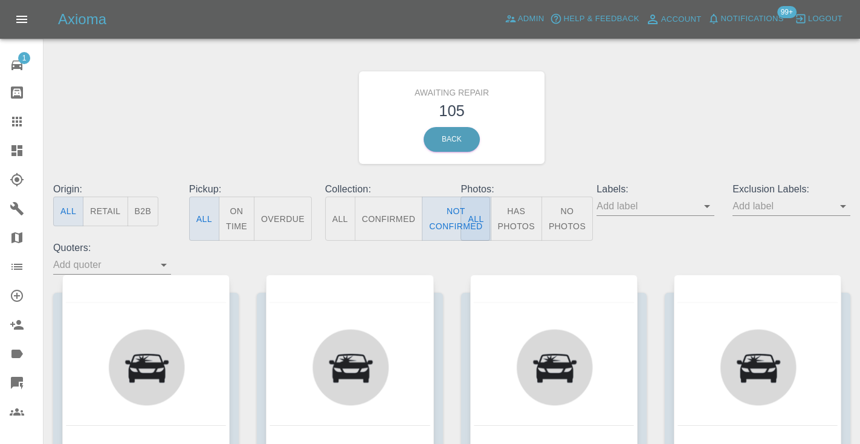
click at [653, 104] on div "Awaiting Repair 105 Back" at bounding box center [451, 117] width 815 height 129
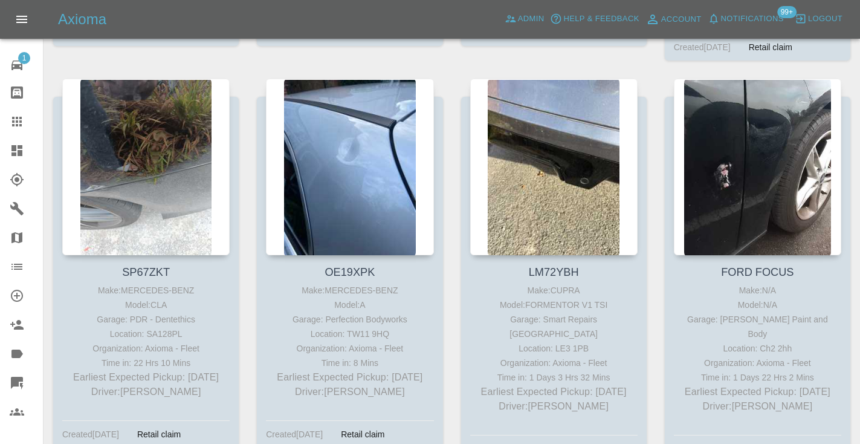
scroll to position [4182, 0]
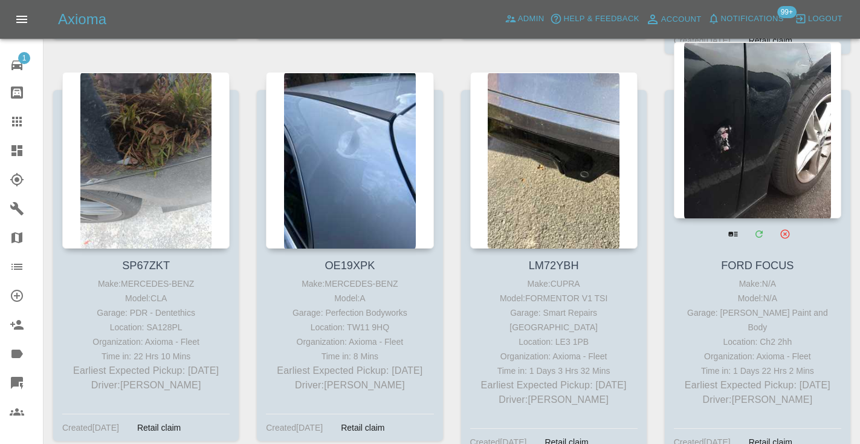
click at [778, 114] on div at bounding box center [757, 130] width 167 height 176
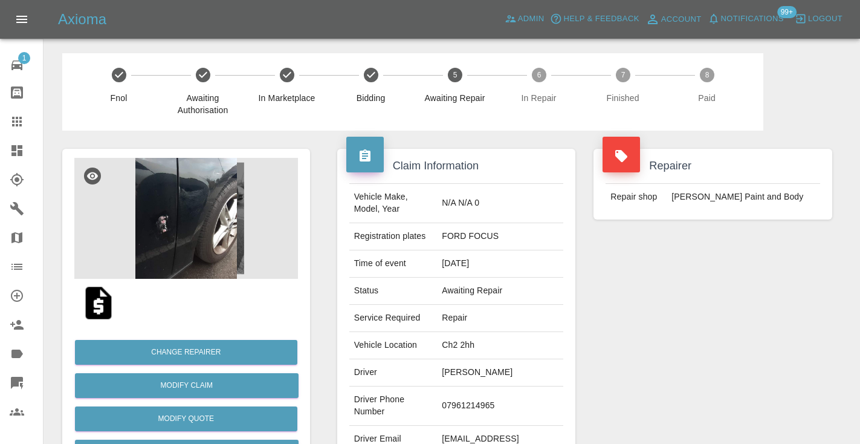
click at [506, 387] on td "07961214965" at bounding box center [500, 405] width 126 height 39
copy td "07961214965"
click at [668, 311] on div "Repairer Repair shop [PERSON_NAME] Paint and Body" at bounding box center [712, 311] width 257 height 361
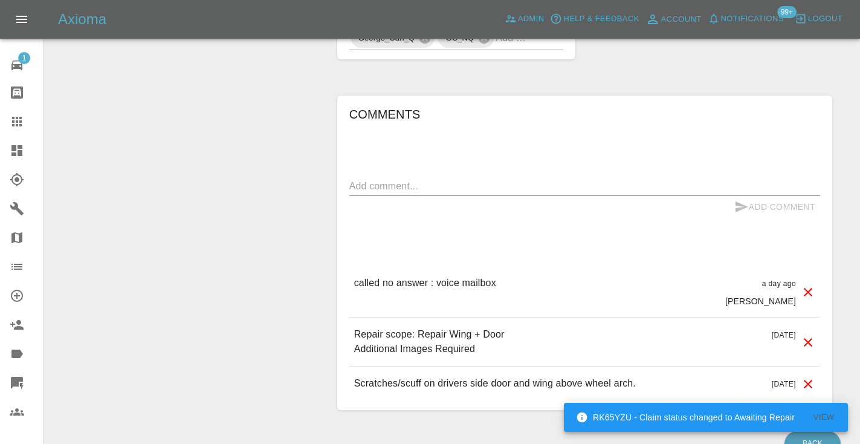
scroll to position [946, 0]
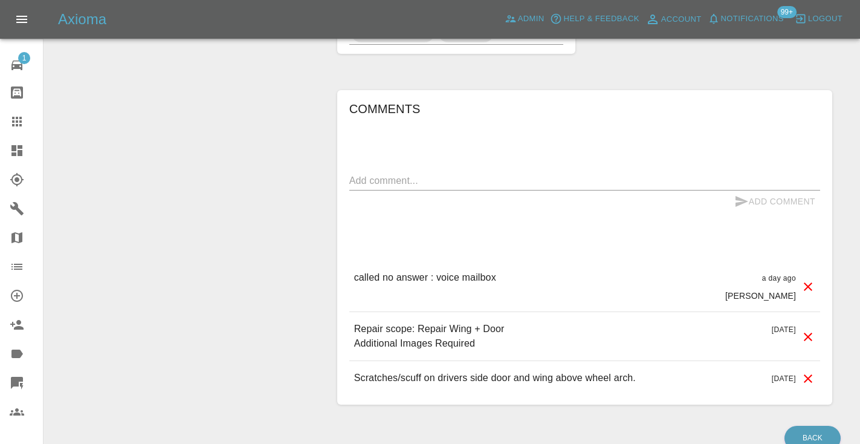
click at [362, 173] on textarea at bounding box center [584, 180] width 471 height 14
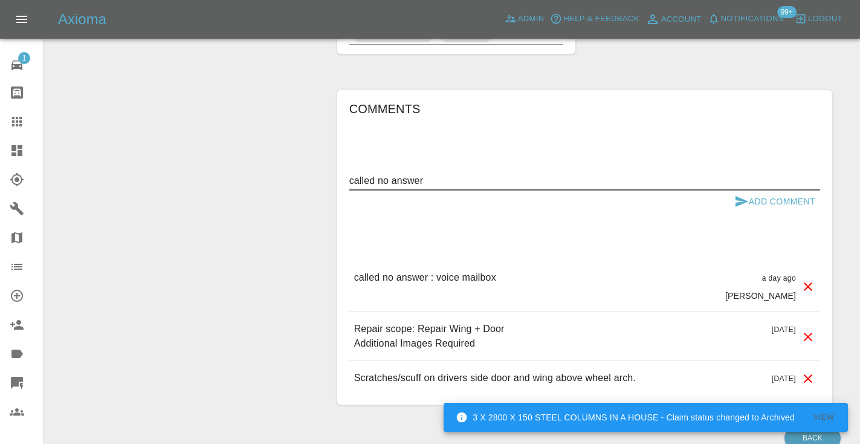
type textarea "called no answer"
click at [736, 196] on icon "submit" at bounding box center [742, 201] width 13 height 11
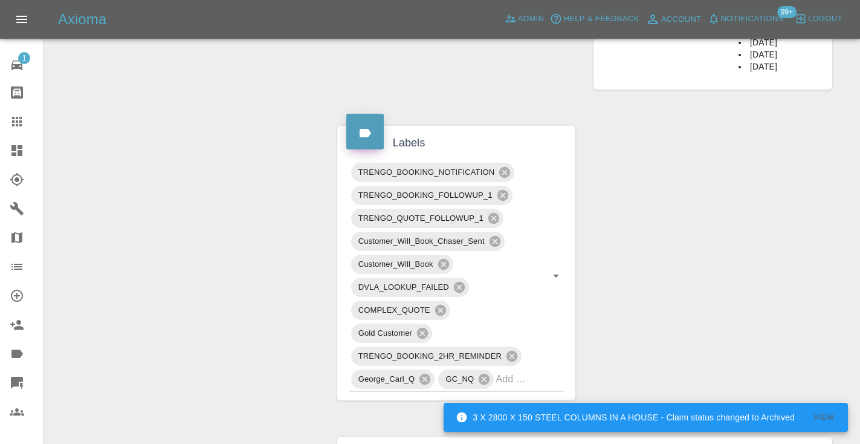
scroll to position [609, 0]
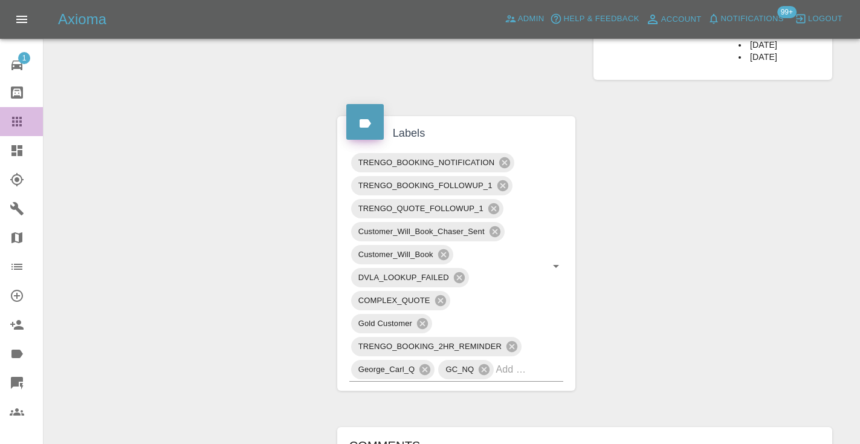
click at [17, 125] on icon at bounding box center [17, 122] width 10 height 10
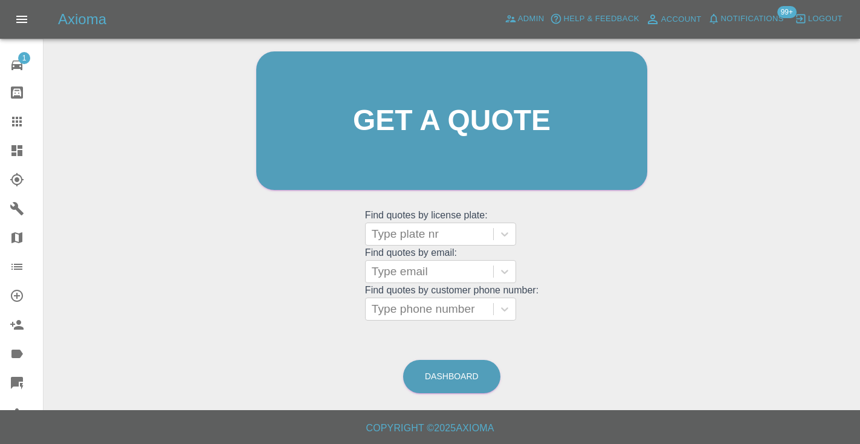
scroll to position [121, 0]
click at [465, 391] on link "Dashboard" at bounding box center [451, 376] width 97 height 33
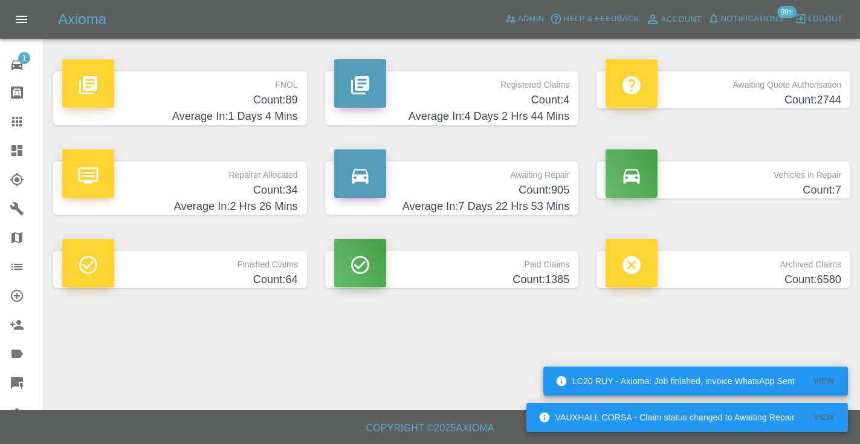
click at [557, 192] on h4 "Count: 905" at bounding box center [452, 190] width 236 height 16
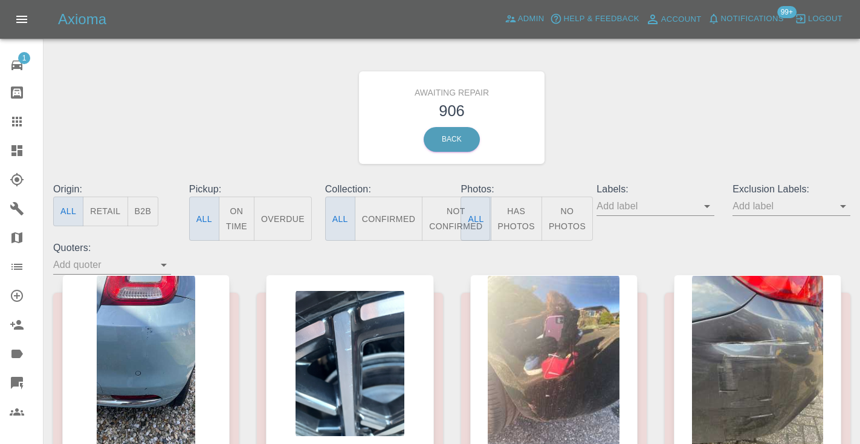
click at [444, 224] on button "Not Confirmed" at bounding box center [456, 218] width 68 height 44
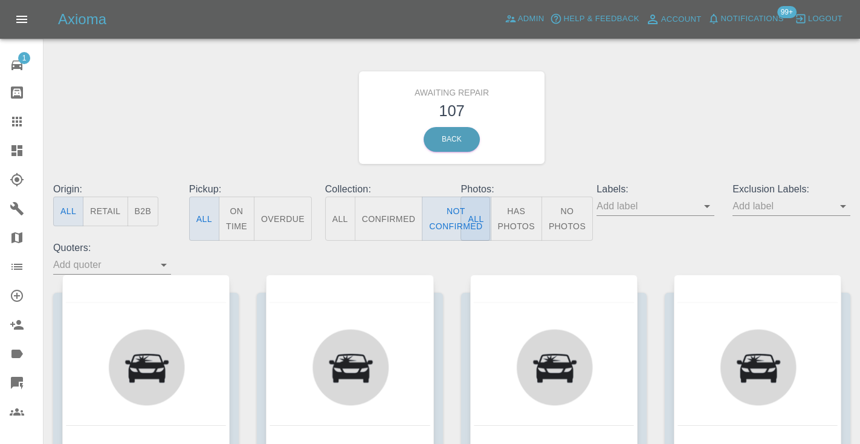
click at [625, 128] on div "Awaiting Repair 107 Back" at bounding box center [451, 117] width 815 height 129
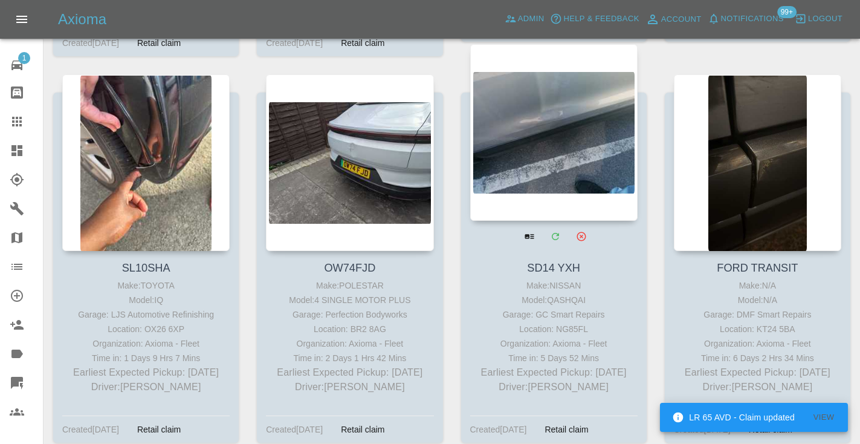
scroll to position [2992, 0]
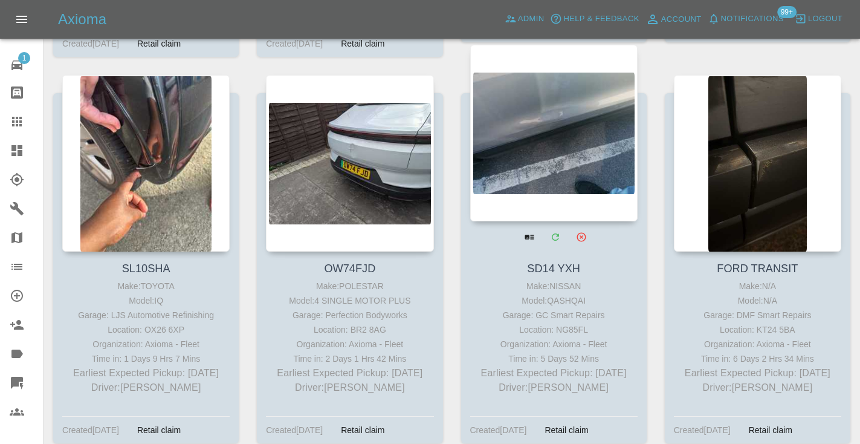
click at [580, 117] on div at bounding box center [553, 133] width 167 height 176
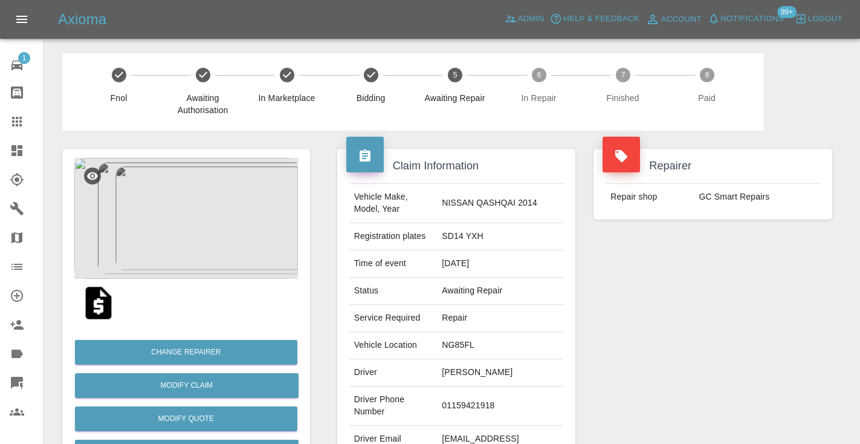
click at [495, 392] on td "01159421918" at bounding box center [500, 405] width 126 height 39
copy td "01159421918"
click at [789, 271] on div "Repairer Repair shop GC Smart Repairs" at bounding box center [712, 311] width 257 height 361
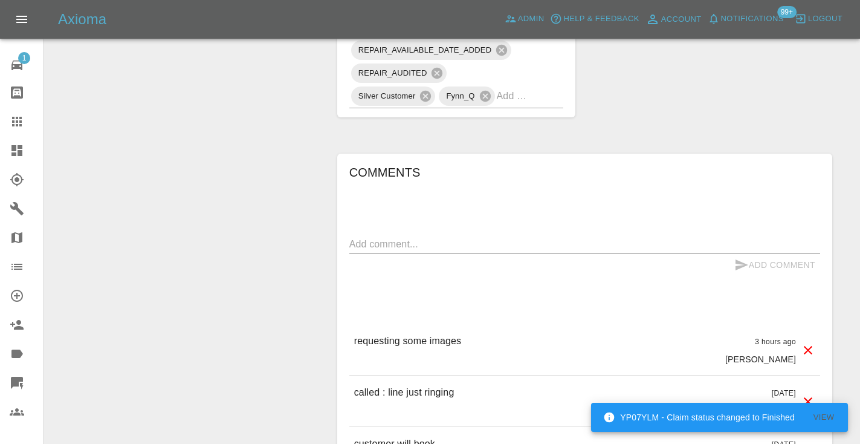
scroll to position [838, 0]
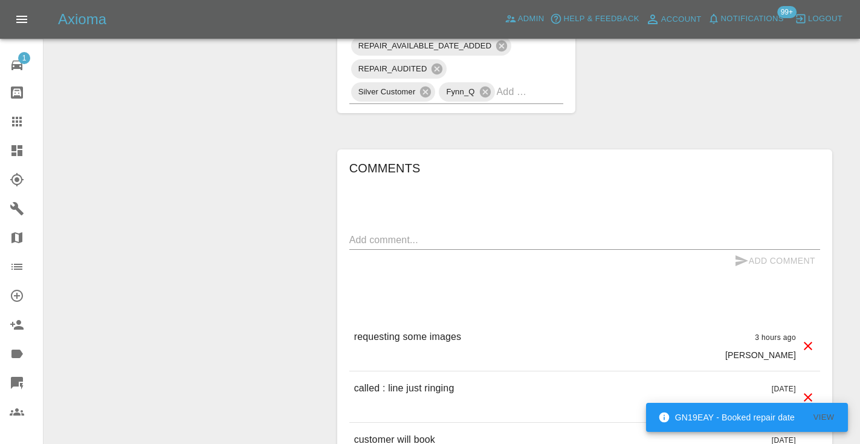
click at [415, 233] on textarea at bounding box center [584, 240] width 471 height 14
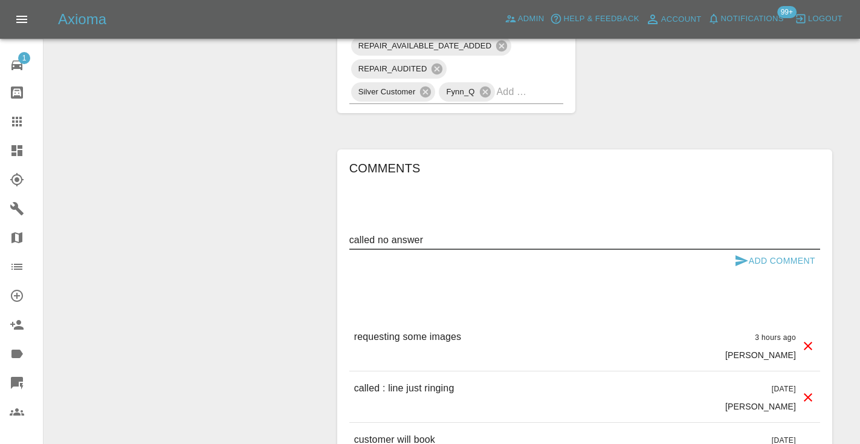
type textarea "called no answer"
click at [741, 253] on icon "submit" at bounding box center [741, 260] width 15 height 15
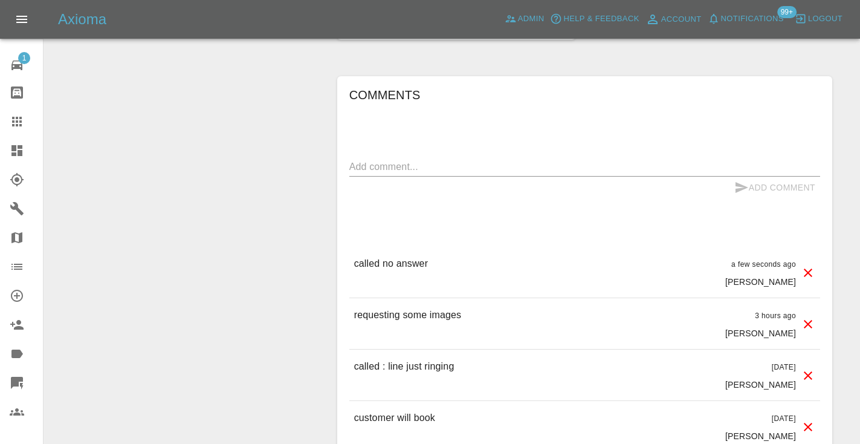
scroll to position [915, 0]
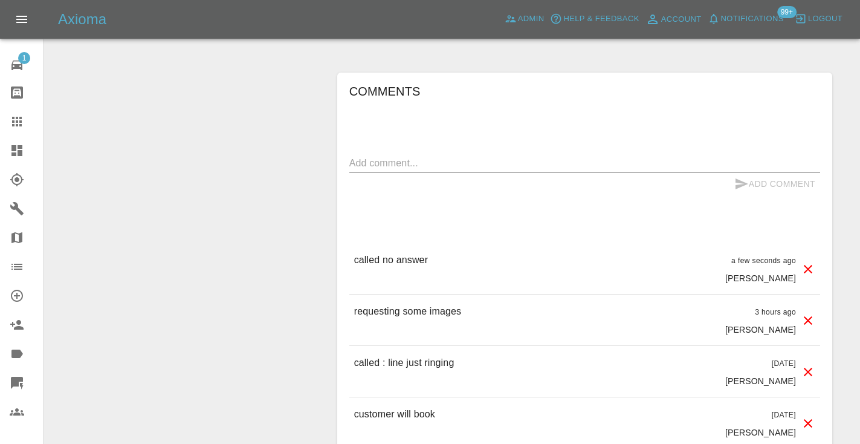
click at [22, 122] on icon at bounding box center [17, 121] width 15 height 15
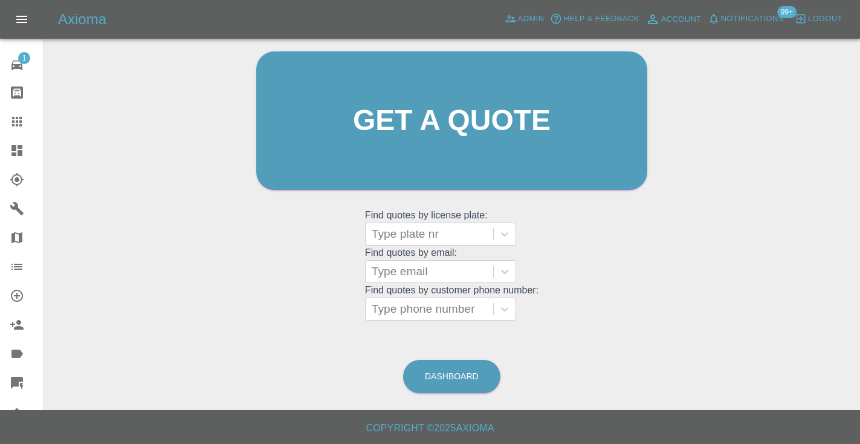
scroll to position [121, 0]
click at [485, 374] on link "Dashboard" at bounding box center [451, 376] width 97 height 33
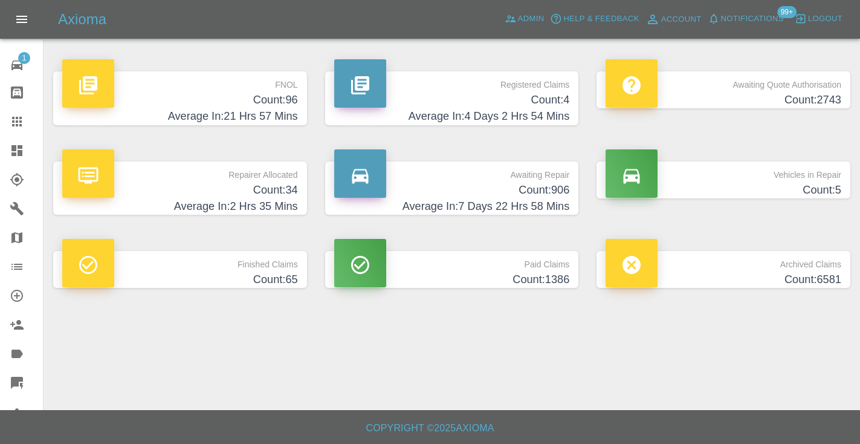
click at [563, 197] on h4 "Count: 906" at bounding box center [452, 190] width 236 height 16
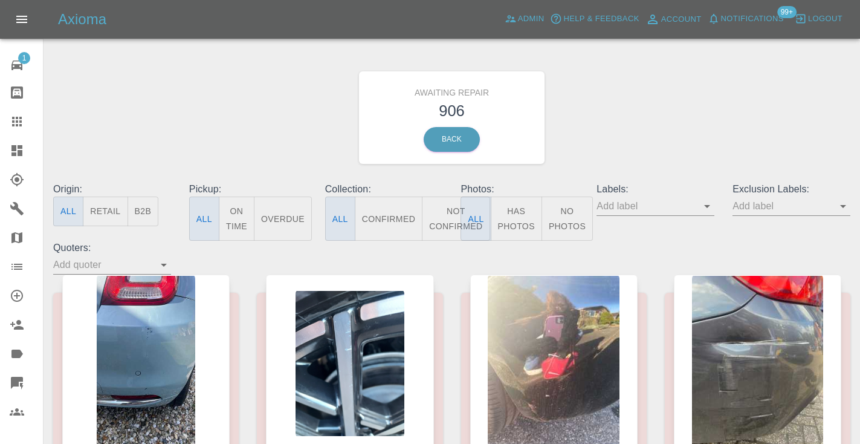
click at [456, 213] on button "Not Confirmed" at bounding box center [456, 218] width 68 height 44
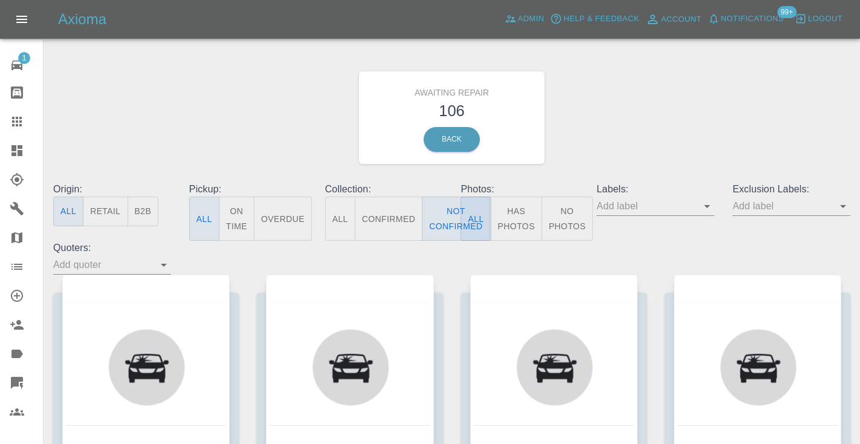
click at [602, 162] on div "Awaiting Repair 106 Back" at bounding box center [451, 117] width 815 height 129
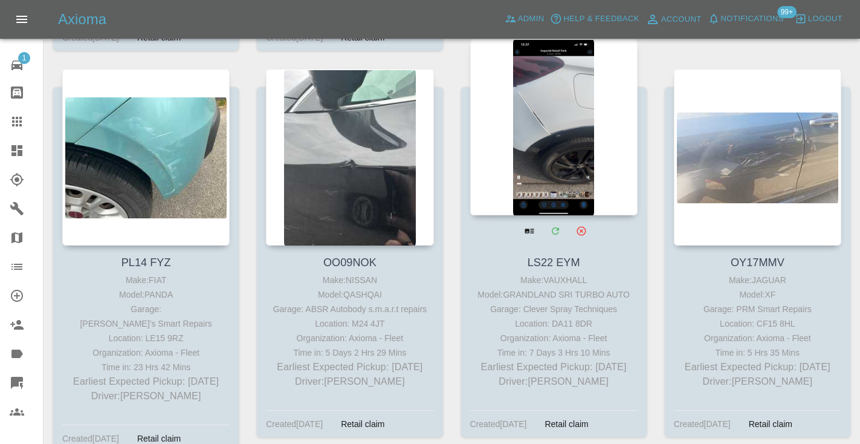
scroll to position [4572, 0]
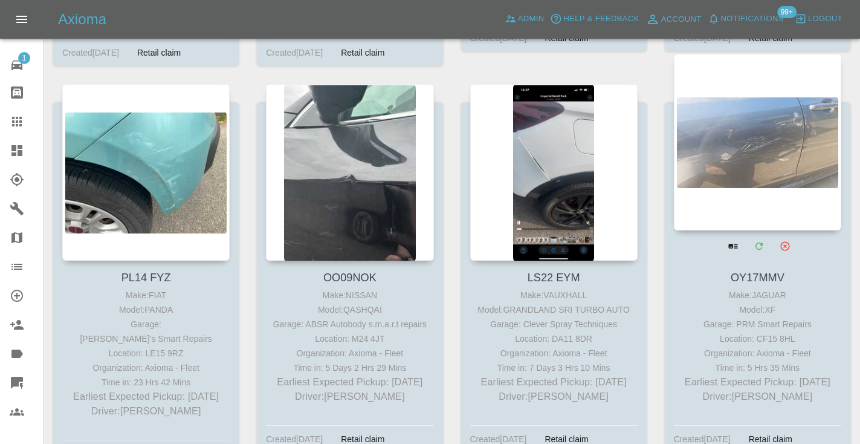
click at [699, 123] on div at bounding box center [757, 142] width 167 height 176
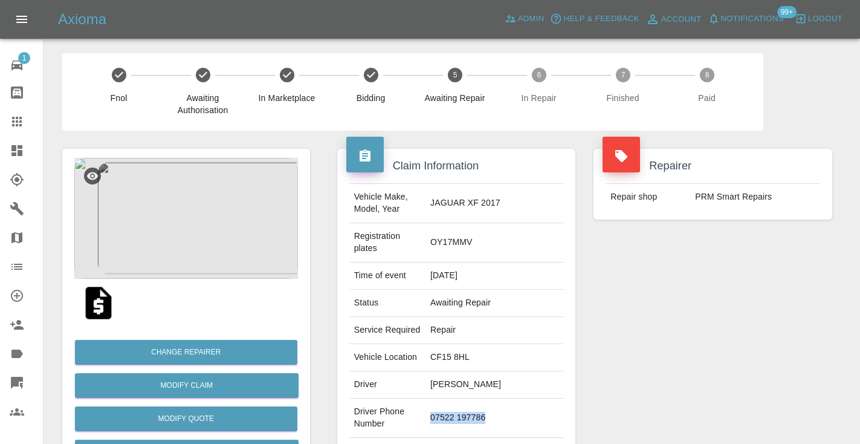
drag, startPoint x: 515, startPoint y: 400, endPoint x: 447, endPoint y: 396, distance: 67.8
click at [447, 398] on td "07522 197786" at bounding box center [494, 417] width 138 height 39
copy td "07522 197786"
click at [647, 343] on div "Repairer Repair shop PRM Smart Repairs" at bounding box center [712, 323] width 257 height 385
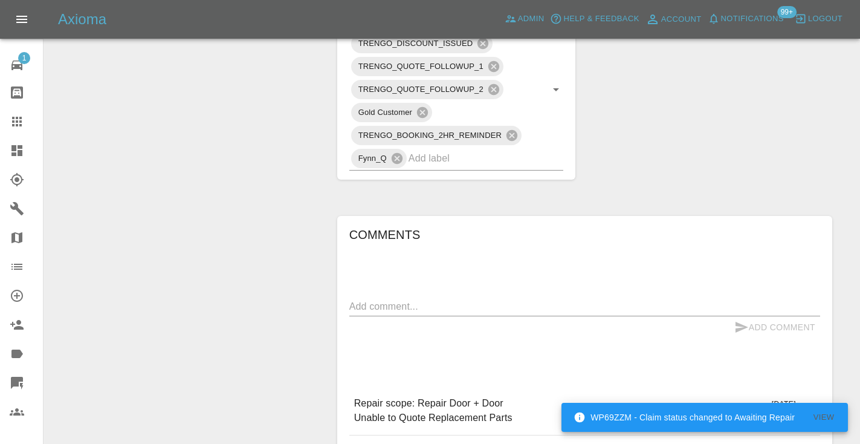
scroll to position [783, 0]
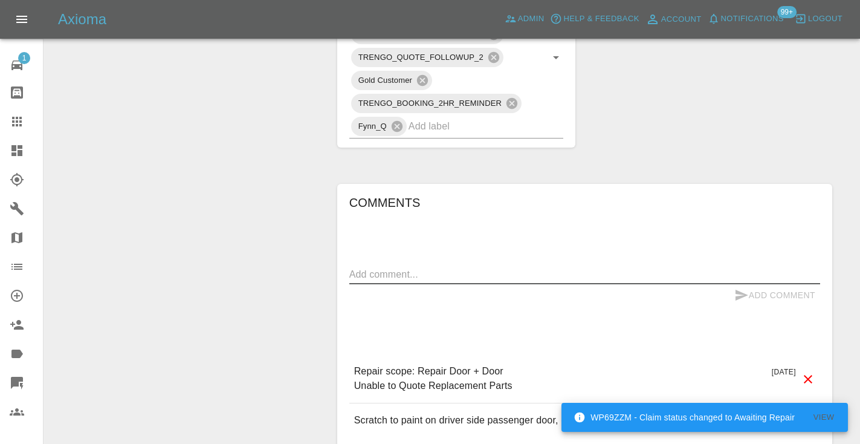
click at [396, 267] on textarea at bounding box center [584, 274] width 471 height 14
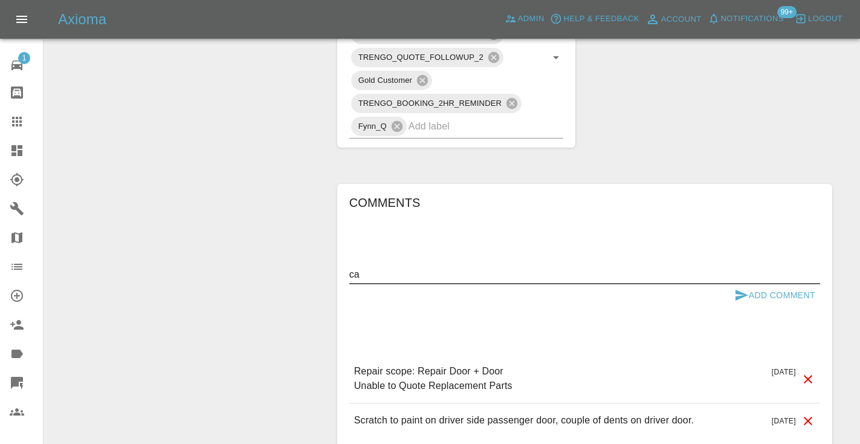
type textarea "c"
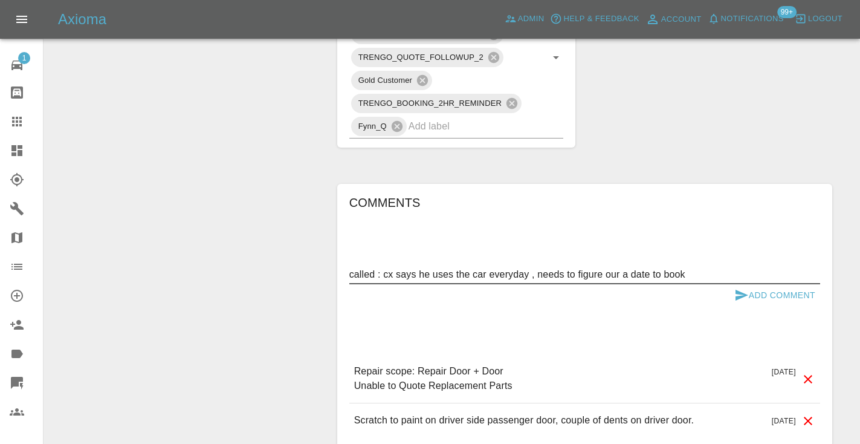
type textarea "called : cx says he uses the car everyday , needs to figure our a date to book"
click at [754, 284] on button "Add Comment" at bounding box center [774, 295] width 91 height 22
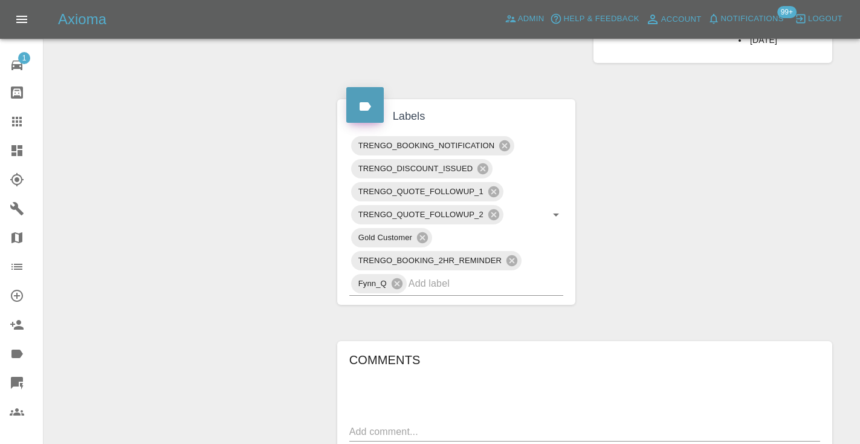
scroll to position [624, 0]
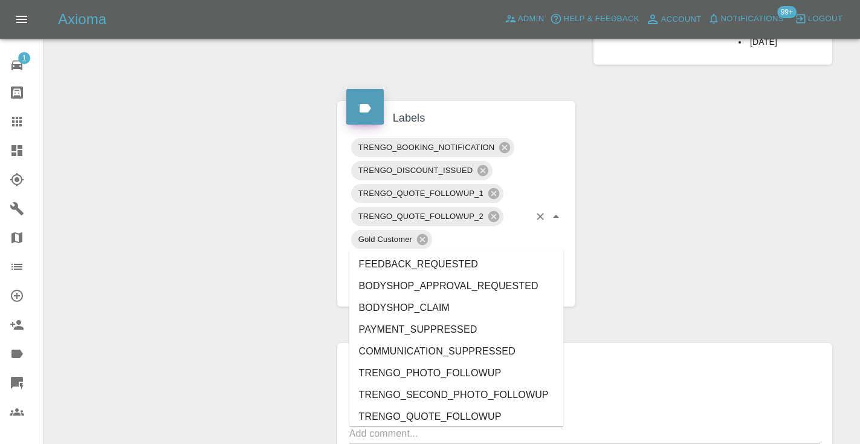
click at [427, 276] on input "text" at bounding box center [469, 285] width 121 height 19
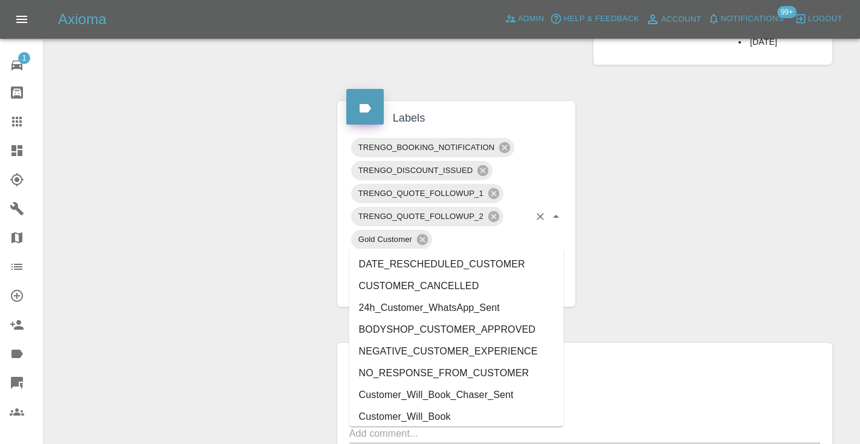
type input "cust"
click at [400, 411] on li "Customer_Will_Book" at bounding box center [456, 417] width 215 height 22
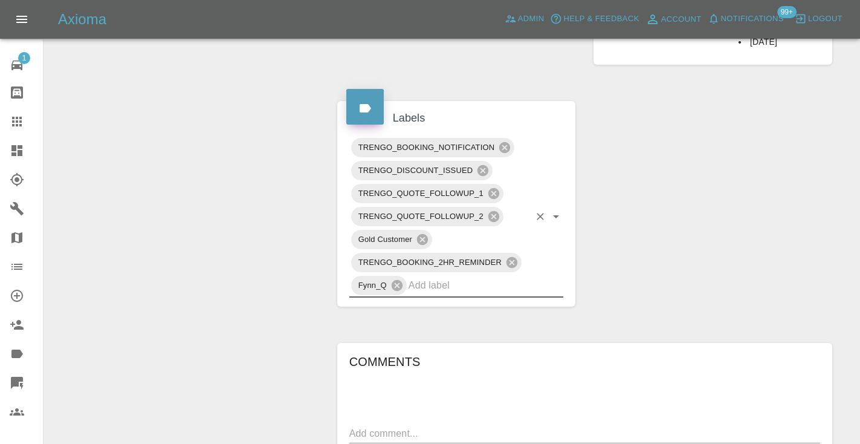
click at [257, 280] on div "Change Repairer Modify Claim Modify Quote Rollback Submit Payment Archive" at bounding box center [186, 90] width 266 height 1169
click at [24, 121] on icon at bounding box center [17, 121] width 15 height 15
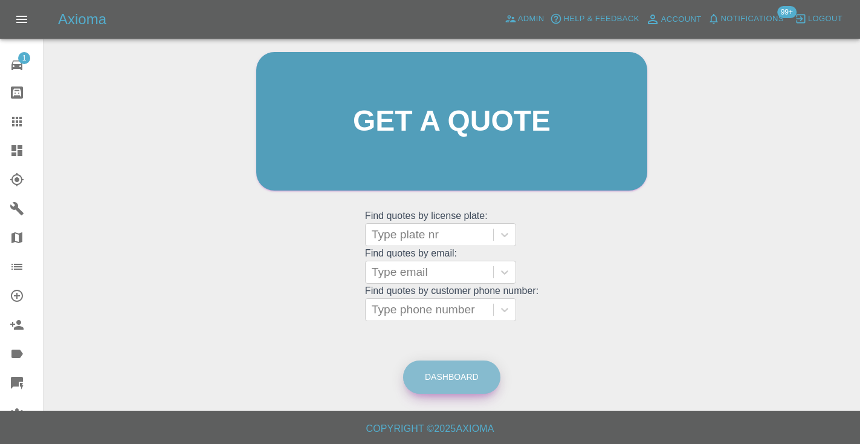
click at [442, 367] on link "Dashboard" at bounding box center [451, 376] width 97 height 33
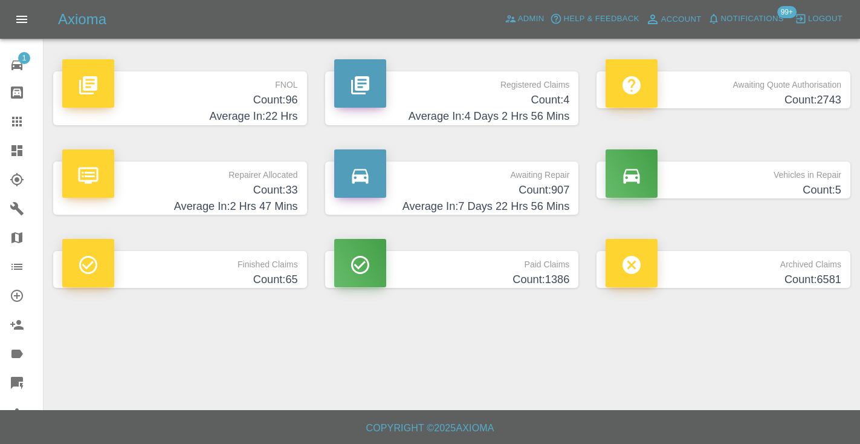
click at [552, 190] on h4 "Count: 907" at bounding box center [452, 190] width 236 height 16
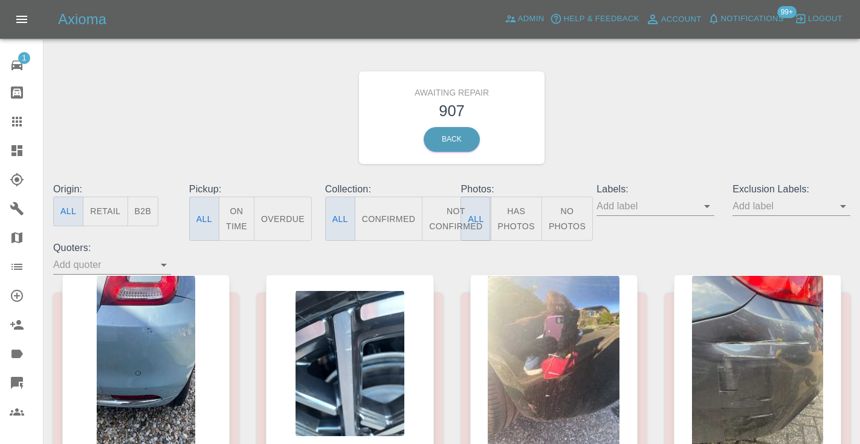
click at [446, 199] on button "Not Confirmed" at bounding box center [456, 218] width 68 height 44
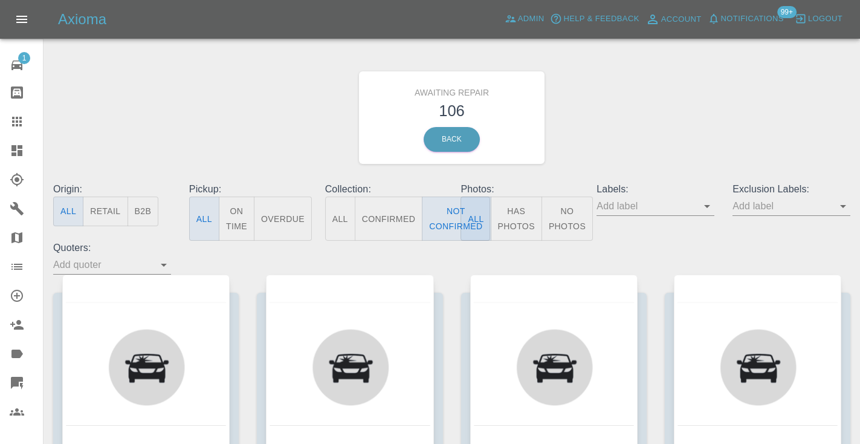
click at [650, 128] on div "Awaiting Repair 106 Back" at bounding box center [451, 117] width 815 height 129
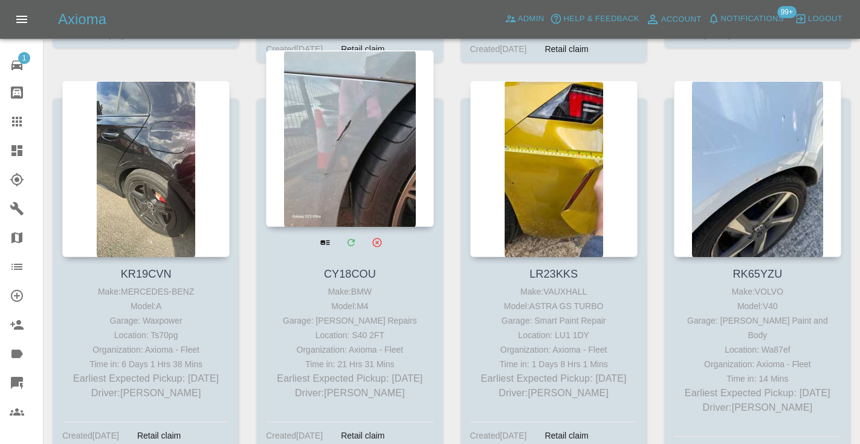
scroll to position [5774, 0]
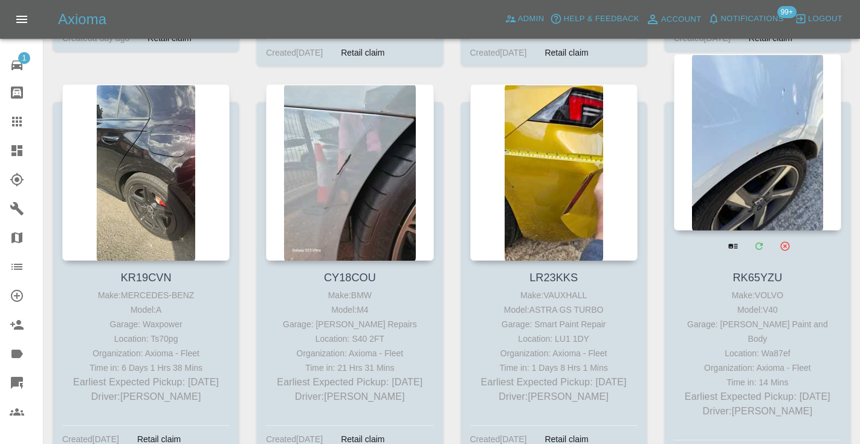
click at [756, 96] on div at bounding box center [757, 142] width 167 height 176
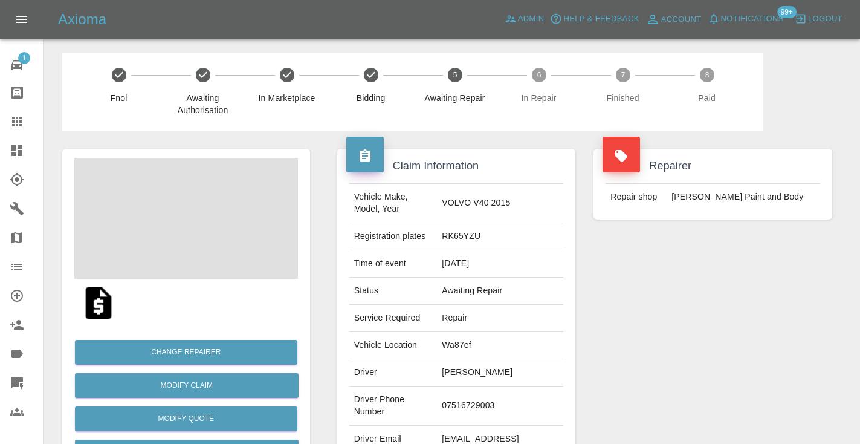
click at [488, 386] on td "07516729003" at bounding box center [500, 405] width 126 height 39
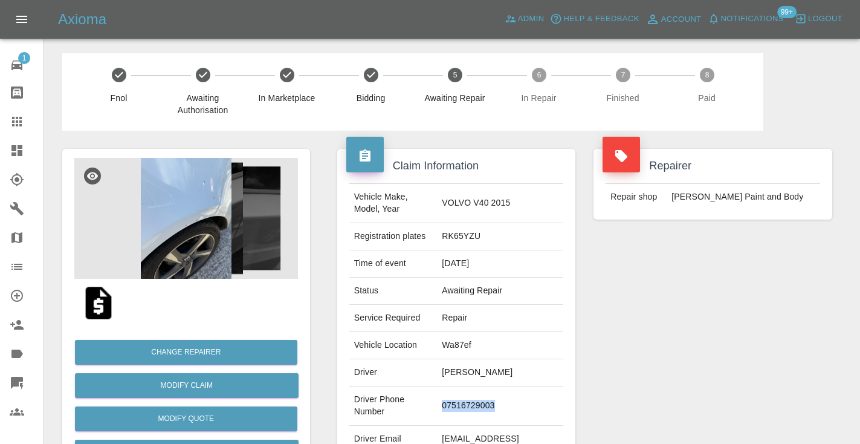
click at [488, 386] on td "07516729003" at bounding box center [500, 405] width 126 height 39
copy td "07516729003"
click at [621, 314] on div "Repairer Repair shop J Taylor Paint and Body" at bounding box center [712, 311] width 257 height 361
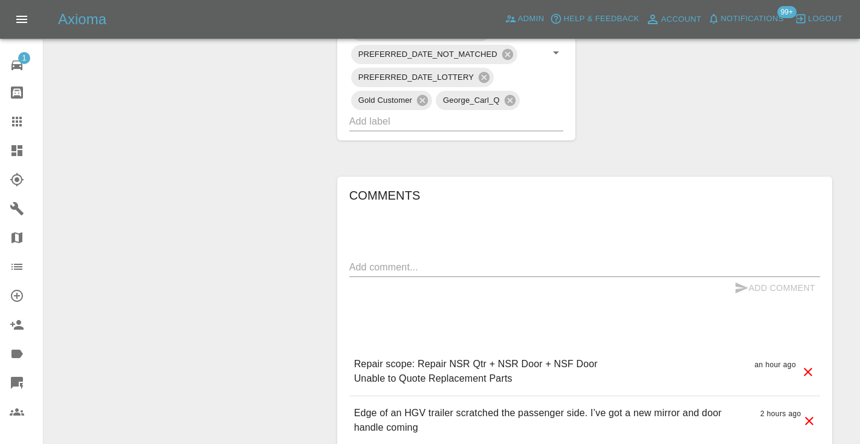
scroll to position [929, 0]
click at [403, 258] on div "x" at bounding box center [584, 267] width 471 height 19
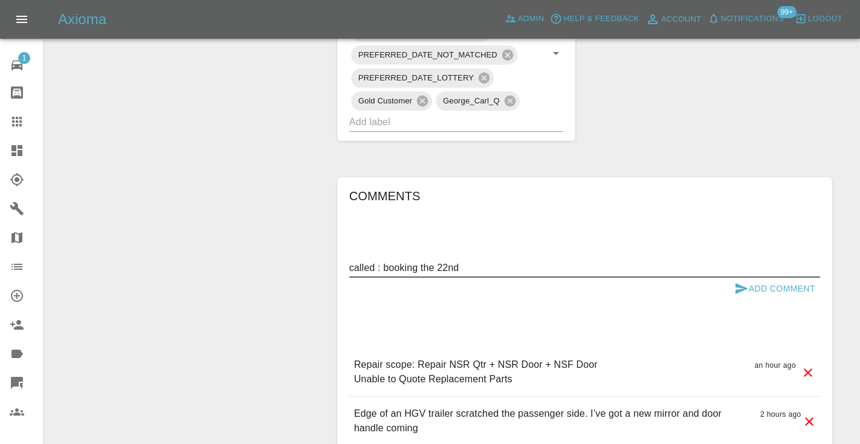
type textarea "called : booking the 22nd"
click at [740, 281] on icon "submit" at bounding box center [741, 288] width 15 height 15
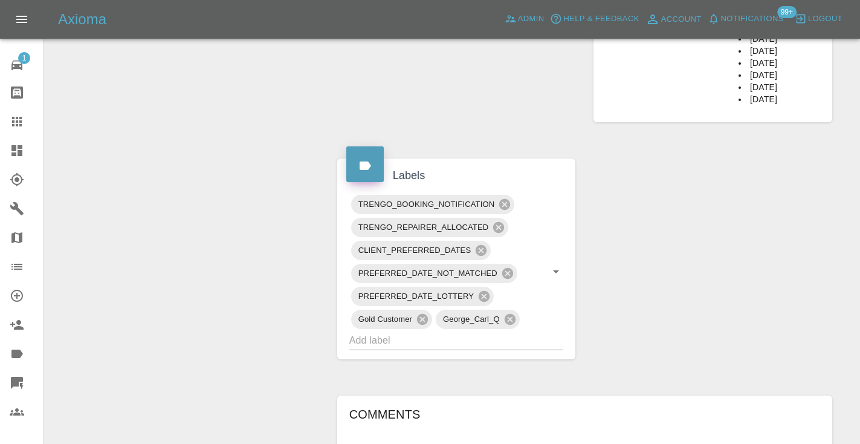
scroll to position [693, 0]
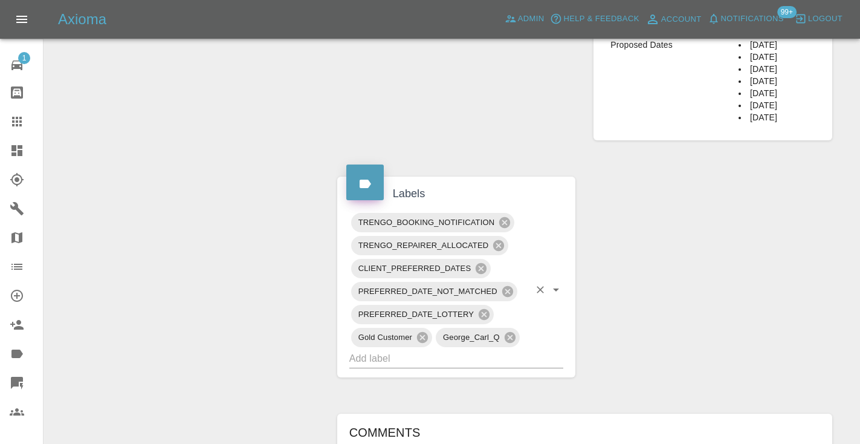
click at [448, 349] on input "text" at bounding box center [439, 358] width 181 height 19
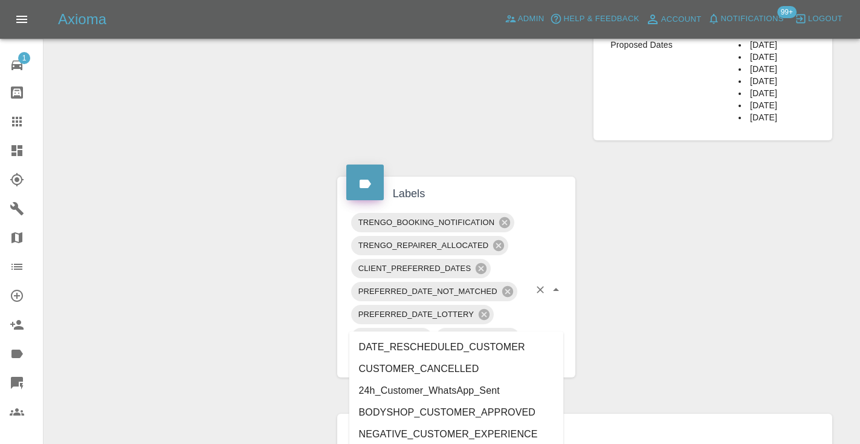
type input "customer_"
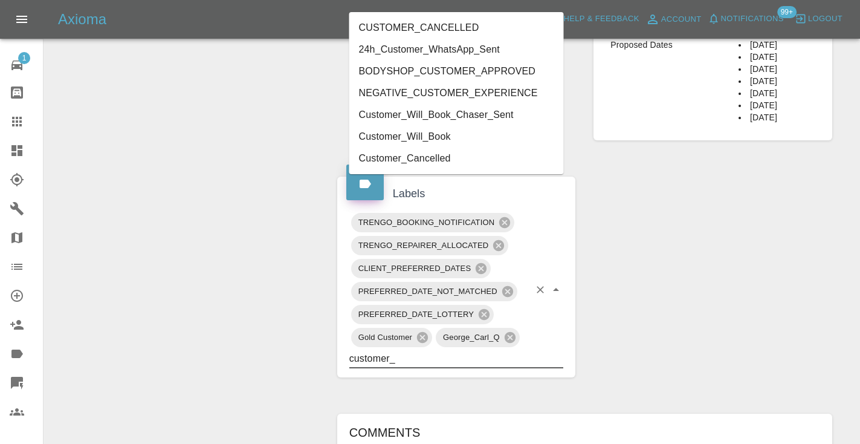
click at [504, 137] on li "Customer_Will_Book" at bounding box center [456, 137] width 215 height 22
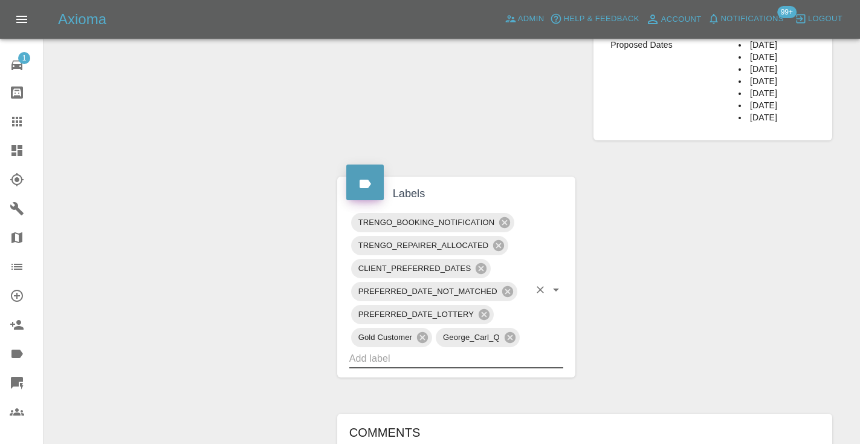
click at [260, 193] on div "Change Repairer Modify Claim Modify Quote Rollback Submit Payment Archive" at bounding box center [186, 99] width 266 height 1322
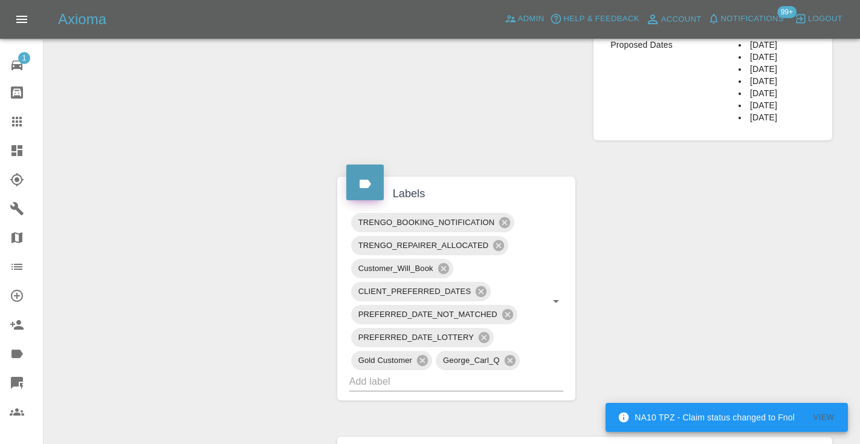
click at [22, 124] on icon at bounding box center [17, 121] width 15 height 15
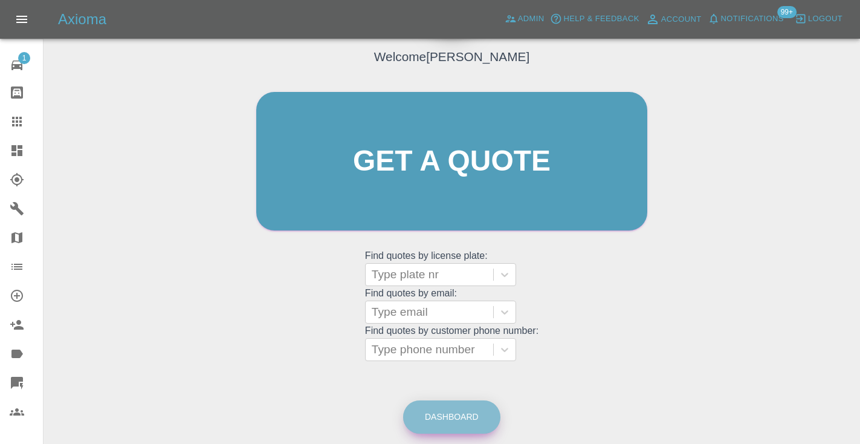
click at [442, 421] on link "Dashboard" at bounding box center [451, 416] width 97 height 33
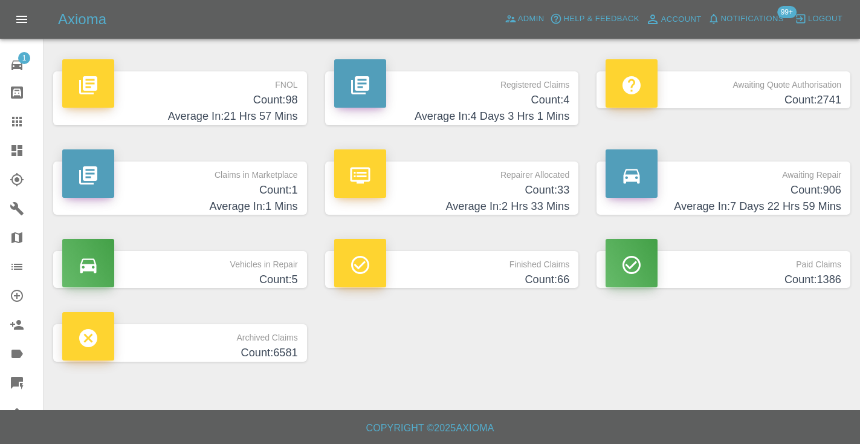
click at [821, 187] on h4 "Count: 906" at bounding box center [724, 190] width 236 height 16
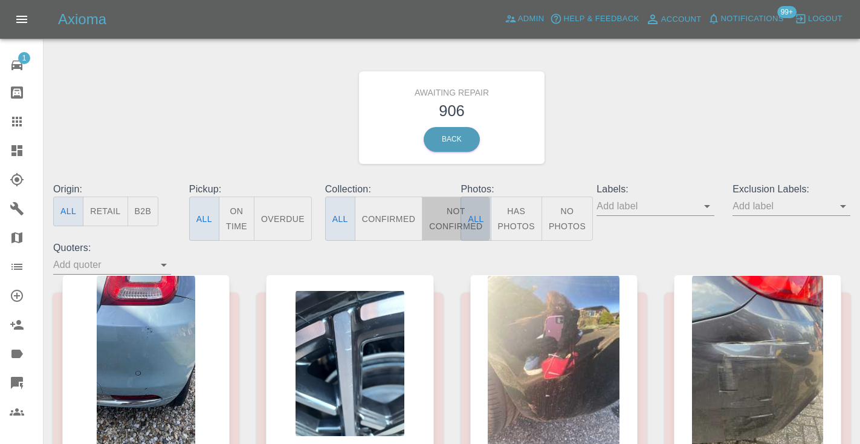
click at [448, 216] on button "Not Confirmed" at bounding box center [456, 218] width 68 height 44
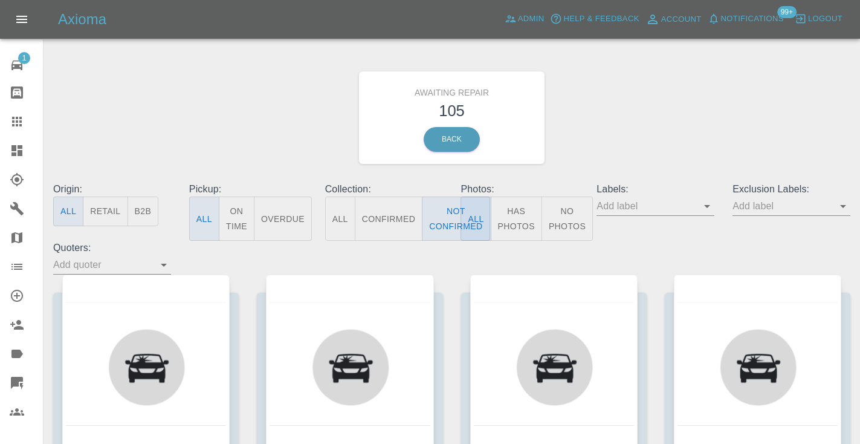
click at [595, 107] on div "Awaiting Repair 105 Back" at bounding box center [451, 117] width 815 height 129
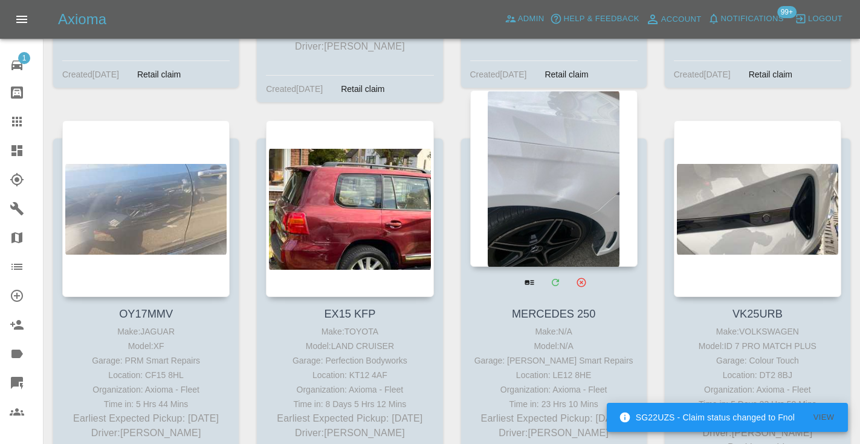
scroll to position [4931, 0]
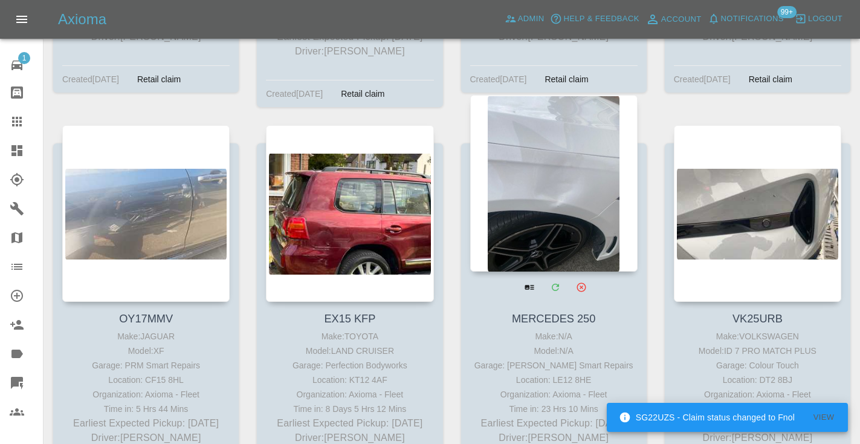
click at [554, 133] on div at bounding box center [553, 183] width 167 height 176
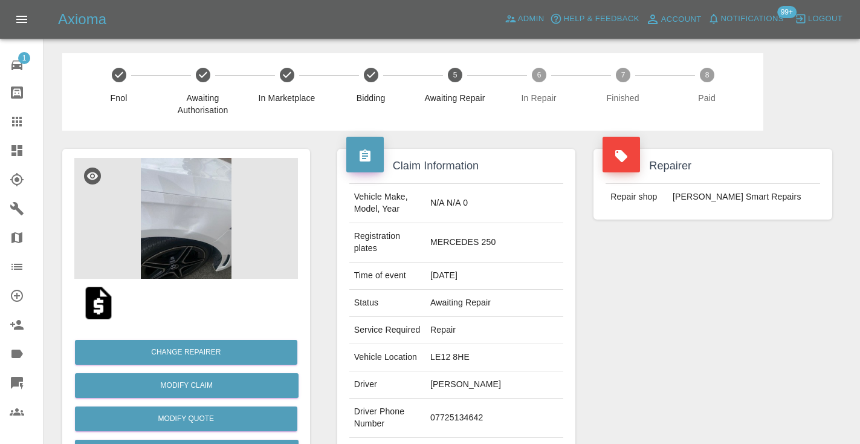
click at [491, 401] on td "07725134642" at bounding box center [494, 417] width 138 height 39
copy td "07725134642"
click at [685, 335] on div "Repairer Repair shop Russell’s Smart Repairs" at bounding box center [712, 323] width 257 height 385
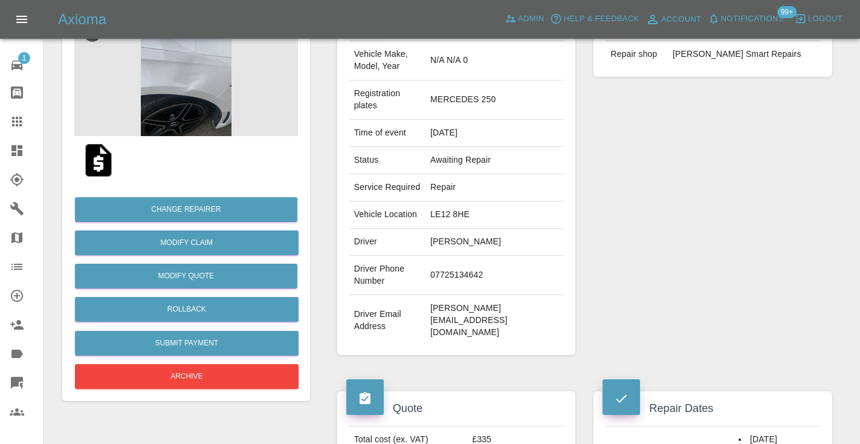
scroll to position [142, 0]
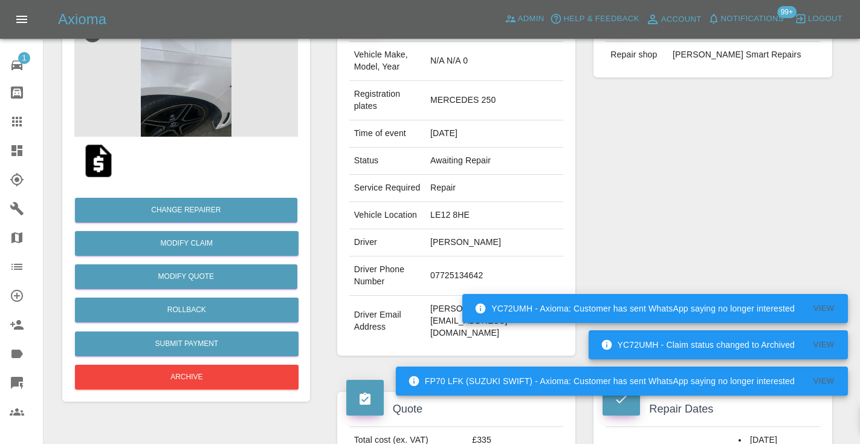
click at [752, 184] on div "Repairer Repair shop Russell’s Smart Repairs" at bounding box center [712, 181] width 257 height 385
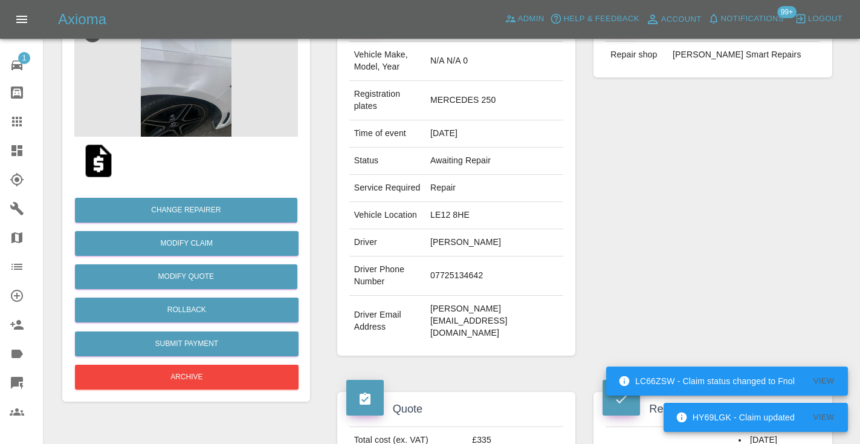
click at [475, 296] on td "roger.barber1@outlook.com" at bounding box center [494, 321] width 138 height 51
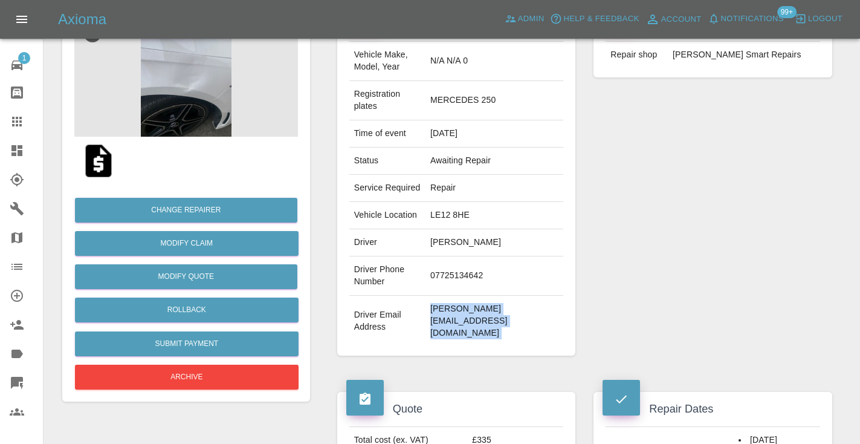
copy div "roger.barber1@outlook.com"
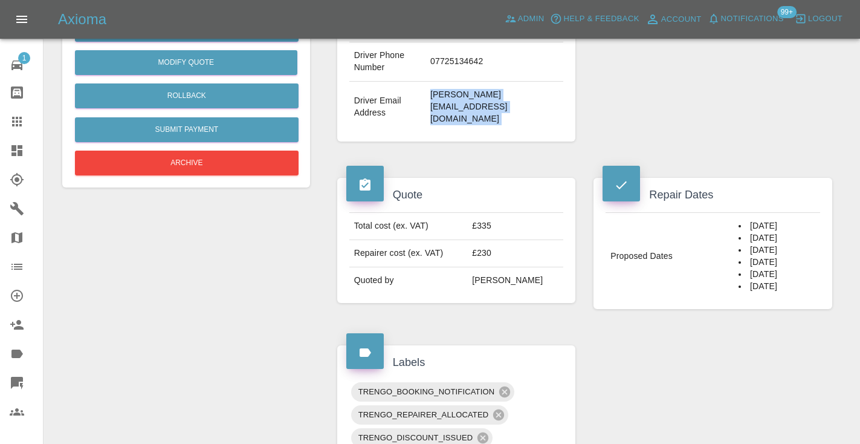
scroll to position [358, 0]
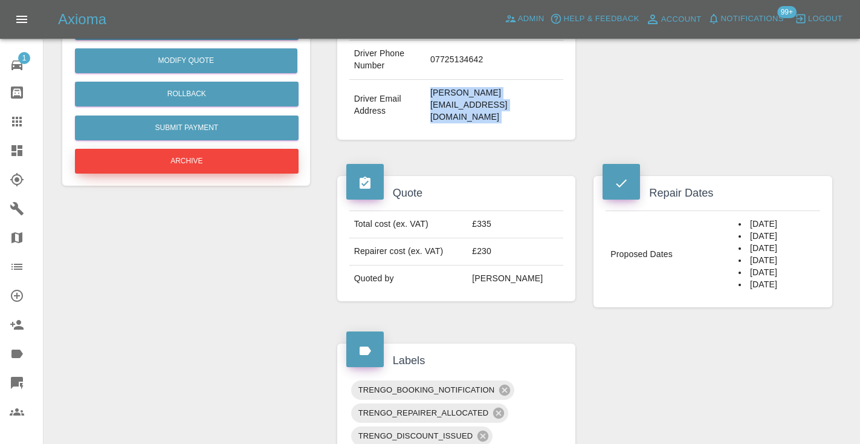
click at [253, 163] on button "Archive" at bounding box center [187, 161] width 224 height 25
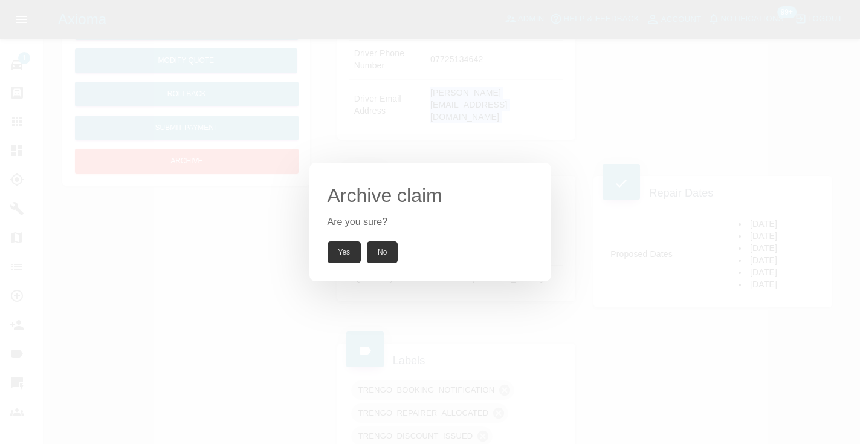
click at [341, 250] on button "Yes" at bounding box center [345, 252] width 34 height 22
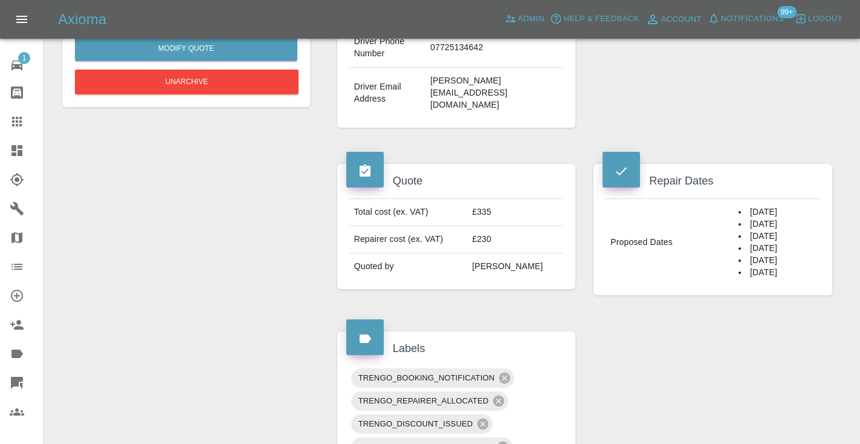
click at [220, 269] on div "Change Repairer Modify Claim Modify Quote Unarchive" at bounding box center [186, 416] width 266 height 1310
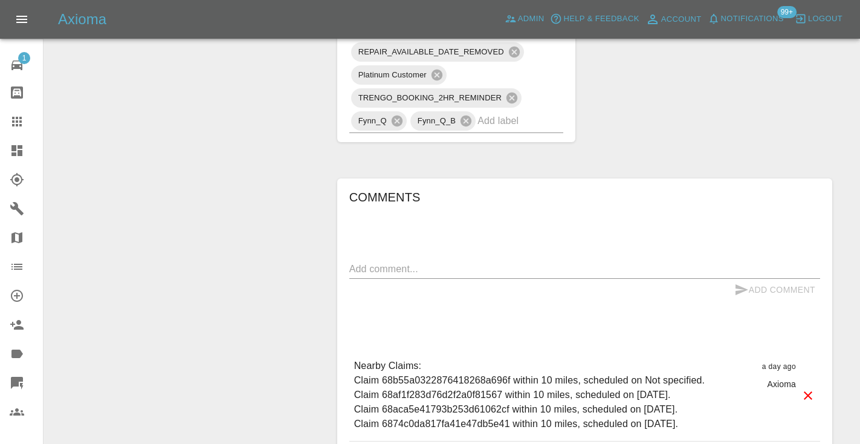
scroll to position [894, 0]
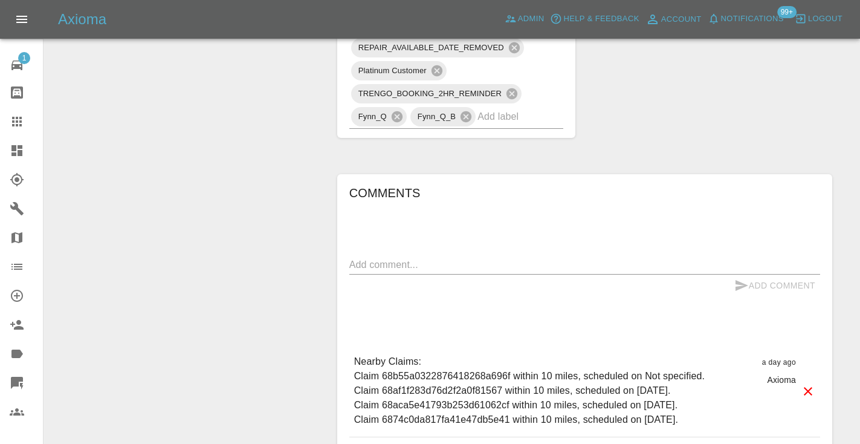
click at [392, 257] on textarea at bounding box center [584, 264] width 471 height 14
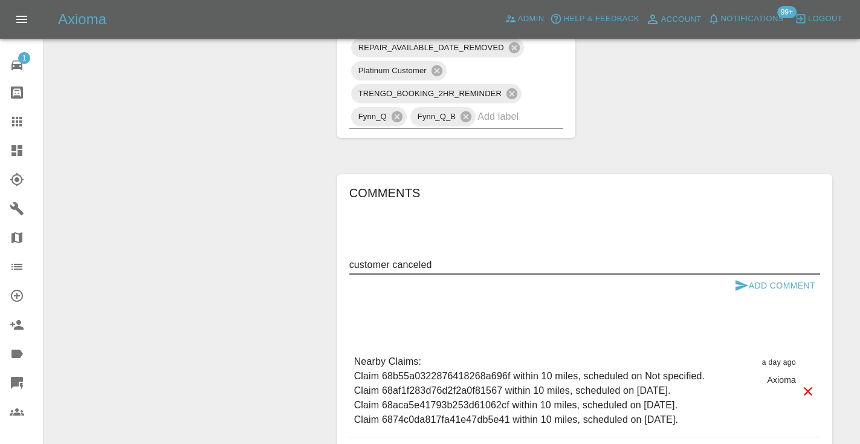
type textarea "customer canceled"
click at [749, 274] on button "Add Comment" at bounding box center [774, 285] width 91 height 22
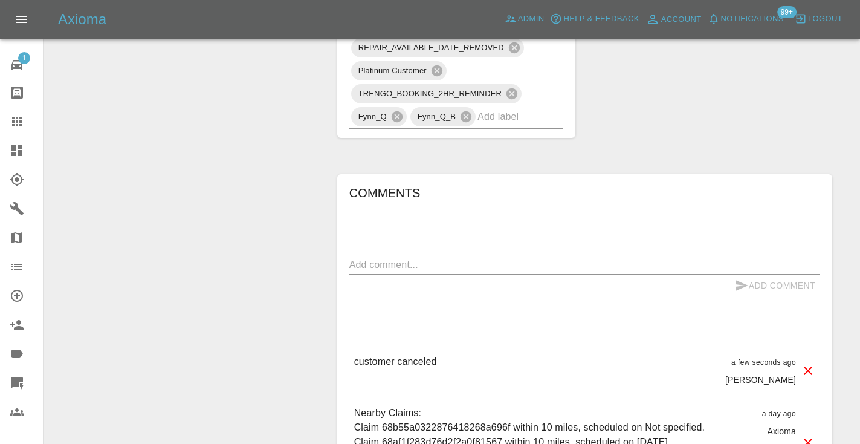
click at [499, 107] on input "text" at bounding box center [503, 116] width 52 height 19
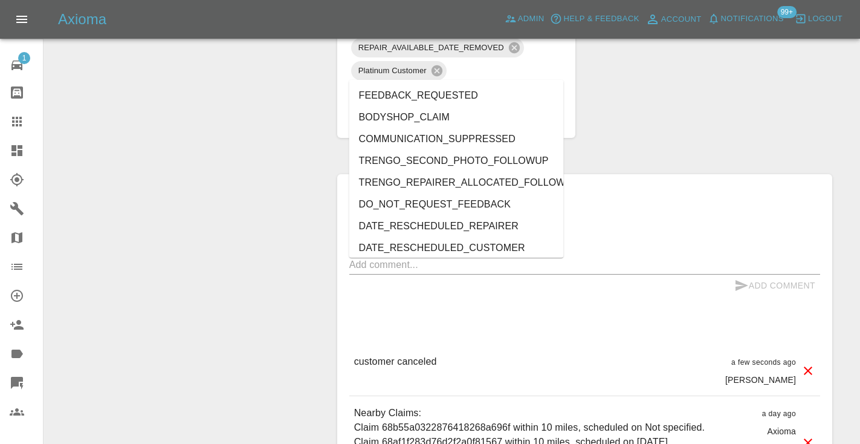
type input "cust"
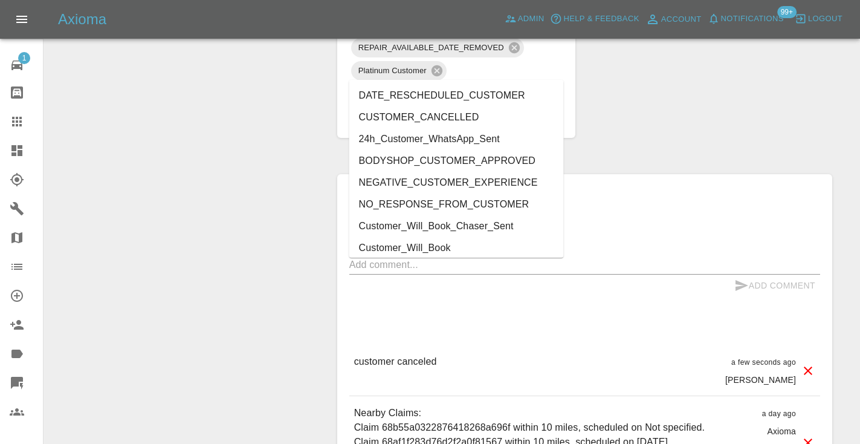
click at [451, 117] on li "CUSTOMER_CANCELLED" at bounding box center [456, 117] width 215 height 22
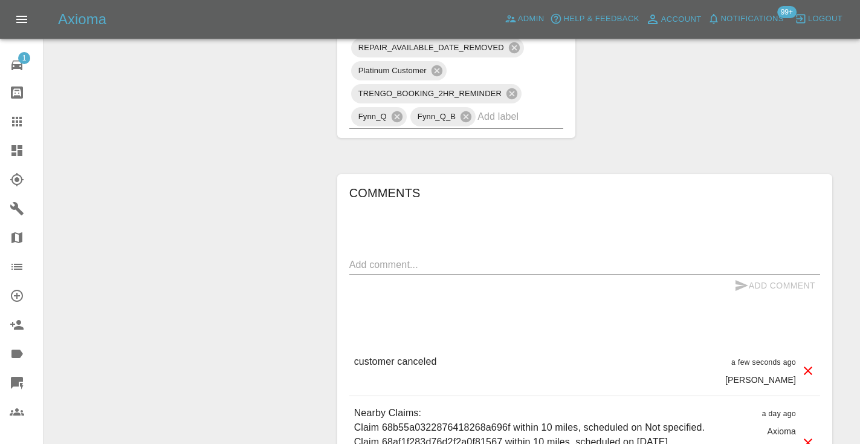
click at [15, 122] on icon at bounding box center [17, 121] width 15 height 15
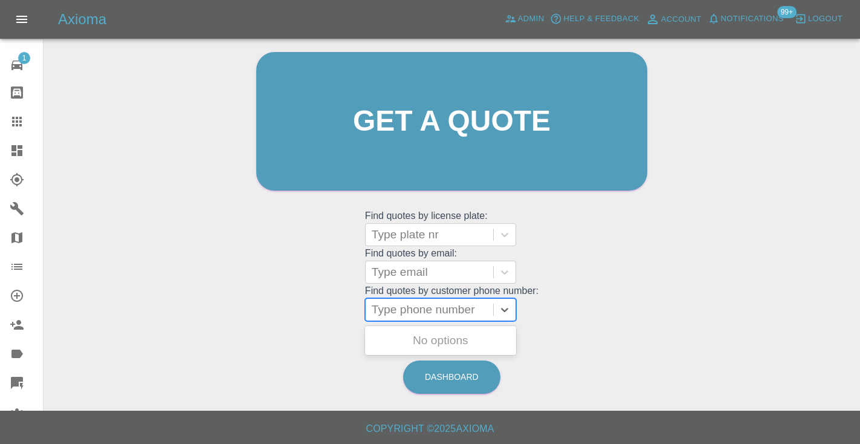
click at [393, 299] on div "Type phone number" at bounding box center [430, 310] width 128 height 22
paste input "07747866520"
type input "07747866520"
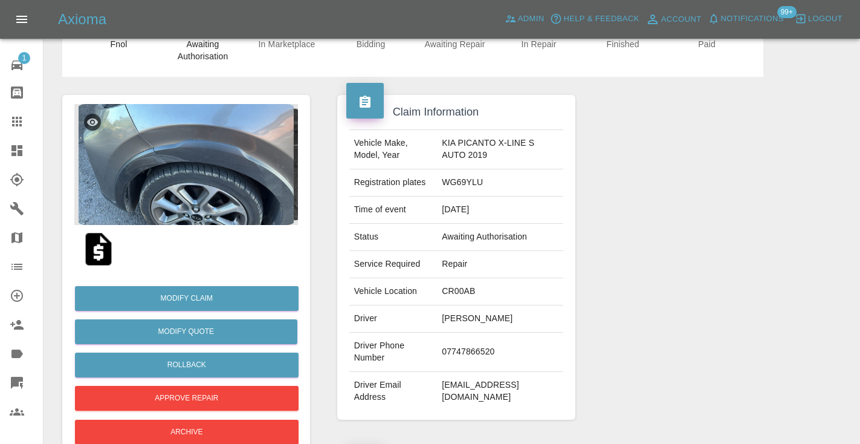
scroll to position [54, 0]
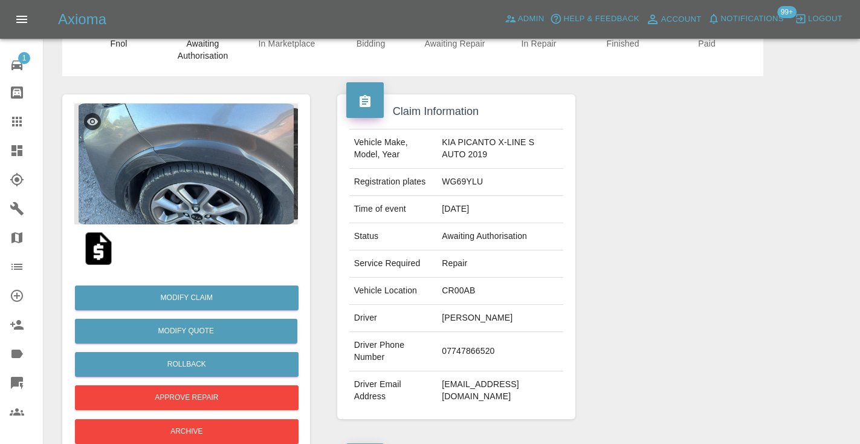
click at [214, 203] on img at bounding box center [186, 163] width 224 height 121
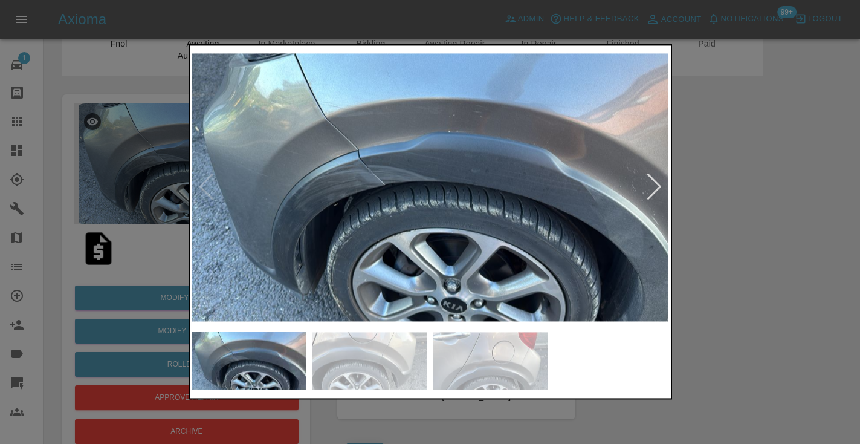
click at [344, 353] on img at bounding box center [369, 360] width 115 height 57
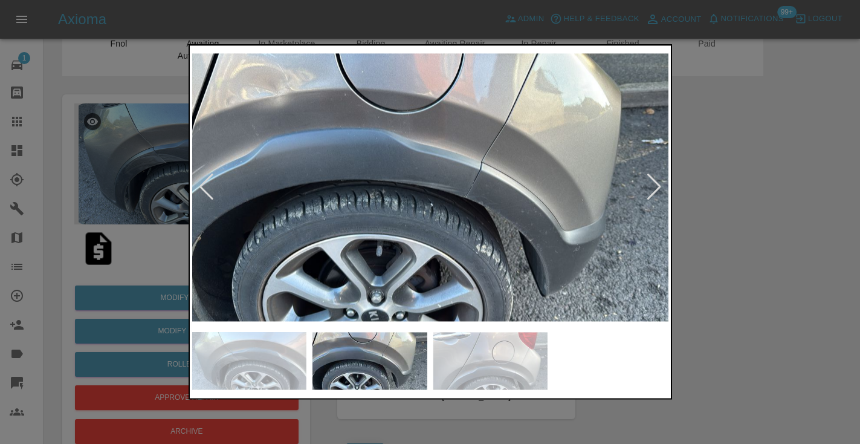
click at [476, 363] on img at bounding box center [490, 360] width 115 height 57
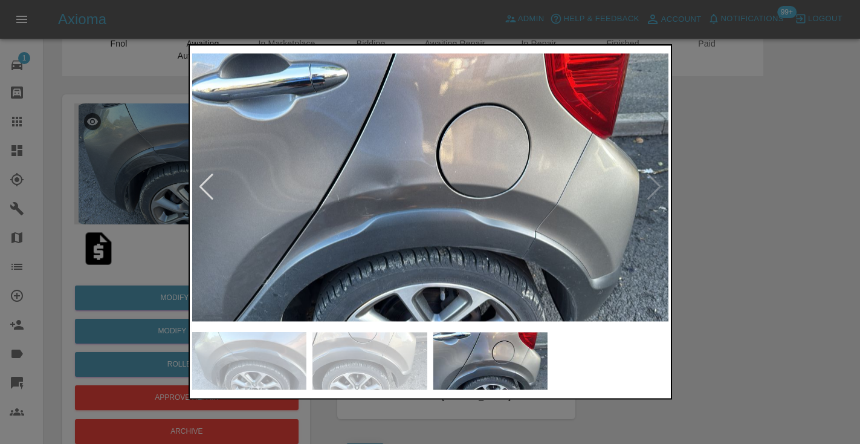
click at [278, 363] on img at bounding box center [249, 360] width 115 height 57
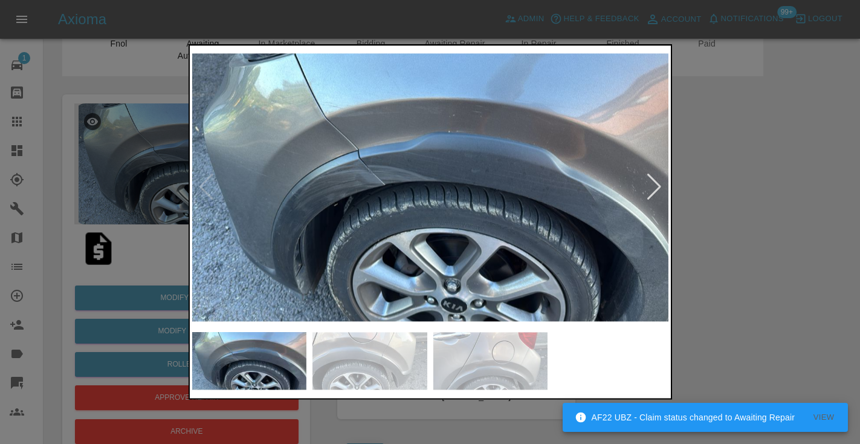
click at [725, 258] on div at bounding box center [430, 222] width 860 height 444
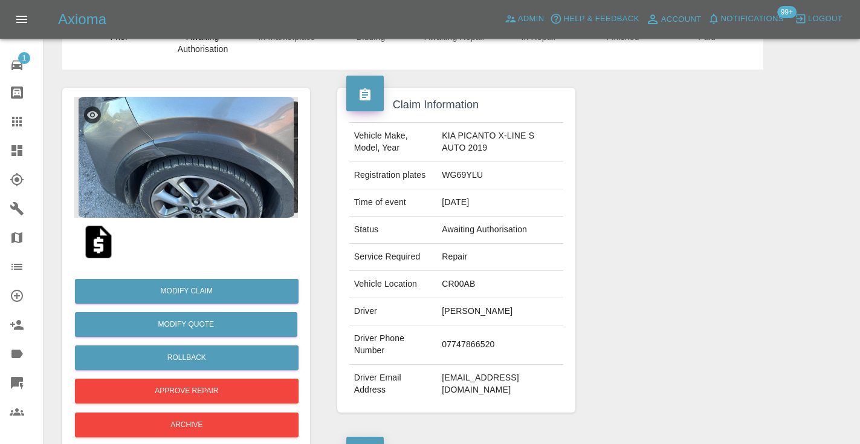
scroll to position [59, 0]
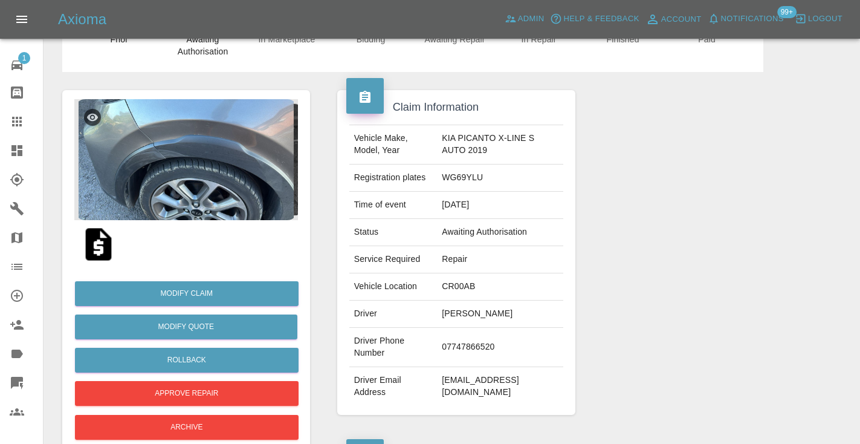
click at [229, 175] on img at bounding box center [186, 159] width 224 height 121
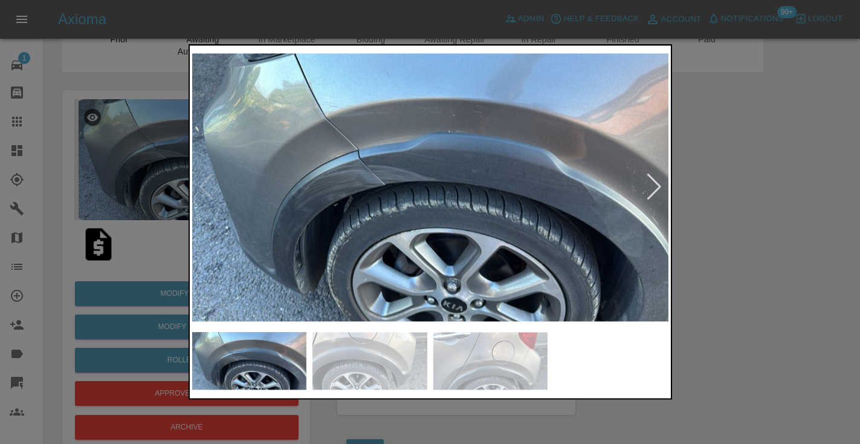
click at [127, 178] on div at bounding box center [430, 222] width 860 height 444
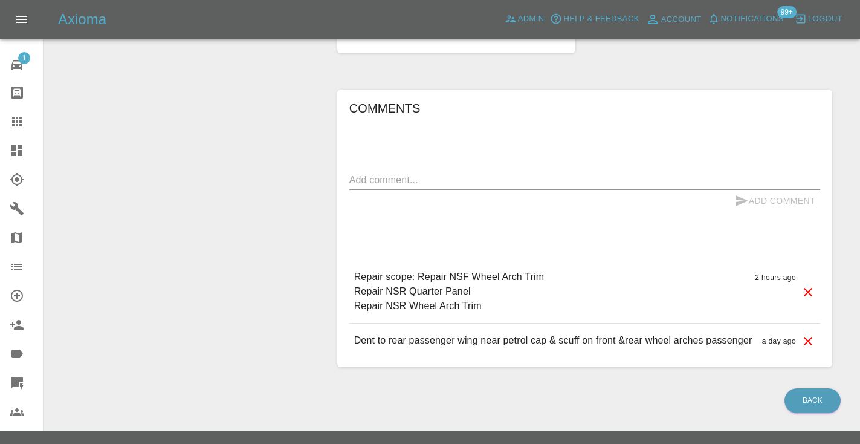
scroll to position [936, 0]
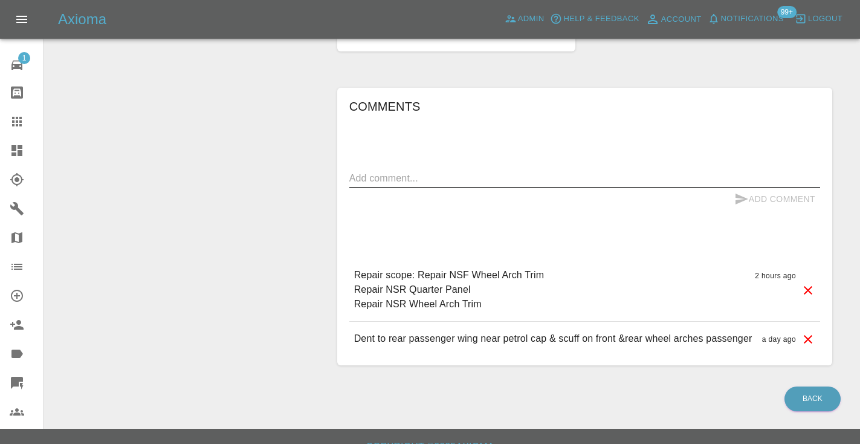
click at [380, 171] on textarea at bounding box center [584, 178] width 471 height 14
type textarea "inbound : general quote enquiry"
click at [740, 192] on icon "submit" at bounding box center [741, 199] width 15 height 15
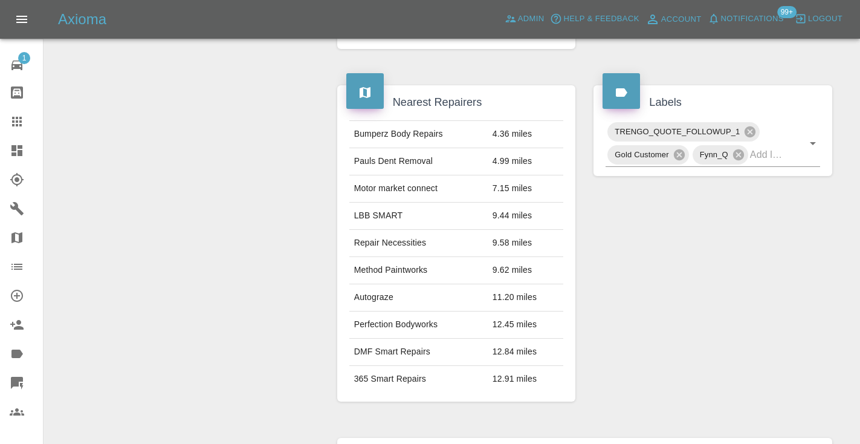
scroll to position [616, 0]
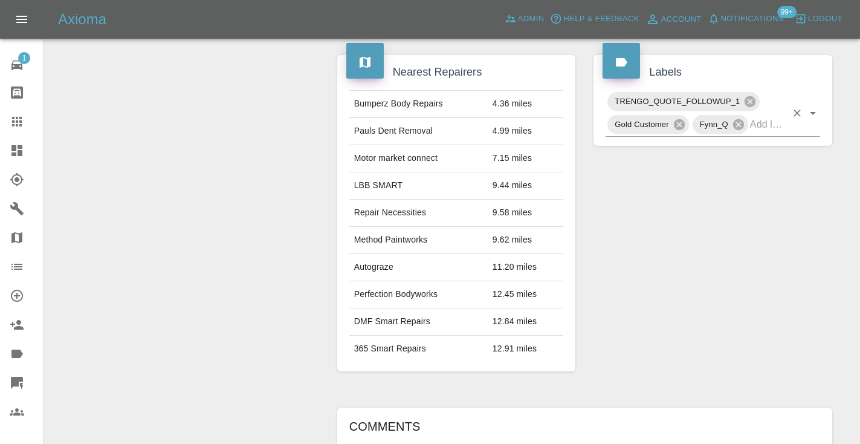
click at [766, 115] on input "text" at bounding box center [768, 124] width 36 height 19
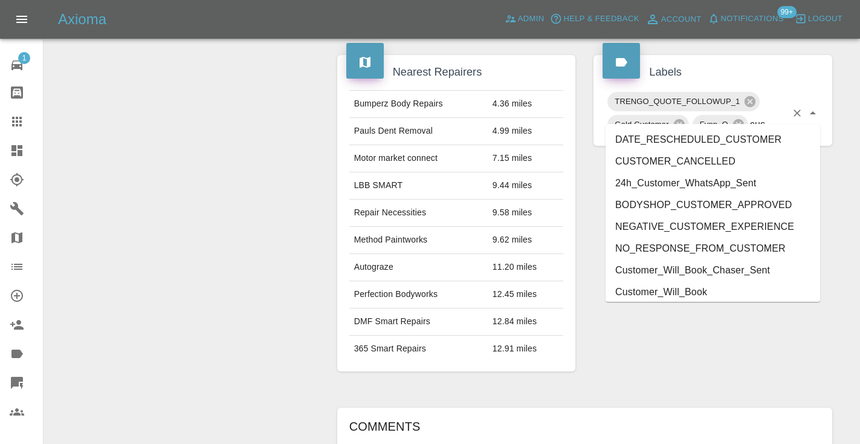
type input "cust"
click at [755, 287] on li "Customer_Will_Book" at bounding box center [713, 292] width 215 height 22
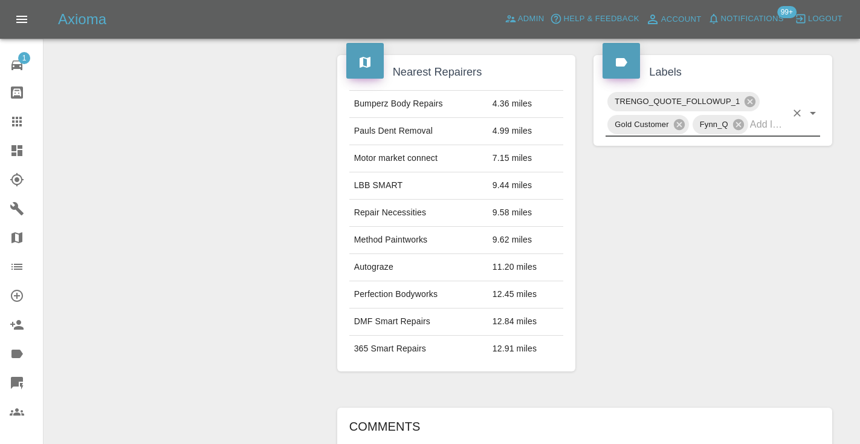
click at [252, 174] on div "Modify Claim Modify Quote Rollback Approve Repair Archive" at bounding box center [186, 135] width 266 height 1240
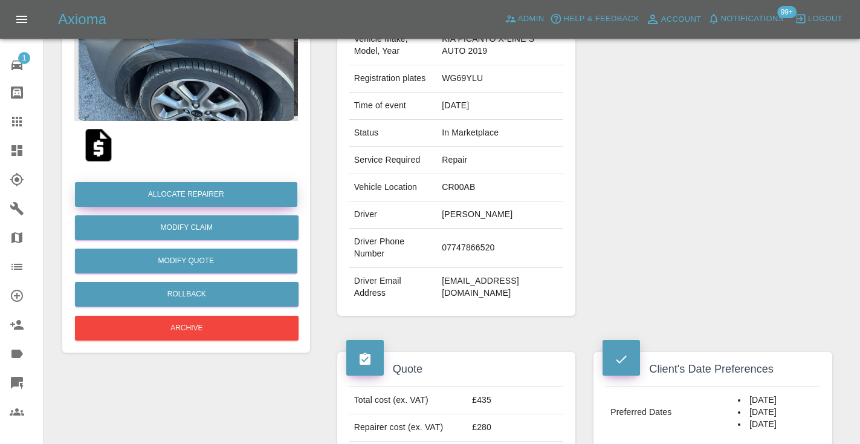
scroll to position [156, 0]
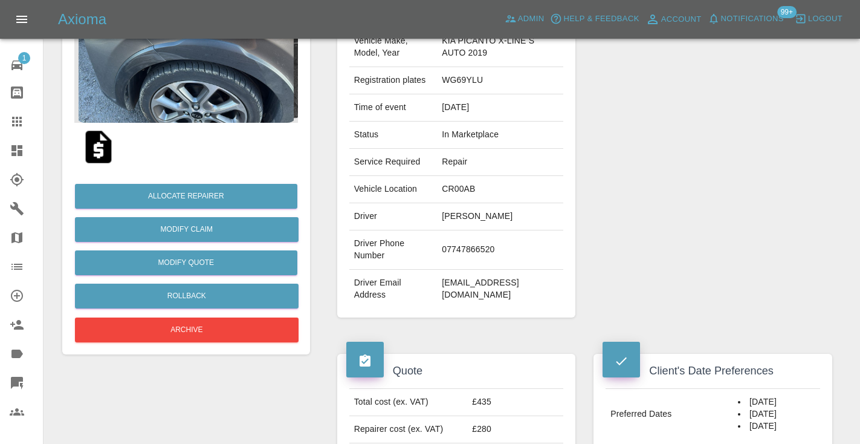
click at [18, 115] on icon at bounding box center [17, 121] width 15 height 15
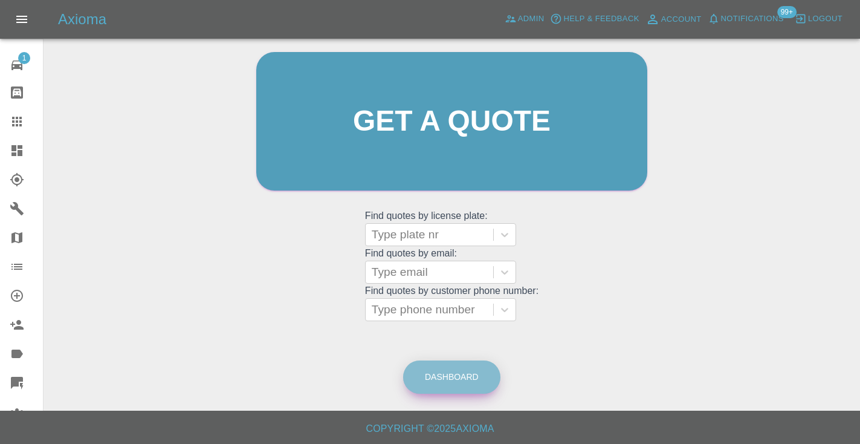
click at [446, 371] on link "Dashboard" at bounding box center [451, 376] width 97 height 33
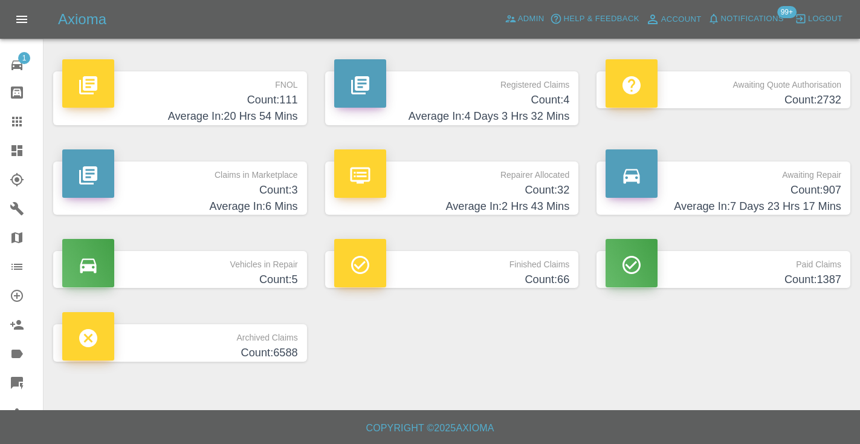
click at [780, 189] on h4 "Count: 907" at bounding box center [724, 190] width 236 height 16
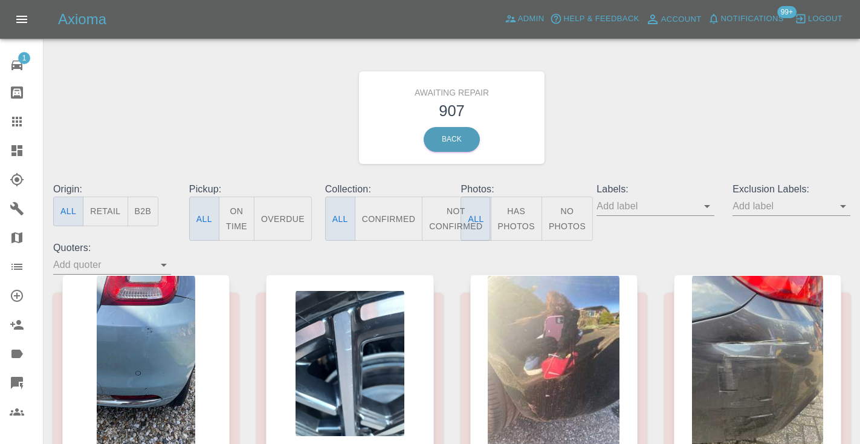
click at [460, 216] on button "Not Confirmed" at bounding box center [456, 218] width 68 height 44
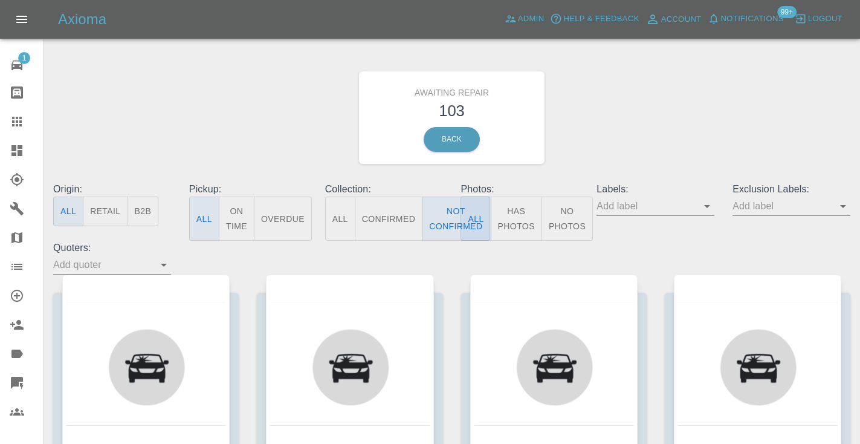
click at [751, 135] on div "Awaiting Repair 103 Back" at bounding box center [451, 117] width 815 height 129
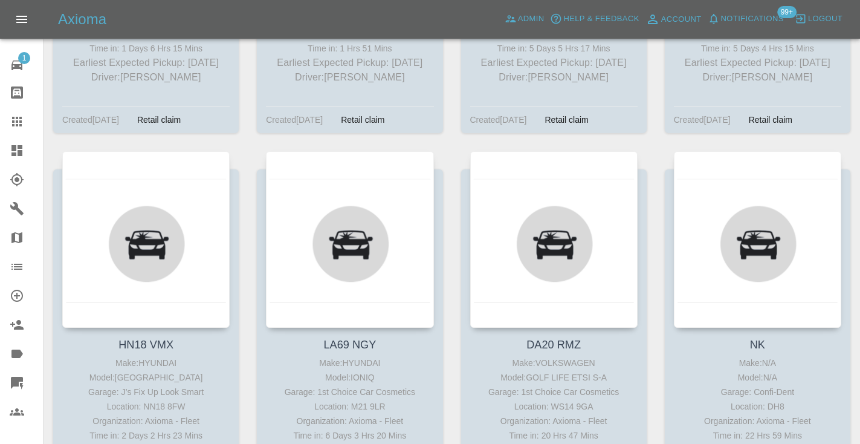
scroll to position [1475, 0]
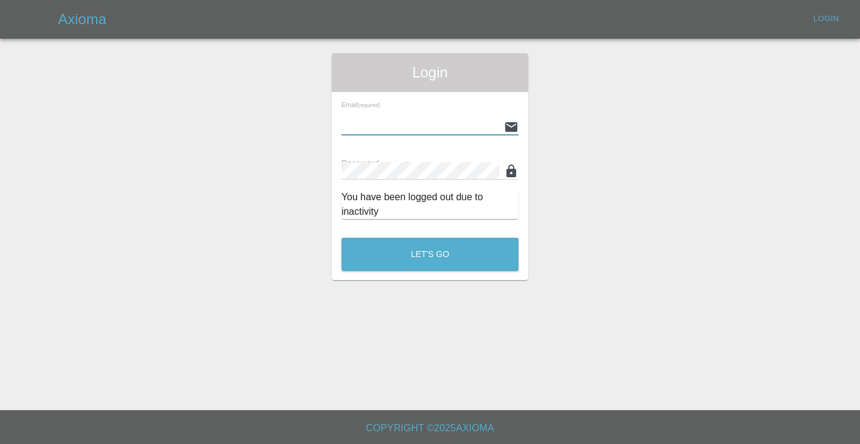
type input "[EMAIL_ADDRESS][DOMAIN_NAME]"
click at [430, 254] on button "Let's Go" at bounding box center [429, 254] width 177 height 33
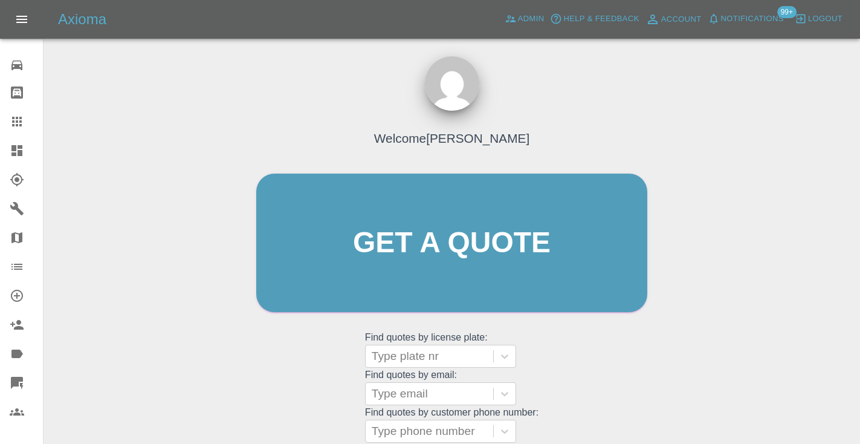
click at [586, 382] on div "Welcome [PERSON_NAME] Get a quote Get a quote Find quotes by license plate: Typ…" at bounding box center [452, 265] width 416 height 365
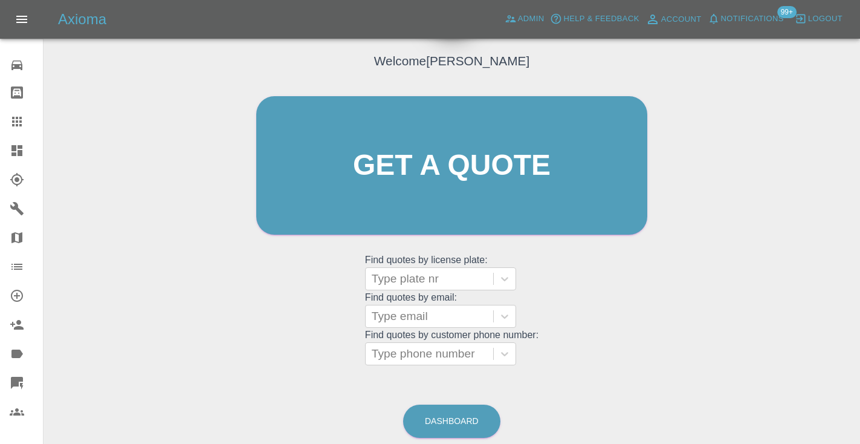
scroll to position [123, 0]
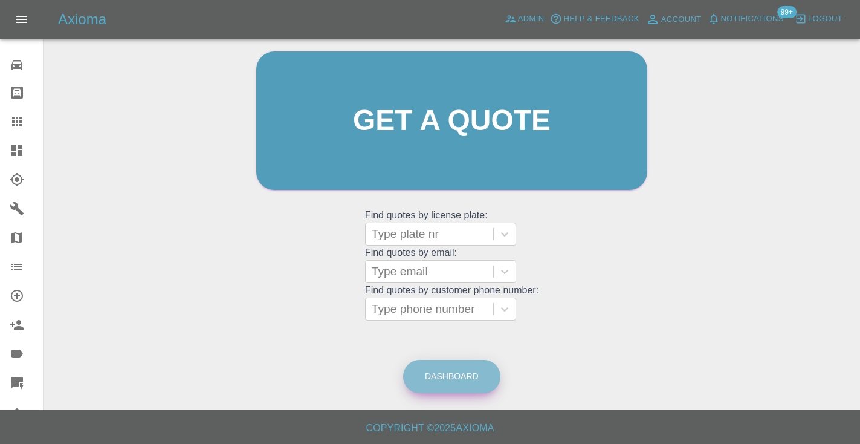
click at [418, 372] on link "Dashboard" at bounding box center [451, 376] width 97 height 33
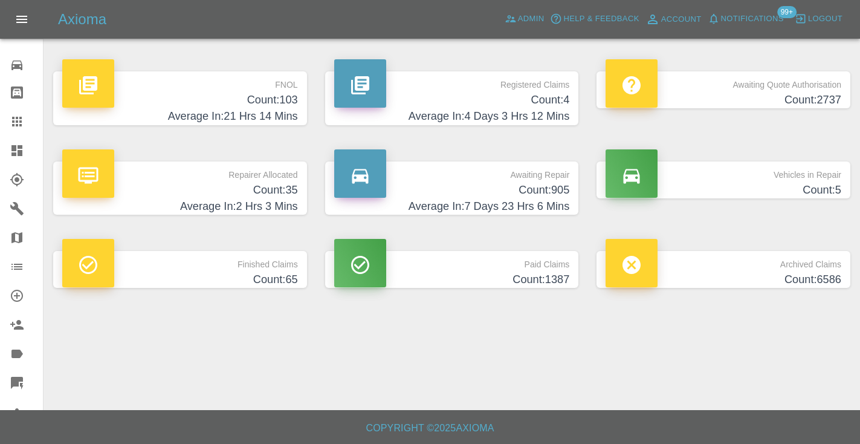
click at [532, 205] on h4 "Average In: 7 Days 23 Hrs 6 Mins" at bounding box center [452, 206] width 236 height 16
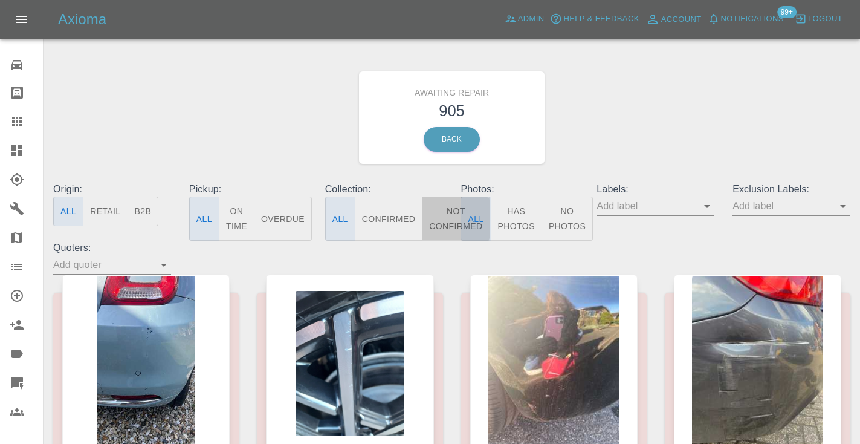
click at [444, 218] on button "Not Confirmed" at bounding box center [456, 218] width 68 height 44
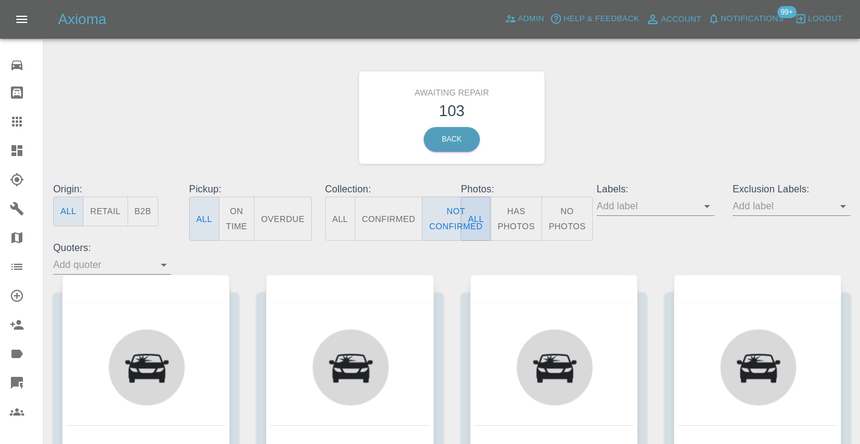
click at [605, 141] on div "Awaiting Repair 103 Back" at bounding box center [451, 117] width 815 height 129
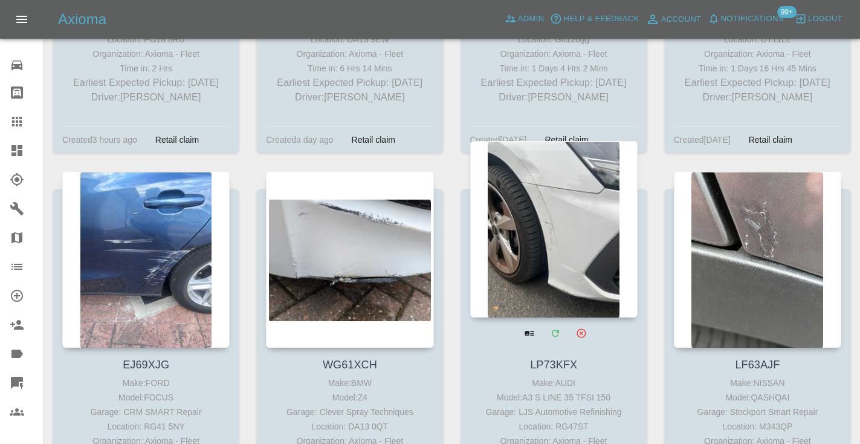
scroll to position [7650, 0]
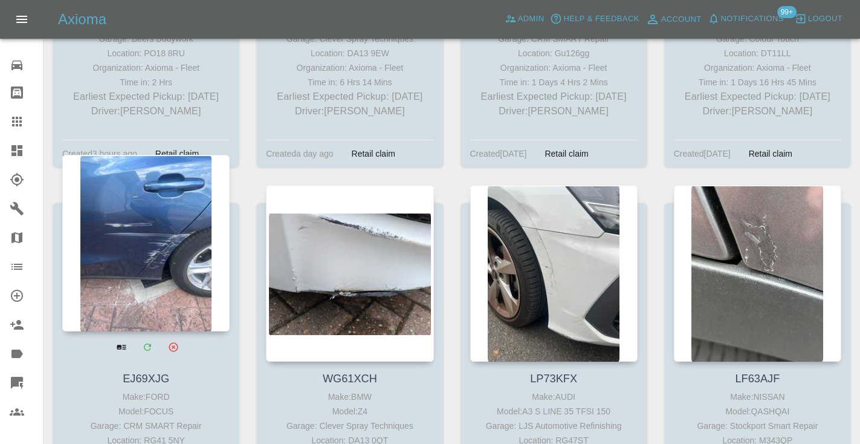
click at [178, 164] on div at bounding box center [145, 243] width 167 height 176
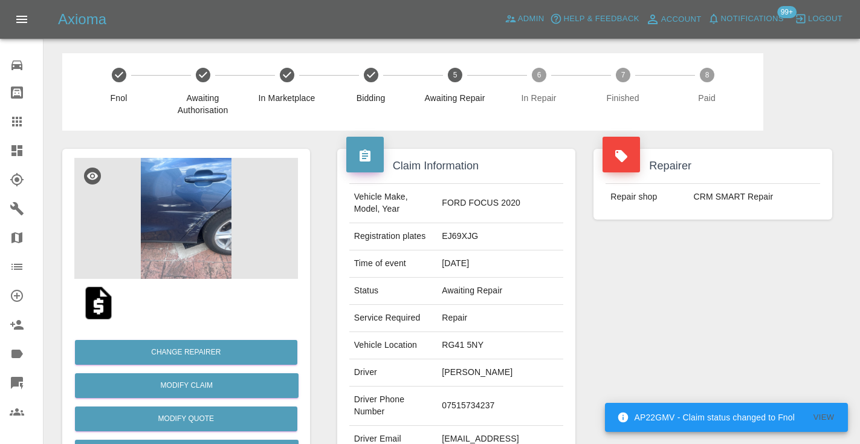
click at [469, 402] on td "07515734237" at bounding box center [500, 405] width 126 height 39
copy td "07515734237"
click at [667, 334] on div "Repairer Repair shop CRM SMART Repair" at bounding box center [712, 311] width 257 height 361
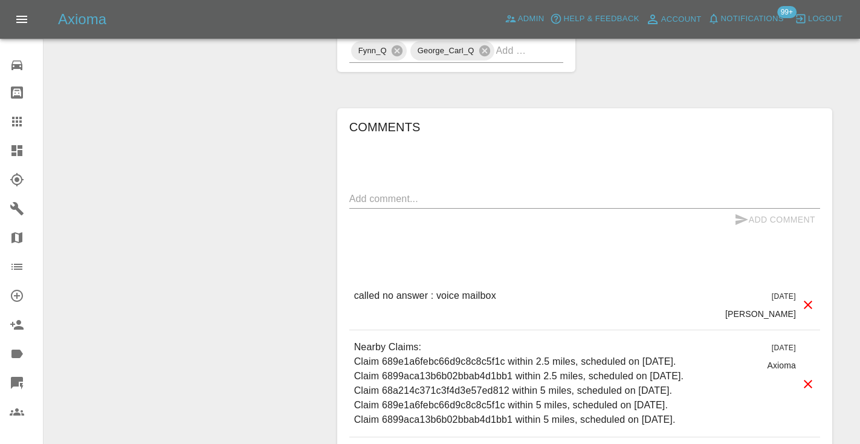
scroll to position [1040, 0]
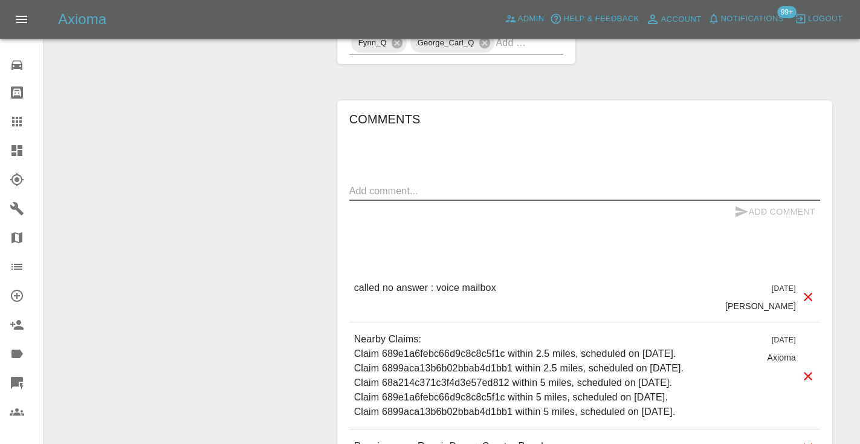
click at [398, 190] on textarea at bounding box center [584, 191] width 471 height 14
type textarea "calle no answer : voice mailbox"
click at [752, 208] on button "Add Comment" at bounding box center [774, 212] width 91 height 22
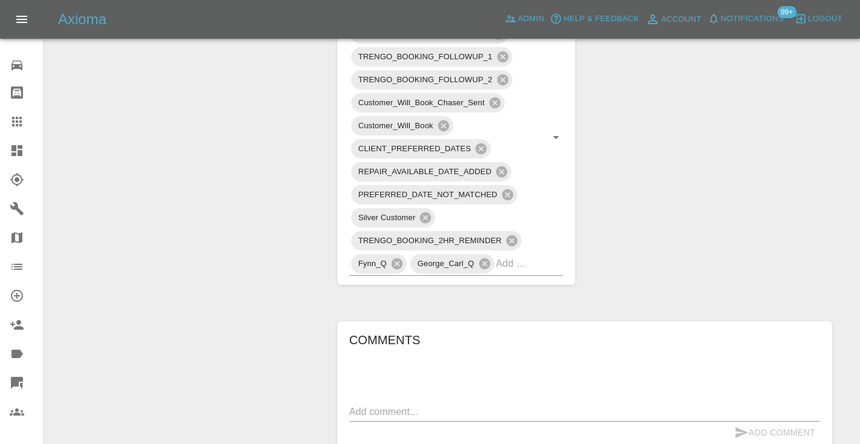
scroll to position [830, 0]
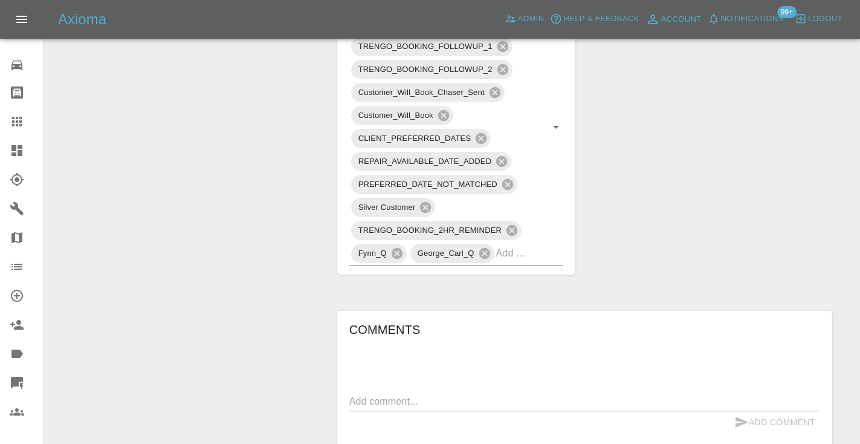
click at [17, 120] on icon at bounding box center [17, 121] width 15 height 15
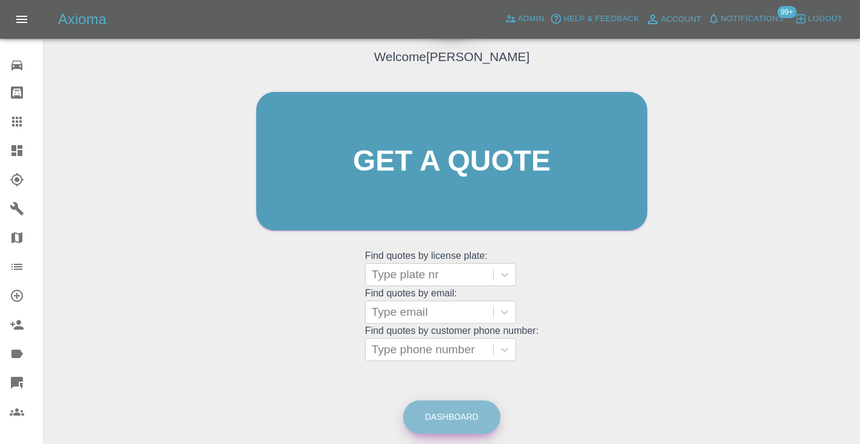
click at [448, 409] on link "Dashboard" at bounding box center [451, 416] width 97 height 33
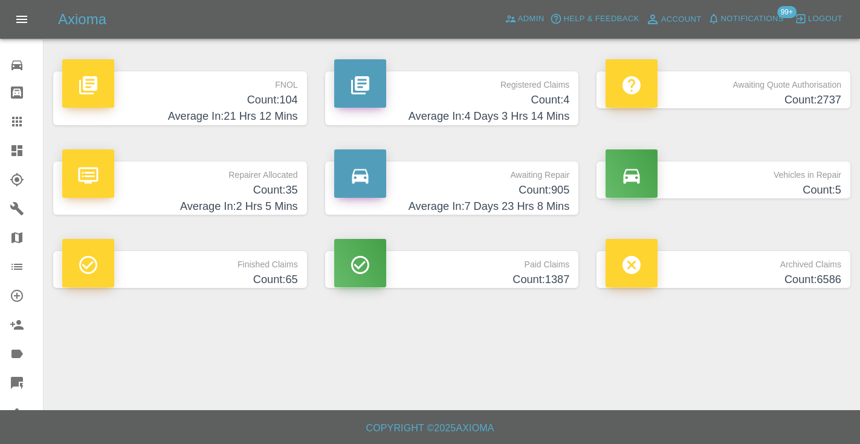
click at [543, 194] on h4 "Count: 905" at bounding box center [452, 190] width 236 height 16
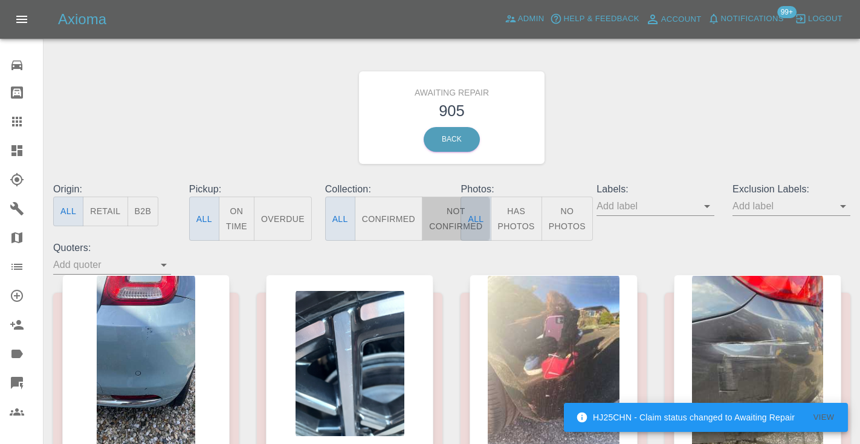
click at [456, 221] on button "Not Confirmed" at bounding box center [456, 218] width 68 height 44
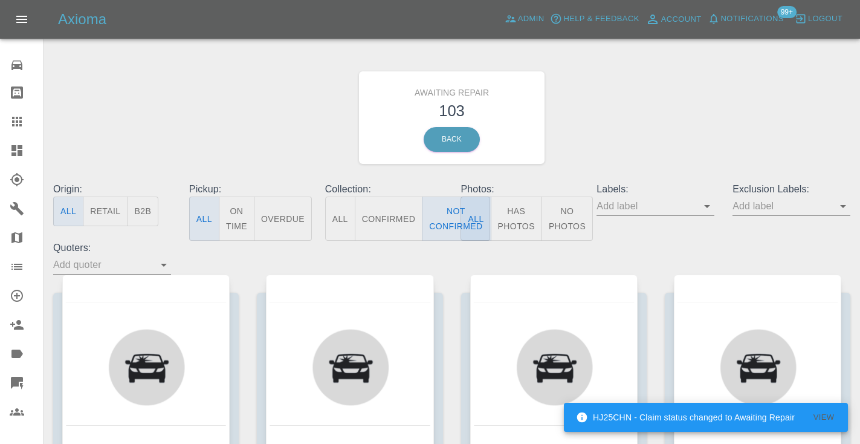
click at [677, 132] on div "Awaiting Repair 103 Back" at bounding box center [451, 117] width 815 height 129
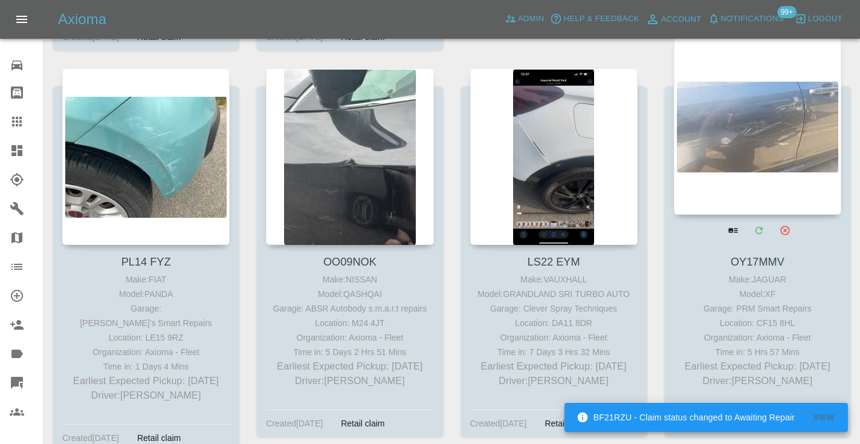
scroll to position [4578, 0]
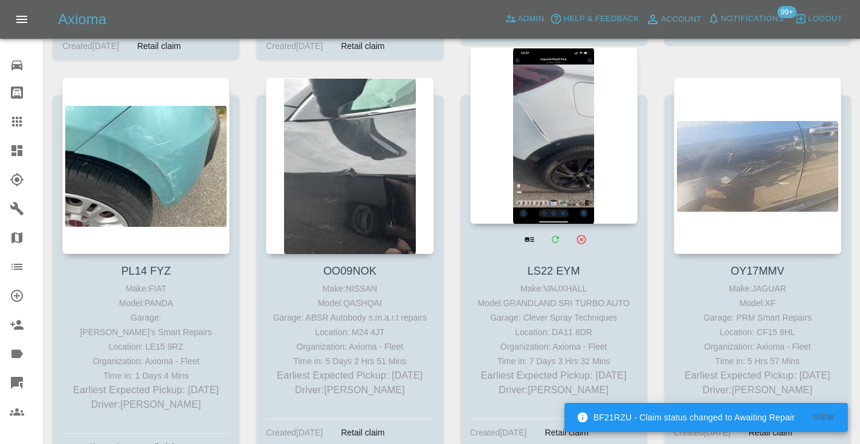
click at [551, 137] on div at bounding box center [553, 135] width 167 height 176
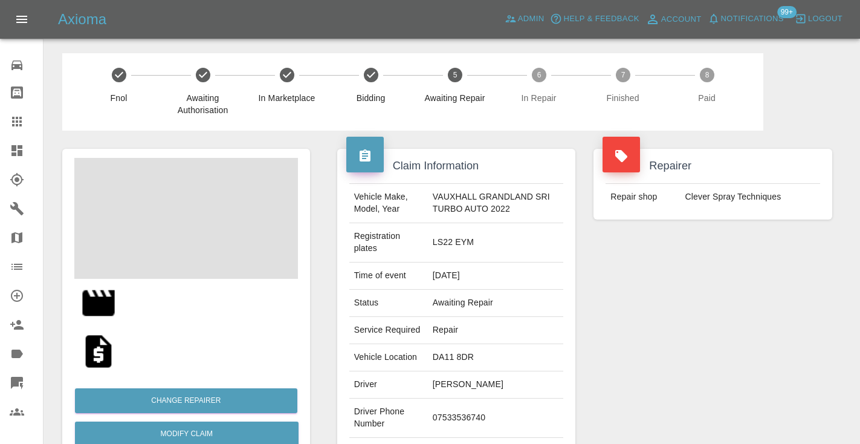
click at [462, 429] on td "07533536740" at bounding box center [495, 417] width 135 height 39
copy td "07533536740"
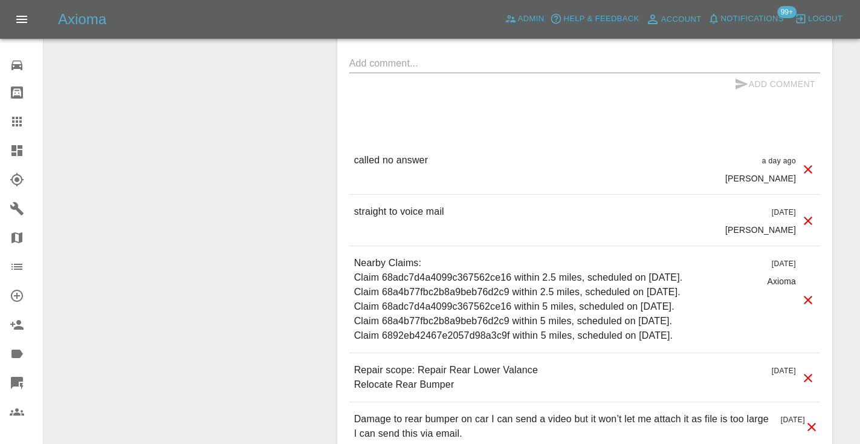
scroll to position [1064, 0]
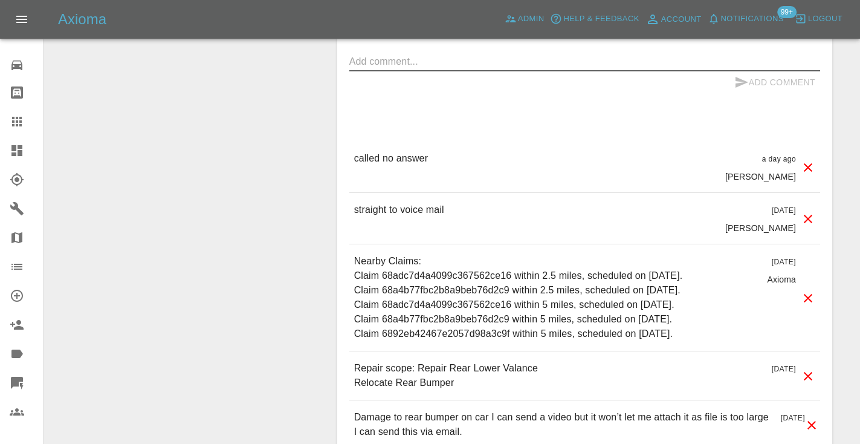
click at [388, 68] on textarea at bounding box center [584, 61] width 471 height 14
type textarea "called no answer : voice mailbox."
click at [777, 91] on button "Add Comment" at bounding box center [774, 82] width 91 height 22
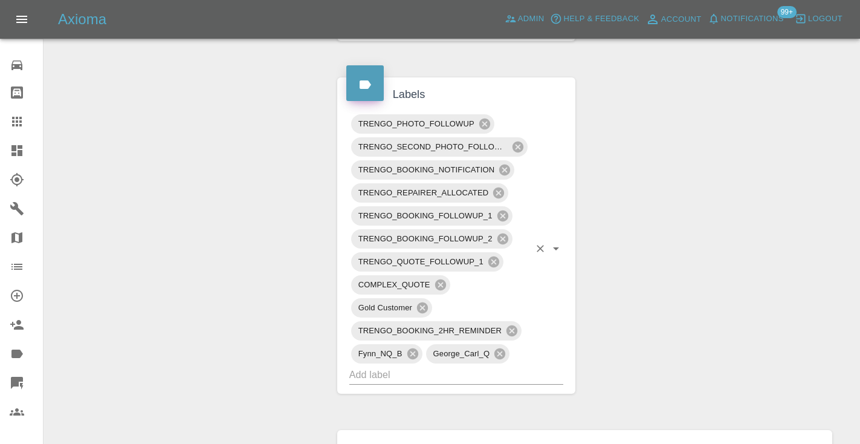
scroll to position [613, 0]
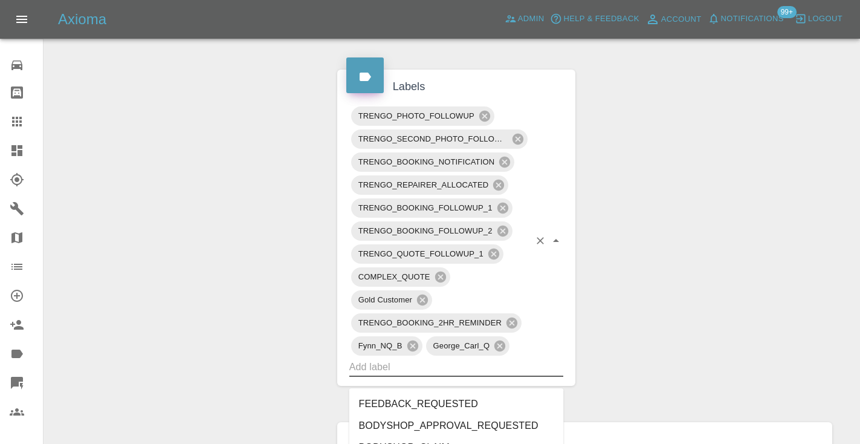
click at [405, 376] on input "text" at bounding box center [439, 366] width 181 height 19
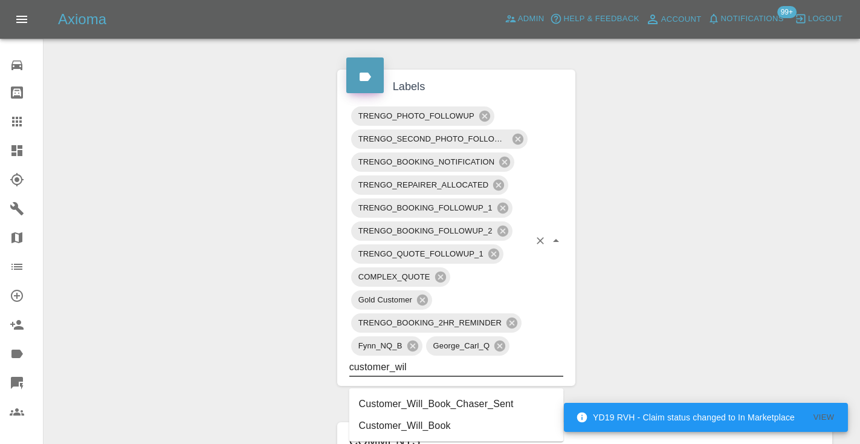
type input "customer_will"
click at [426, 428] on li "Customer_Will_Book" at bounding box center [456, 426] width 215 height 22
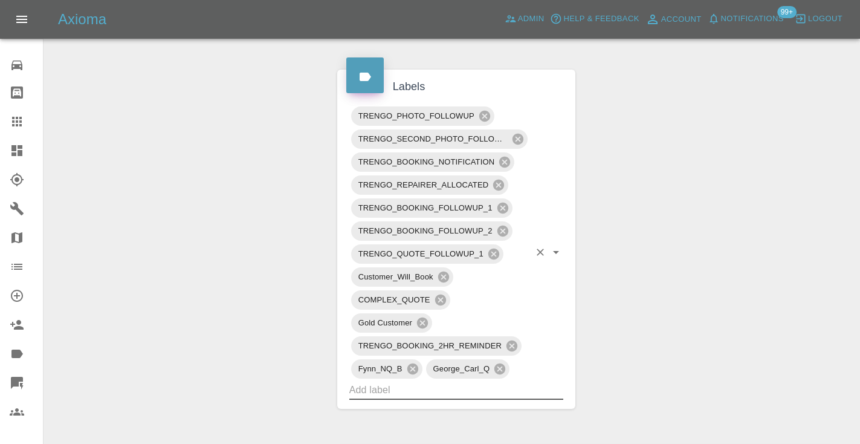
click at [264, 295] on div "Change Repairer Modify Claim Modify Quote Rollback Submit Payment Archive" at bounding box center [186, 259] width 266 height 1484
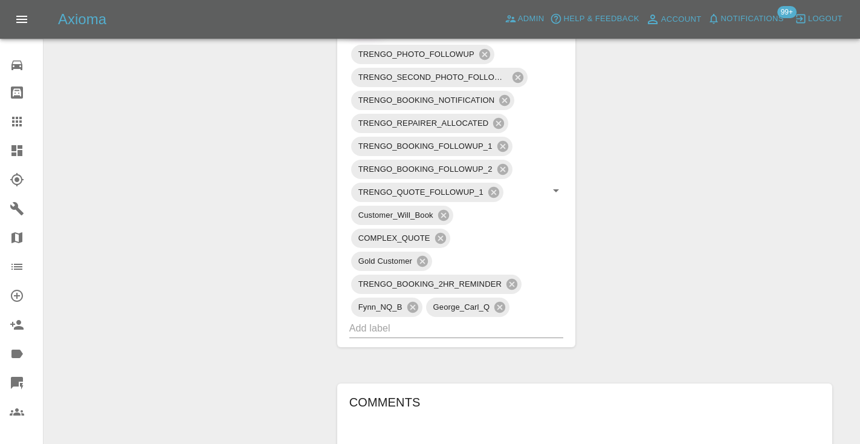
scroll to position [665, 0]
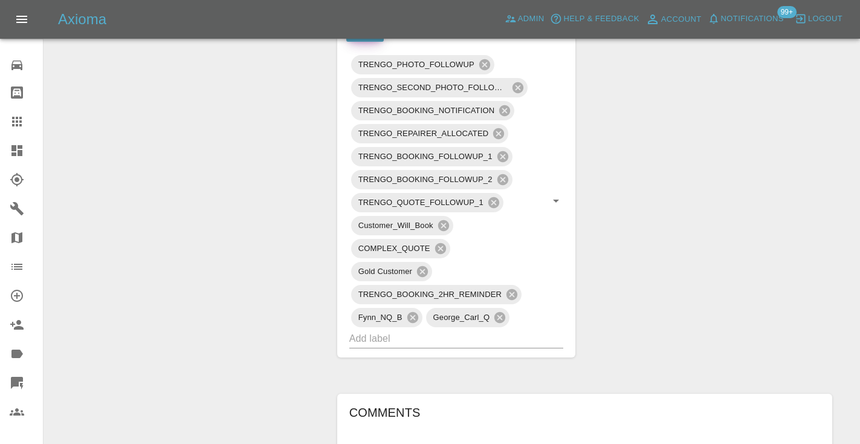
click at [25, 123] on div at bounding box center [27, 121] width 34 height 15
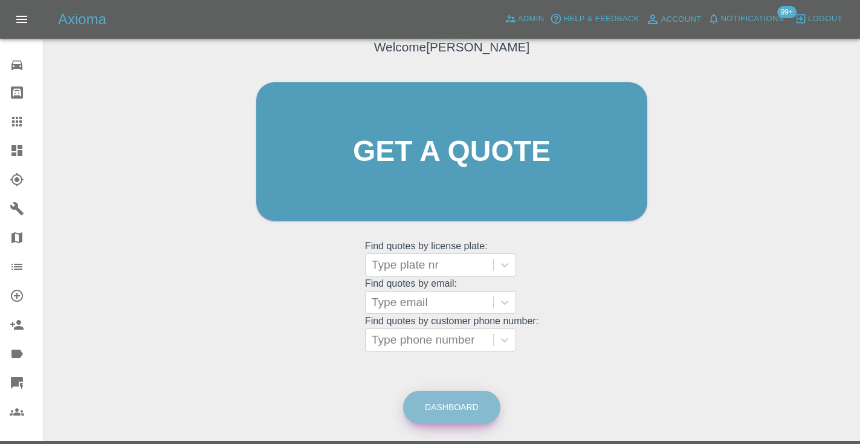
click at [450, 406] on link "Dashboard" at bounding box center [451, 406] width 97 height 33
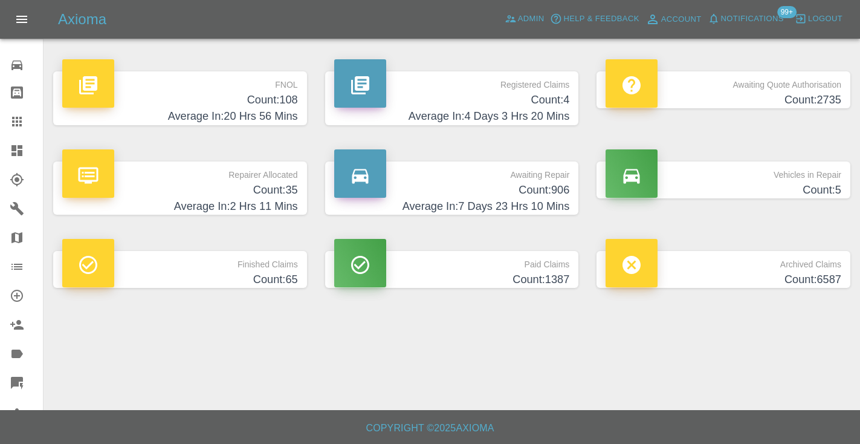
click at [532, 195] on h4 "Count: 906" at bounding box center [452, 190] width 236 height 16
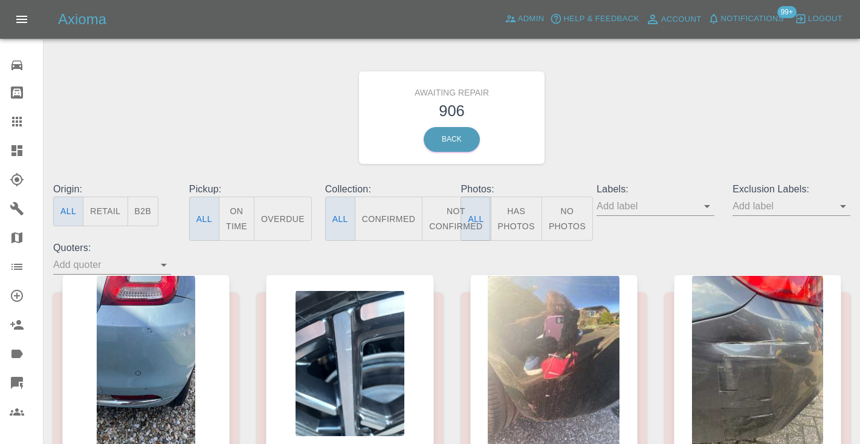
click at [441, 216] on button "Not Confirmed" at bounding box center [456, 218] width 68 height 44
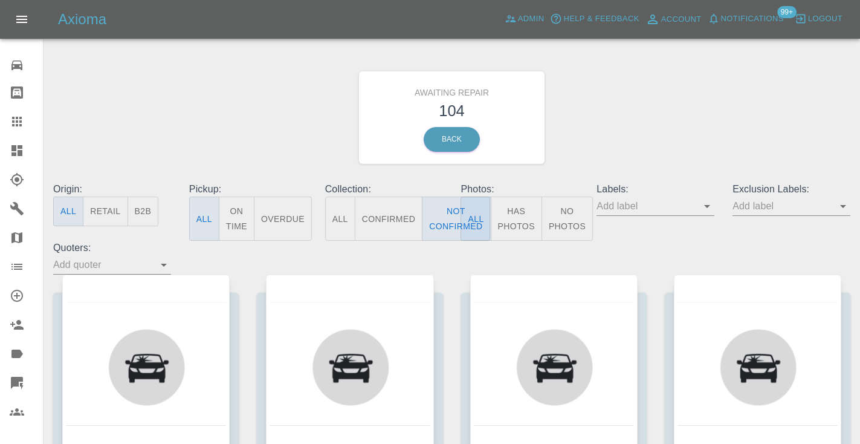
click at [632, 132] on div "Awaiting Repair 104 Back" at bounding box center [451, 117] width 815 height 129
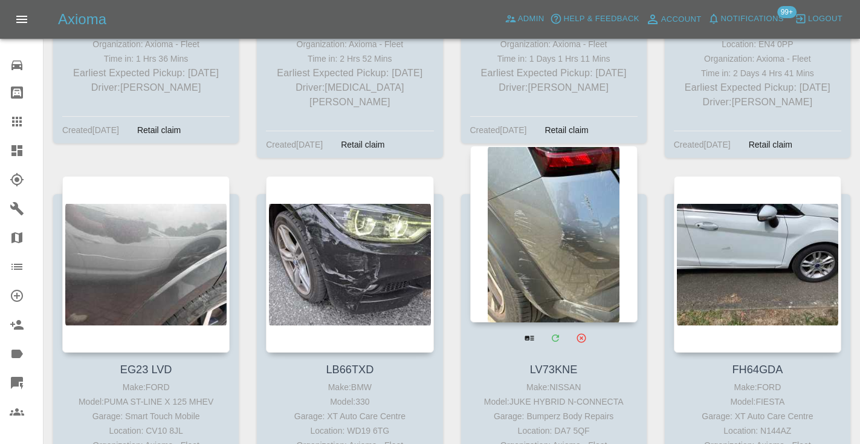
scroll to position [6868, 0]
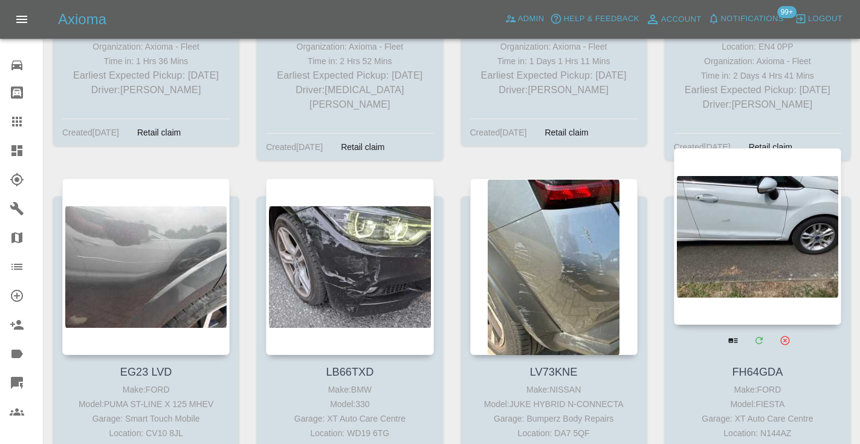
click at [773, 148] on div at bounding box center [757, 236] width 167 height 176
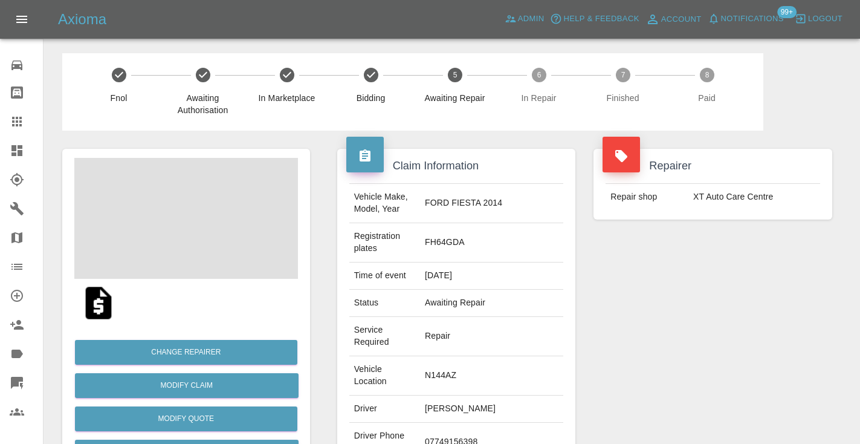
click at [497, 422] on td "07749156398" at bounding box center [491, 441] width 143 height 39
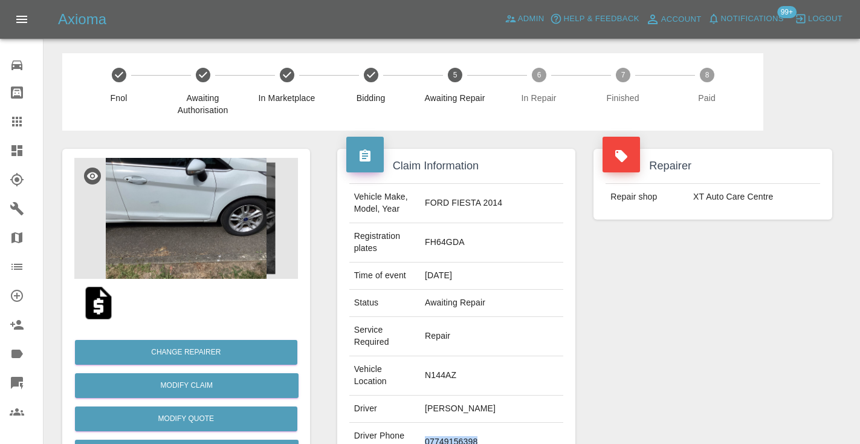
copy td "07749156398"
click at [668, 346] on div "Repairer Repair shop XT Auto Care Centre" at bounding box center [712, 341] width 257 height 421
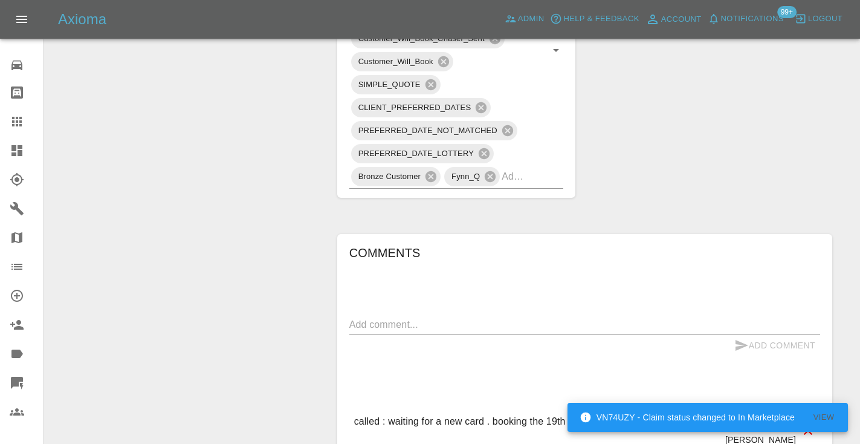
scroll to position [939, 0]
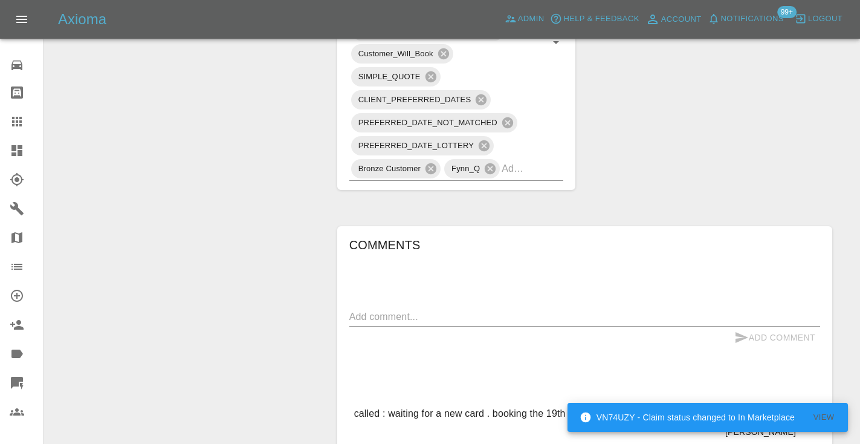
click at [389, 309] on textarea at bounding box center [584, 316] width 471 height 14
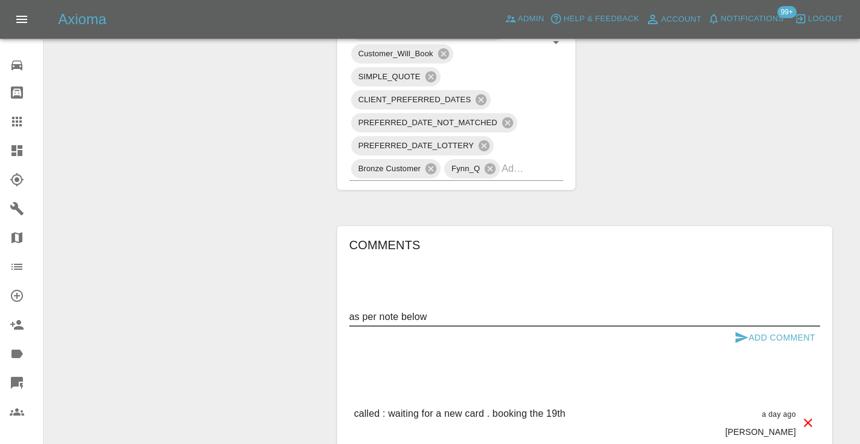
type textarea "as per note below"
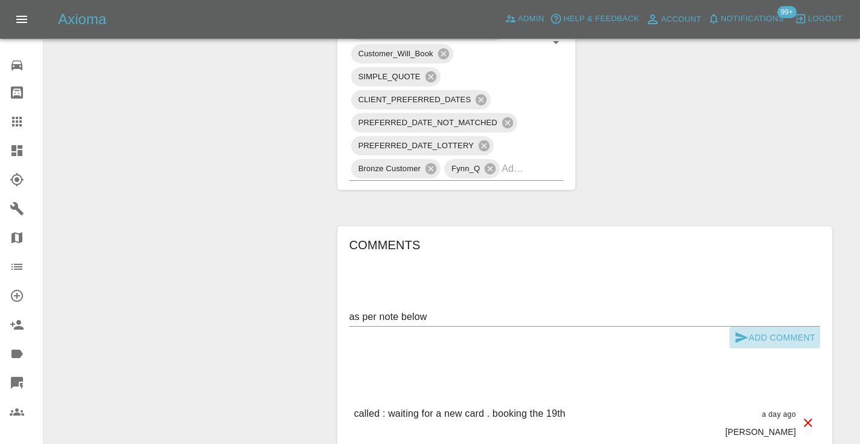
click at [747, 330] on icon "submit" at bounding box center [741, 337] width 15 height 15
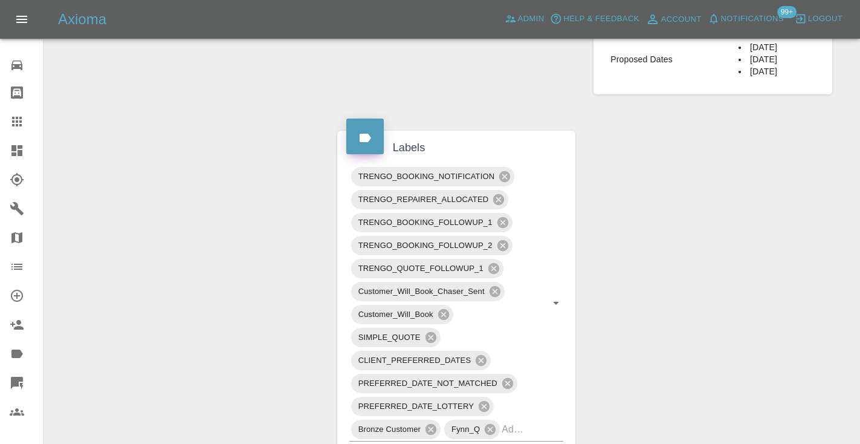
scroll to position [673, 0]
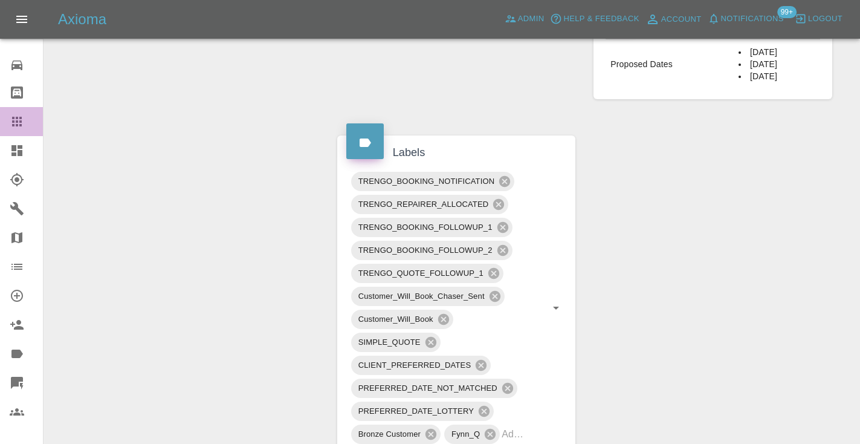
click at [16, 119] on icon at bounding box center [17, 122] width 10 height 10
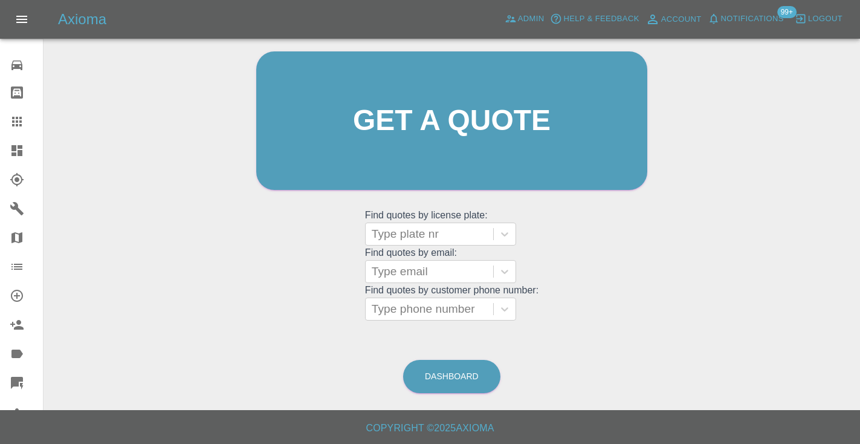
scroll to position [121, 0]
click at [434, 363] on link "Dashboard" at bounding box center [451, 376] width 97 height 33
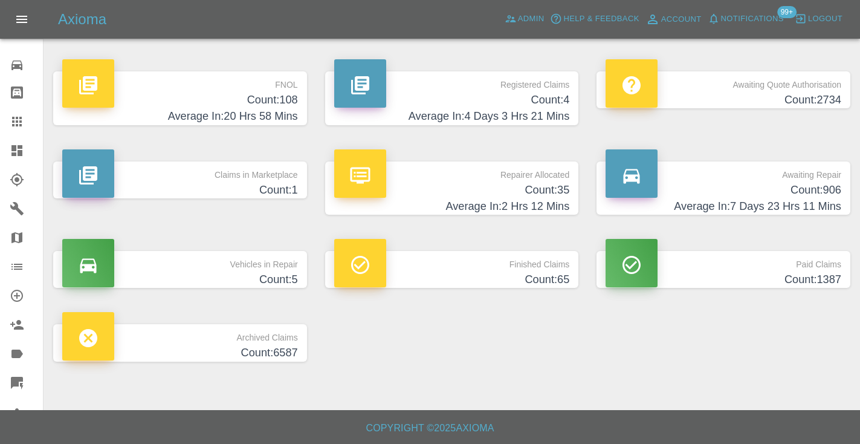
click at [783, 177] on p "Awaiting Repair" at bounding box center [724, 171] width 236 height 21
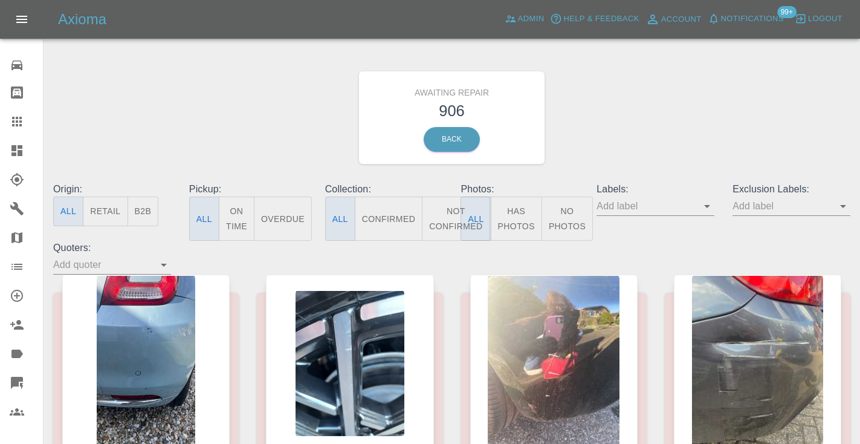
click at [457, 218] on button "Not Confirmed" at bounding box center [456, 218] width 68 height 44
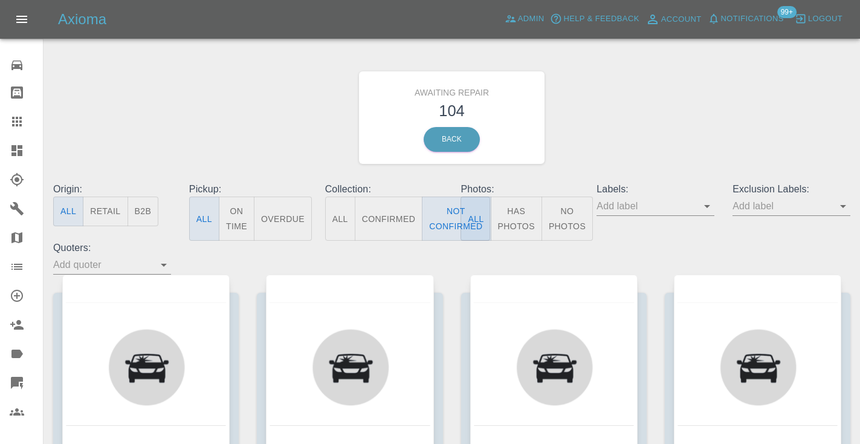
click at [673, 112] on div "Awaiting Repair 104 Back" at bounding box center [451, 117] width 815 height 129
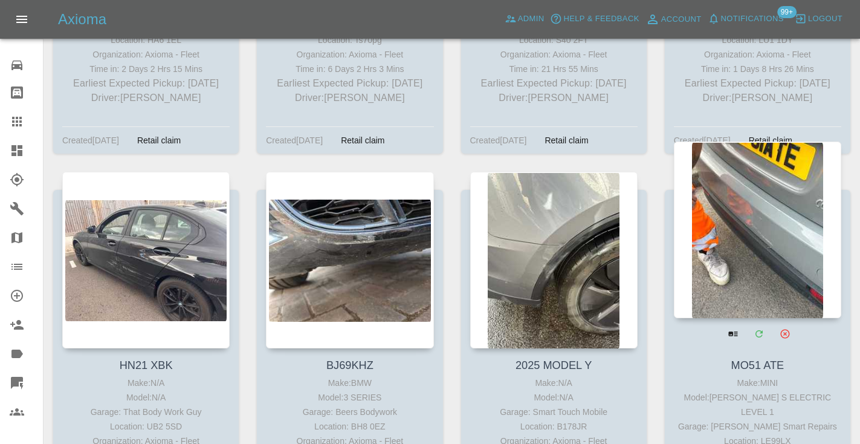
scroll to position [6070, 0]
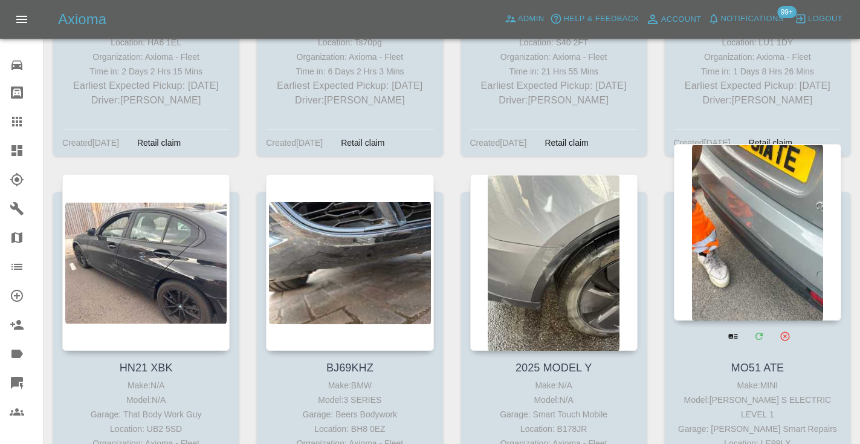
click at [786, 145] on div at bounding box center [757, 232] width 167 height 176
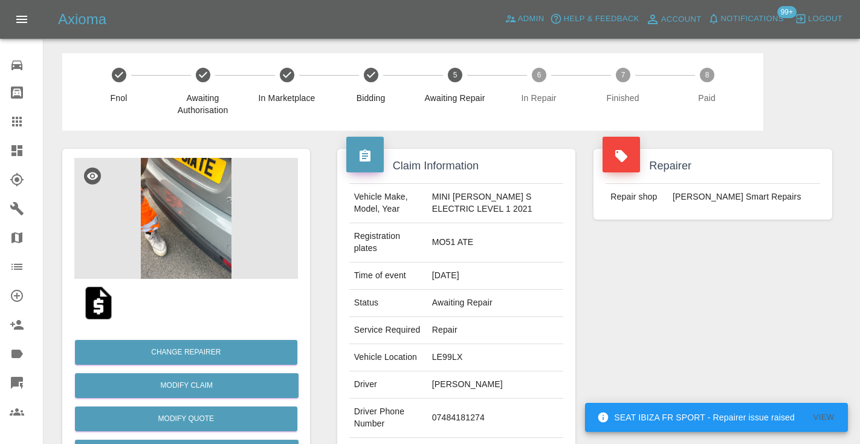
click at [477, 404] on td "07484181274" at bounding box center [495, 417] width 137 height 39
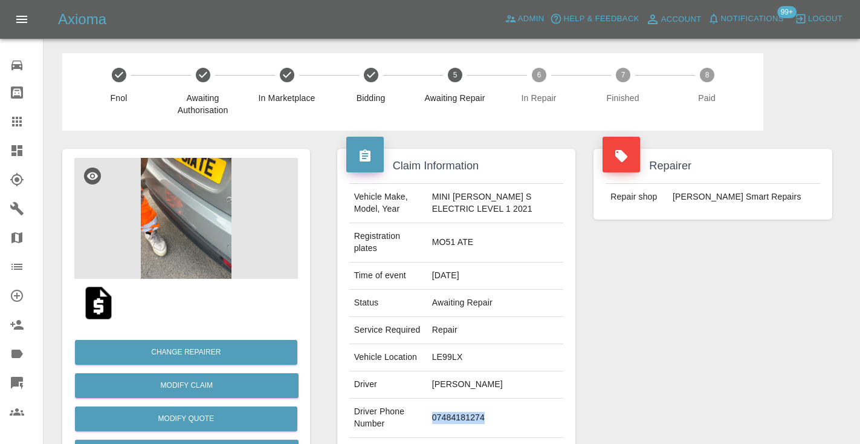
copy td "07484181274"
click at [794, 248] on div "Repairer Repair shop Russell’s Smart Repairs" at bounding box center [712, 317] width 257 height 373
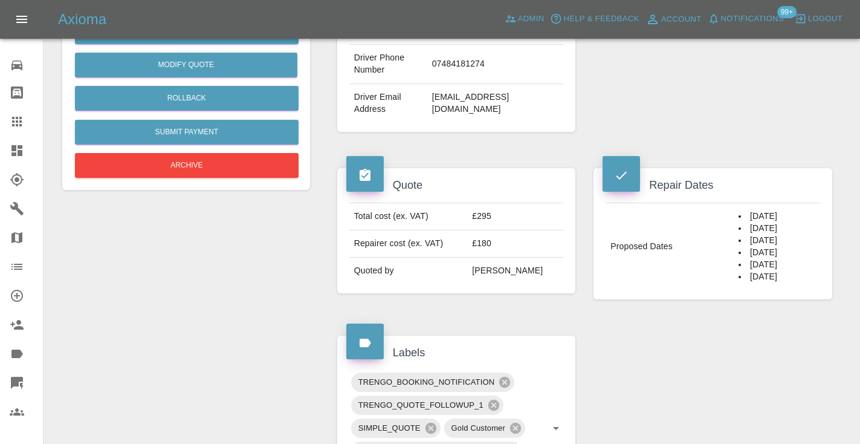
scroll to position [363, 0]
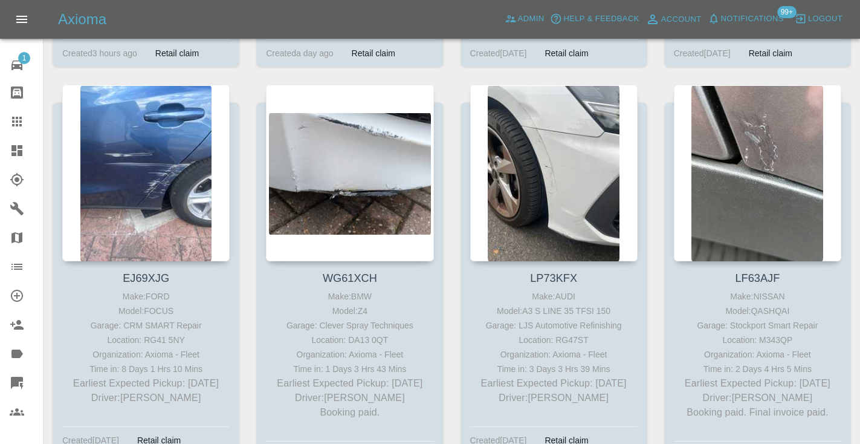
scroll to position [7718, 0]
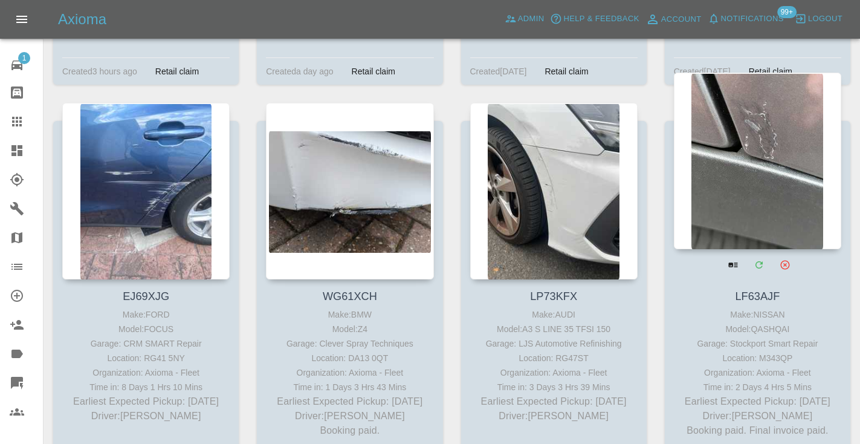
click at [788, 84] on div at bounding box center [757, 161] width 167 height 176
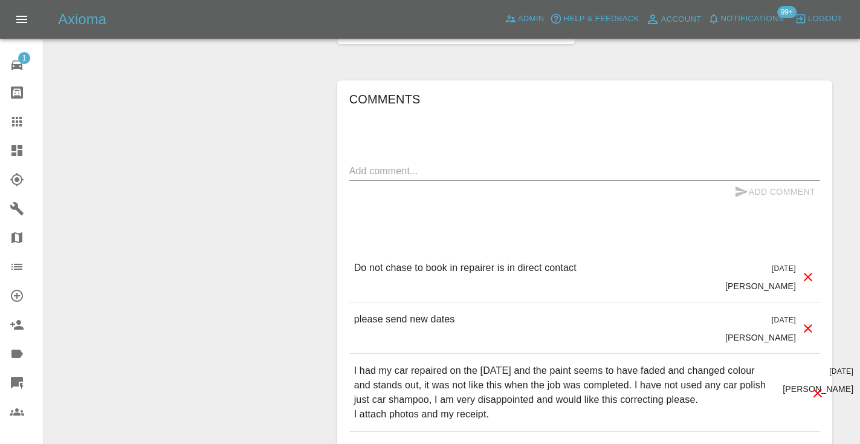
scroll to position [1114, 0]
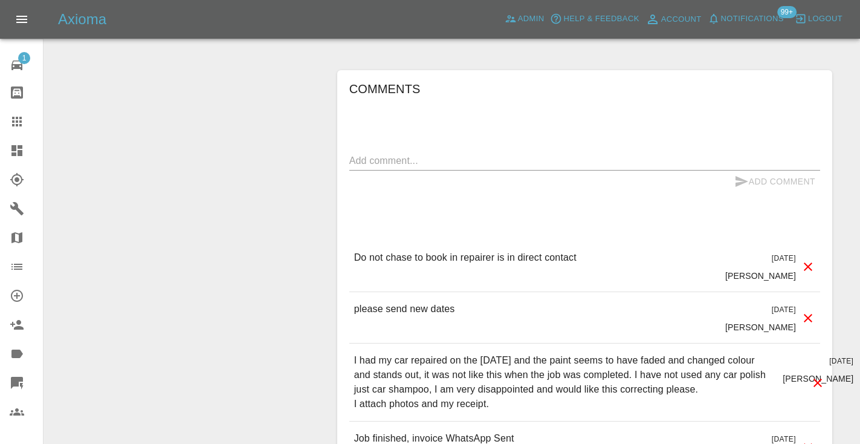
click at [381, 154] on textarea at bounding box center [584, 161] width 471 height 14
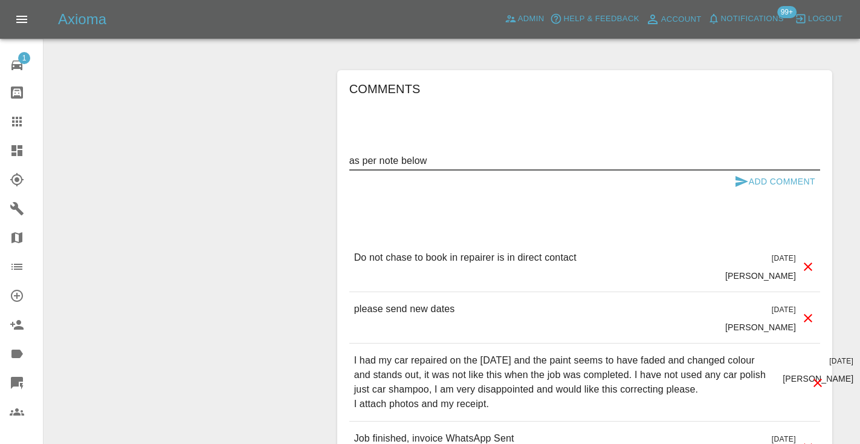
type textarea "as per note below"
click at [741, 176] on icon "submit" at bounding box center [742, 181] width 13 height 11
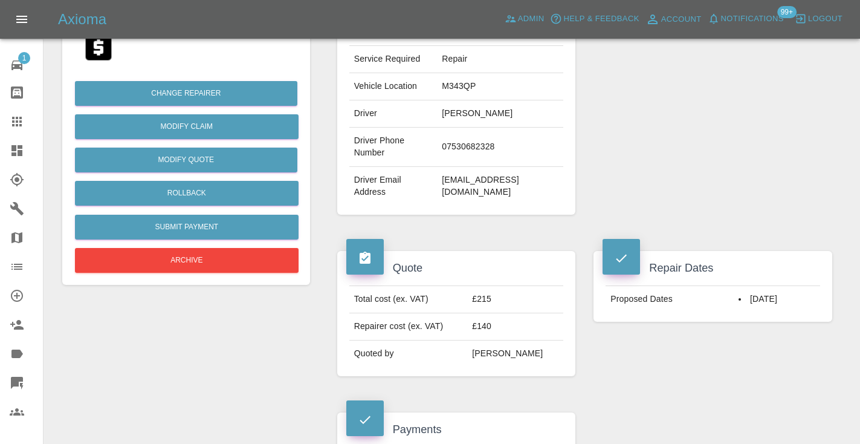
scroll to position [248, 0]
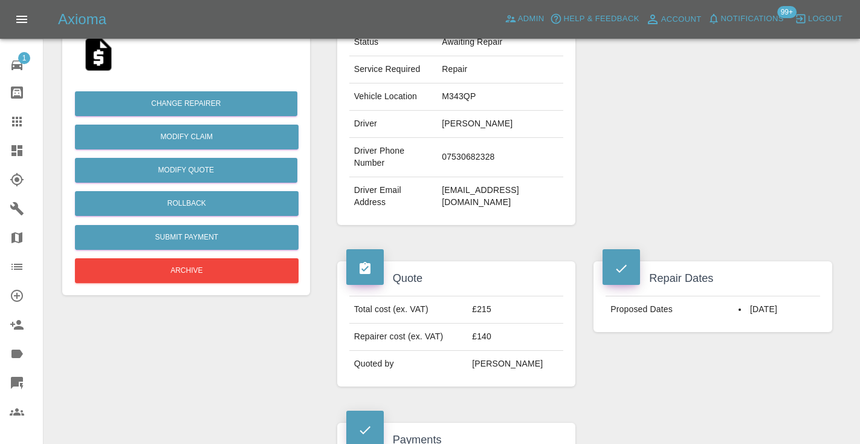
click at [485, 148] on td "07530682328" at bounding box center [500, 157] width 126 height 39
copy td "07530682328"
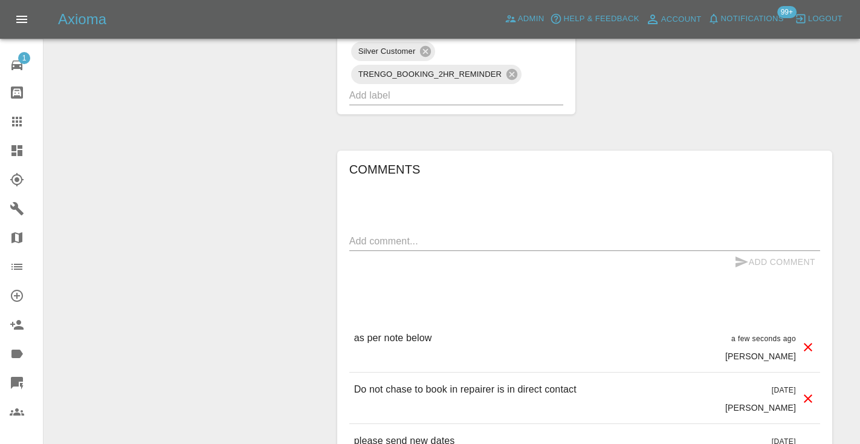
scroll to position [1036, 0]
click at [13, 123] on icon at bounding box center [17, 121] width 15 height 15
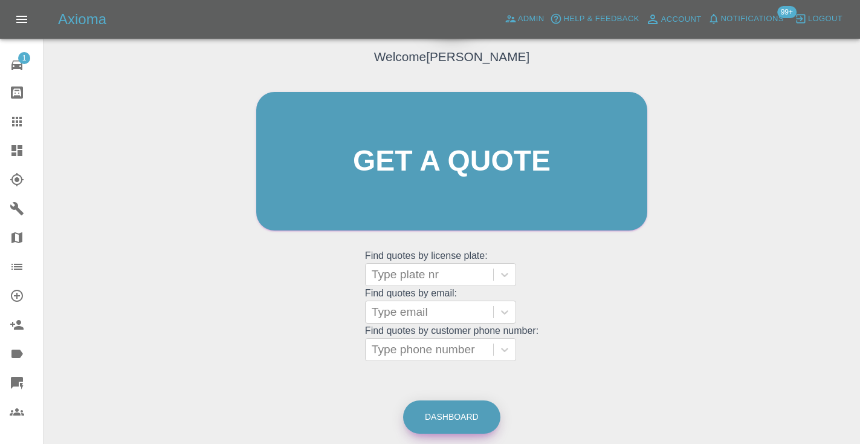
click at [456, 416] on link "Dashboard" at bounding box center [451, 416] width 97 height 33
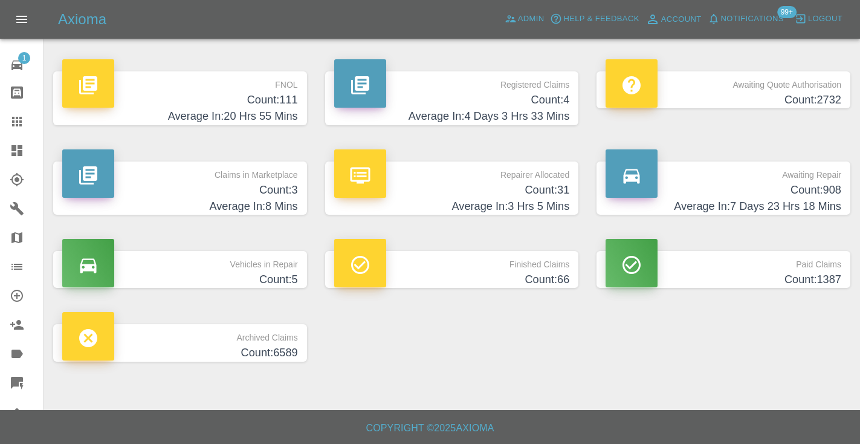
click at [823, 200] on h4 "Average In: 7 Days 23 Hrs 18 Mins" at bounding box center [724, 206] width 236 height 16
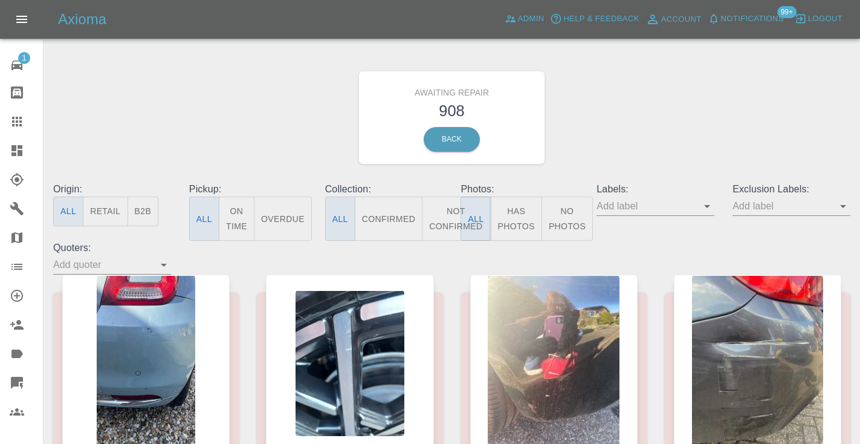
click at [443, 211] on button "Not Confirmed" at bounding box center [456, 218] width 68 height 44
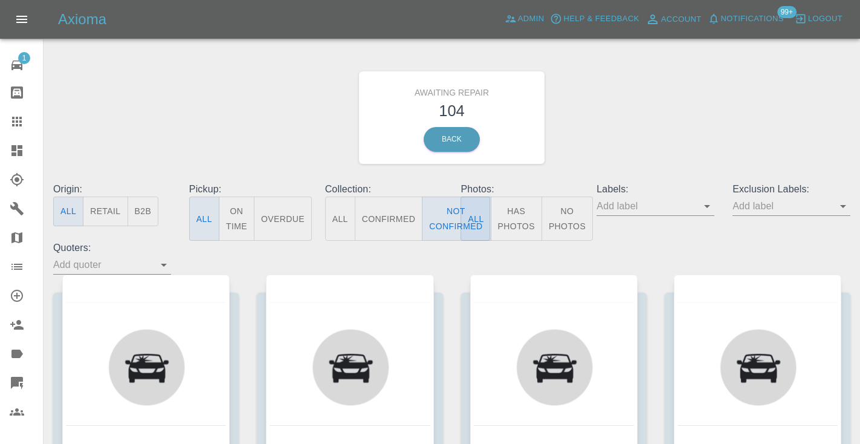
click at [620, 122] on div "Awaiting Repair 104 Back" at bounding box center [451, 117] width 815 height 129
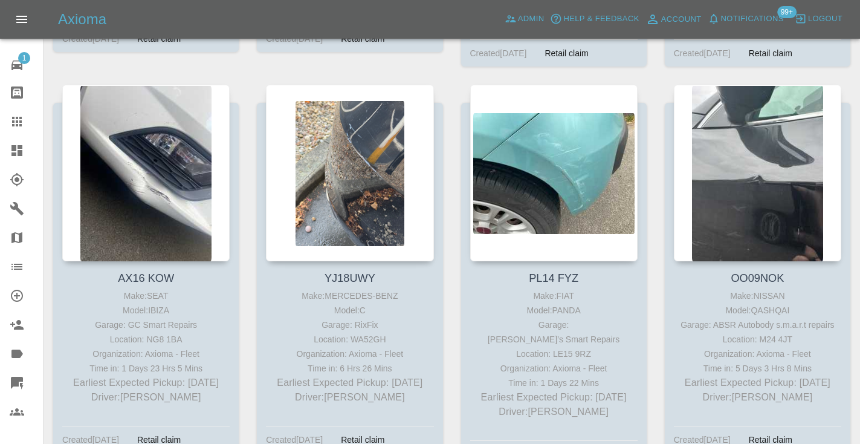
scroll to position [4566, 0]
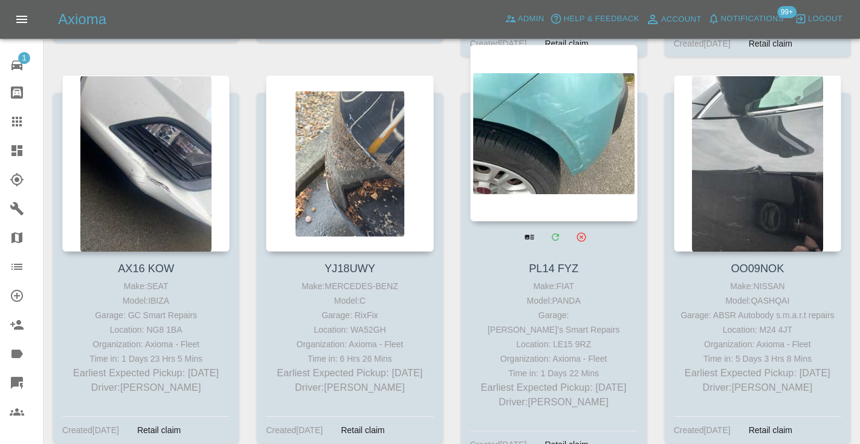
click at [553, 88] on div at bounding box center [553, 133] width 167 height 176
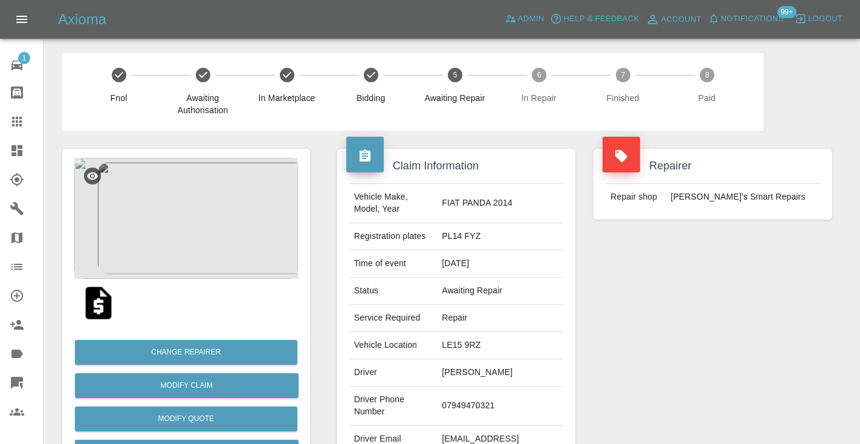
click at [483, 390] on td "07949470321" at bounding box center [500, 405] width 126 height 39
copy td "07949470321"
click at [670, 308] on div "Repairer Repair shop [PERSON_NAME]’s Smart Repairs" at bounding box center [712, 311] width 257 height 361
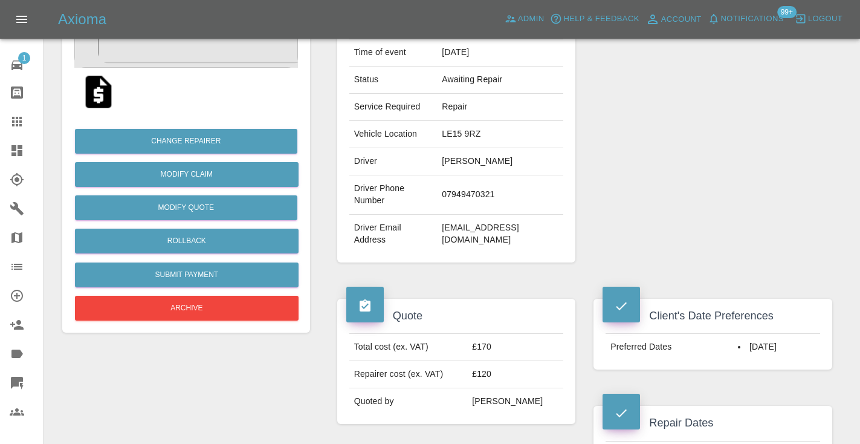
scroll to position [210, 0]
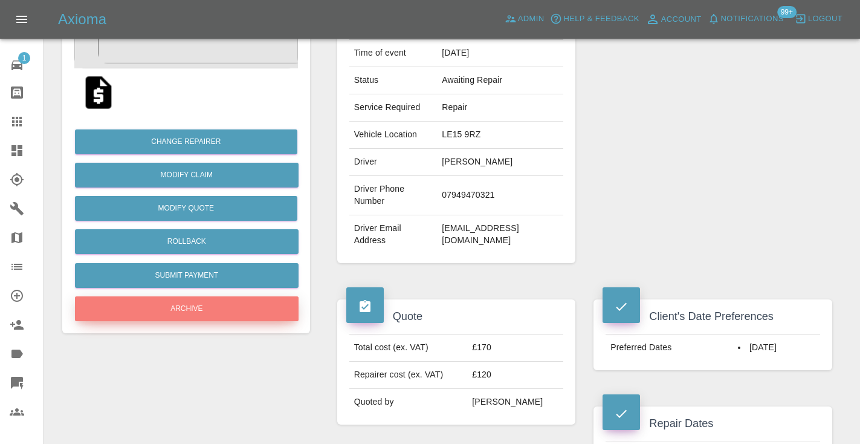
click at [247, 309] on button "Archive" at bounding box center [187, 308] width 224 height 25
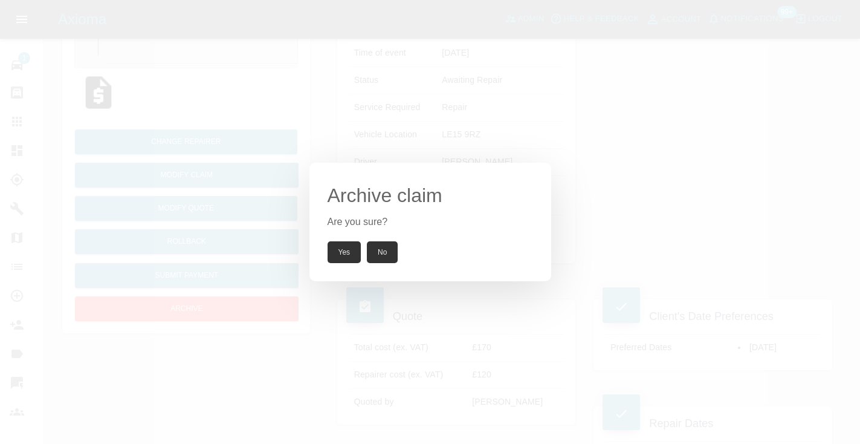
click at [352, 250] on button "Yes" at bounding box center [345, 252] width 34 height 22
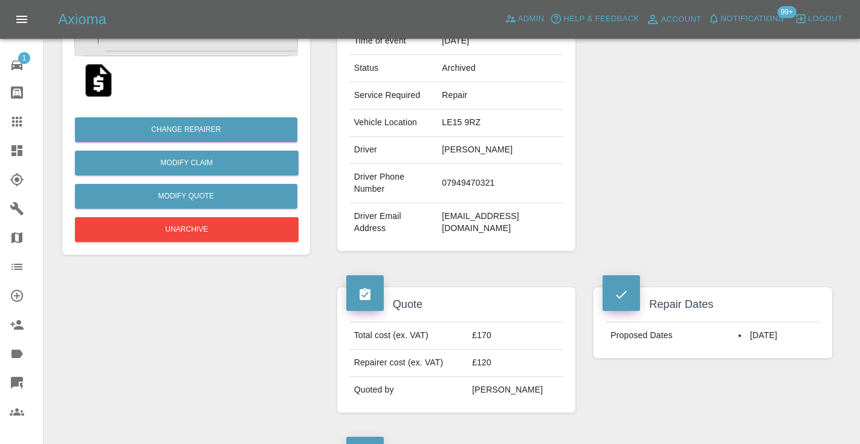
click at [24, 127] on icon at bounding box center [17, 121] width 15 height 15
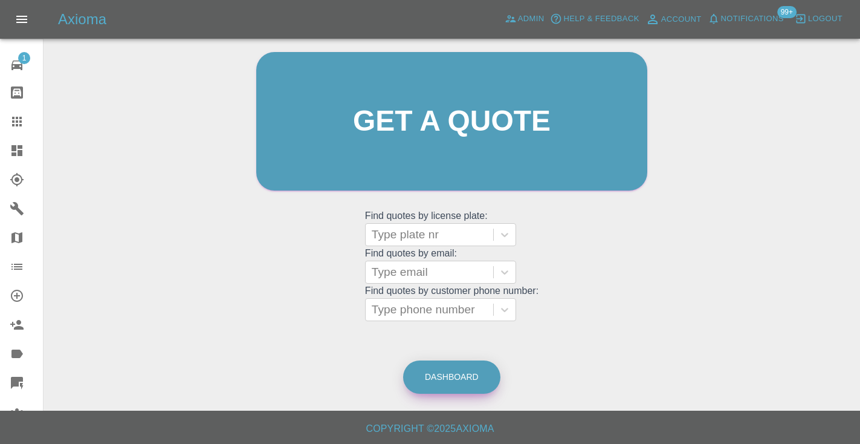
click at [480, 383] on link "Dashboard" at bounding box center [451, 376] width 97 height 33
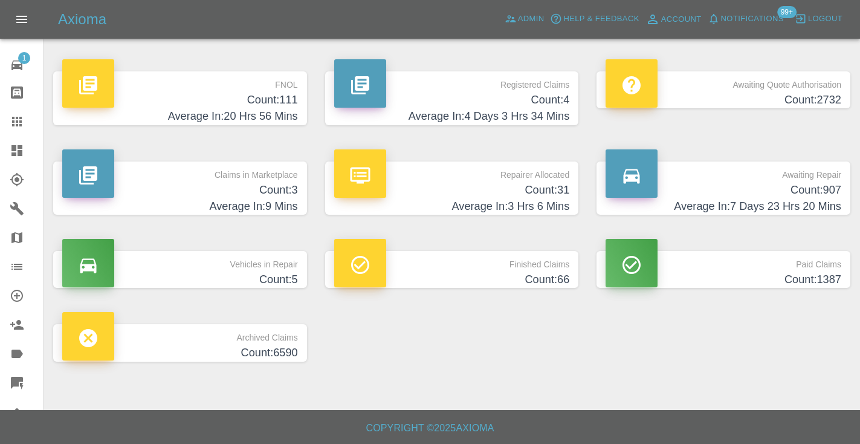
click at [824, 198] on h4 "Average In: 7 Days 23 Hrs 20 Mins" at bounding box center [724, 206] width 236 height 16
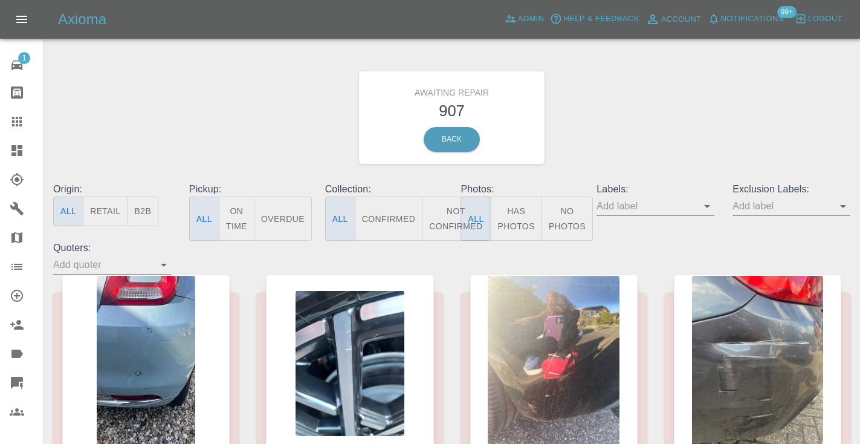
click at [442, 210] on button "Not Confirmed" at bounding box center [456, 218] width 68 height 44
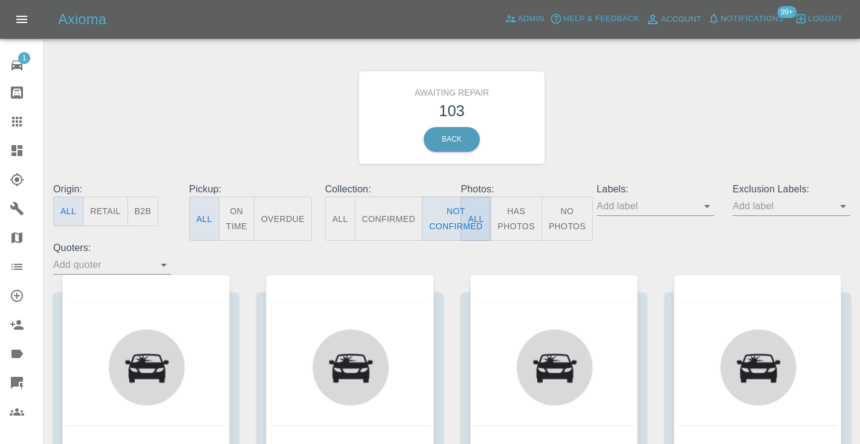
click at [668, 117] on div "Awaiting Repair 103 Back" at bounding box center [451, 117] width 815 height 129
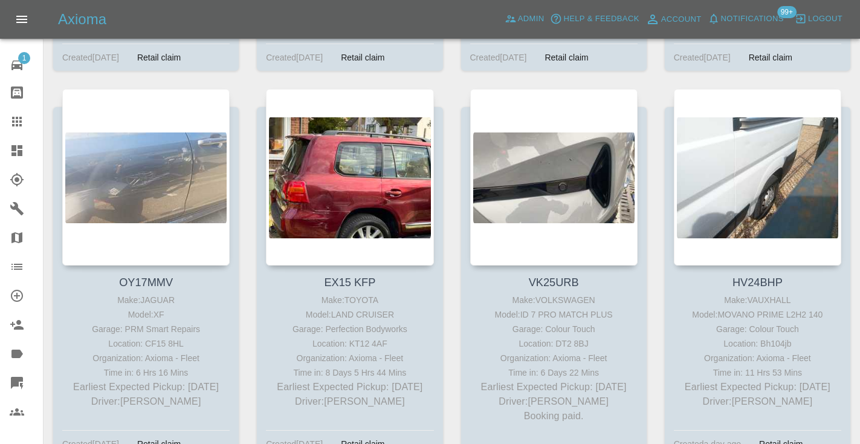
scroll to position [4939, 0]
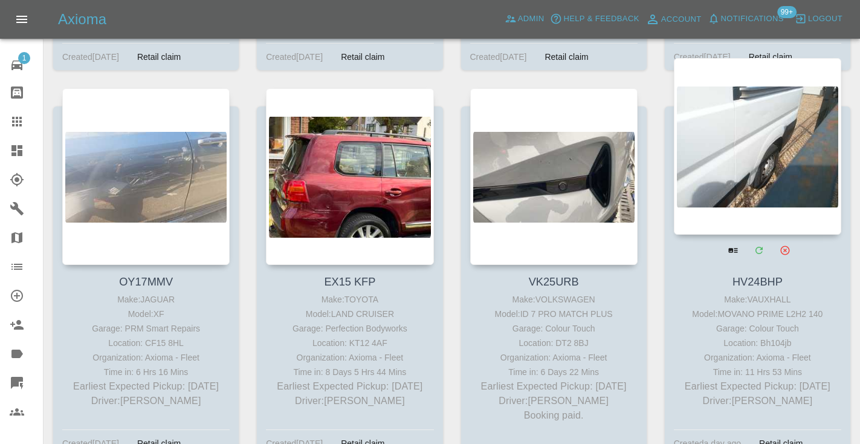
click at [749, 78] on div at bounding box center [757, 146] width 167 height 176
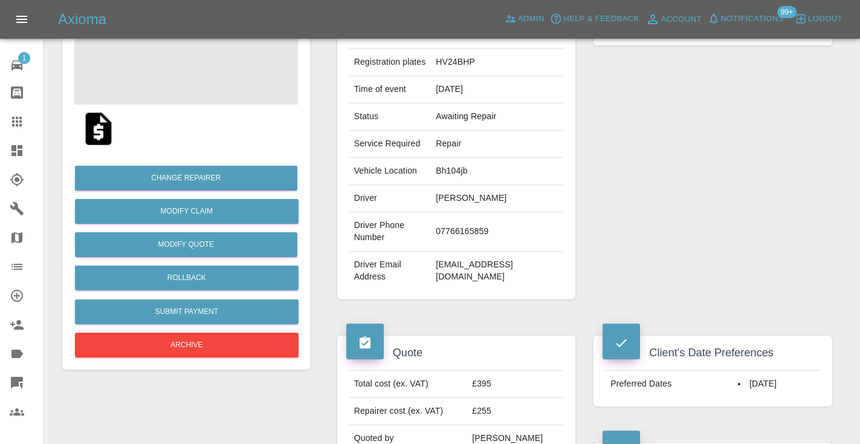
scroll to position [176, 0]
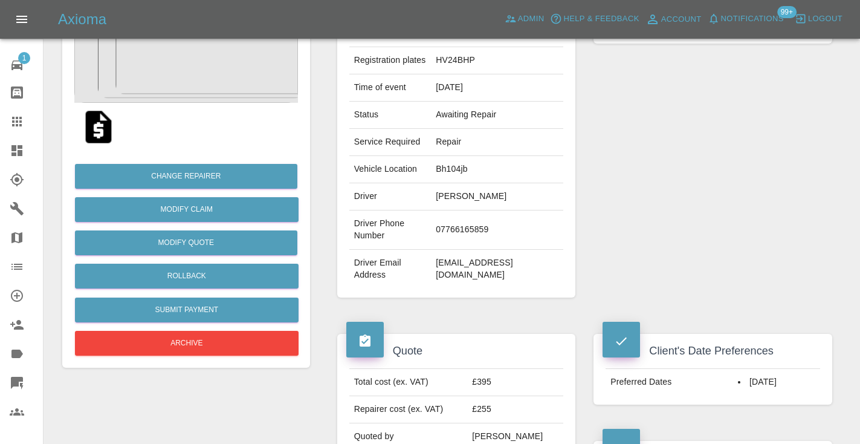
click at [479, 242] on td "07766165859" at bounding box center [497, 229] width 132 height 39
copy td "07766165859"
click at [628, 173] on div "Repairer Repair shop Colour Touch" at bounding box center [712, 135] width 257 height 361
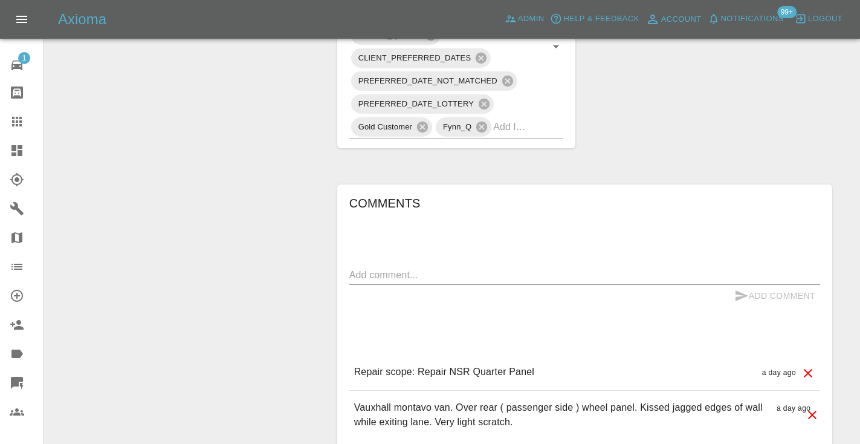
scroll to position [890, 0]
click at [382, 280] on textarea at bounding box center [584, 273] width 471 height 14
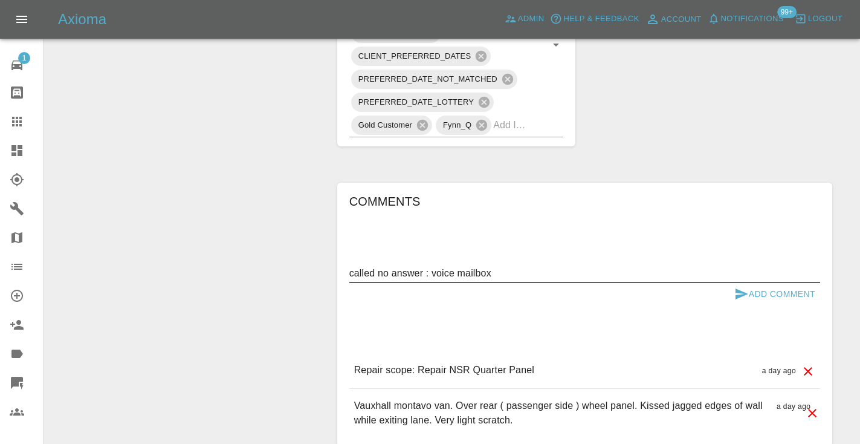
type textarea "called no answer : voice mailbox"
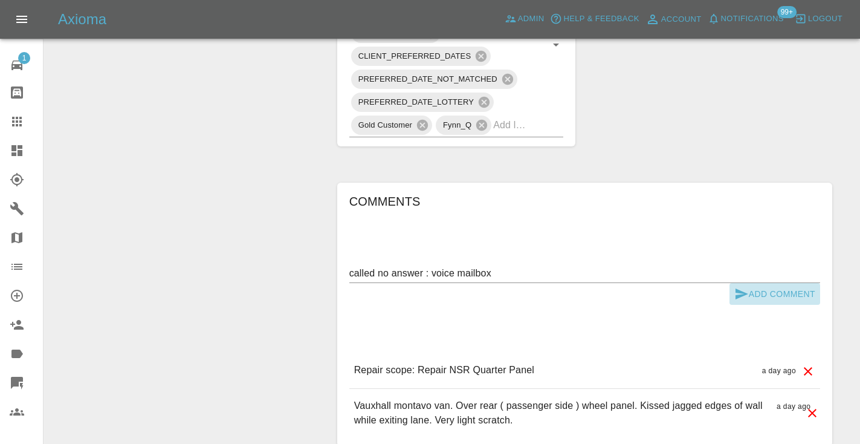
click at [742, 299] on icon "submit" at bounding box center [741, 293] width 15 height 15
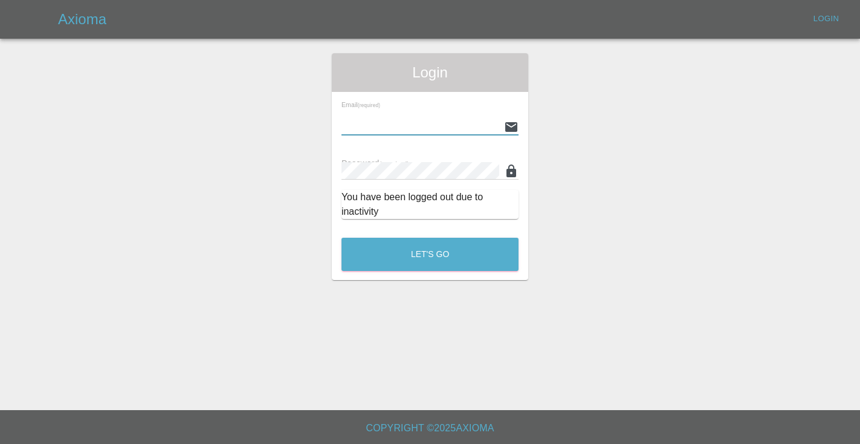
type input "Castrokhonqwana@gmail.com"
click at [430, 254] on button "Let's Go" at bounding box center [429, 254] width 177 height 33
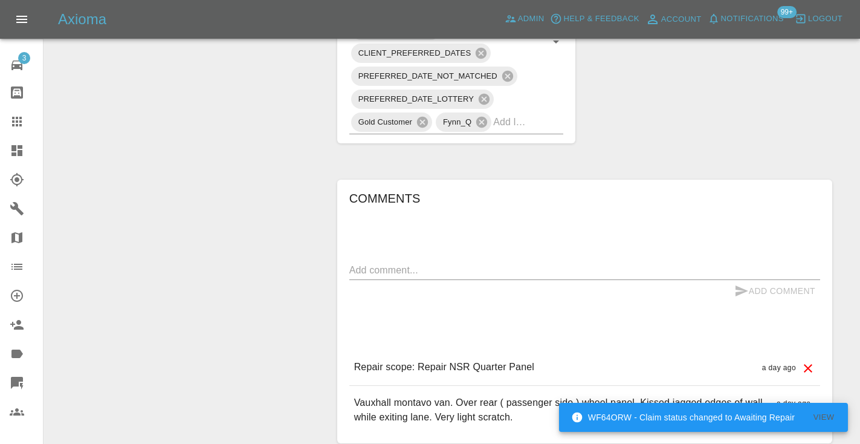
scroll to position [895, 0]
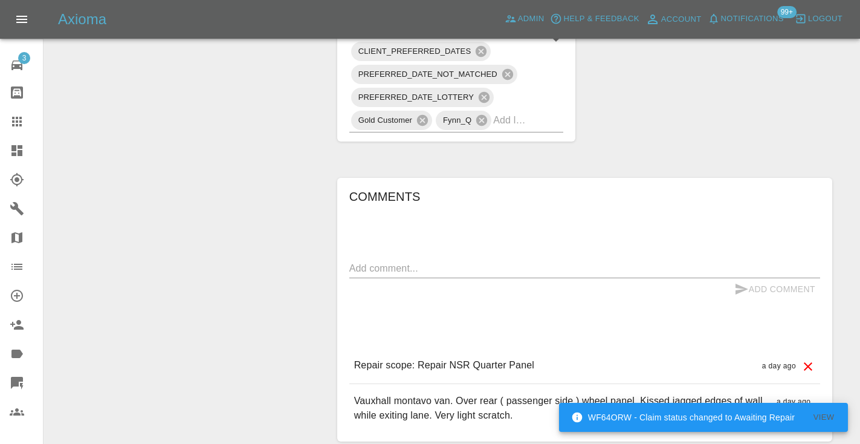
click at [360, 275] on textarea at bounding box center [584, 268] width 471 height 14
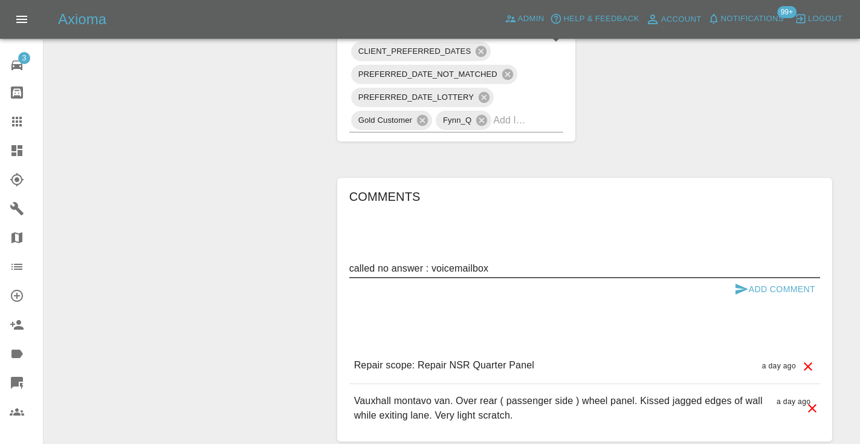
type textarea "called no answer : voicemailbox"
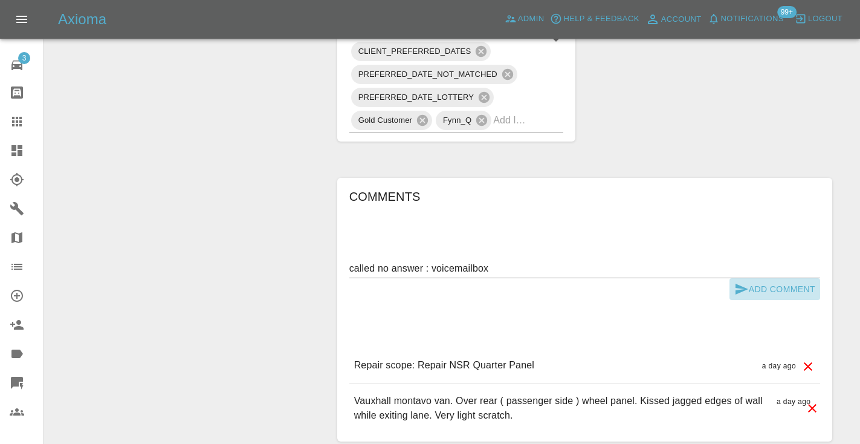
click at [735, 296] on icon "submit" at bounding box center [741, 289] width 15 height 15
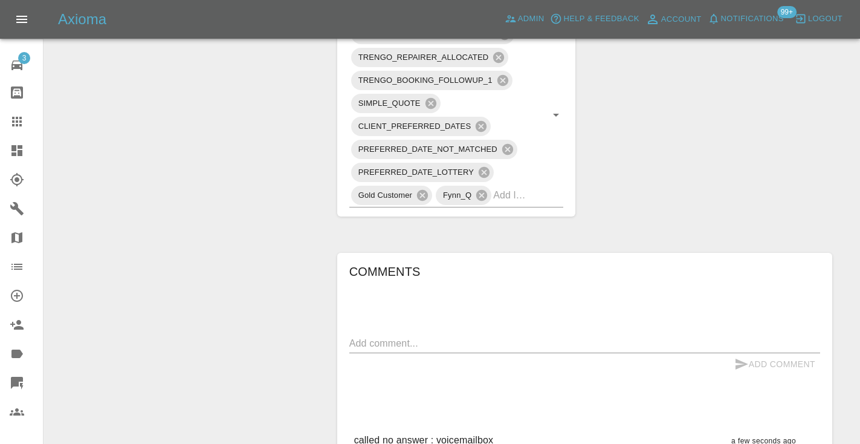
scroll to position [813, 0]
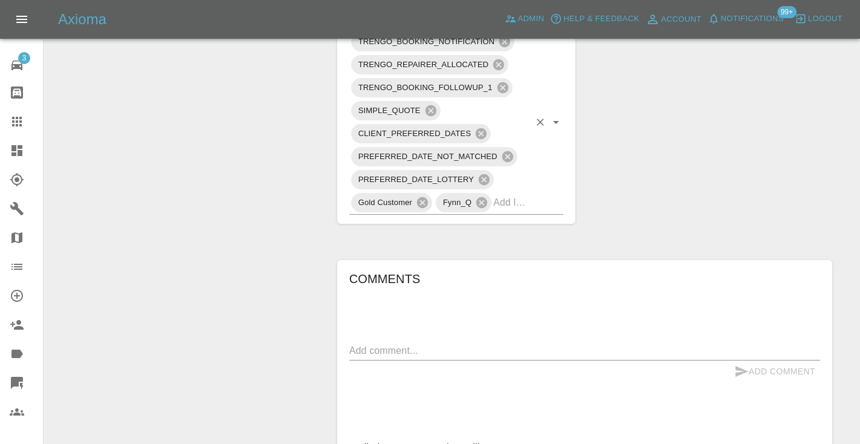
click at [511, 215] on div "TRENGO_BOOKING_NOTIFICATION TRENGO_REPAIRER_ALLOCATED TRENGO_BOOKING_FOLLOWUP_1…" at bounding box center [456, 122] width 215 height 184
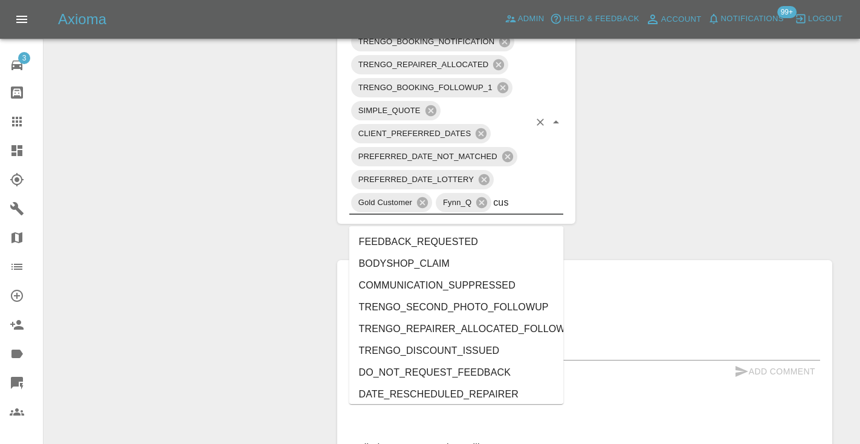
type input "cust"
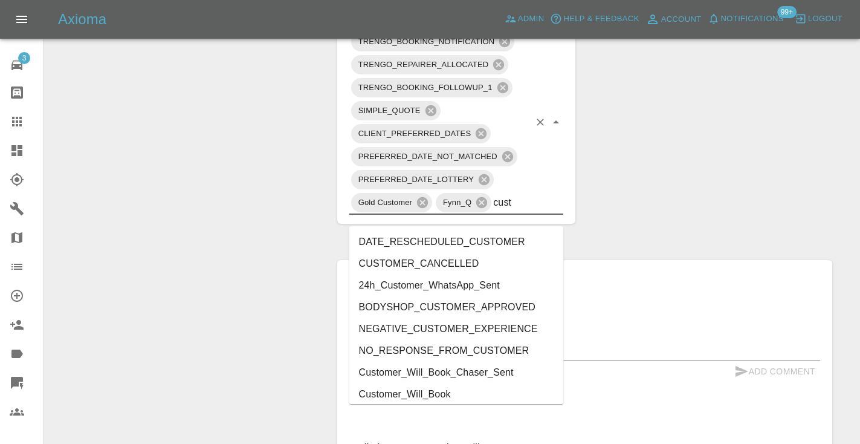
click at [473, 392] on li "Customer_Will_Book" at bounding box center [456, 394] width 215 height 22
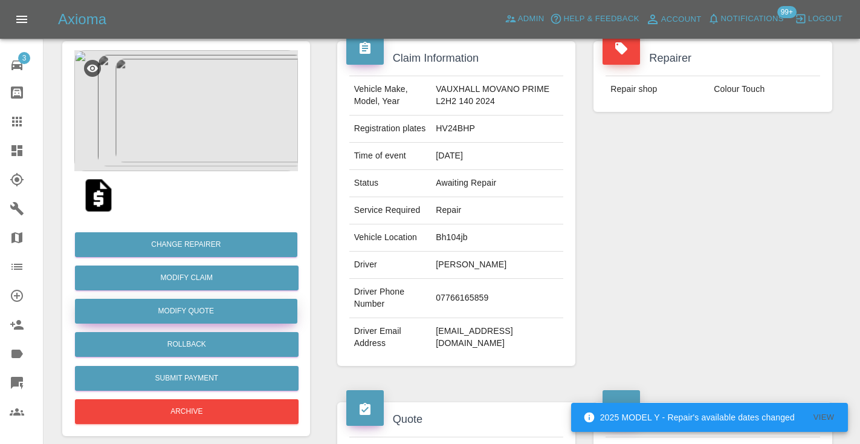
scroll to position [107, 0]
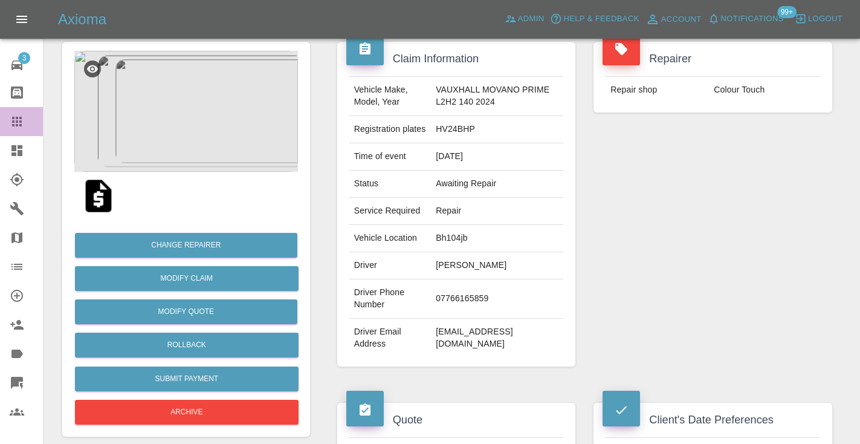
click at [16, 123] on icon at bounding box center [17, 122] width 10 height 10
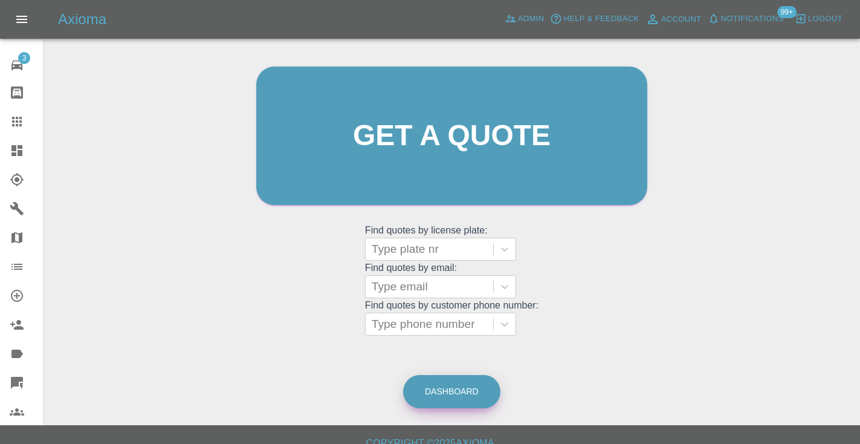
click at [473, 396] on link "Dashboard" at bounding box center [451, 391] width 97 height 33
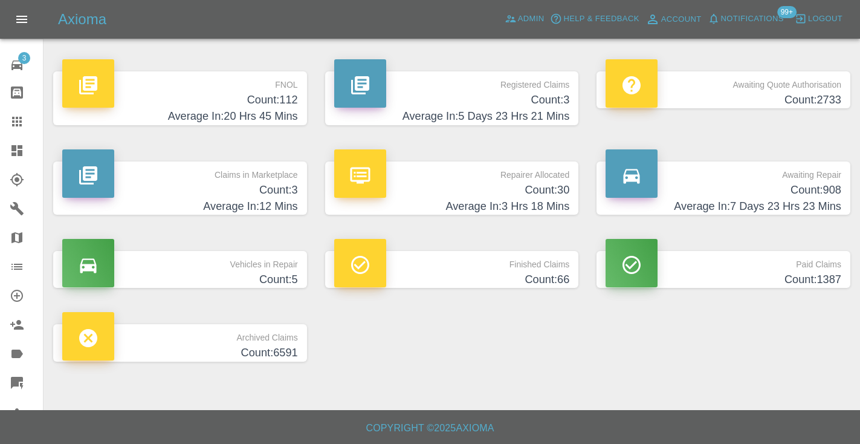
click at [802, 184] on h4 "Count: 908" at bounding box center [724, 190] width 236 height 16
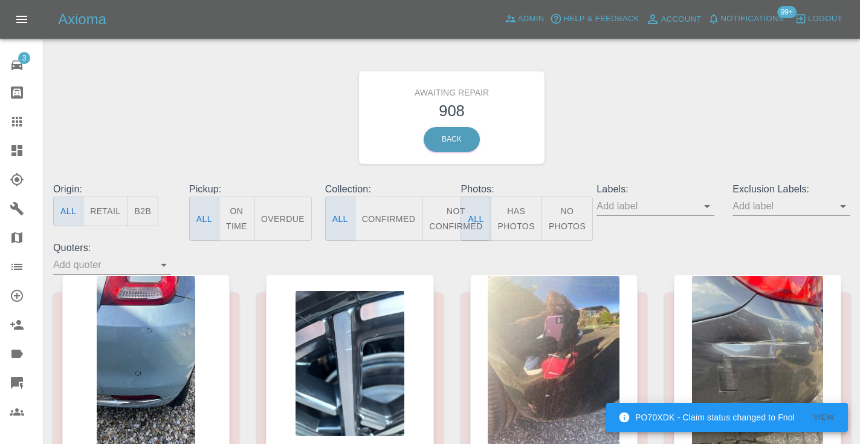
click at [445, 228] on button "Not Confirmed" at bounding box center [456, 218] width 68 height 44
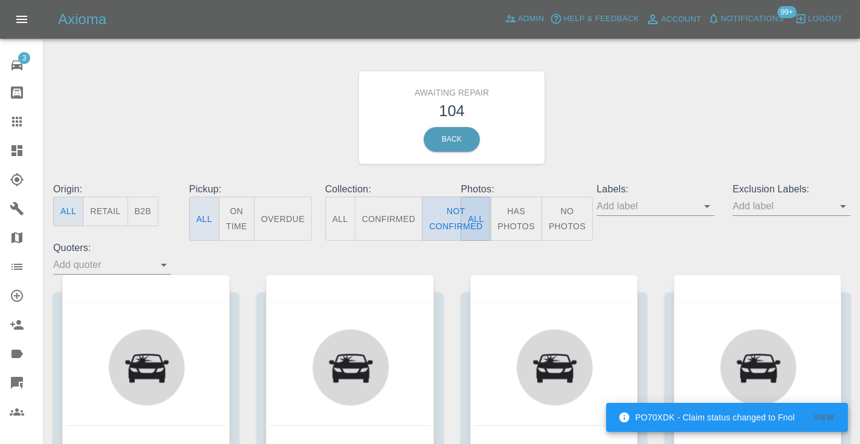
type button "false"
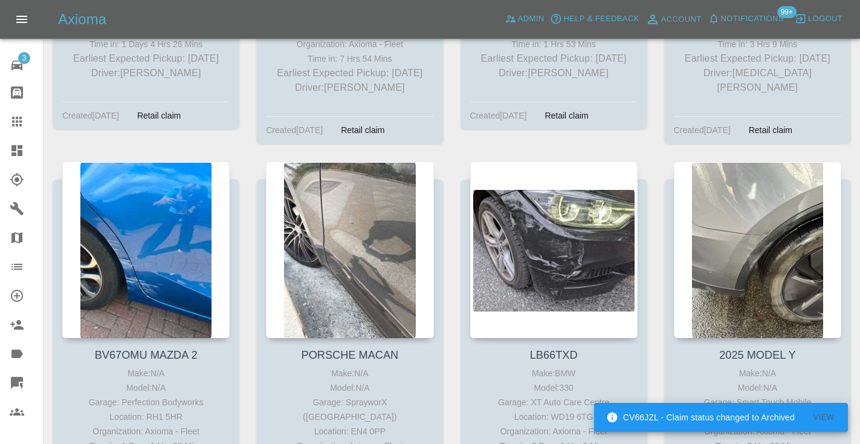
scroll to position [6454, 0]
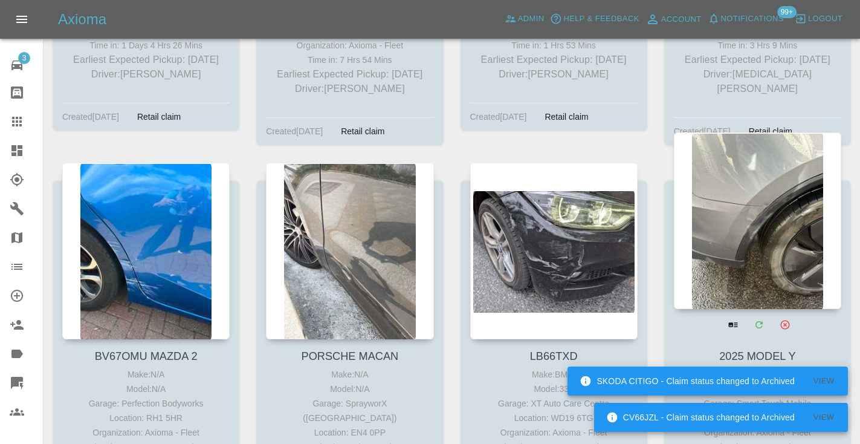
click at [757, 151] on div at bounding box center [757, 220] width 167 height 176
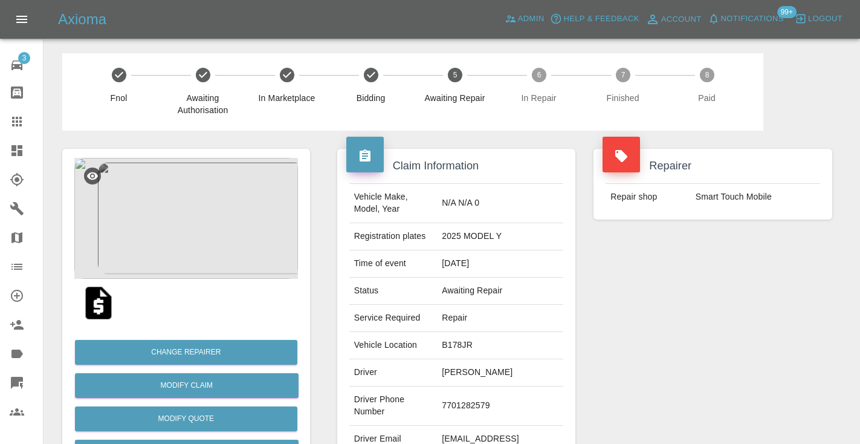
click at [473, 410] on td "7701282579" at bounding box center [500, 405] width 126 height 39
copy td "7701282579"
click at [719, 287] on div "Repairer Repair shop Smart Touch Mobile" at bounding box center [712, 311] width 257 height 361
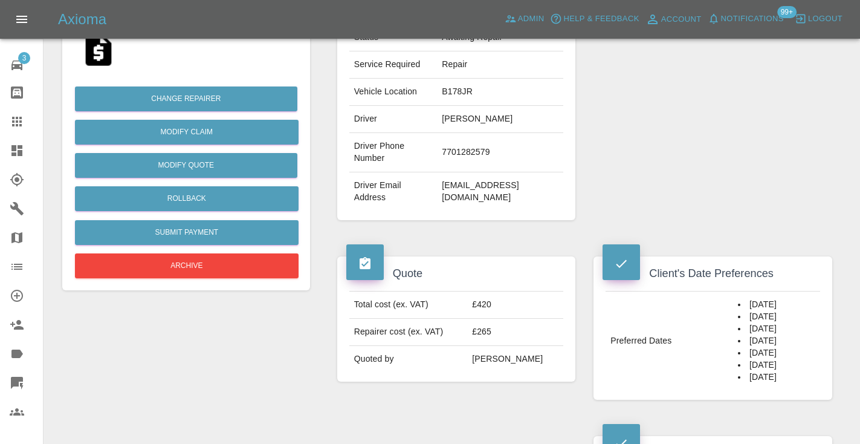
scroll to position [245, 0]
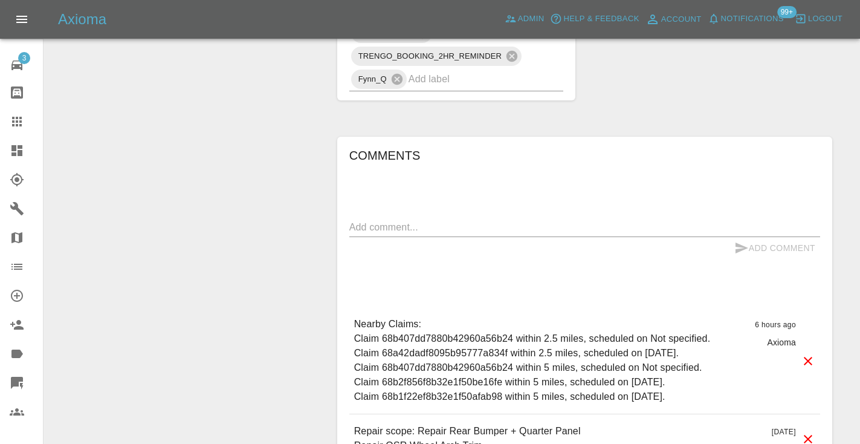
scroll to position [987, 0]
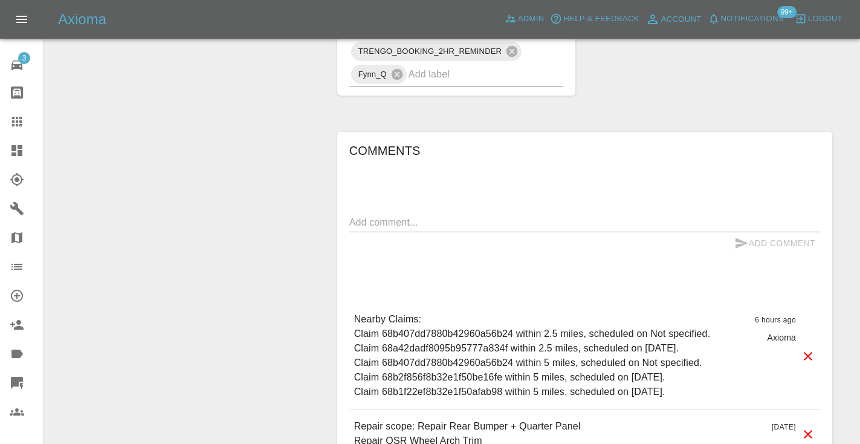
click at [370, 216] on textarea at bounding box center [584, 222] width 471 height 14
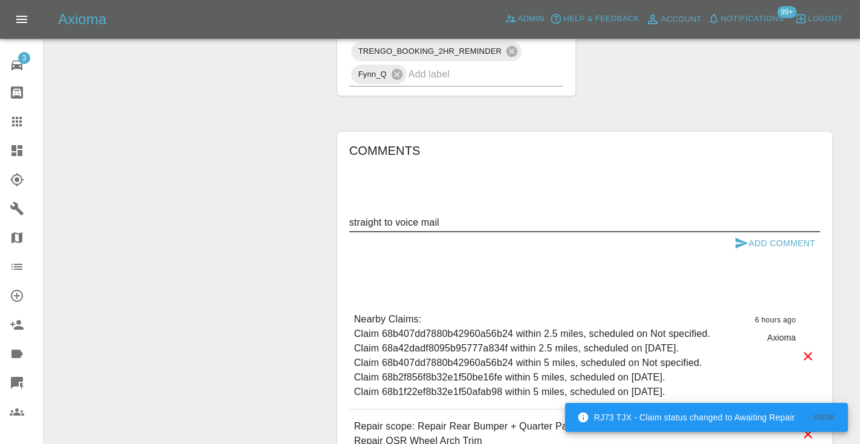
type textarea "straight to voice mail"
click at [769, 245] on button "Add Comment" at bounding box center [774, 243] width 91 height 22
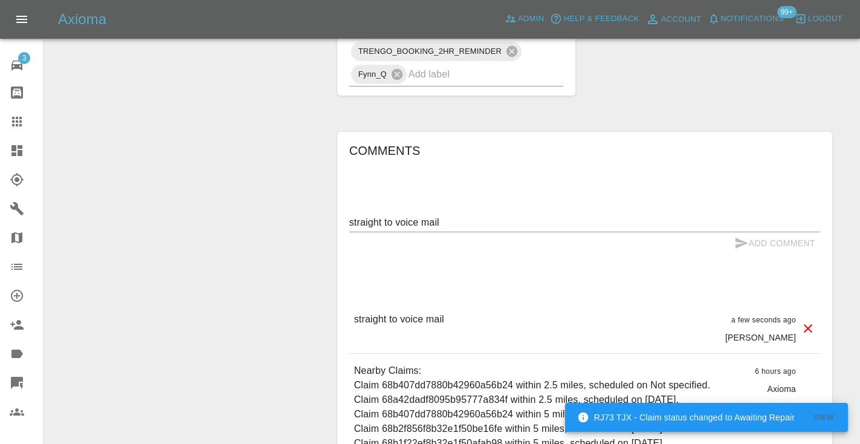
click at [484, 77] on input "text" at bounding box center [469, 74] width 121 height 19
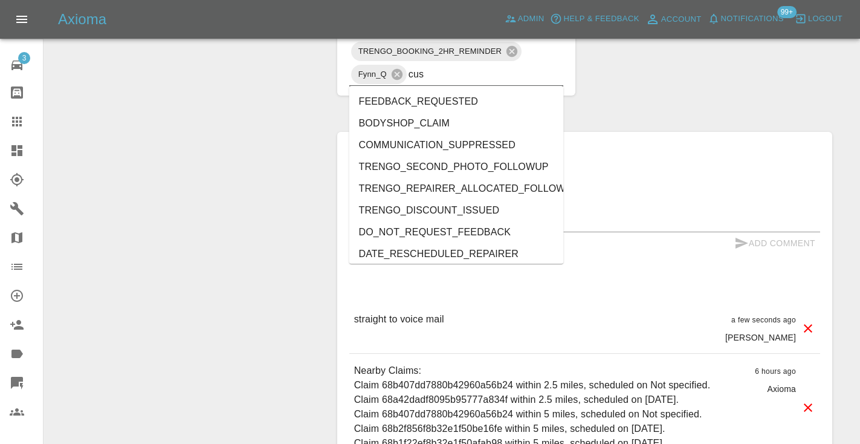
type input "cust"
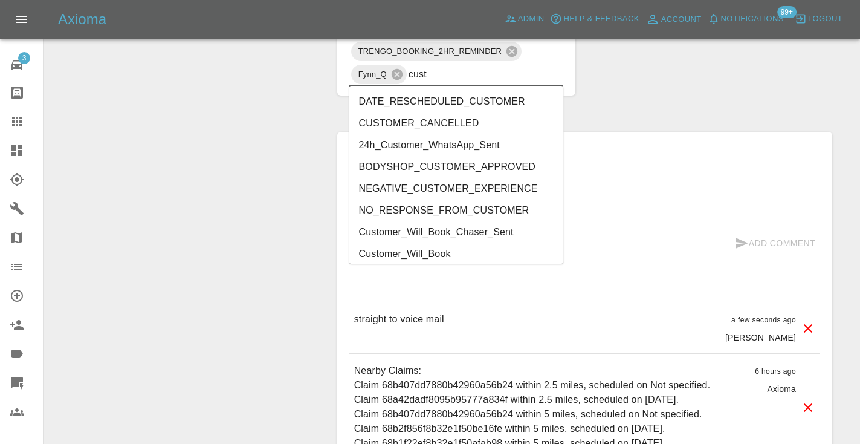
click at [460, 252] on li "Customer_Will_Book" at bounding box center [456, 254] width 215 height 22
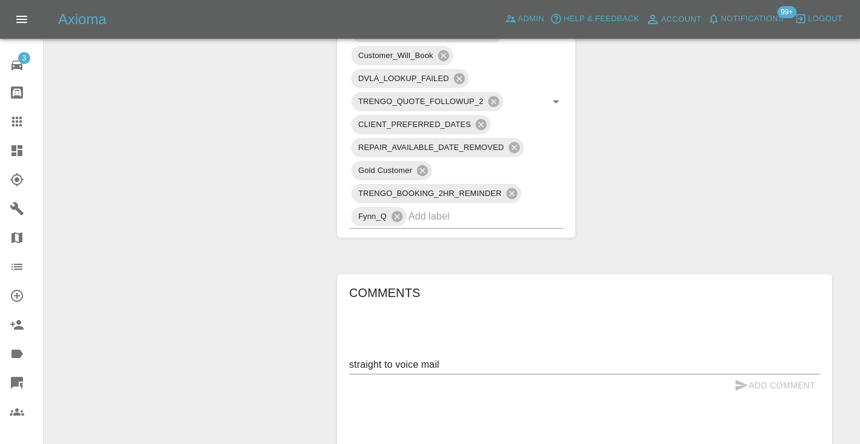
scroll to position [858, 0]
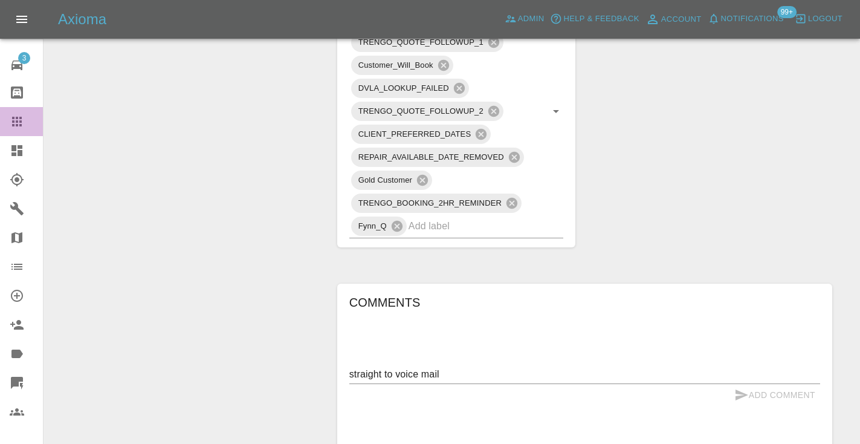
click at [28, 118] on div at bounding box center [27, 121] width 34 height 15
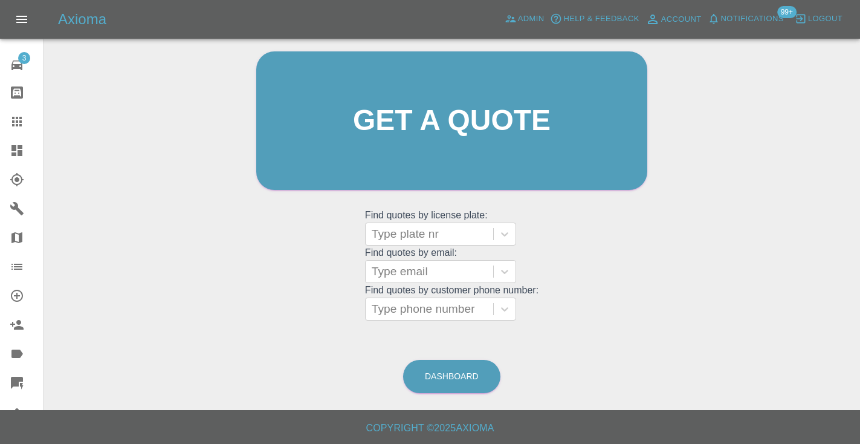
scroll to position [82, 0]
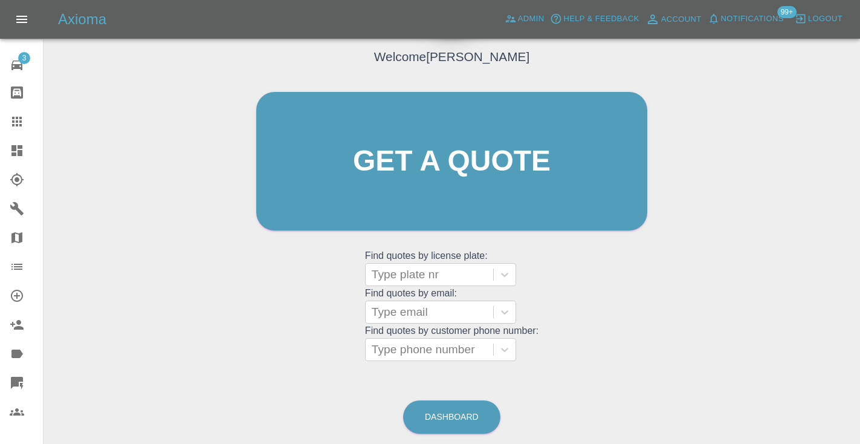
click at [461, 439] on main "Welcome [PERSON_NAME] Get a quote Get a quote Find quotes by license plate: Typ…" at bounding box center [430, 184] width 860 height 532
click at [465, 422] on link "Dashboard" at bounding box center [451, 416] width 97 height 33
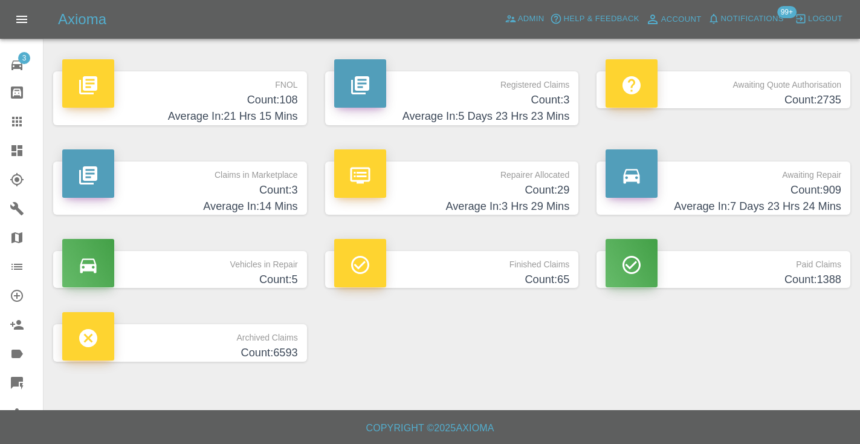
click at [808, 186] on h4 "Count: 909" at bounding box center [724, 190] width 236 height 16
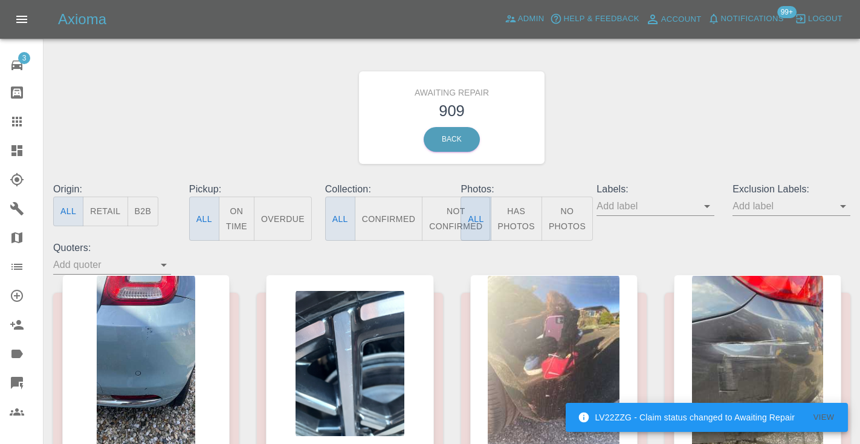
click at [461, 213] on button "All" at bounding box center [476, 218] width 30 height 44
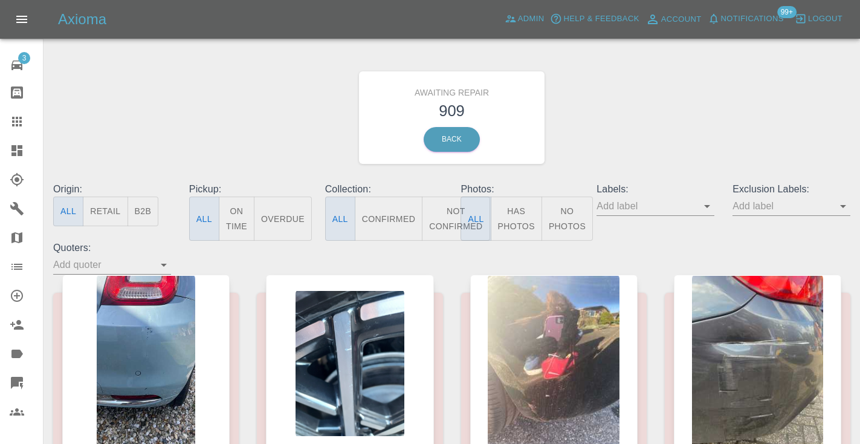
click at [450, 216] on button "Not Confirmed" at bounding box center [456, 218] width 68 height 44
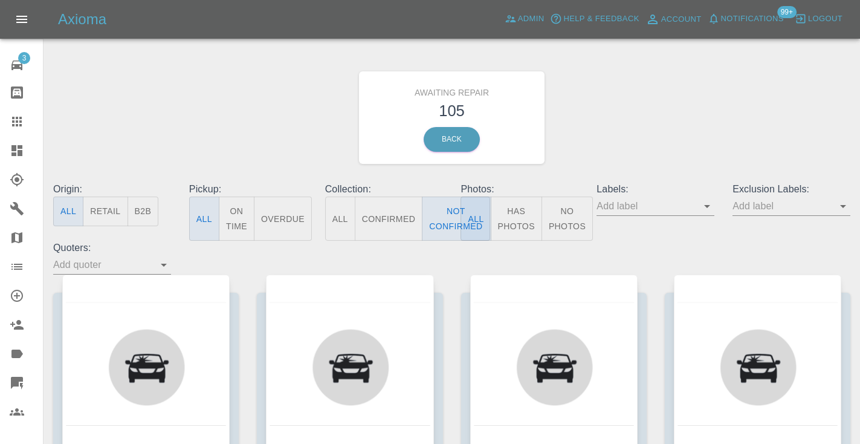
click at [721, 102] on div "Awaiting Repair 105 Back" at bounding box center [451, 117] width 815 height 129
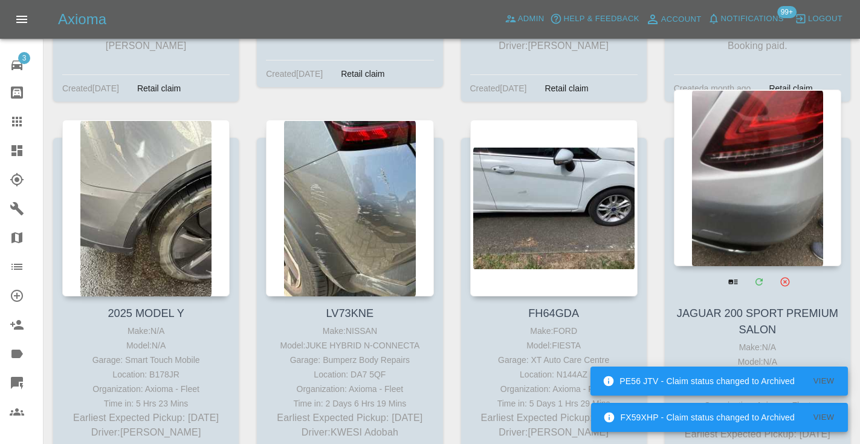
scroll to position [6918, 0]
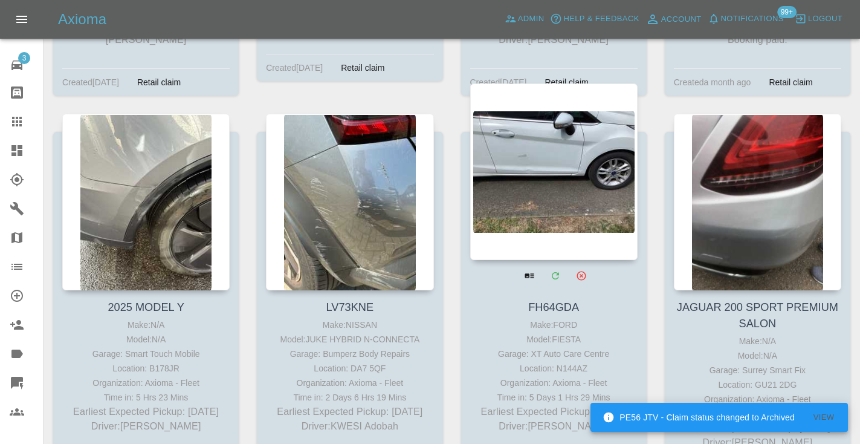
click at [559, 85] on div at bounding box center [553, 171] width 167 height 176
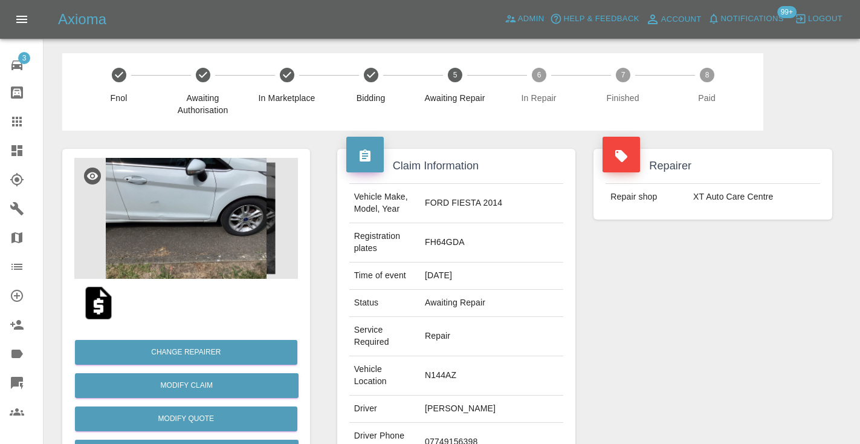
click at [499, 422] on td "07749156398" at bounding box center [491, 441] width 143 height 39
copy td "07749156398"
click at [649, 321] on div "Repairer Repair shop XT Auto Care Centre" at bounding box center [712, 341] width 257 height 421
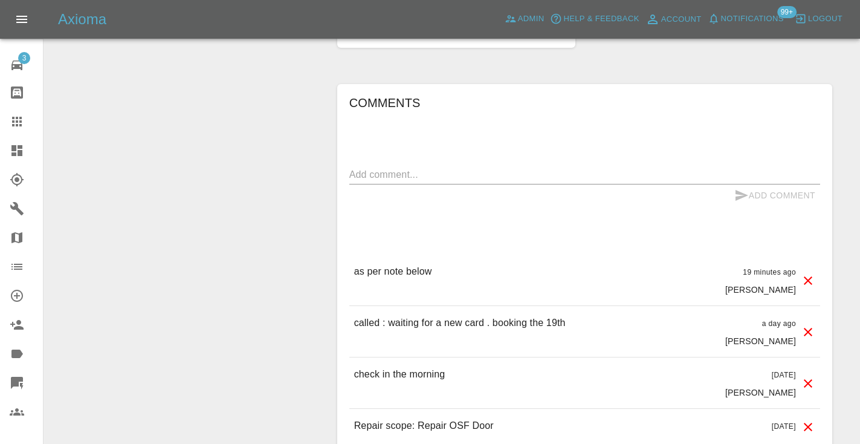
scroll to position [1099, 0]
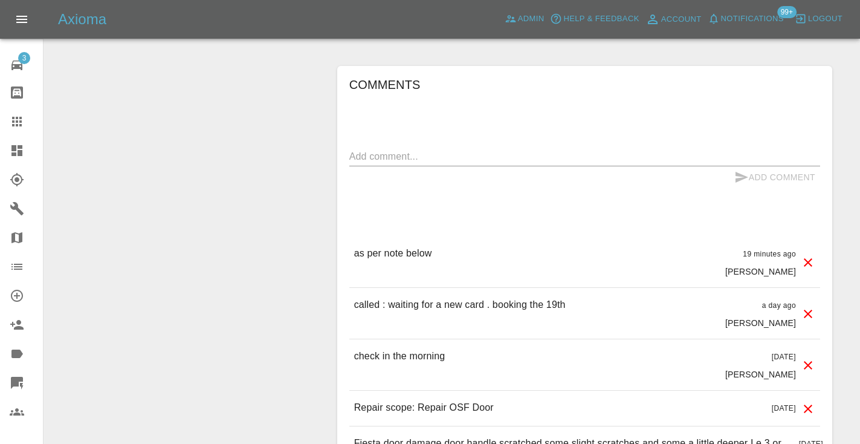
click at [21, 121] on icon at bounding box center [17, 122] width 10 height 10
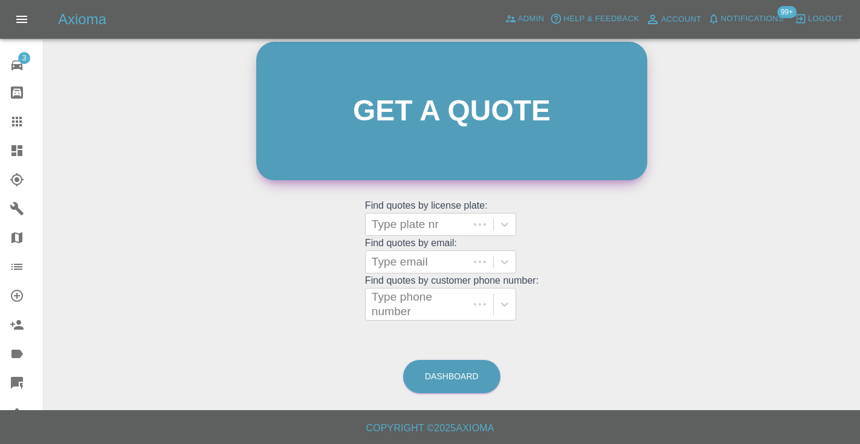
scroll to position [121, 0]
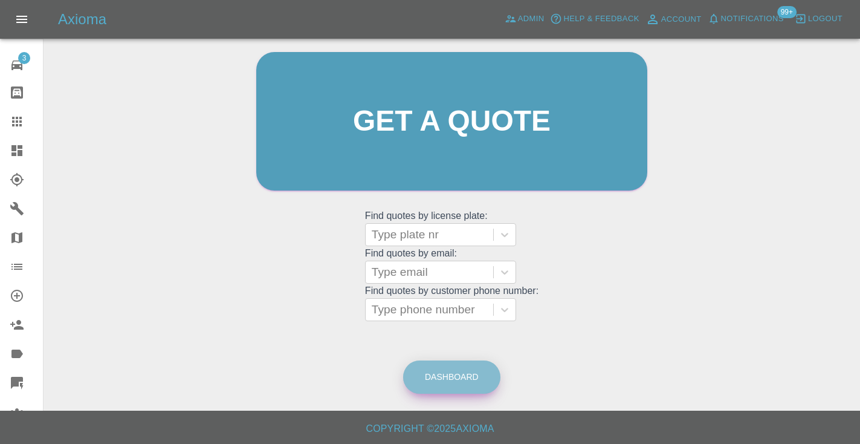
click at [473, 368] on link "Dashboard" at bounding box center [451, 376] width 97 height 33
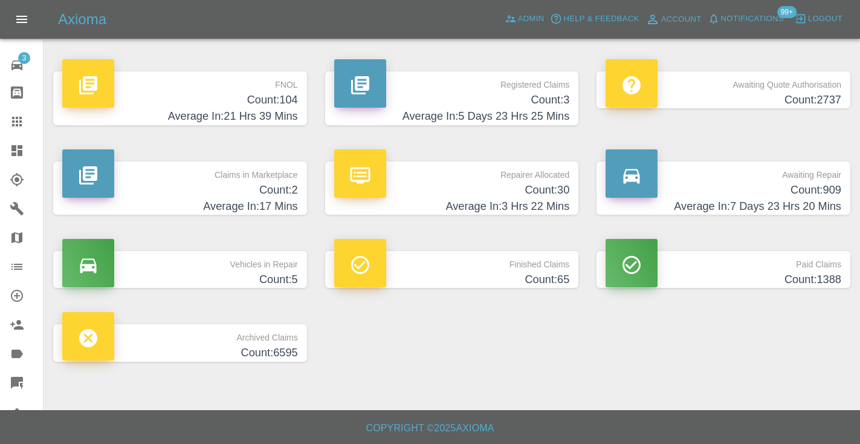
click at [795, 186] on h4 "Count: 909" at bounding box center [724, 190] width 236 height 16
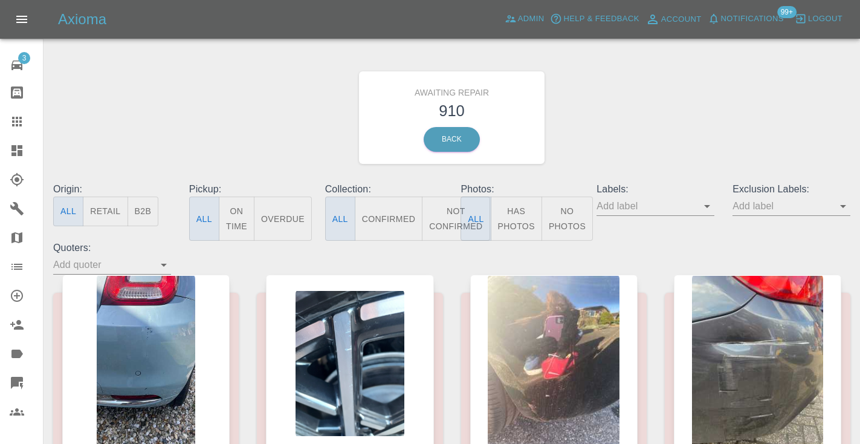
click at [439, 223] on button "Not Confirmed" at bounding box center [456, 218] width 68 height 44
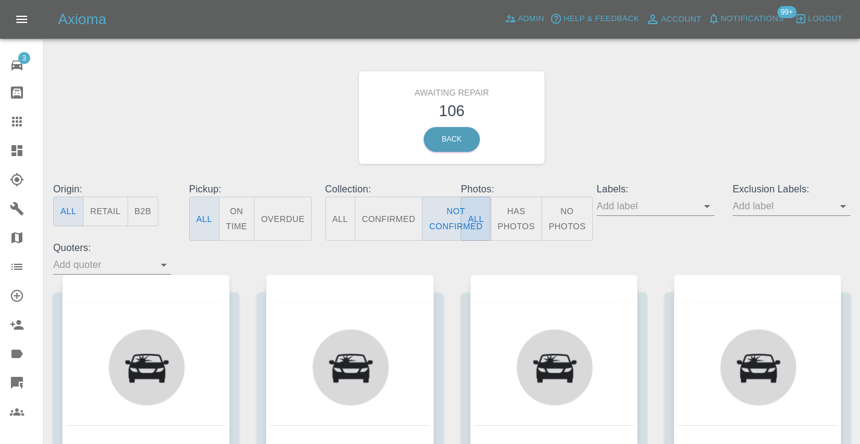
click at [658, 112] on div "Awaiting Repair 106 Back" at bounding box center [451, 117] width 815 height 129
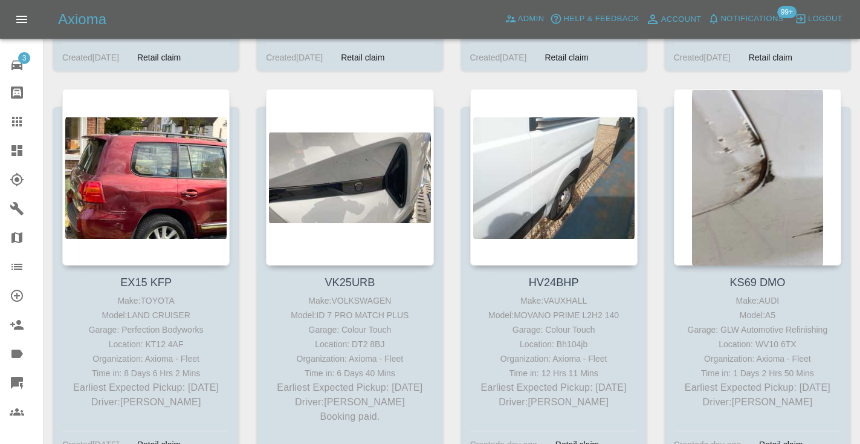
scroll to position [5300, 0]
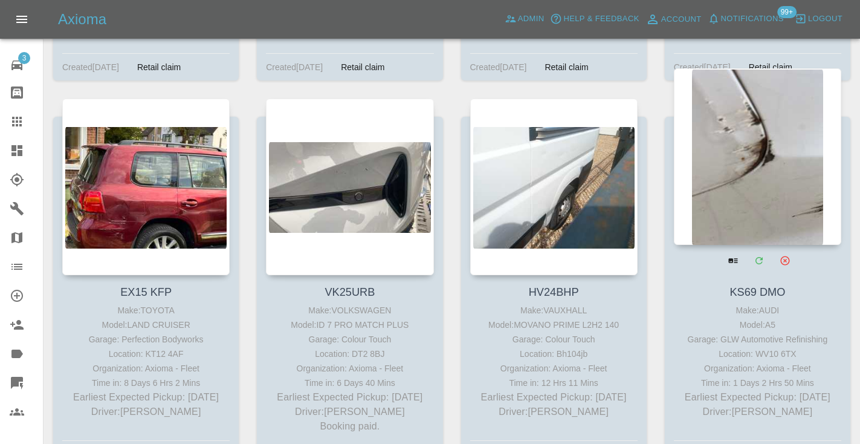
click at [739, 183] on div at bounding box center [757, 156] width 167 height 176
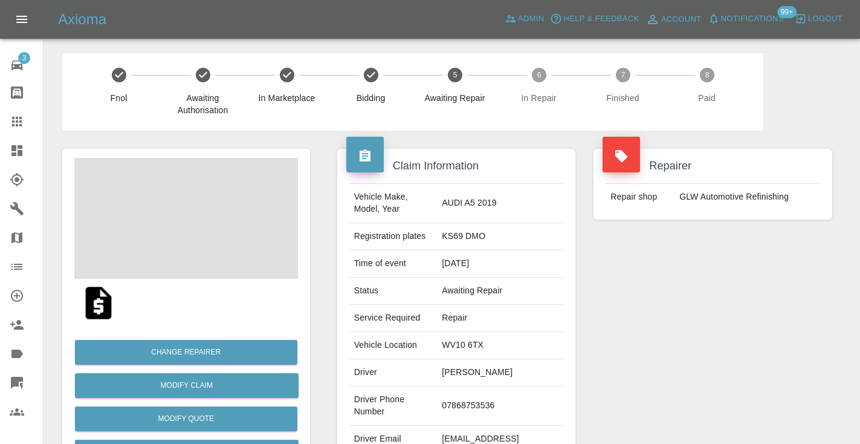
click at [503, 386] on td "07868753536" at bounding box center [500, 405] width 126 height 39
copy td "07868753536"
click at [680, 319] on div "Repairer Repair shop GLW Automotive Refinishing" at bounding box center [712, 311] width 257 height 361
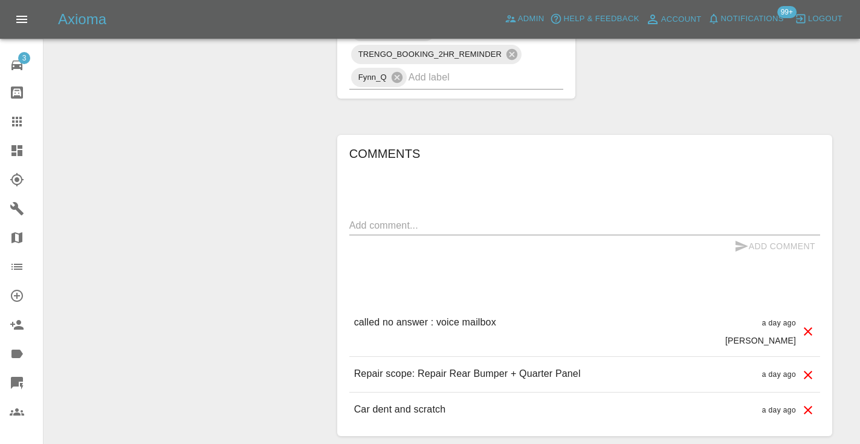
scroll to position [798, 0]
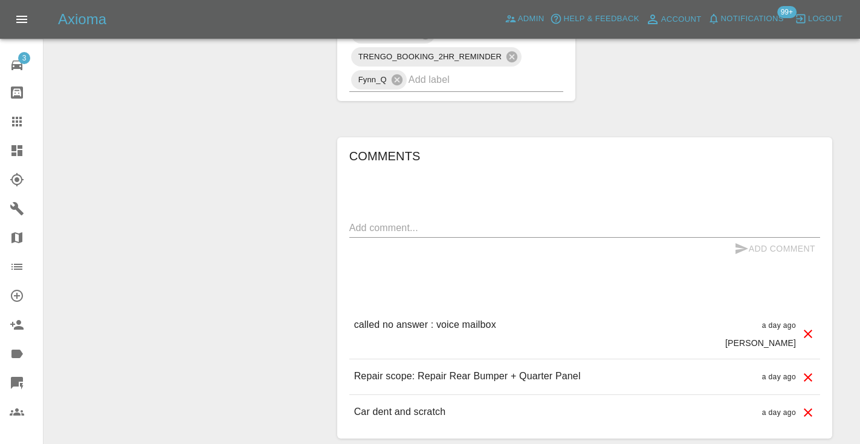
click at [390, 221] on textarea at bounding box center [584, 228] width 471 height 14
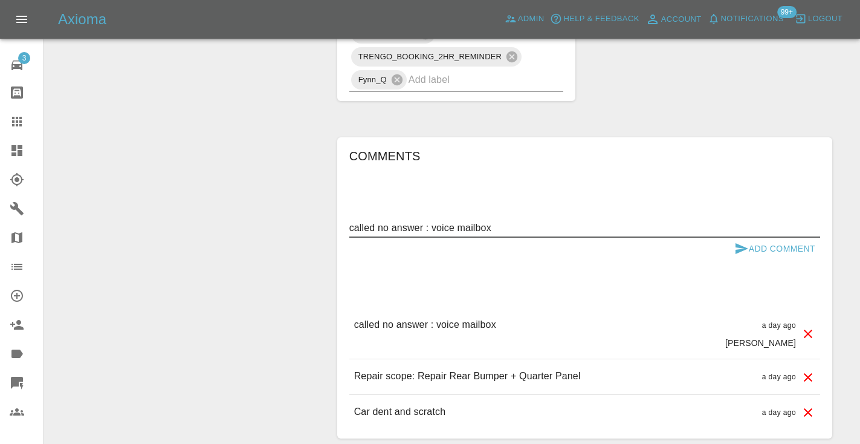
type textarea "called no answer : voice mailbox"
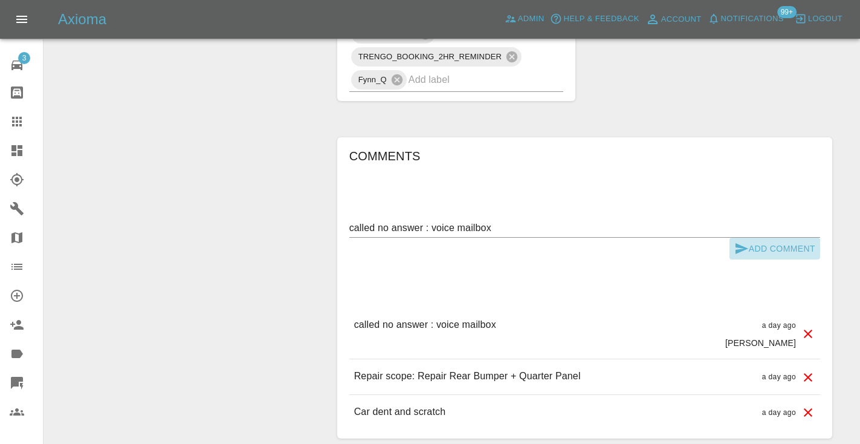
click at [742, 243] on icon "submit" at bounding box center [742, 248] width 13 height 11
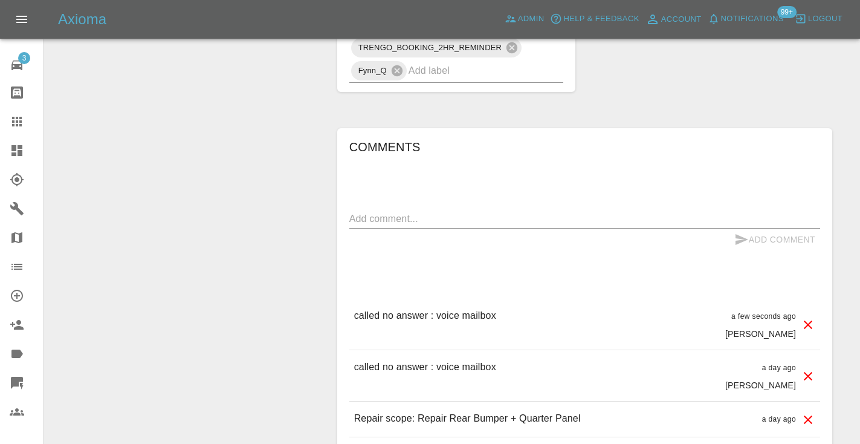
scroll to position [809, 0]
click at [16, 124] on icon at bounding box center [17, 122] width 10 height 10
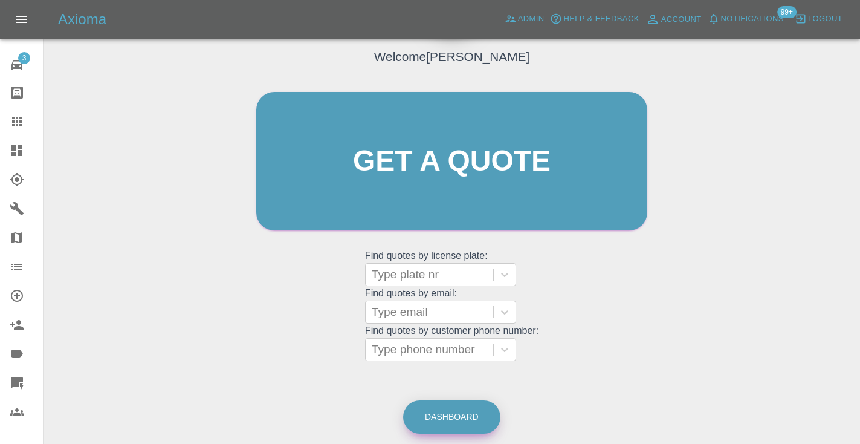
click at [450, 412] on link "Dashboard" at bounding box center [451, 416] width 97 height 33
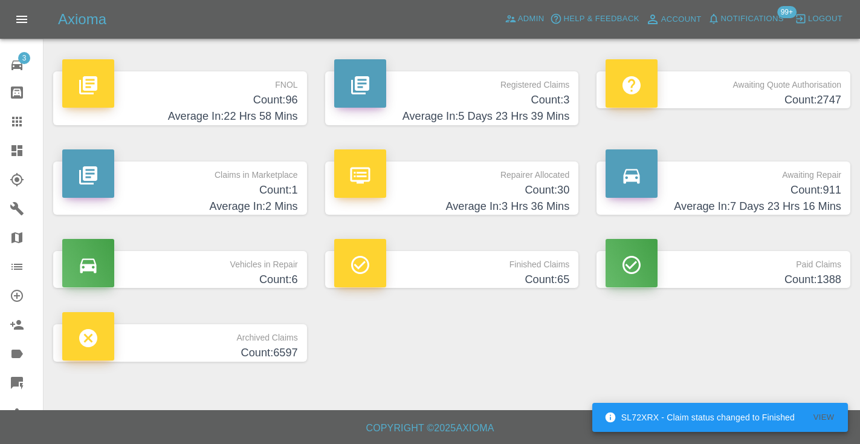
click at [799, 188] on h4 "Count: 911" at bounding box center [724, 190] width 236 height 16
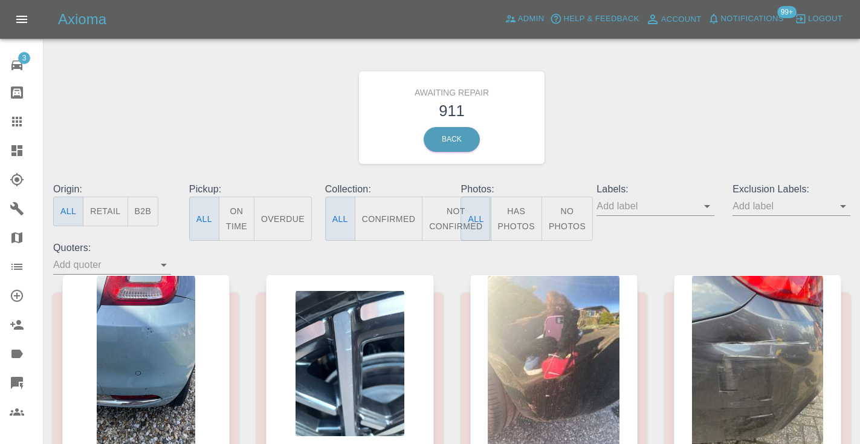
click at [438, 221] on button "Not Confirmed" at bounding box center [456, 218] width 68 height 44
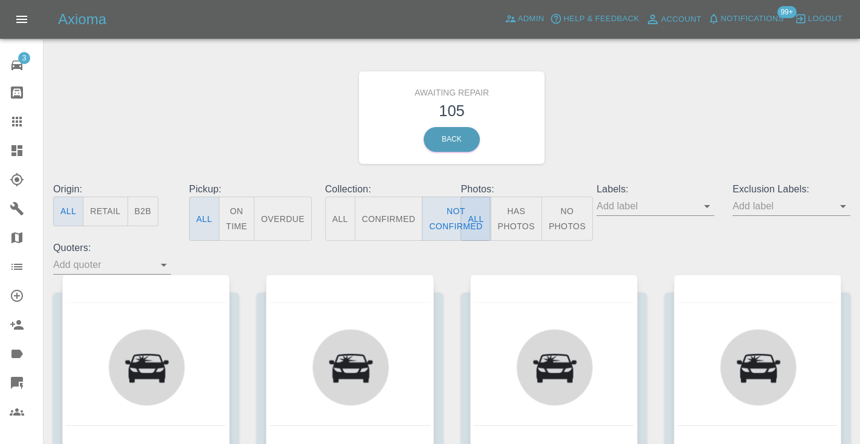
click at [669, 135] on div "Awaiting Repair 105 Back" at bounding box center [451, 117] width 815 height 129
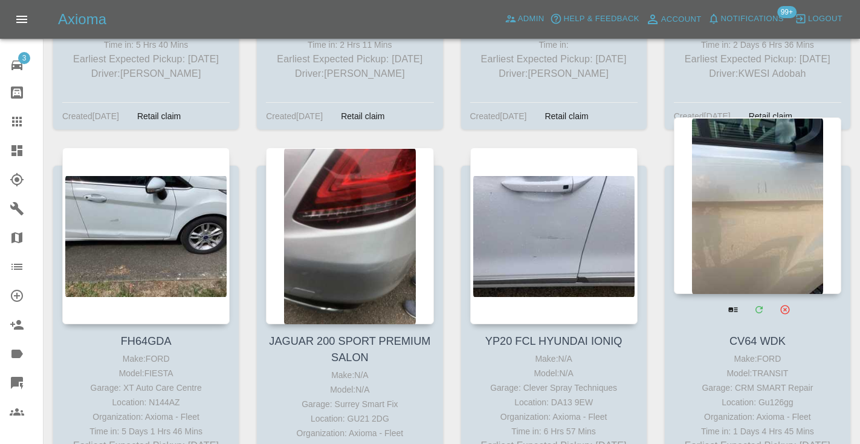
scroll to position [7239, 0]
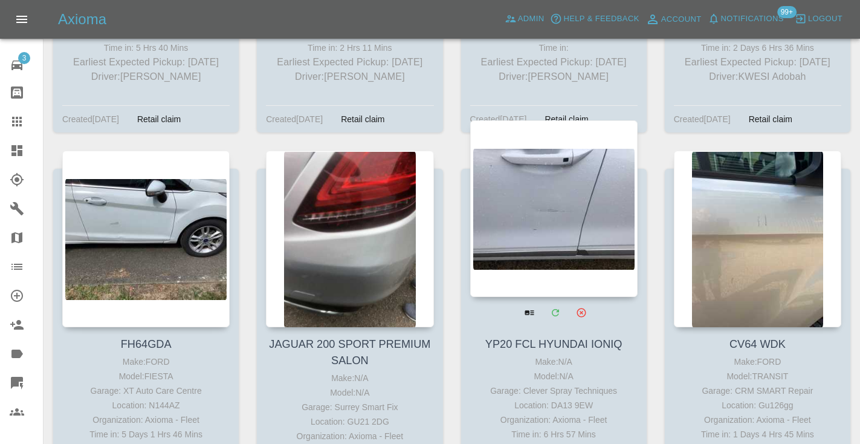
click at [592, 166] on div at bounding box center [553, 208] width 167 height 176
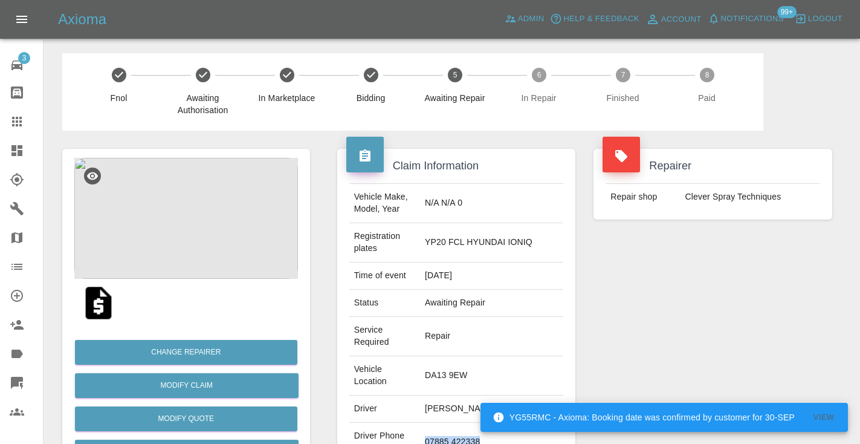
drag, startPoint x: 520, startPoint y: 401, endPoint x: 451, endPoint y: 401, distance: 69.5
click at [451, 422] on td "07885 422338" at bounding box center [491, 441] width 143 height 39
copy td "07885 422338"
click at [664, 317] on div "Repairer Repair shop Clever Spray Techniques" at bounding box center [712, 341] width 257 height 421
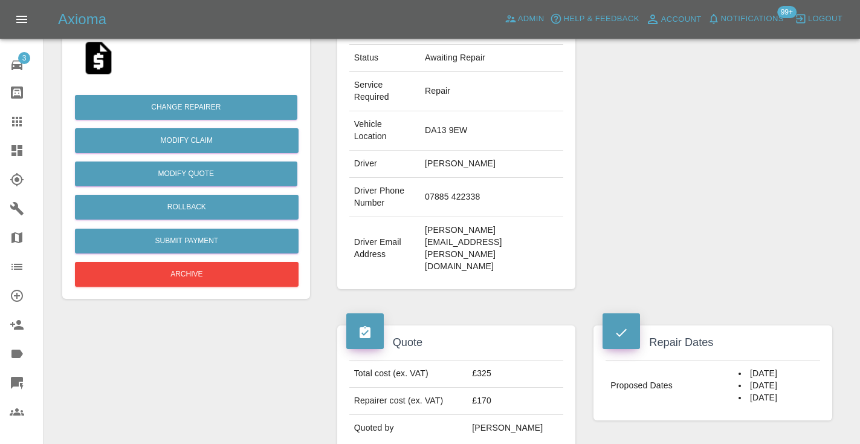
scroll to position [238, 0]
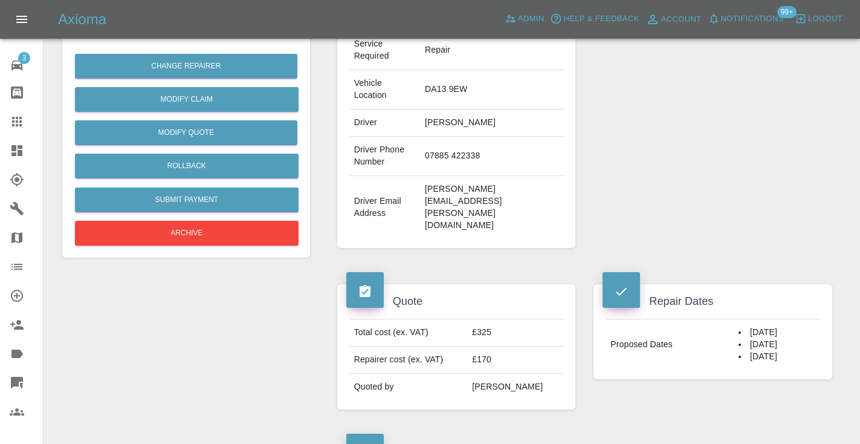
scroll to position [276, 0]
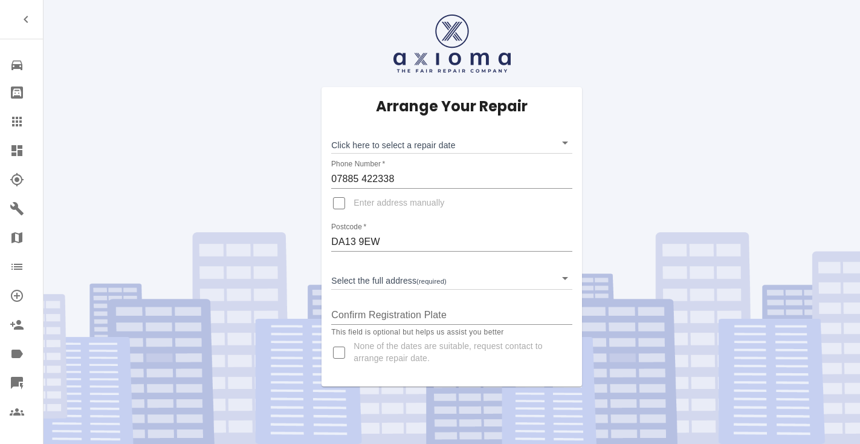
click at [369, 150] on body "Repair home Bodyshop home Claims Dashboard Explorer Garages Map Organization Cr…" at bounding box center [430, 222] width 860 height 444
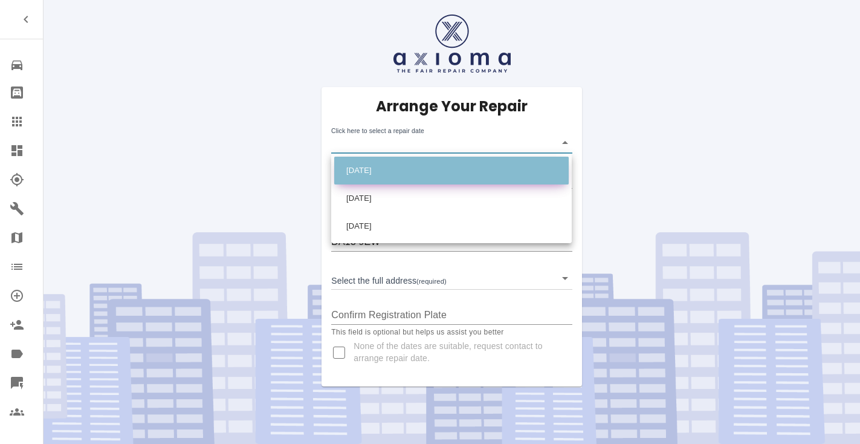
click at [369, 168] on li "[DATE]" at bounding box center [451, 171] width 234 height 28
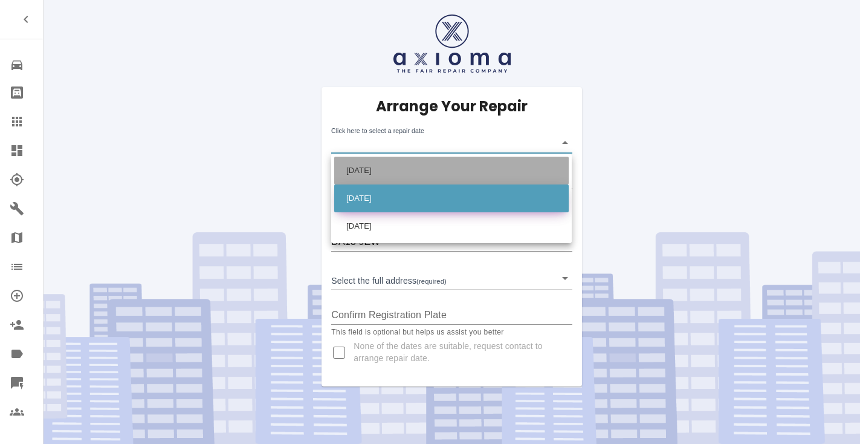
type input "[DATE]T00:00:00.000Z"
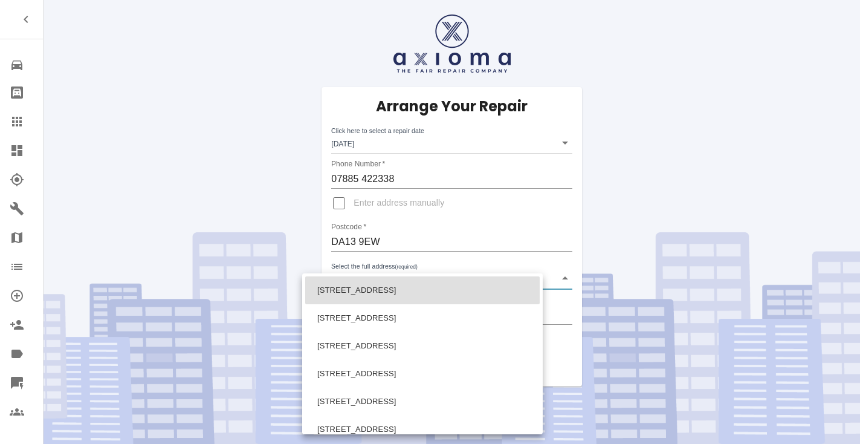
click at [359, 284] on body "Repair home Bodyshop home Claims Dashboard Explorer Garages Map Organization Cr…" at bounding box center [430, 222] width 860 height 444
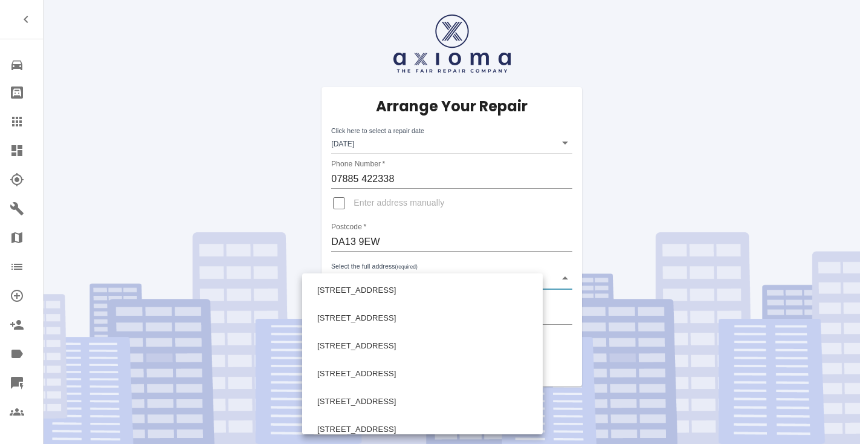
scroll to position [652, 0]
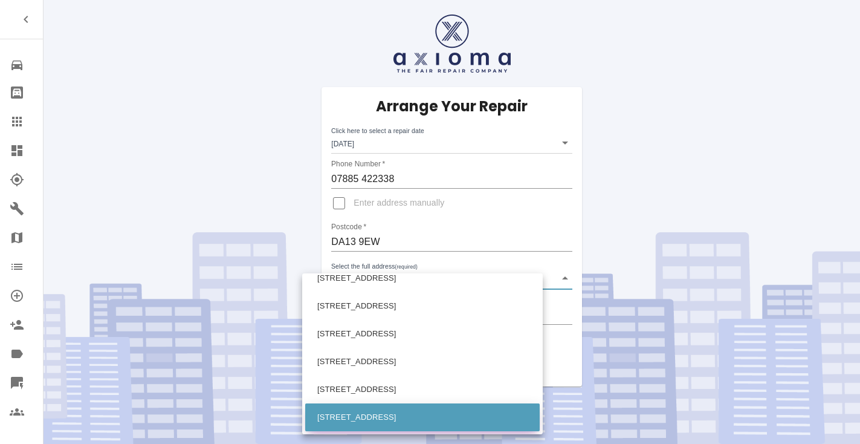
click at [341, 418] on li "[STREET_ADDRESS]" at bounding box center [422, 417] width 234 height 28
type input "[STREET_ADDRESS]"
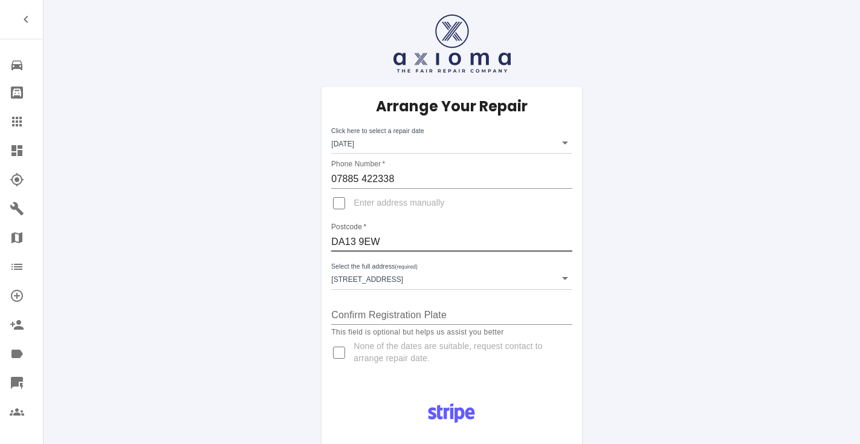
click at [361, 242] on input "DA13 9EW" at bounding box center [451, 241] width 241 height 19
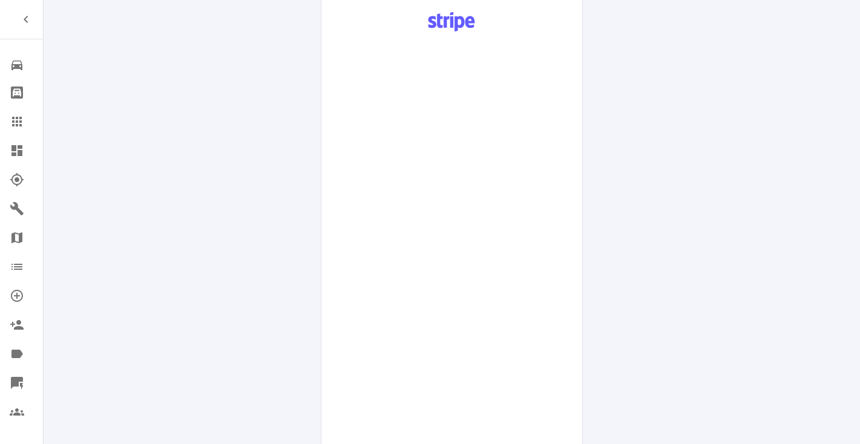
scroll to position [657, 0]
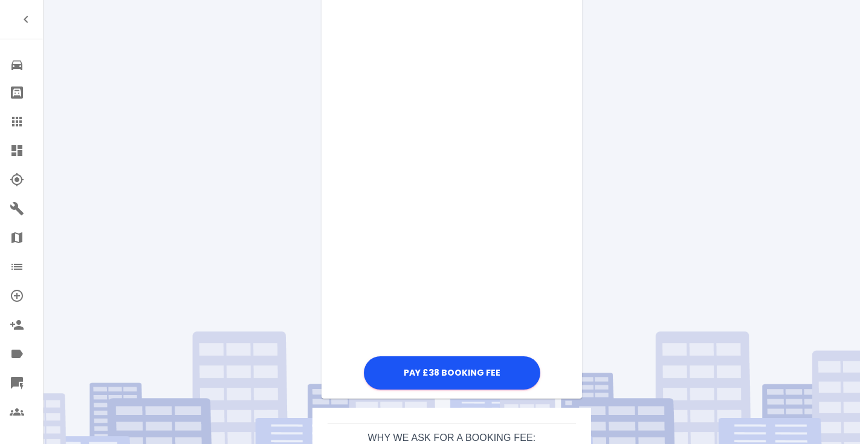
click at [553, 103] on div "Pay £38 Booking Fee" at bounding box center [452, 63] width 260 height 656
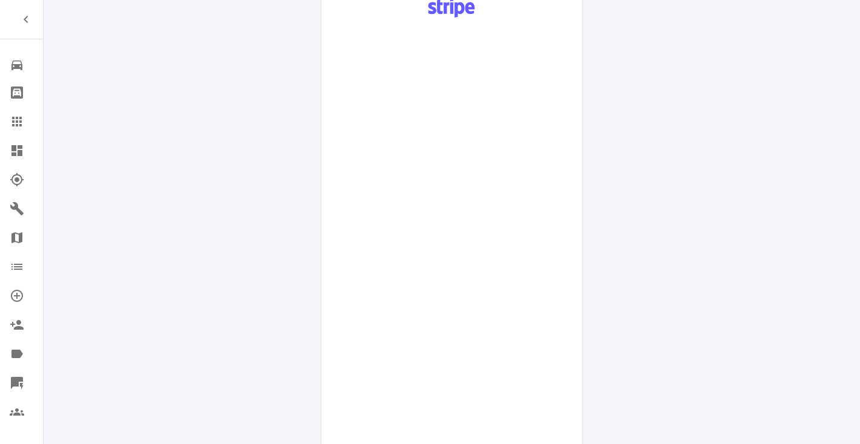
scroll to position [403, 0]
click at [561, 337] on div "Pay £38 Booking Fee" at bounding box center [452, 317] width 260 height 656
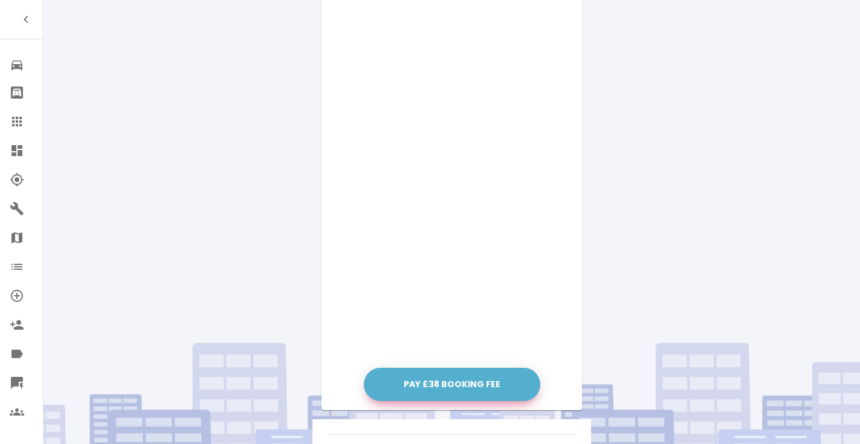
scroll to position [647, 0]
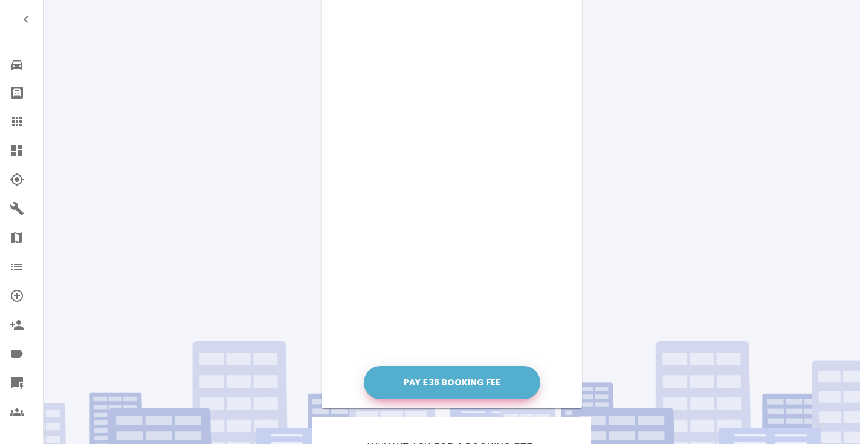
click at [430, 385] on button "Pay £38 Booking Fee" at bounding box center [452, 382] width 176 height 33
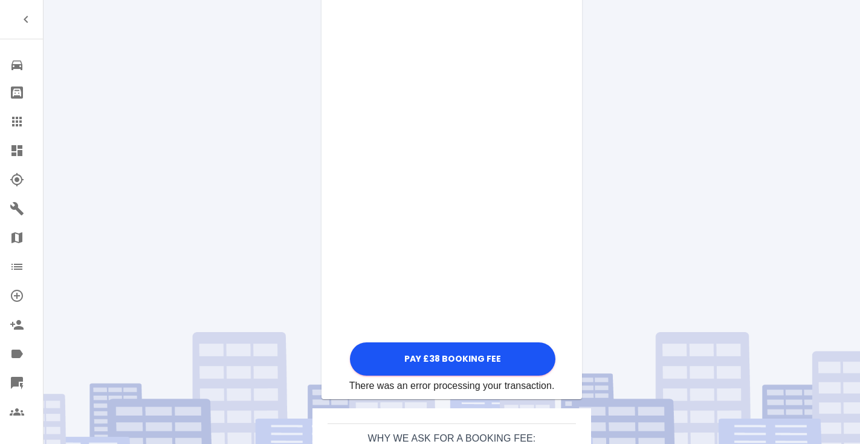
scroll to position [623, 0]
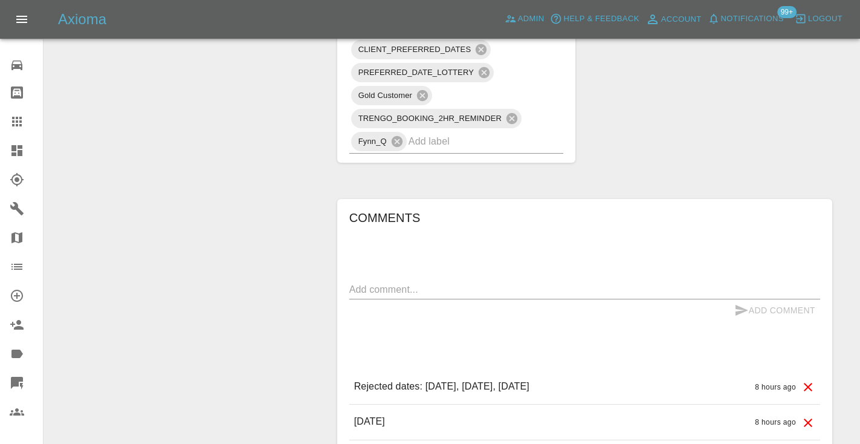
scroll to position [892, 0]
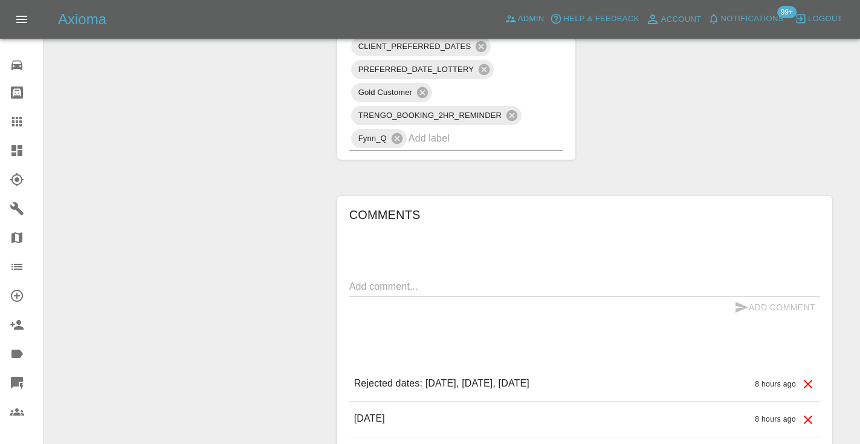
click at [399, 277] on div "x" at bounding box center [584, 286] width 471 height 19
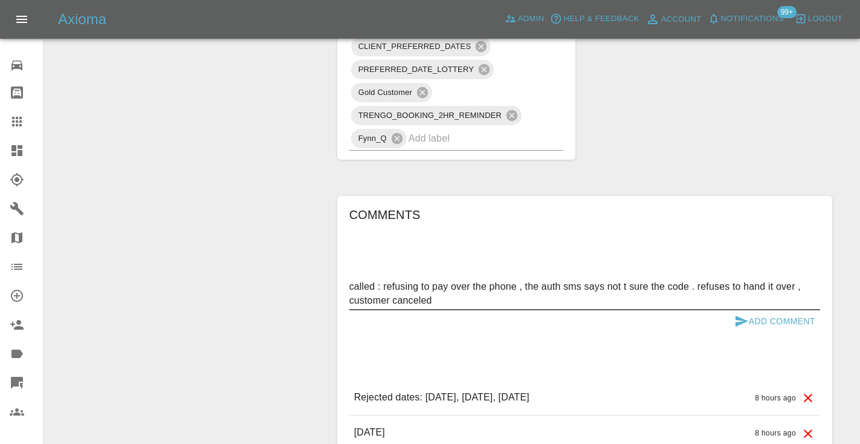
type textarea "called : refusing to pay over the phone , the auth sms says not t sure the code…"
click at [745, 310] on button "Add Comment" at bounding box center [774, 321] width 91 height 22
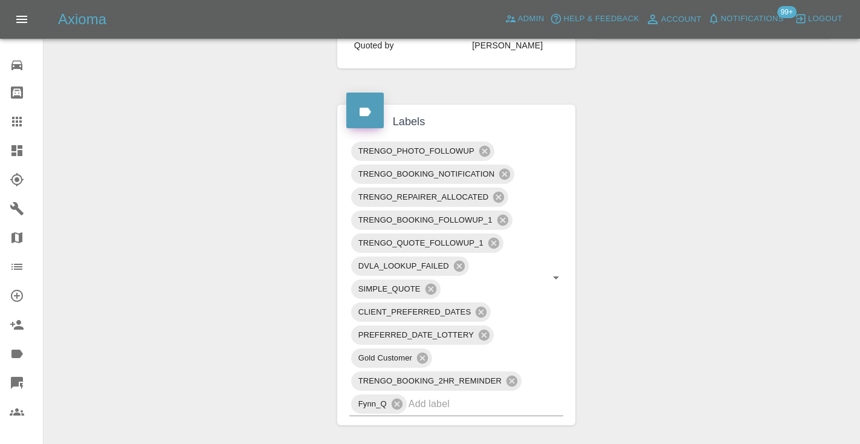
scroll to position [613, 0]
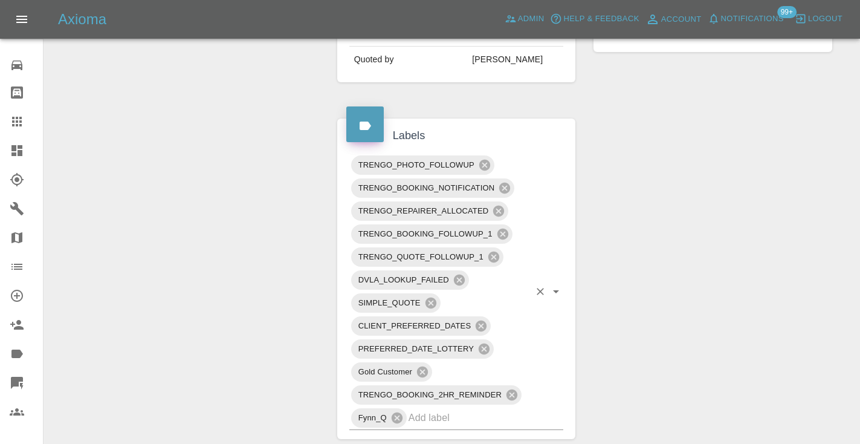
click at [441, 408] on input "text" at bounding box center [469, 417] width 121 height 19
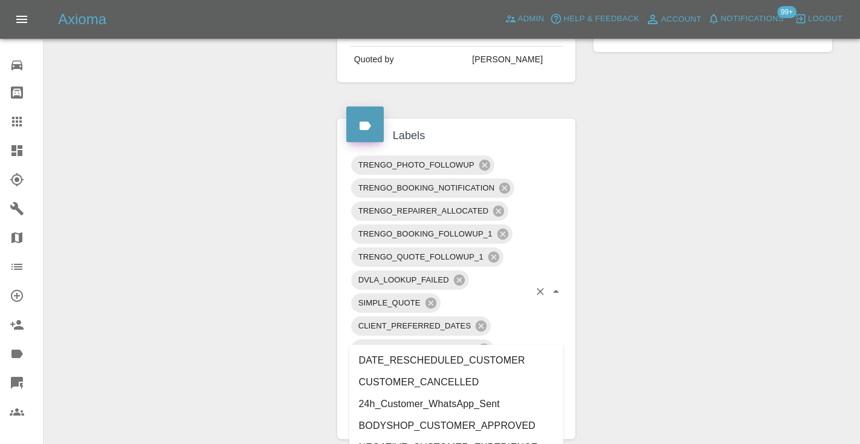
type input "cust"
click at [437, 383] on li "CUSTOMER_CANCELLED" at bounding box center [456, 382] width 215 height 22
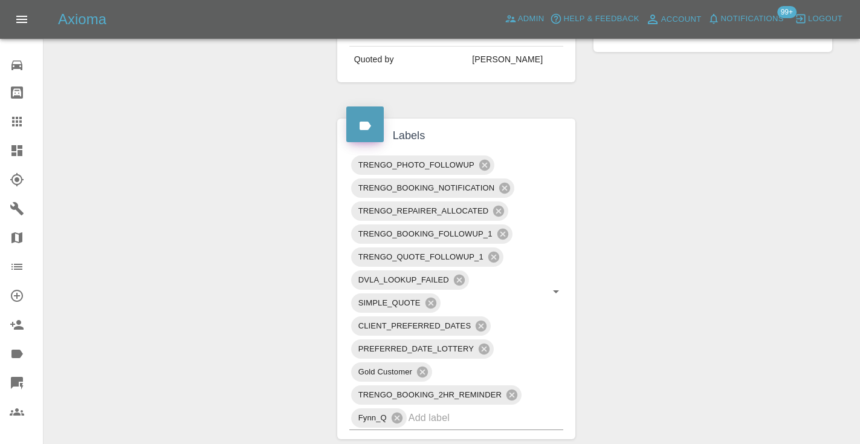
click at [265, 204] on div "Change Repairer Modify Claim Modify Quote Rollback Submit Payment Archive" at bounding box center [186, 245] width 266 height 1454
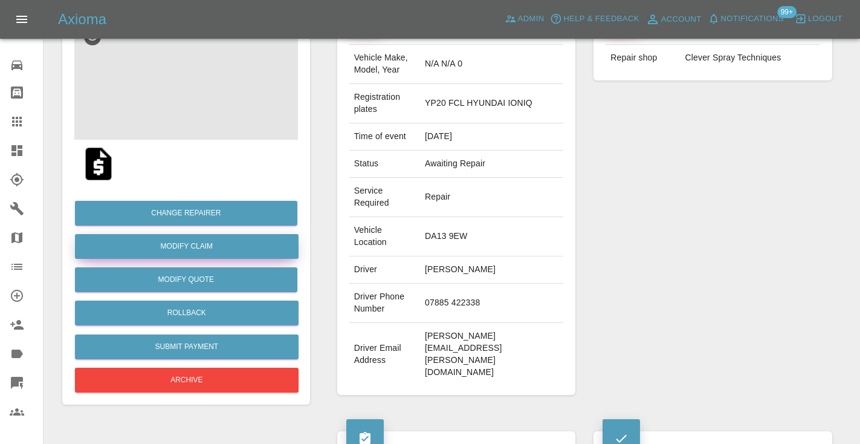
scroll to position [136, 0]
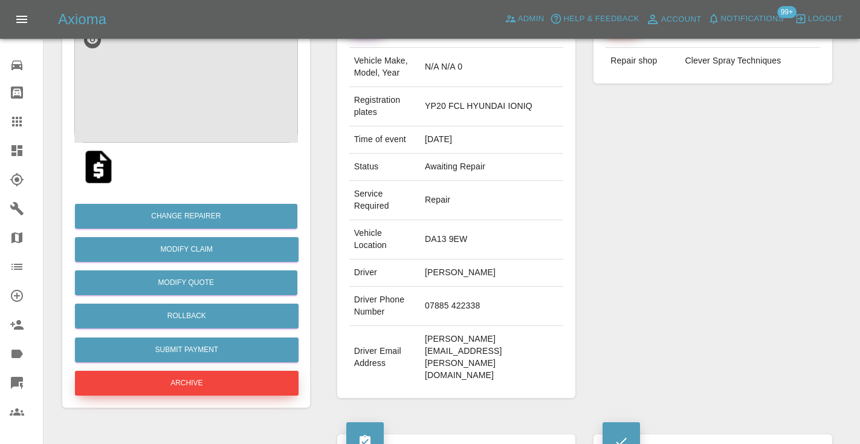
click at [221, 379] on button "Archive" at bounding box center [187, 382] width 224 height 25
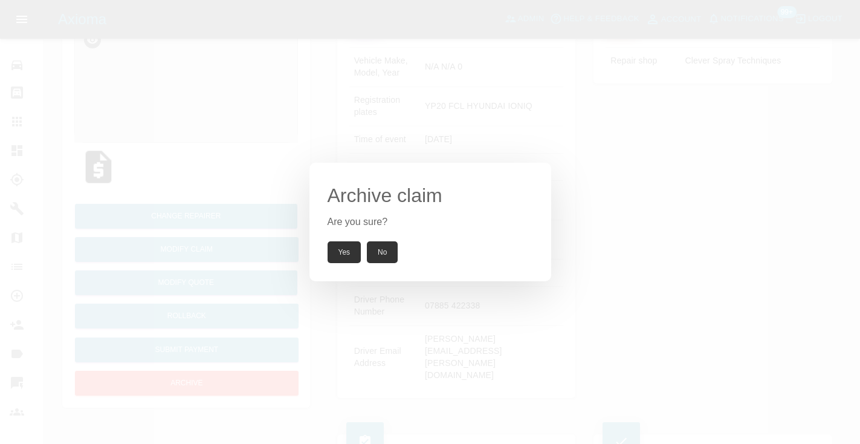
click at [341, 247] on button "Yes" at bounding box center [345, 252] width 34 height 22
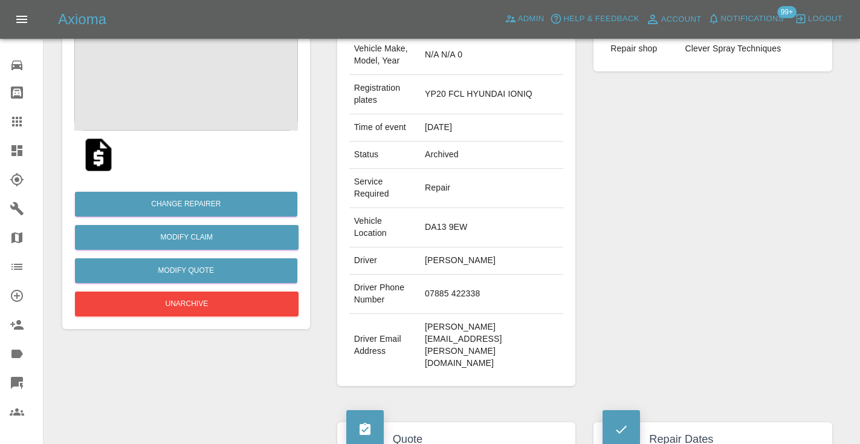
click at [605, 139] on div "Repairer Repair shop Clever Spray Techniques" at bounding box center [712, 192] width 257 height 421
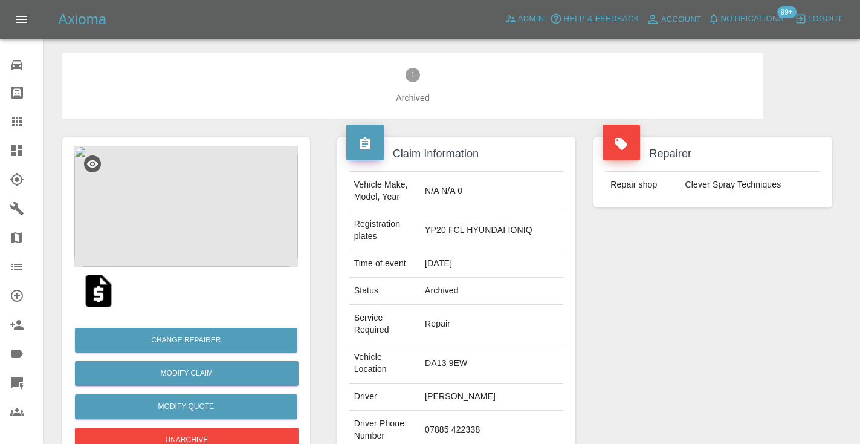
scroll to position [0, 0]
click at [18, 125] on icon at bounding box center [17, 122] width 10 height 10
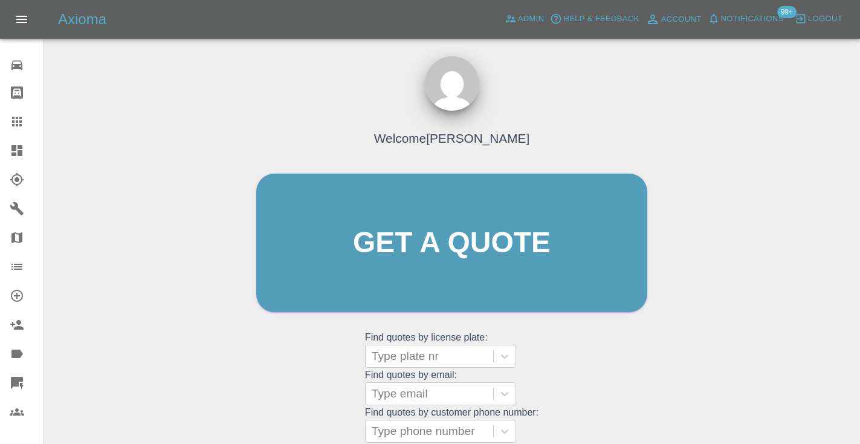
click at [543, 344] on div "Welcome Castro Get a quote Get a quote Find quotes by license plate: Type plate…" at bounding box center [452, 265] width 416 height 365
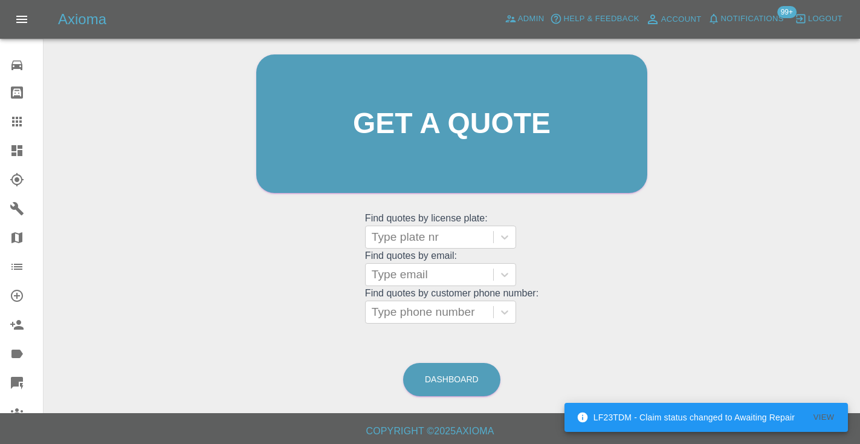
scroll to position [126, 0]
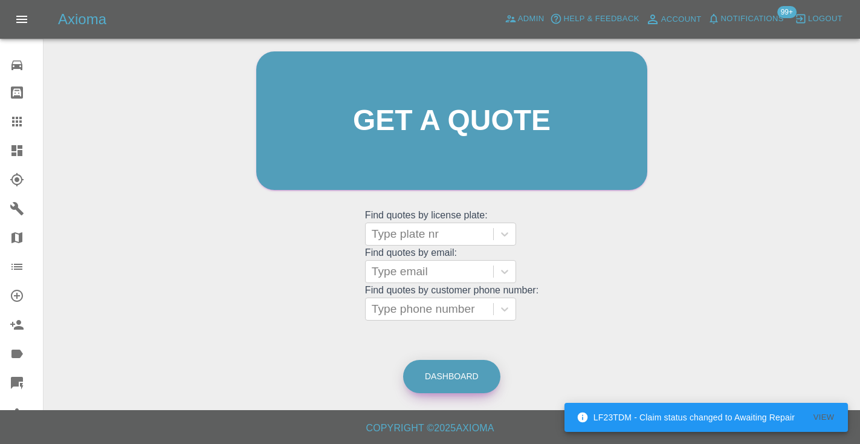
click at [461, 367] on link "Dashboard" at bounding box center [451, 376] width 97 height 33
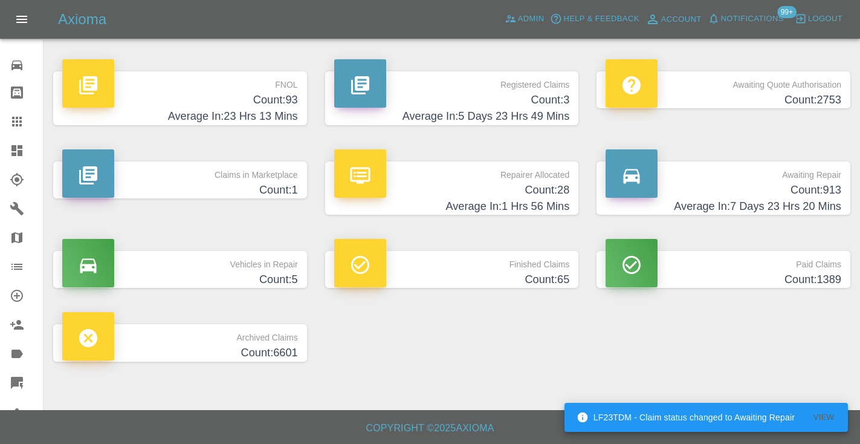
click at [832, 187] on h4 "Count: 913" at bounding box center [724, 190] width 236 height 16
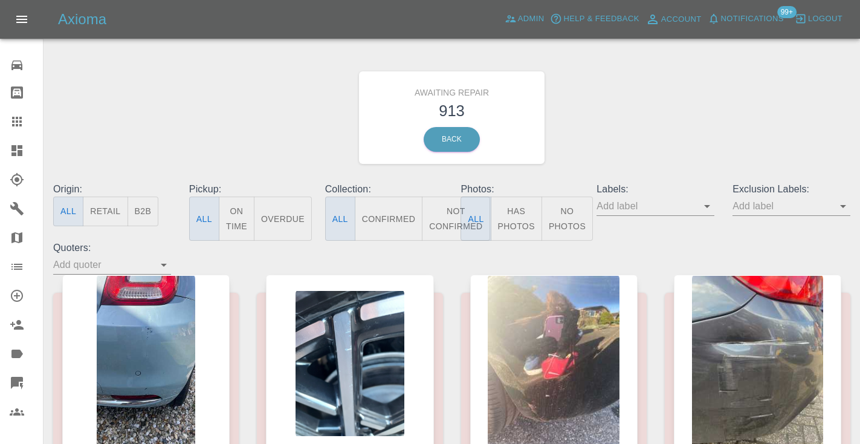
click at [455, 219] on button "Not Confirmed" at bounding box center [456, 218] width 68 height 44
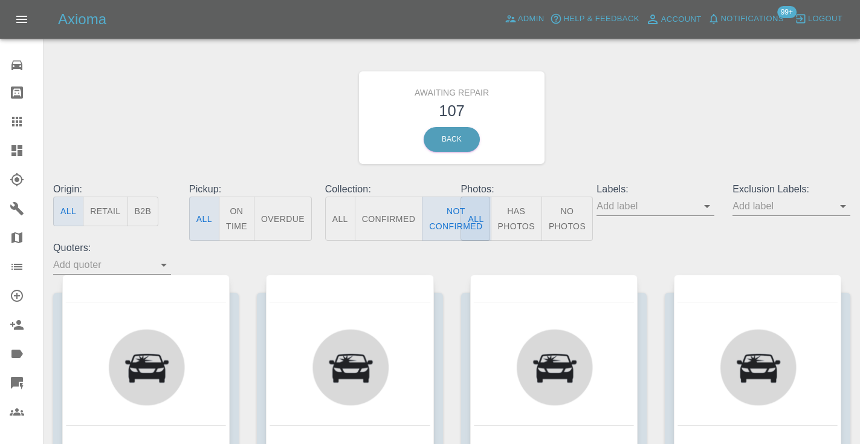
click at [654, 140] on div "Awaiting Repair 107 Back" at bounding box center [451, 117] width 815 height 129
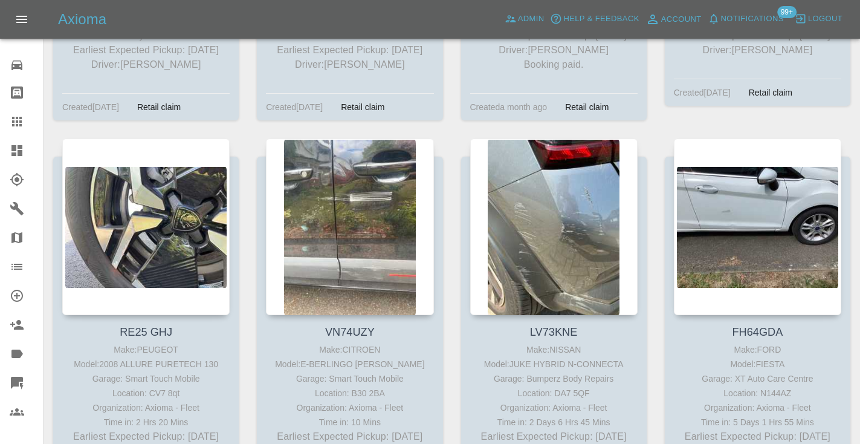
scroll to position [7335, 0]
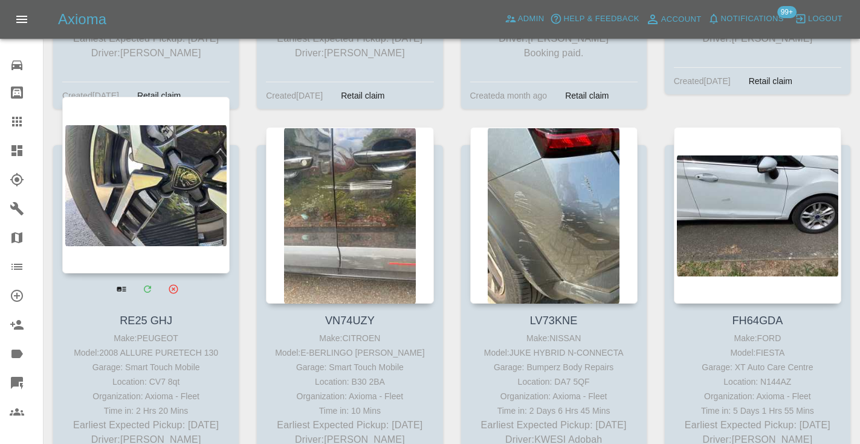
click at [160, 125] on div at bounding box center [145, 185] width 167 height 176
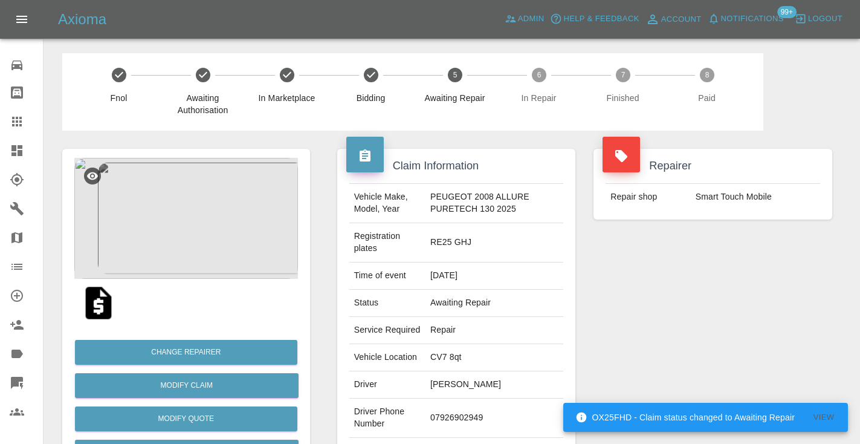
click at [470, 419] on td "07926902949" at bounding box center [494, 417] width 138 height 39
copy td "07926902949"
click at [705, 308] on div "Repairer Repair shop Smart Touch Mobile" at bounding box center [712, 323] width 257 height 385
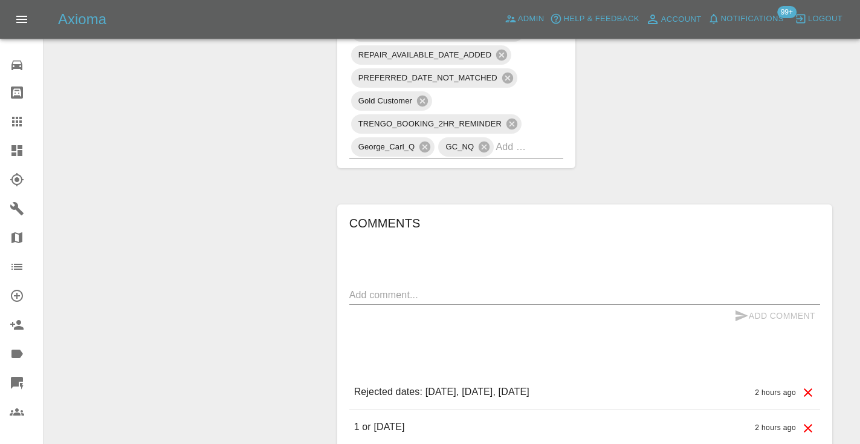
scroll to position [848, 0]
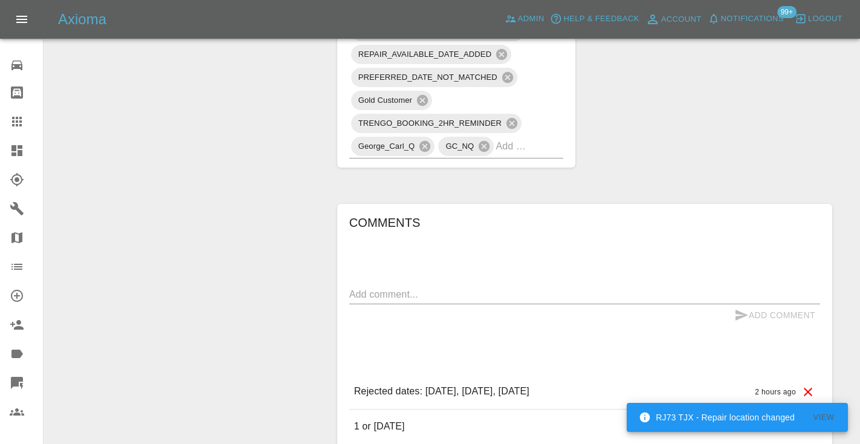
click at [377, 285] on div "x" at bounding box center [584, 294] width 471 height 19
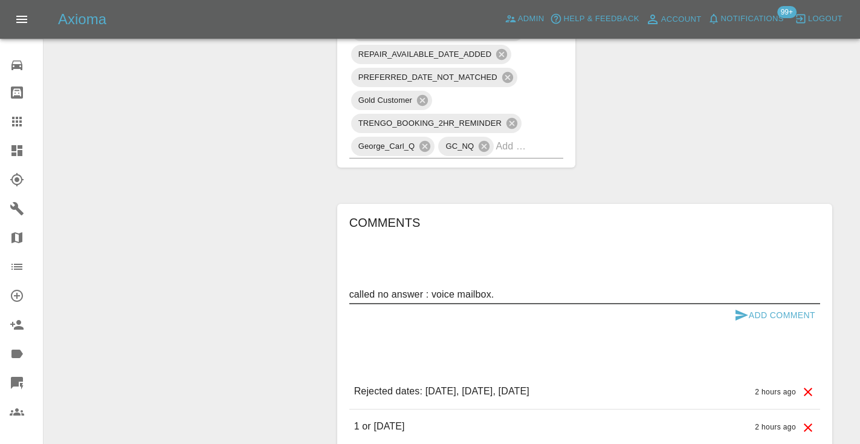
type textarea "called no answer : voice mailbox."
click at [733, 304] on button "Add Comment" at bounding box center [774, 315] width 91 height 22
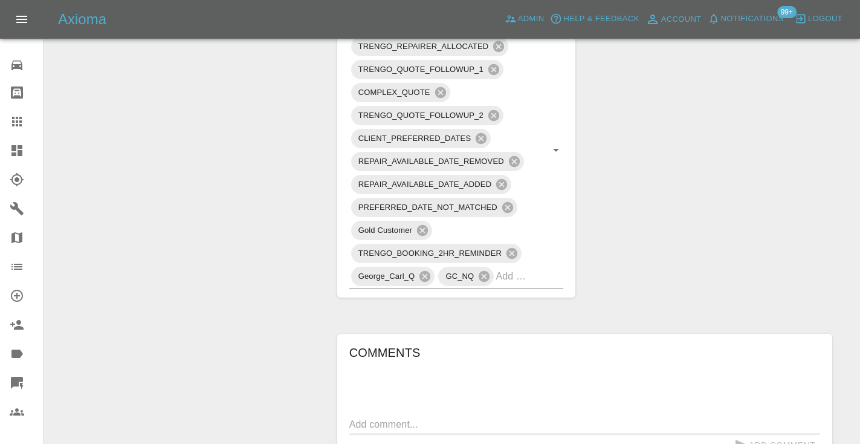
scroll to position [717, 0]
click at [798, 160] on div "Claim Information Vehicle Make, Model, Year PEUGEOT 2008 ALLURE PURETECH 130 20…" at bounding box center [584, 89] width 513 height 1353
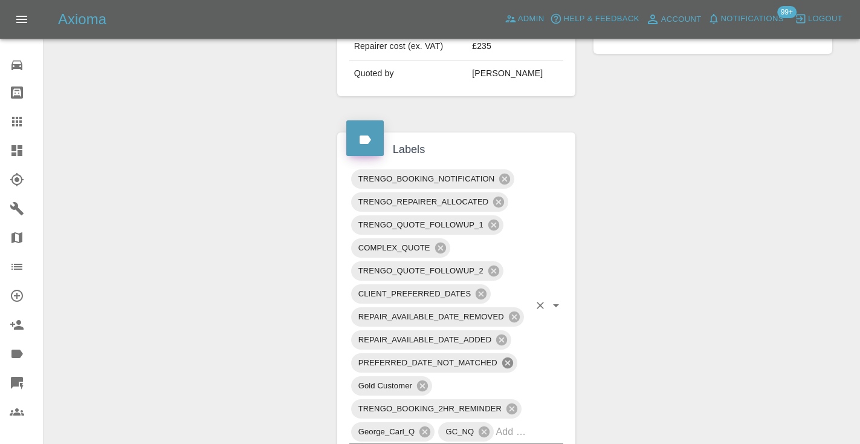
scroll to position [564, 0]
click at [510, 355] on icon at bounding box center [507, 360] width 11 height 11
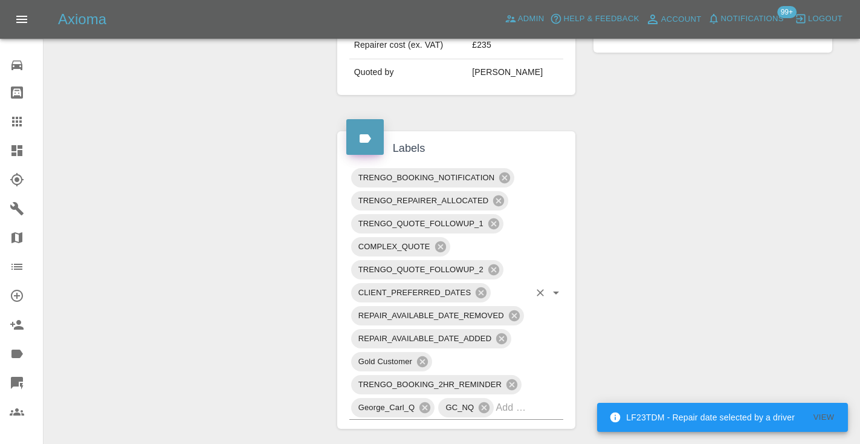
click at [510, 398] on input "text" at bounding box center [513, 407] width 34 height 19
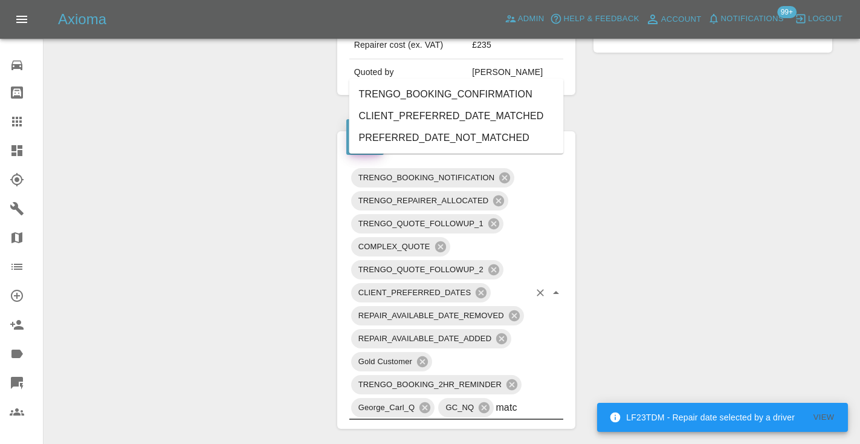
type input "match"
click at [412, 121] on li "CLIENT_PREFERRED_DATE_MATCHED" at bounding box center [456, 116] width 215 height 22
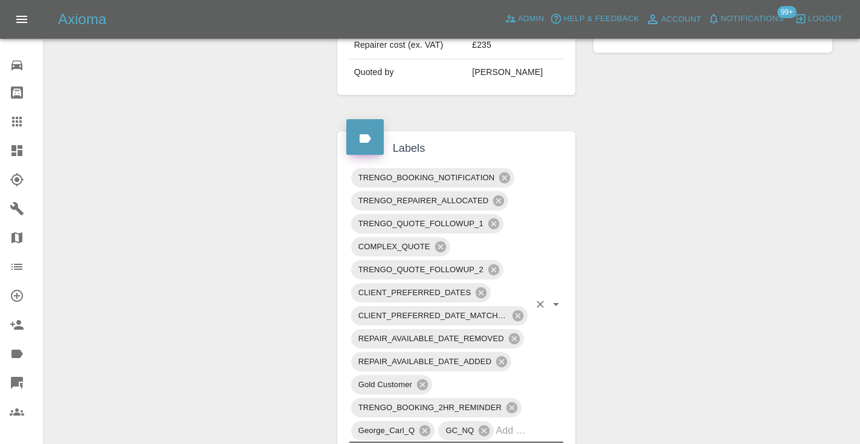
click at [222, 150] on div "Change Repairer Modify Claim Modify Quote Rollback Submit Payment Archive" at bounding box center [186, 243] width 266 height 1353
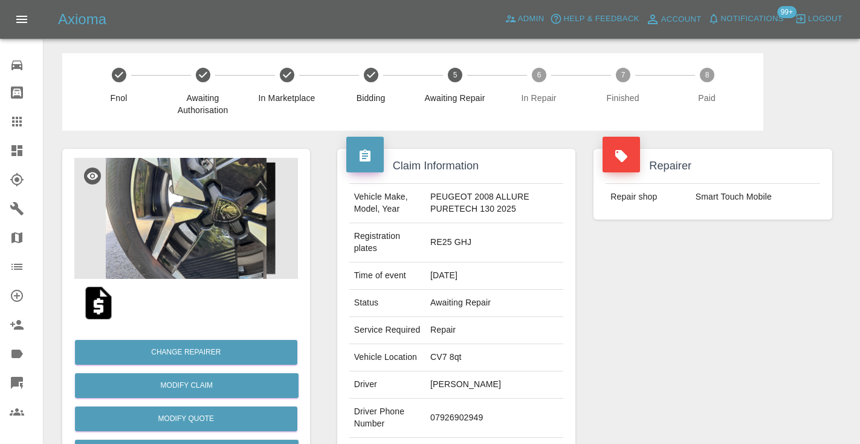
scroll to position [0, 0]
click at [17, 121] on icon at bounding box center [17, 122] width 10 height 10
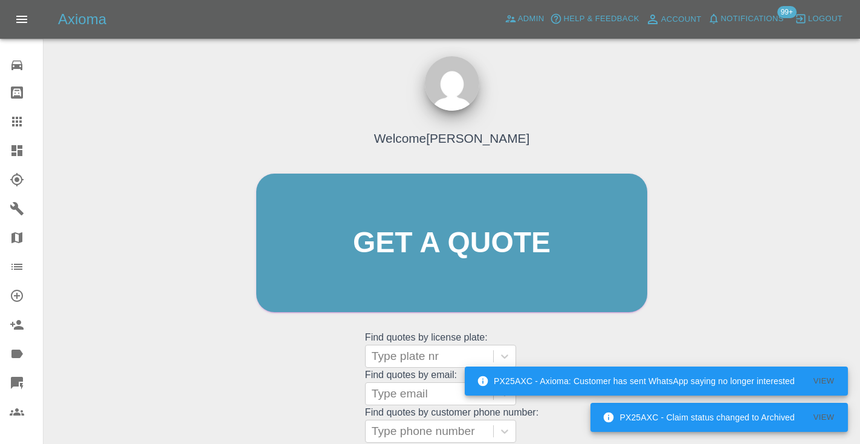
click at [676, 309] on div "Welcome [PERSON_NAME] Get a quote Get a quote Find quotes by license plate: Typ…" at bounding box center [451, 300] width 797 height 434
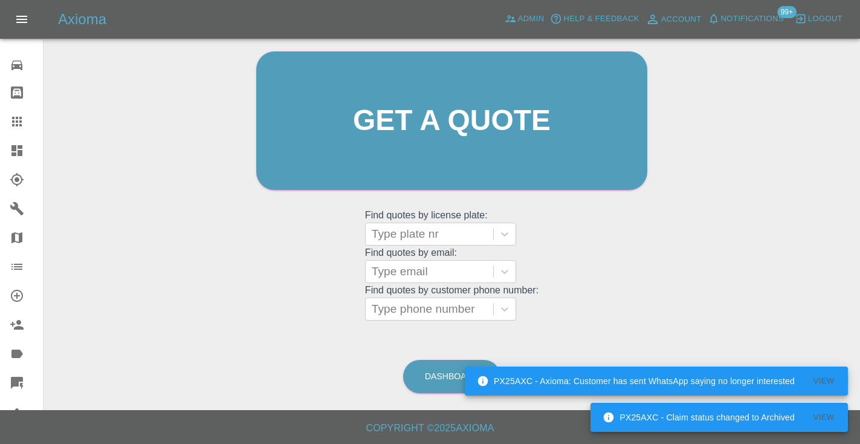
scroll to position [121, 0]
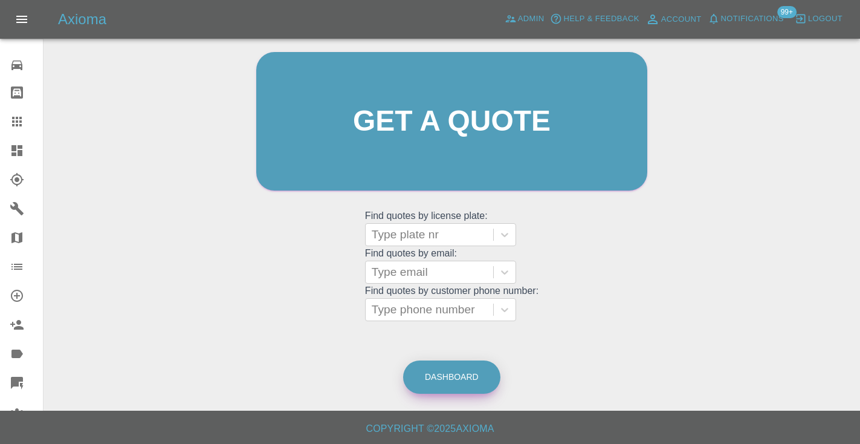
click at [434, 389] on link "Dashboard" at bounding box center [451, 376] width 97 height 33
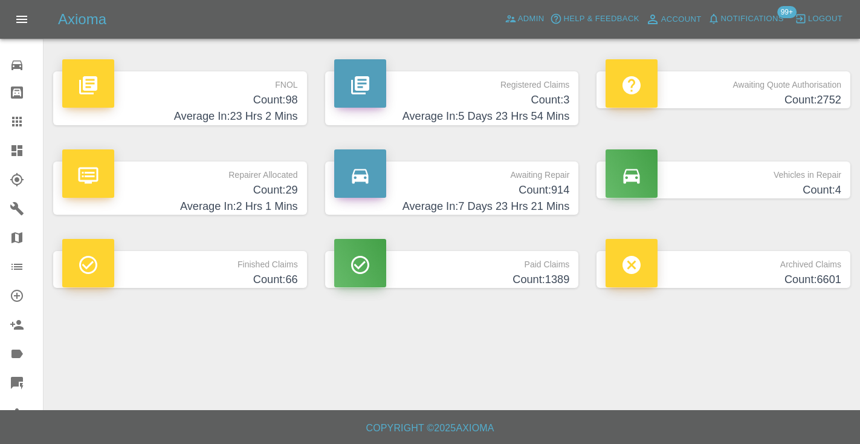
click at [557, 189] on h4 "Count: 914" at bounding box center [452, 190] width 236 height 16
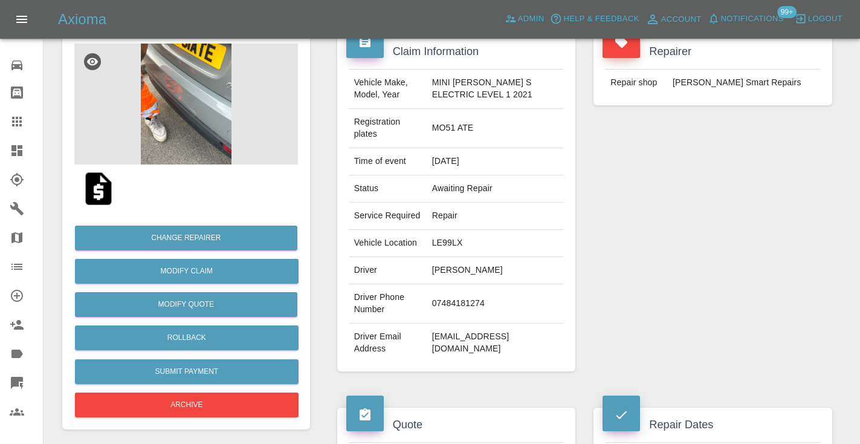
scroll to position [83, 0]
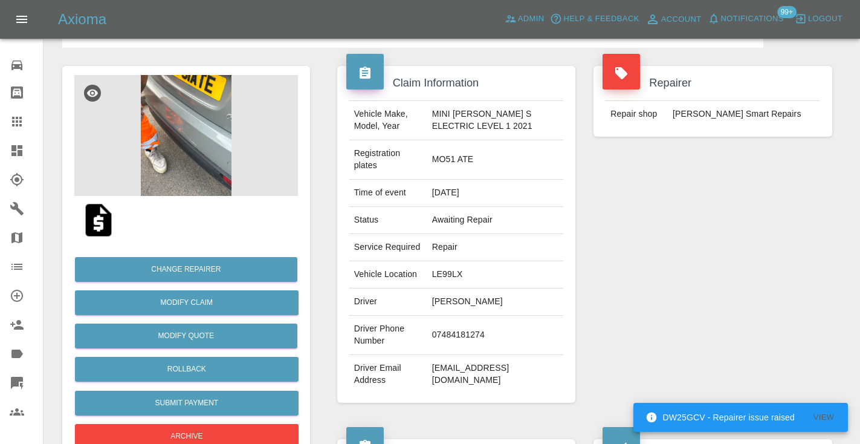
click at [467, 323] on td "07484181274" at bounding box center [495, 334] width 137 height 39
copy td "07484181274"
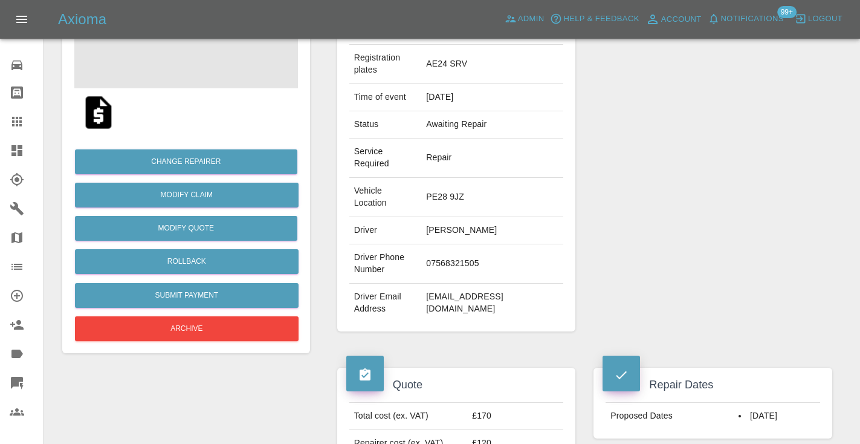
scroll to position [183, 0]
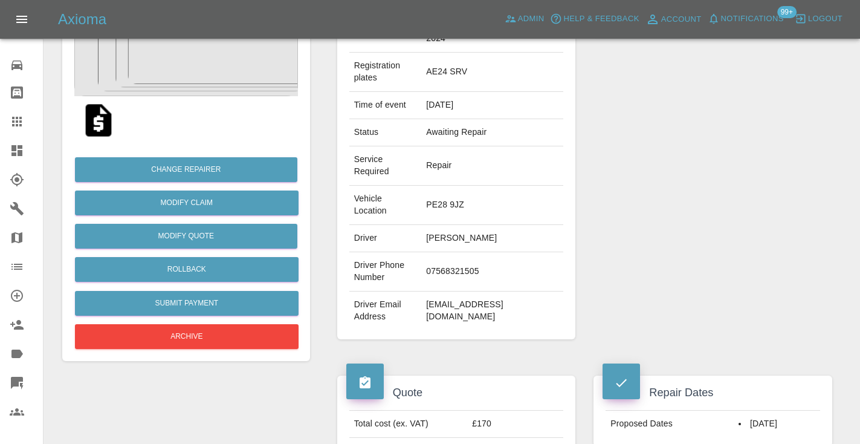
click at [439, 268] on td "07568321505" at bounding box center [492, 271] width 142 height 39
copy td "07568321505"
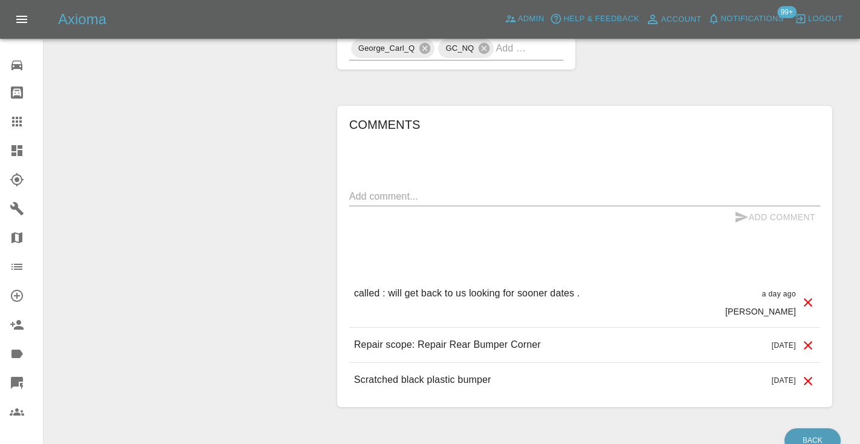
scroll to position [1001, 0]
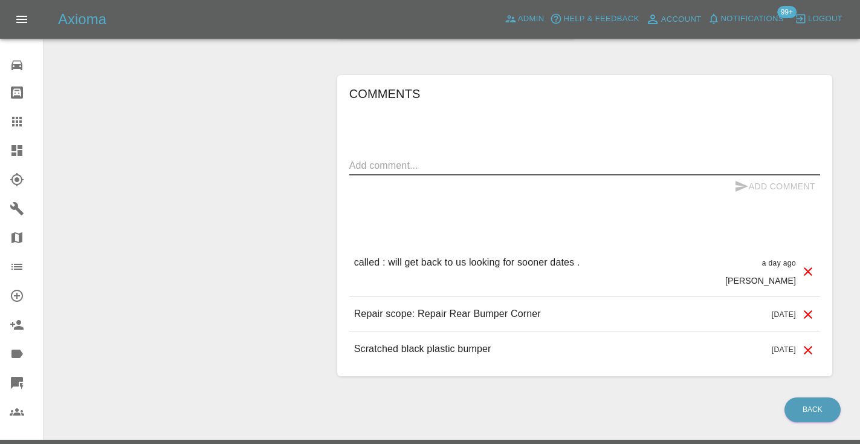
click at [366, 161] on textarea at bounding box center [584, 165] width 471 height 14
type textarea "called : says she will see if she can do the 12th and book using the link"
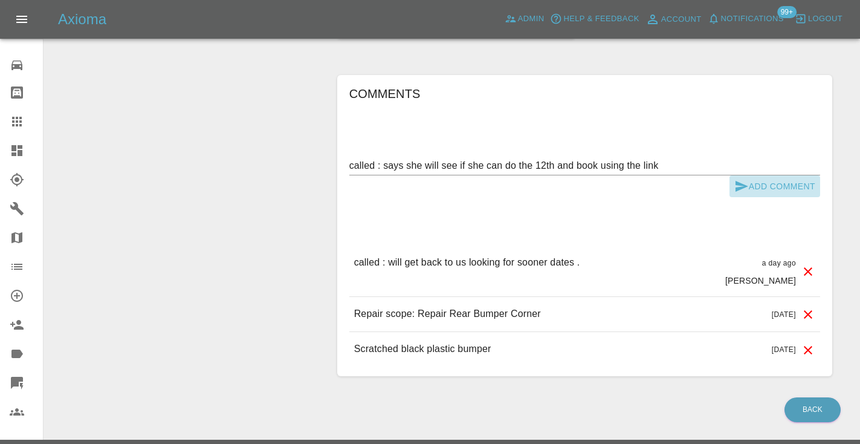
click at [736, 187] on icon "submit" at bounding box center [742, 186] width 13 height 11
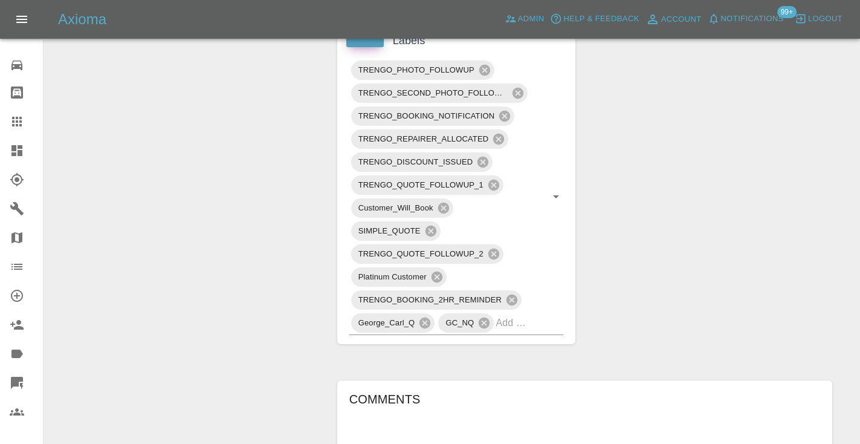
scroll to position [688, 0]
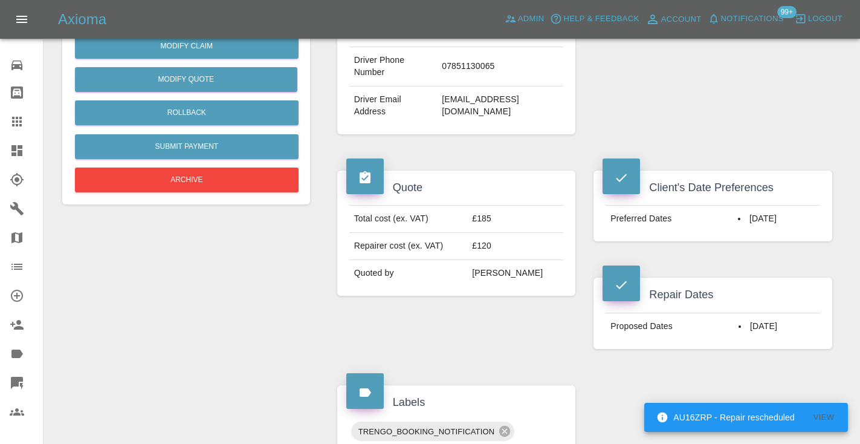
scroll to position [332, 0]
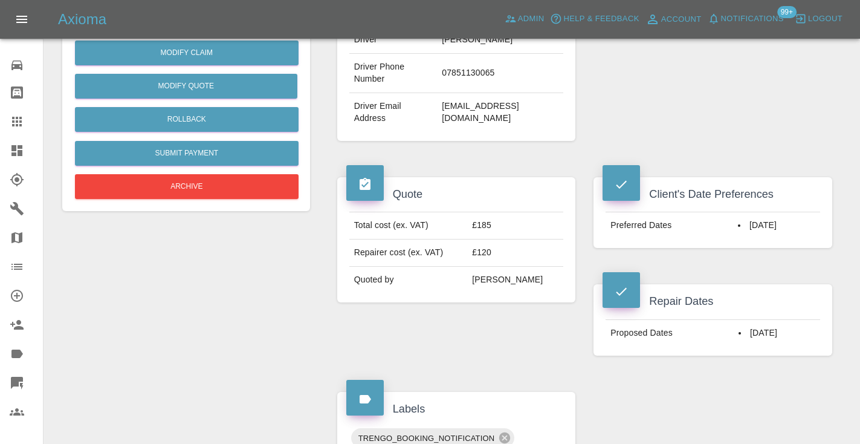
click at [462, 71] on td "07851130065" at bounding box center [500, 73] width 126 height 39
copy td "07851130065"
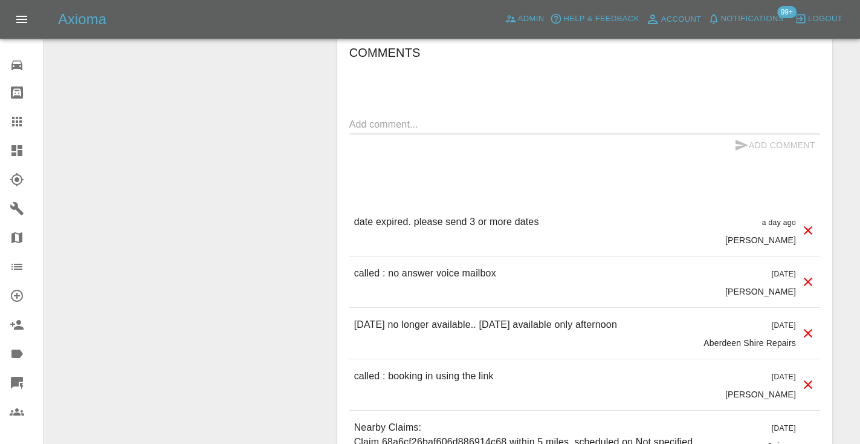
scroll to position [1033, 0]
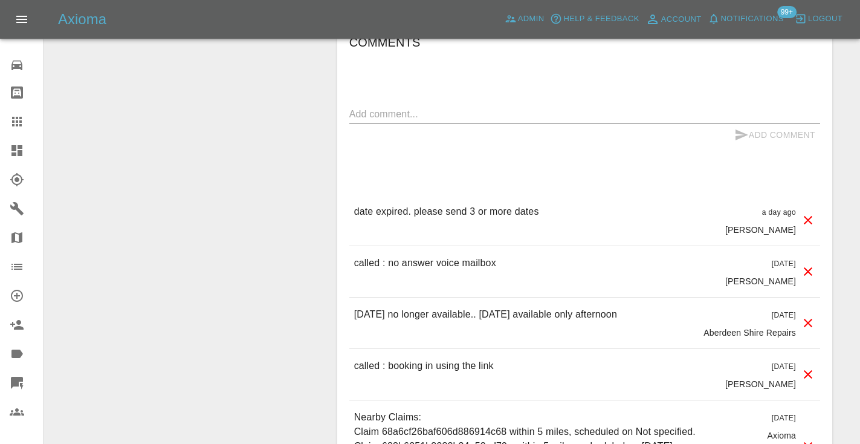
click at [630, 82] on div "Comments x Add Comment date expired. please send 3 or more dates a day ago Carl…" at bounding box center [584, 297] width 471 height 529
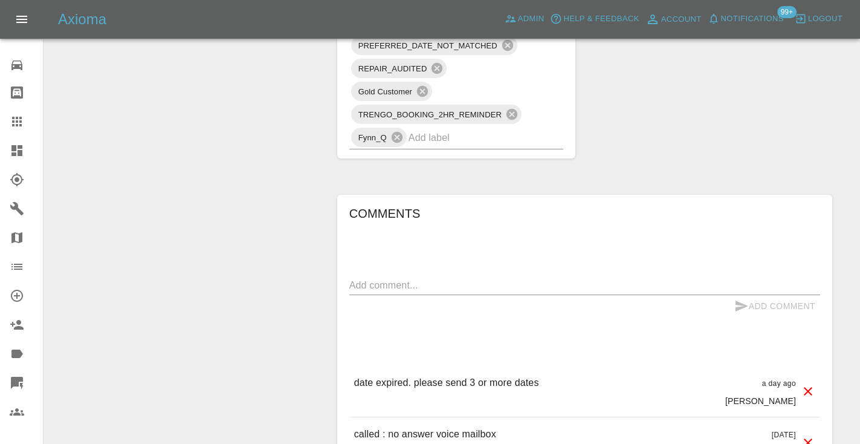
scroll to position [855, 0]
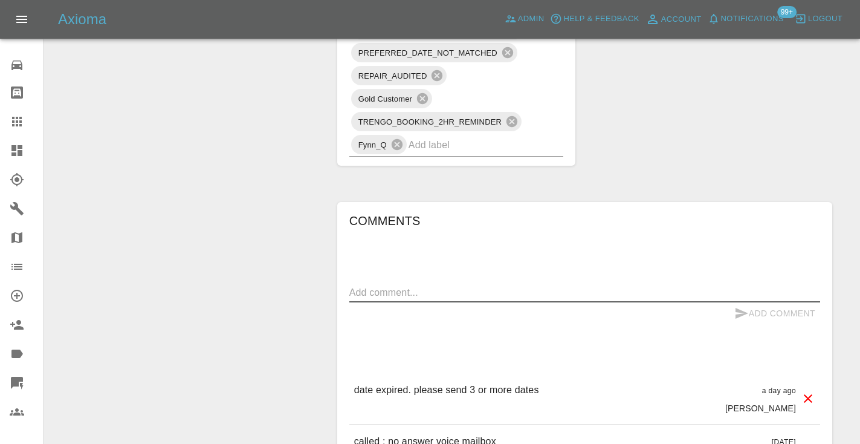
click at [381, 295] on textarea at bounding box center [584, 292] width 471 height 14
type textarea "customer rejecting call"
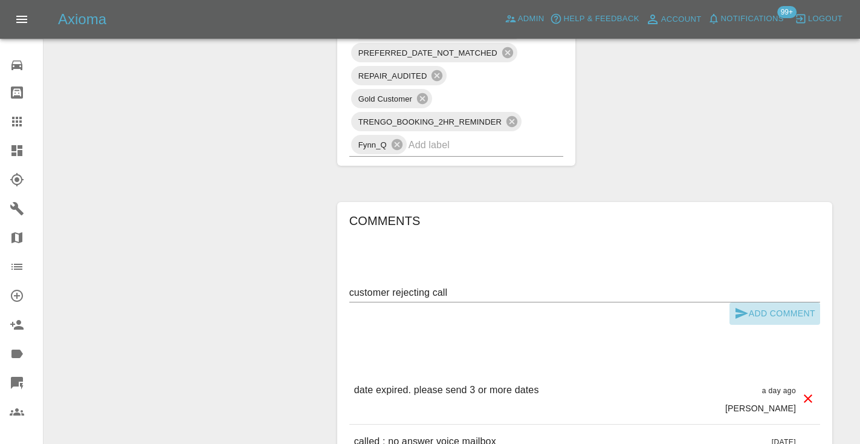
click at [730, 314] on button "Add Comment" at bounding box center [774, 313] width 91 height 22
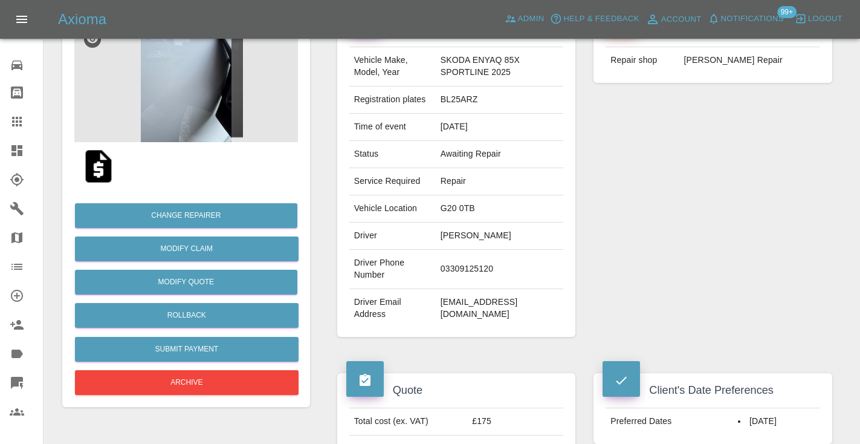
scroll to position [136, 0]
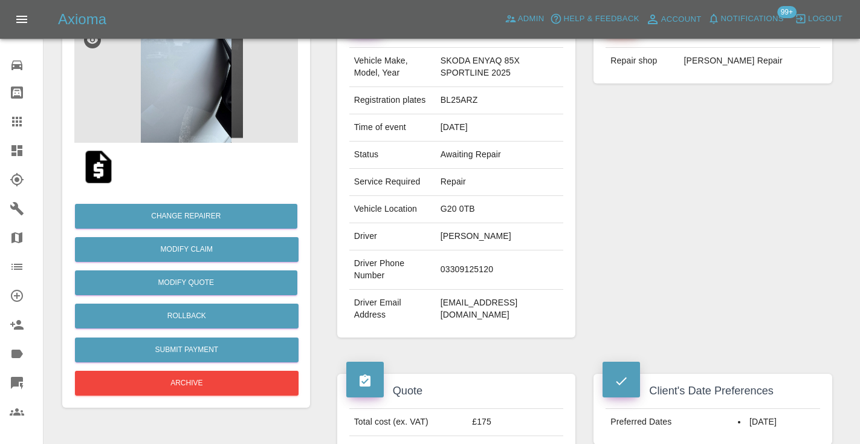
click at [469, 268] on td "03309125120" at bounding box center [500, 269] width 128 height 39
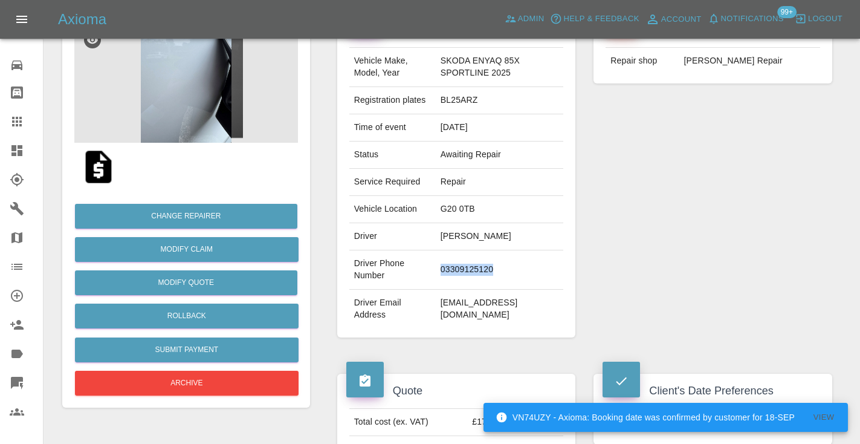
copy td "03309125120"
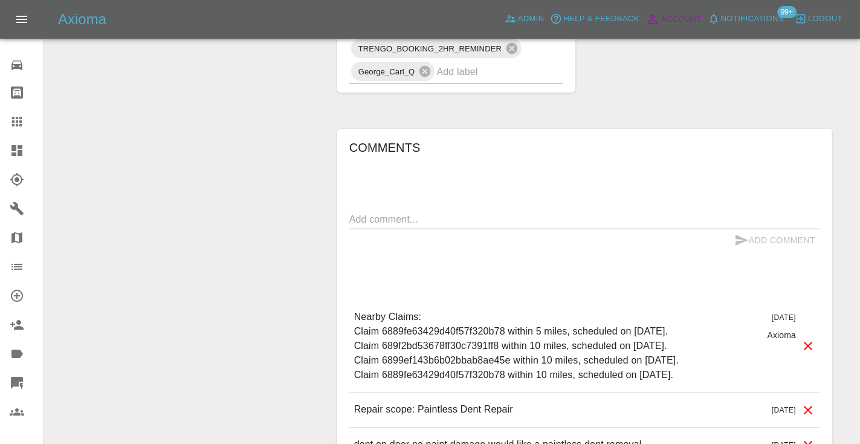
scroll to position [965, 0]
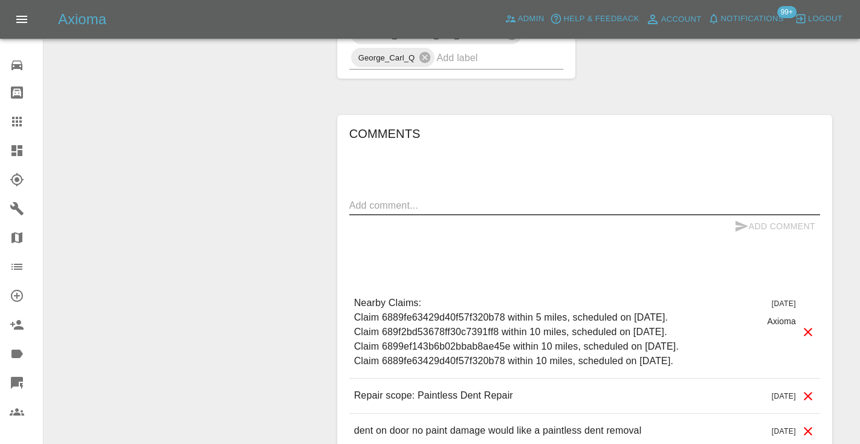
click at [389, 207] on textarea at bounding box center [584, 205] width 471 height 14
type textarea "mobile number requested"
click at [743, 222] on icon "submit" at bounding box center [741, 226] width 15 height 15
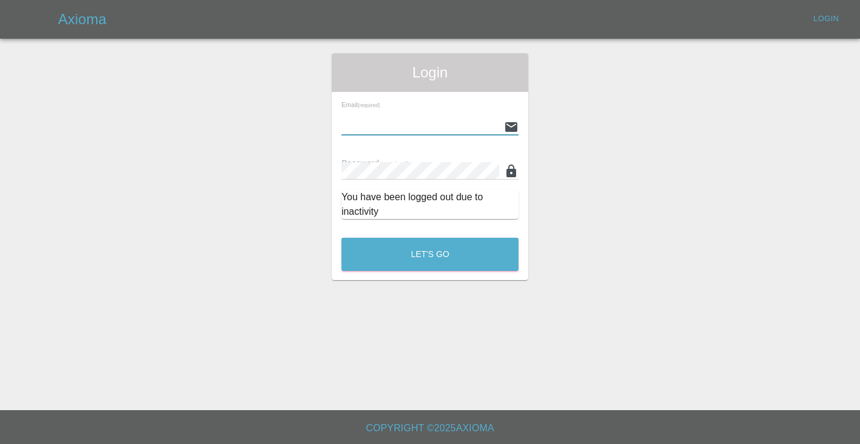
type input "[EMAIL_ADDRESS][DOMAIN_NAME]"
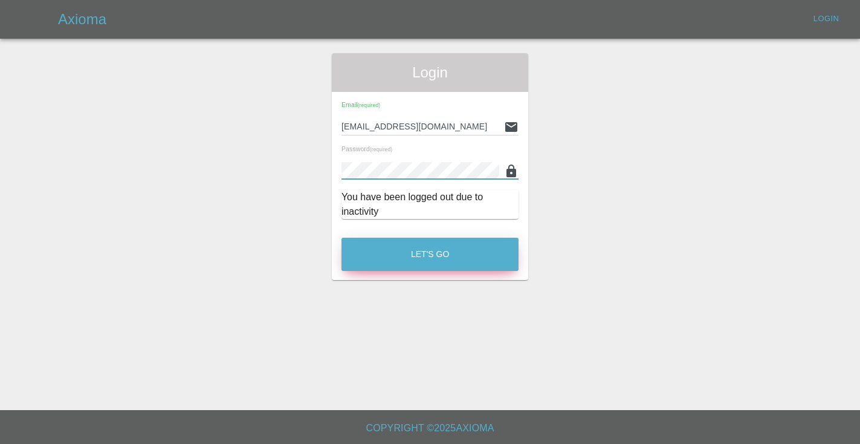
click at [406, 244] on button "Let's Go" at bounding box center [429, 254] width 177 height 33
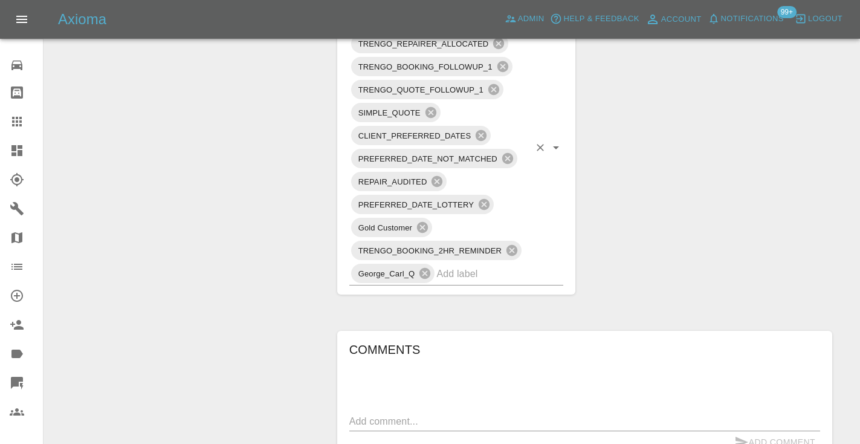
scroll to position [798, 0]
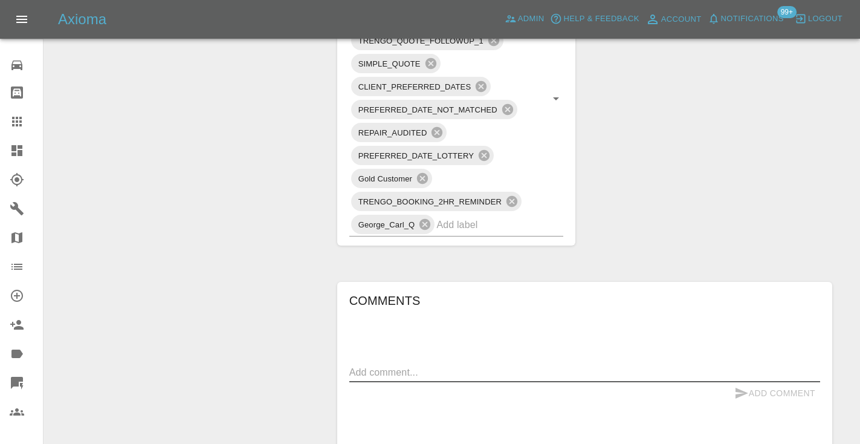
click at [429, 374] on textarea at bounding box center [584, 372] width 471 height 14
type textarea "requested a mobile number"
click at [763, 380] on div "requested a mobile number x" at bounding box center [584, 372] width 471 height 19
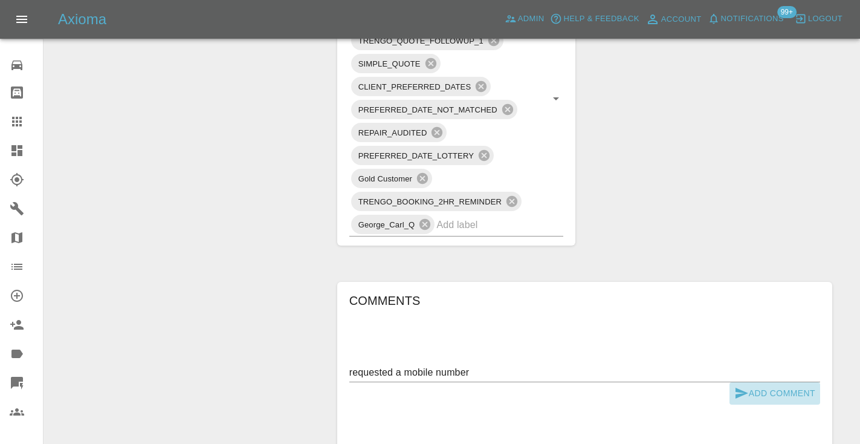
click at [744, 392] on icon "submit" at bounding box center [741, 393] width 15 height 15
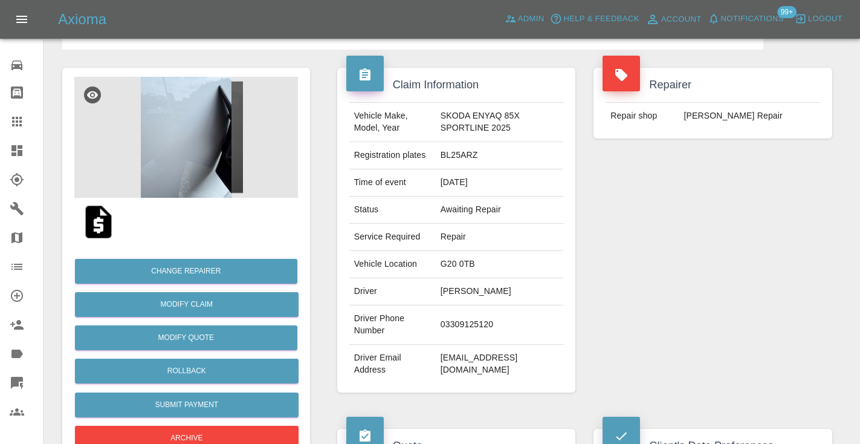
scroll to position [62, 0]
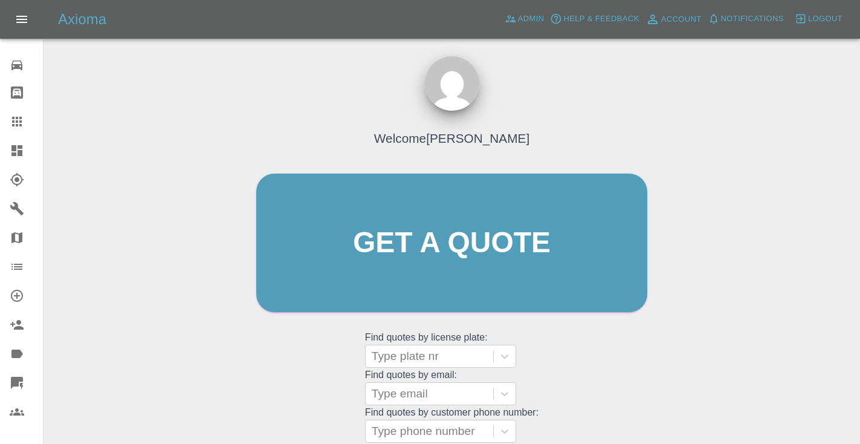
click at [718, 198] on div "Welcome [PERSON_NAME] Get a quote Get a quote Find quotes by license plate: Typ…" at bounding box center [451, 300] width 797 height 434
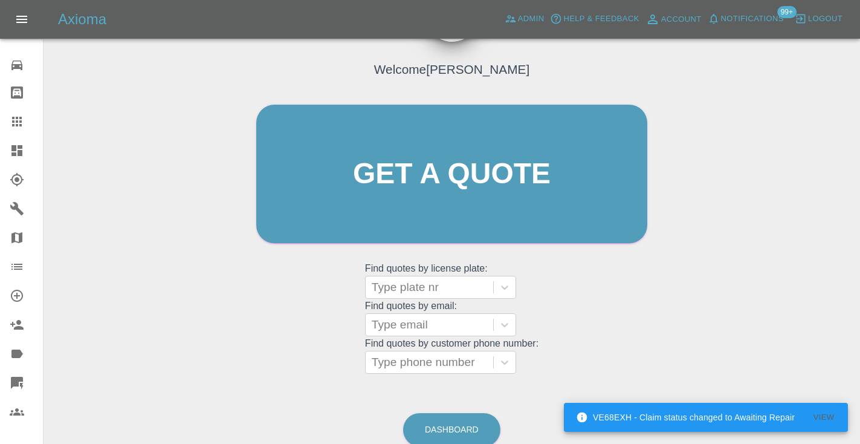
scroll to position [83, 0]
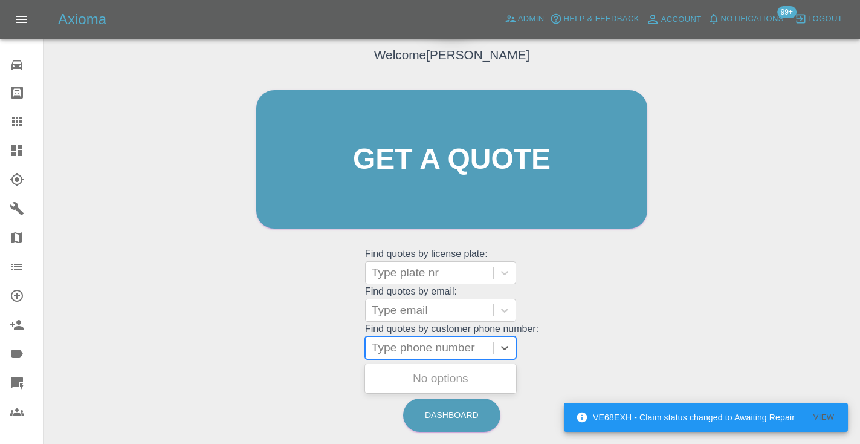
click at [458, 349] on div "Type phone number" at bounding box center [429, 347] width 115 height 15
paste input "07799073401"
type input "07799073401"
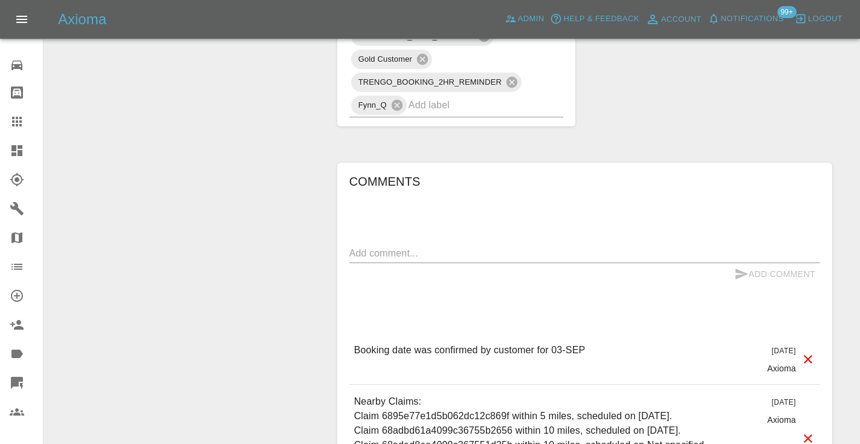
scroll to position [985, 0]
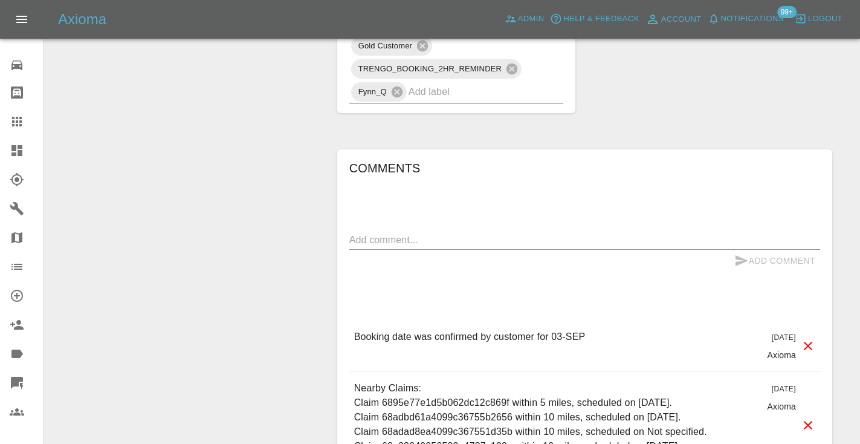
click at [403, 237] on textarea at bounding box center [584, 240] width 471 height 14
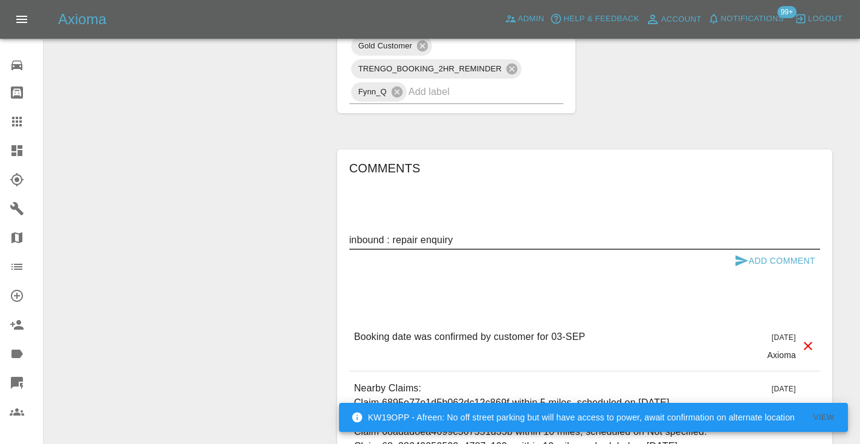
type textarea "inbound : repair enquiry"
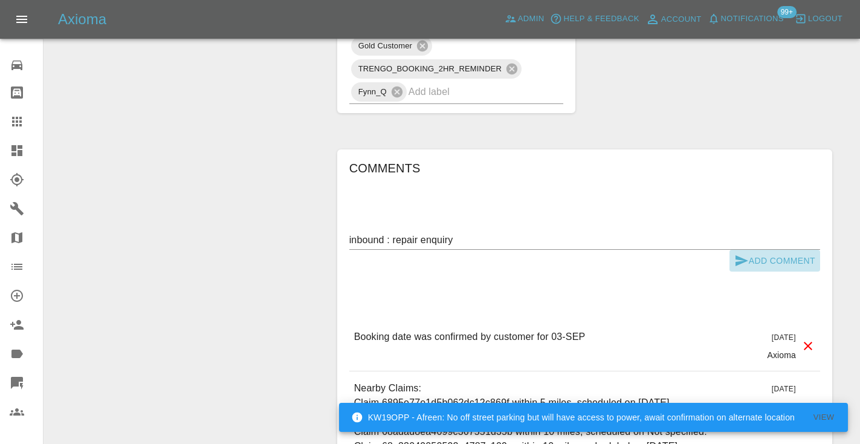
click at [748, 262] on button "Add Comment" at bounding box center [774, 261] width 91 height 22
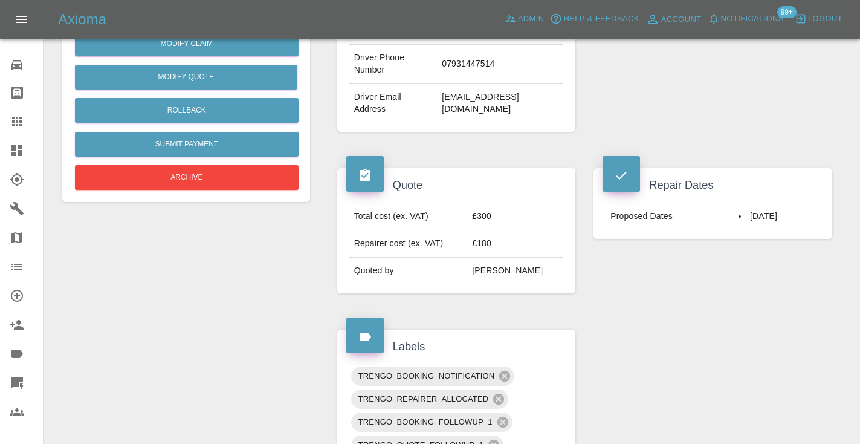
scroll to position [338, 0]
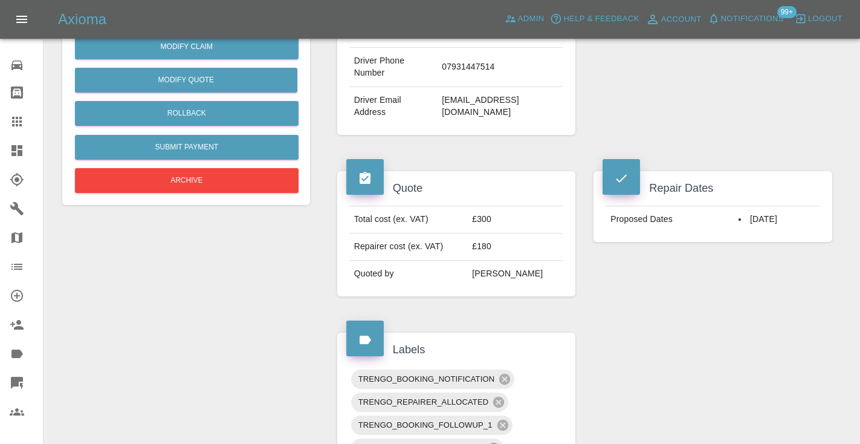
click at [453, 67] on td "07931447514" at bounding box center [500, 67] width 126 height 39
copy td "07931447514"
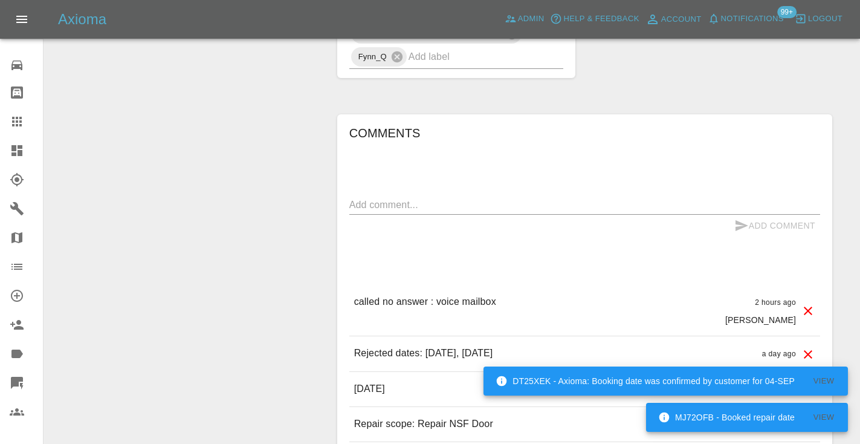
scroll to position [939, 0]
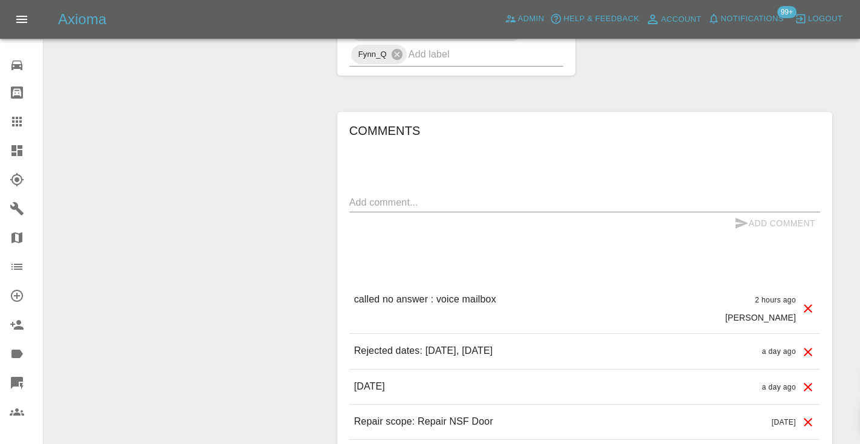
click at [359, 204] on textarea at bounding box center [584, 202] width 471 height 14
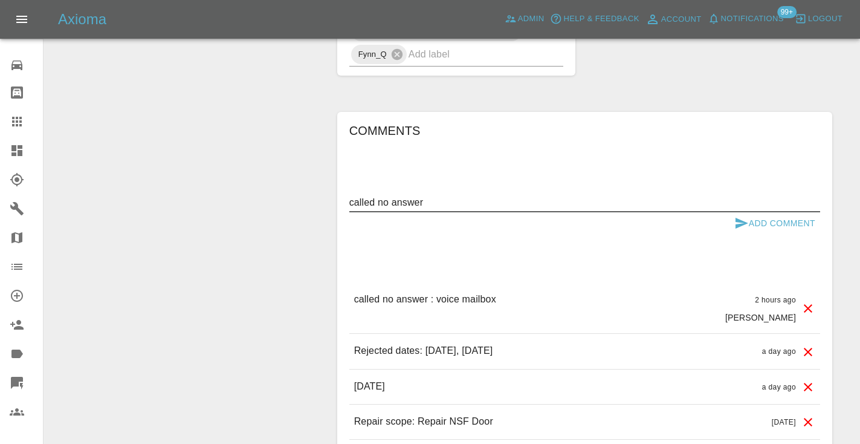
type textarea "called no answer"
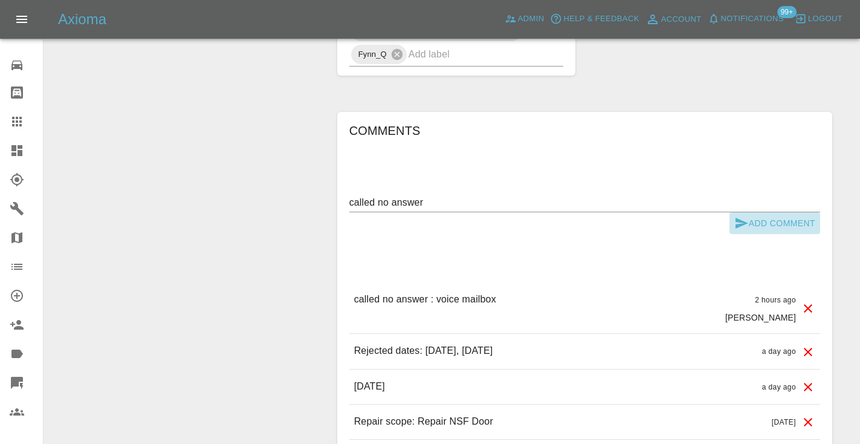
click at [739, 221] on icon "submit" at bounding box center [742, 223] width 13 height 11
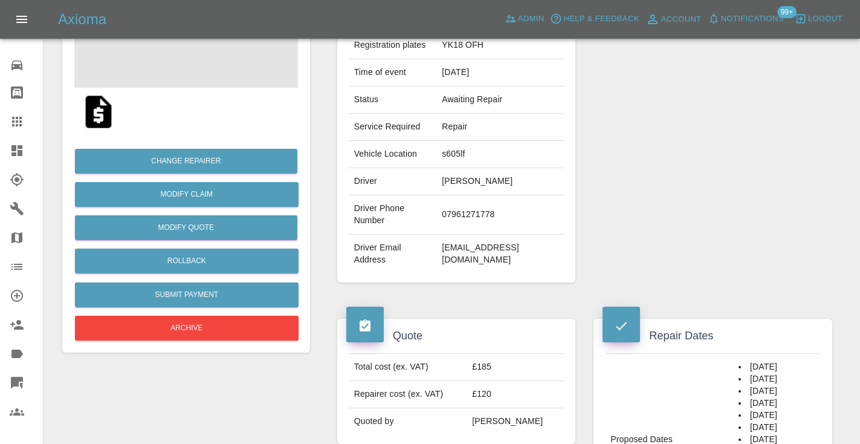
scroll to position [134, 0]
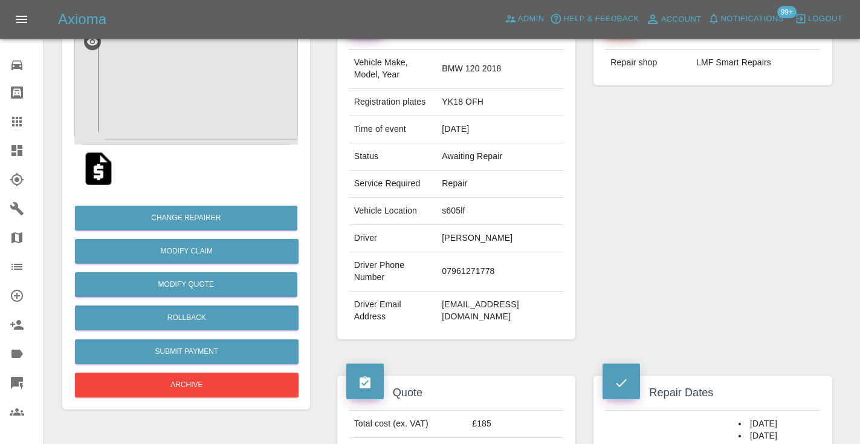
click at [495, 265] on td "07961271778" at bounding box center [500, 271] width 126 height 39
copy td "07961271778"
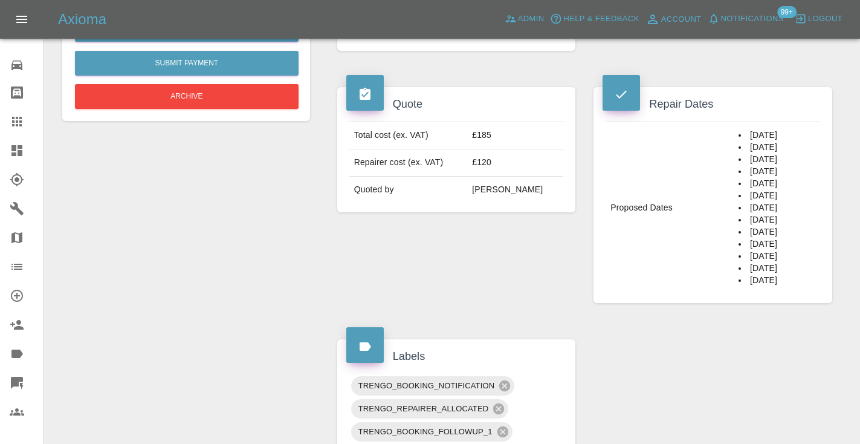
scroll to position [361, 0]
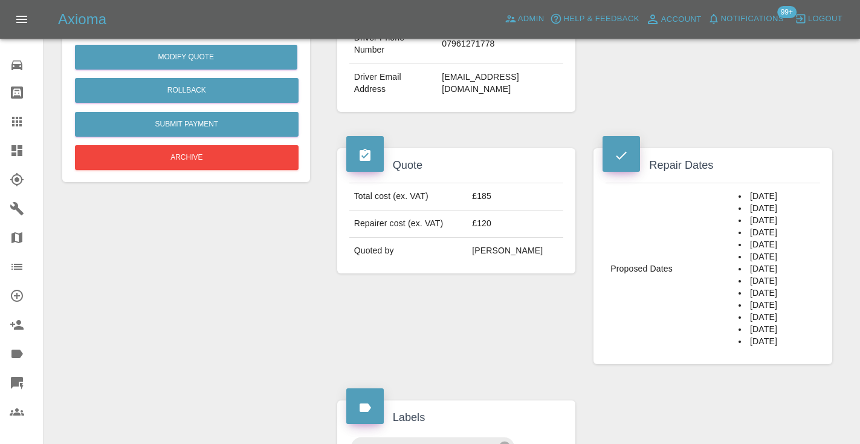
click at [466, 326] on div "Quote Total cost (ex. VAT) £185 Repairer cost (ex. VAT) £120 Quoted by Eric Ord…" at bounding box center [456, 256] width 257 height 252
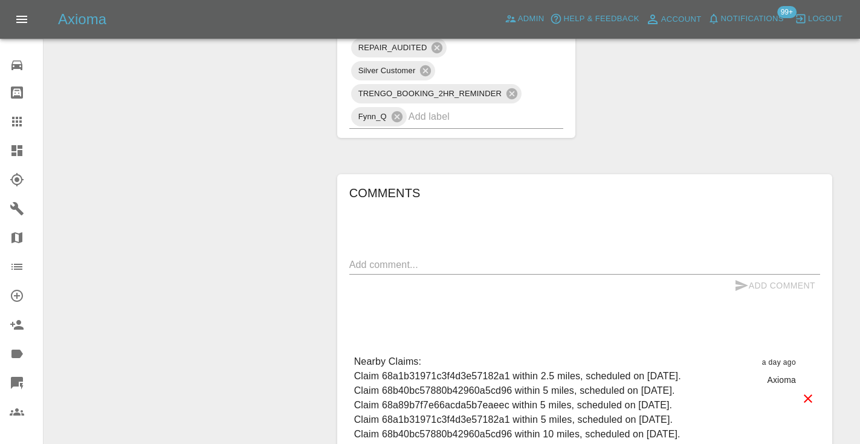
scroll to position [899, 0]
click at [380, 274] on div "Add Comment" at bounding box center [584, 285] width 471 height 22
click at [380, 257] on textarea at bounding box center [584, 264] width 471 height 14
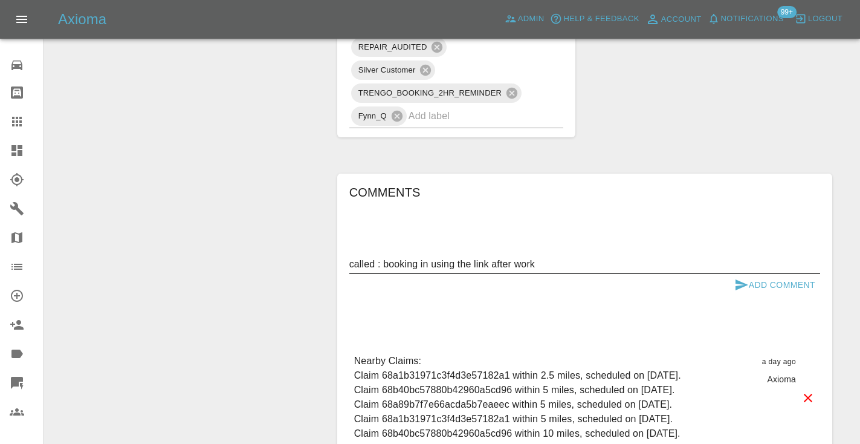
type textarea "called : booking in using the link after work"
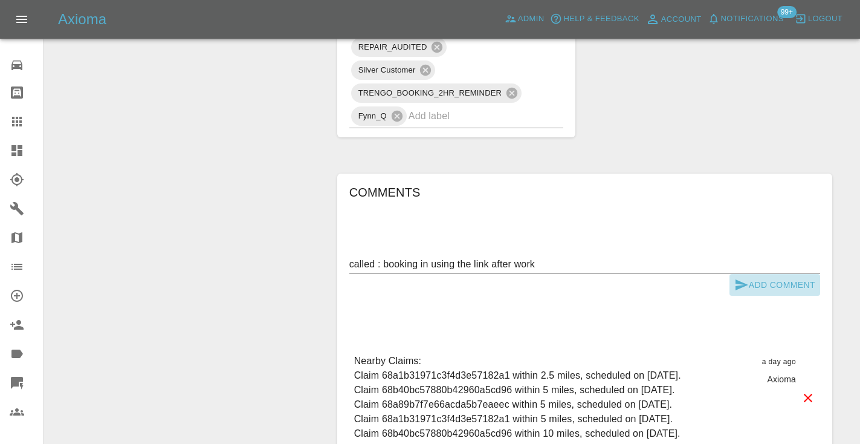
click at [771, 274] on button "Add Comment" at bounding box center [774, 285] width 91 height 22
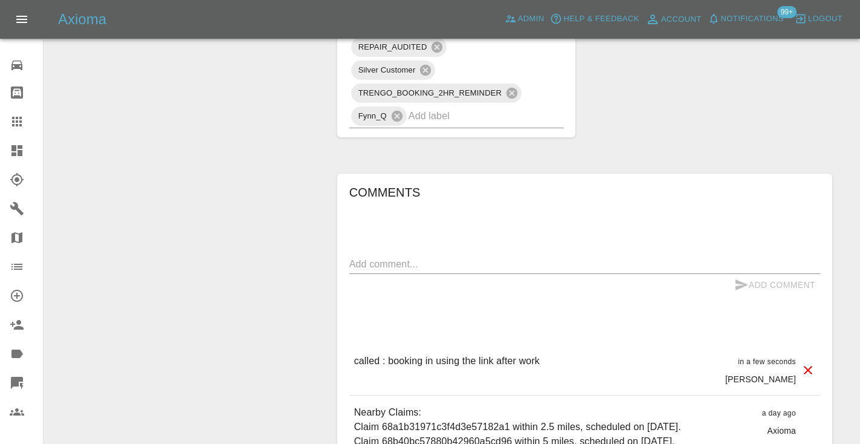
click at [447, 106] on input "text" at bounding box center [469, 115] width 121 height 19
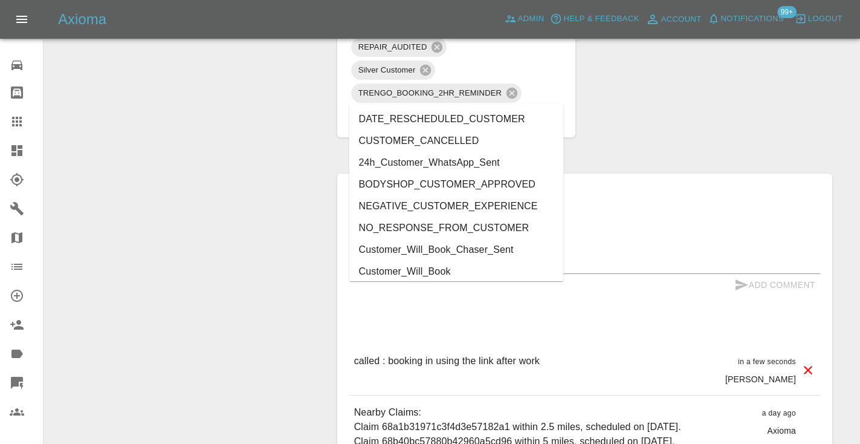
type input "customer"
click at [410, 267] on li "Customer_Will_Book" at bounding box center [456, 271] width 215 height 22
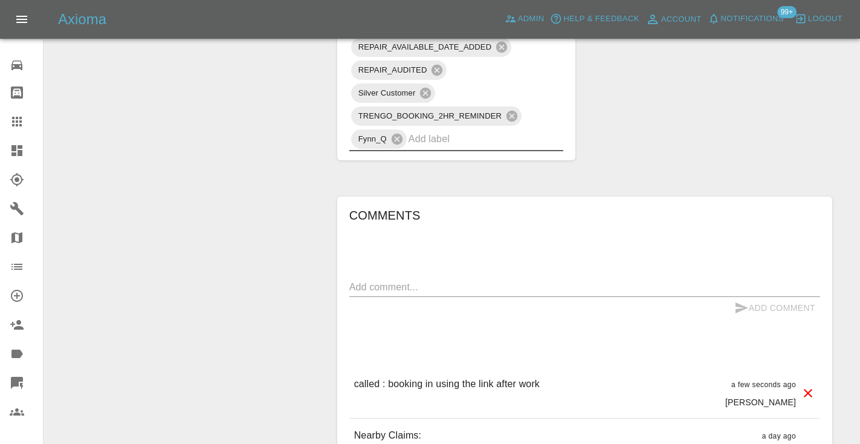
click at [22, 125] on icon at bounding box center [17, 122] width 10 height 10
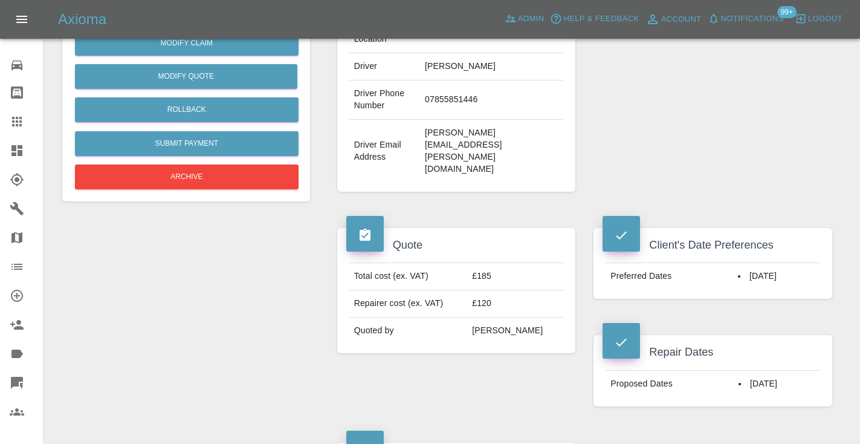
scroll to position [302, 0]
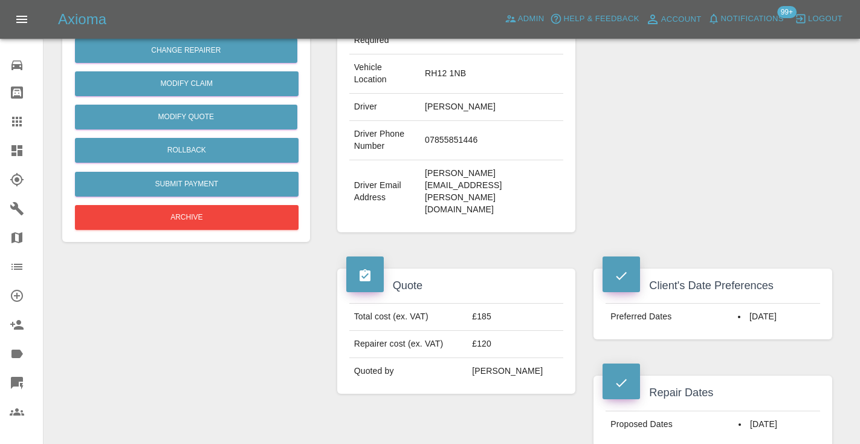
click at [491, 121] on td "07855851446" at bounding box center [491, 140] width 143 height 39
copy td "07855851446"
click at [695, 85] on div "Repairer Repair shop Automotive Cosmetic Repairs" at bounding box center [712, 39] width 257 height 421
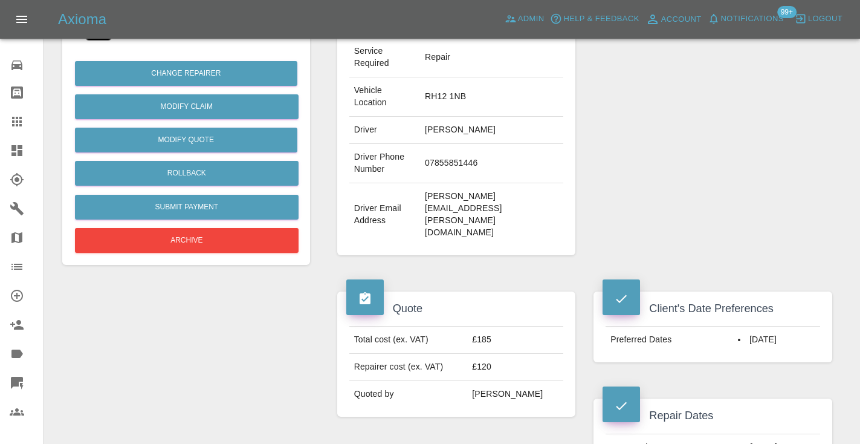
scroll to position [242, 0]
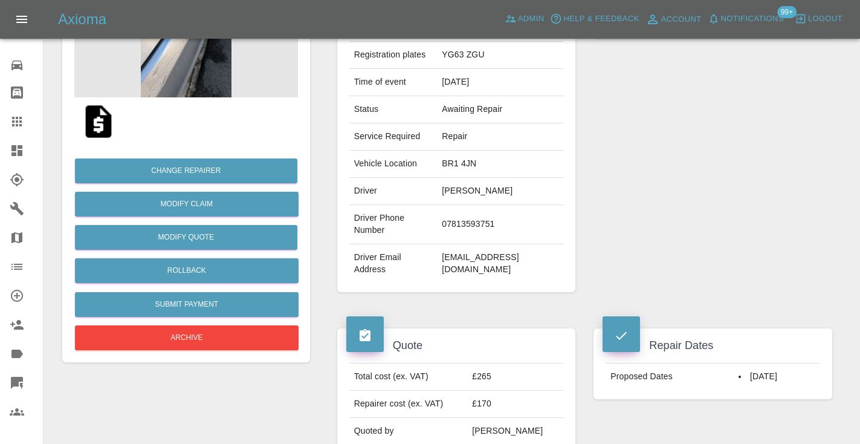
scroll to position [182, 0]
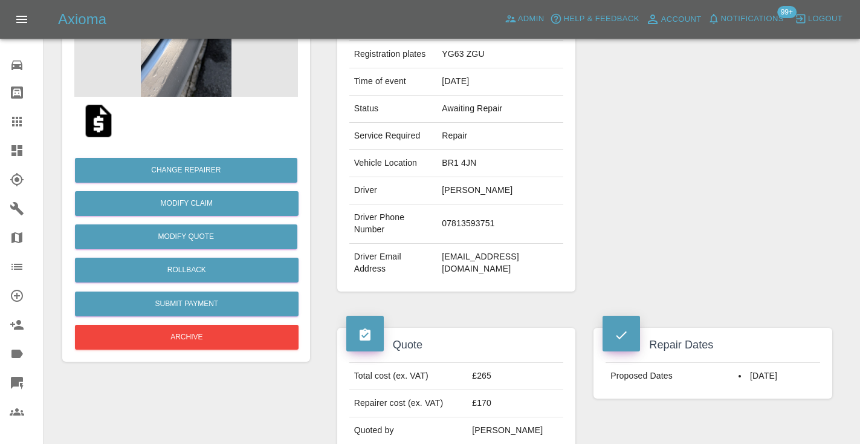
click at [479, 214] on td "07813593751" at bounding box center [500, 223] width 126 height 39
copy td "07813593751"
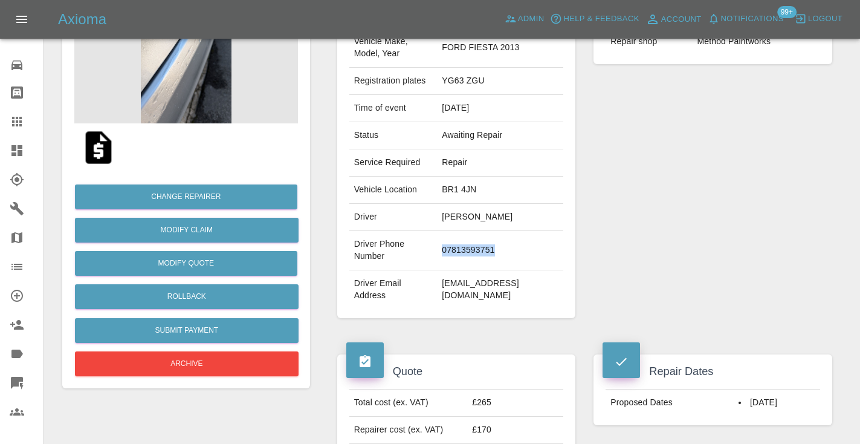
scroll to position [127, 0]
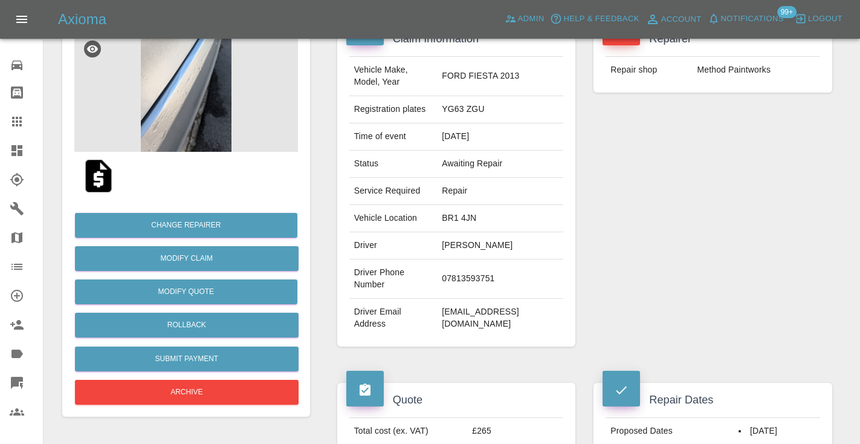
click at [758, 312] on div "Repairer Repair shop Method Paintworks" at bounding box center [712, 184] width 257 height 361
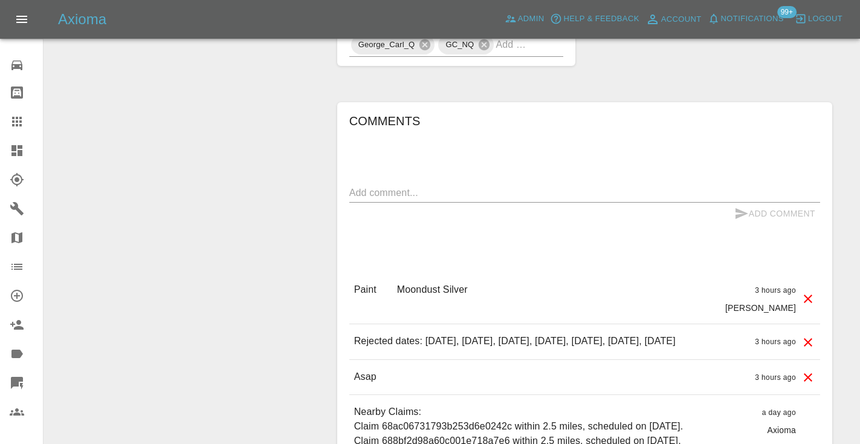
scroll to position [840, 0]
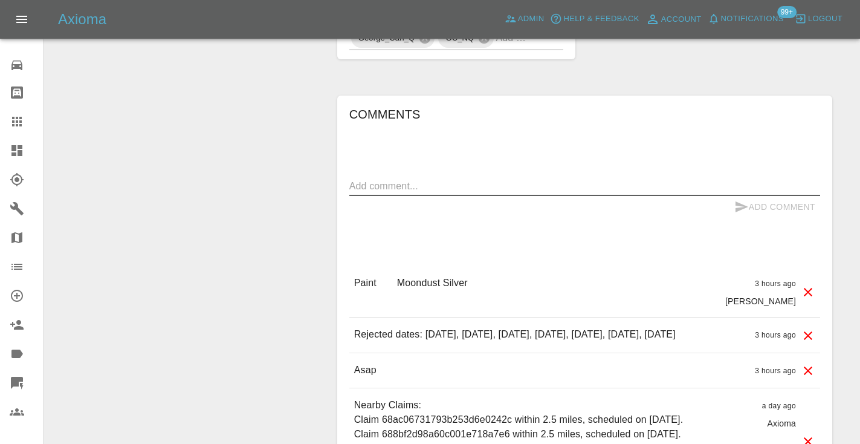
click at [367, 179] on textarea at bounding box center [584, 186] width 471 height 14
type textarea "called no answer : voice message left to book"
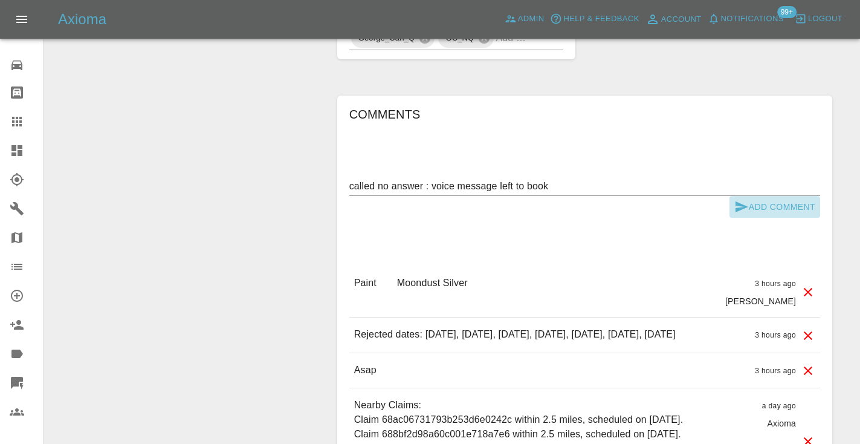
click at [746, 199] on icon "submit" at bounding box center [741, 206] width 15 height 15
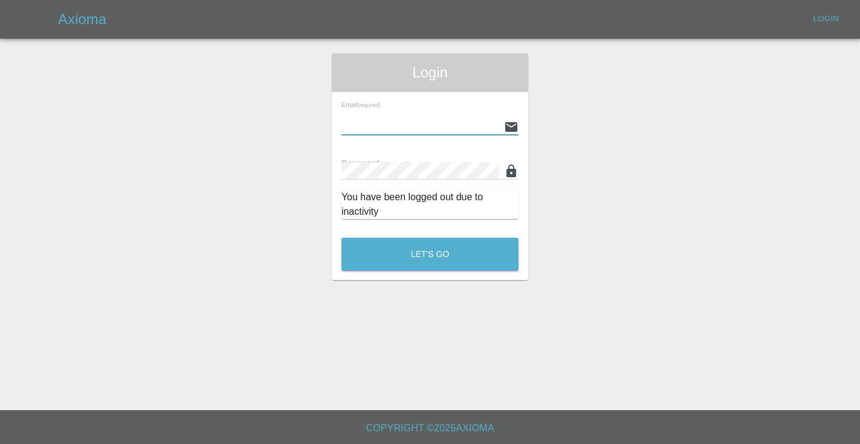
type input "Castrokhonqwana@gmail.com"
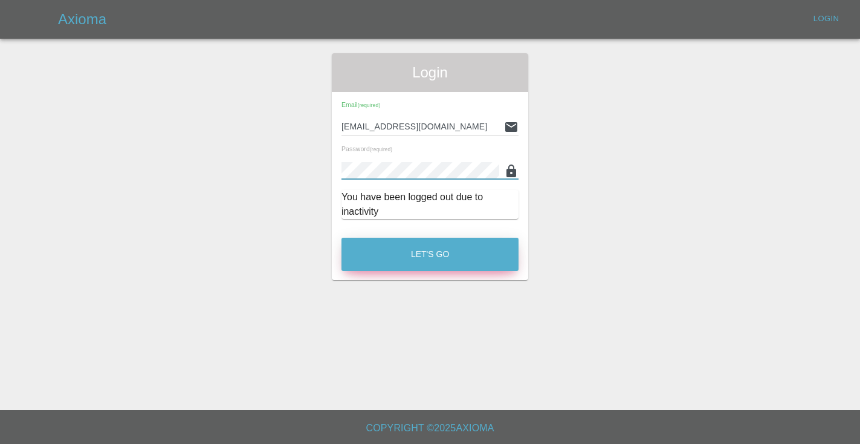
click at [420, 256] on button "Let's Go" at bounding box center [429, 254] width 177 height 33
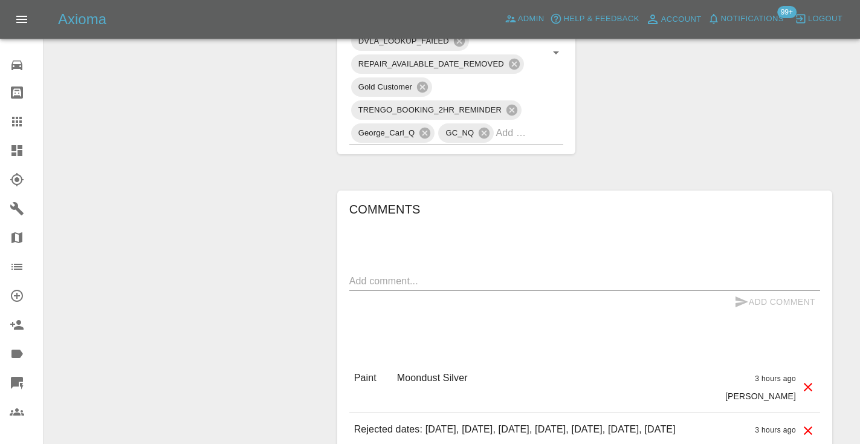
scroll to position [746, 0]
click at [397, 273] on textarea at bounding box center [584, 280] width 471 height 14
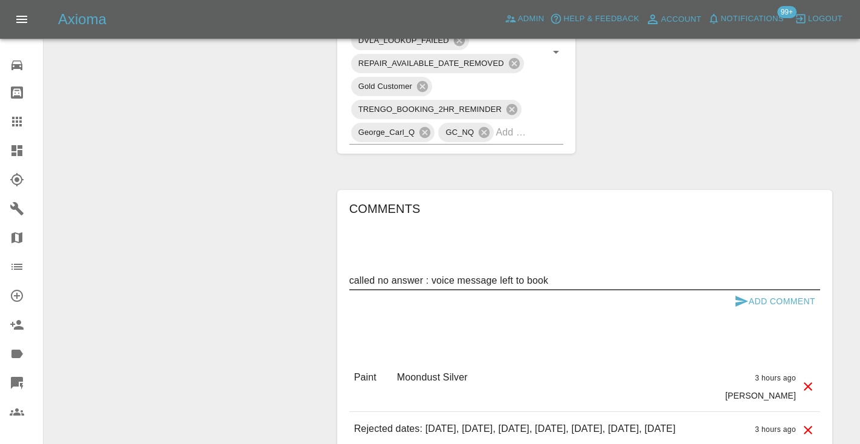
type textarea "called no answer : voice message left to book"
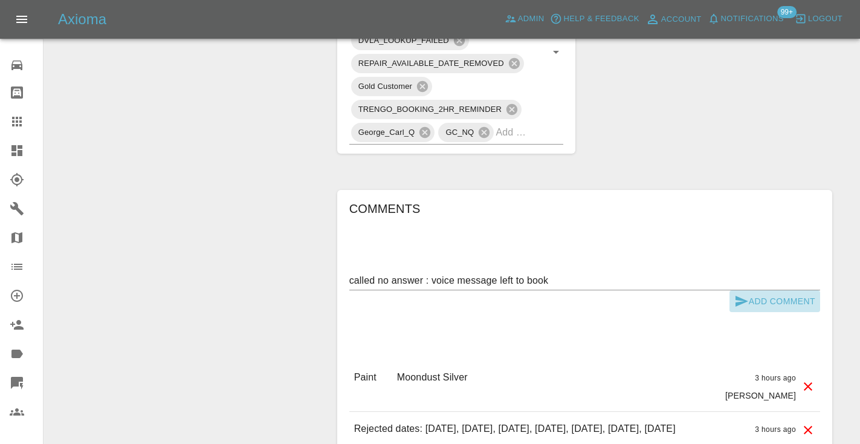
click at [778, 290] on button "Add Comment" at bounding box center [774, 301] width 91 height 22
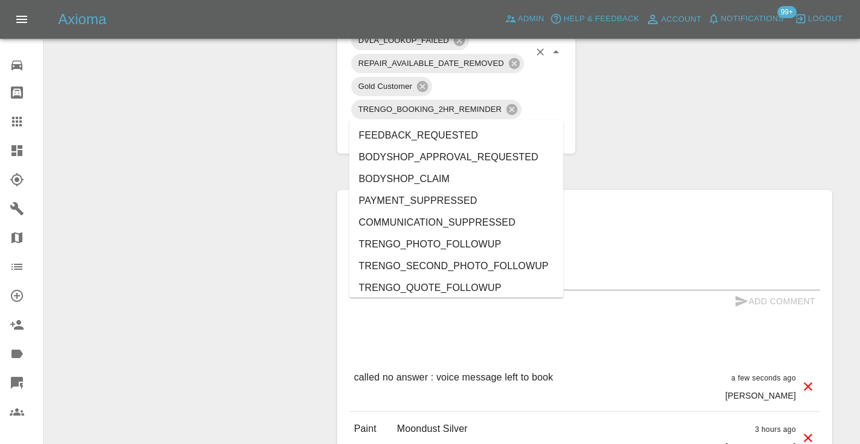
click at [528, 123] on input "text" at bounding box center [513, 132] width 34 height 19
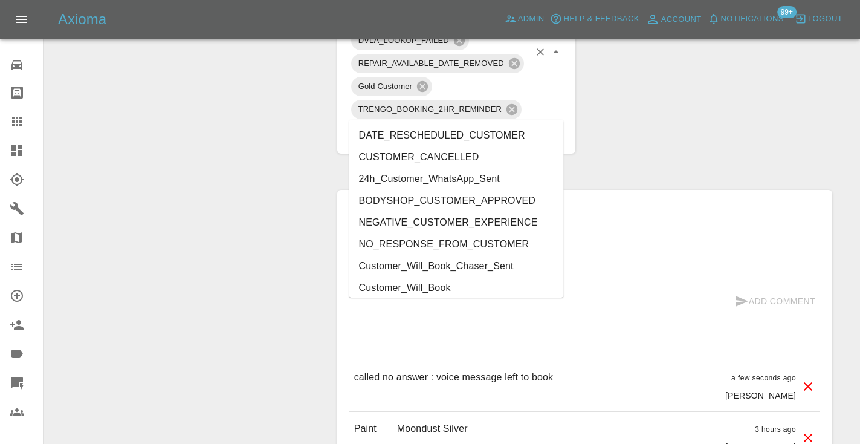
type input "cust"
click at [502, 279] on li "Customer_Will_Book" at bounding box center [456, 288] width 215 height 22
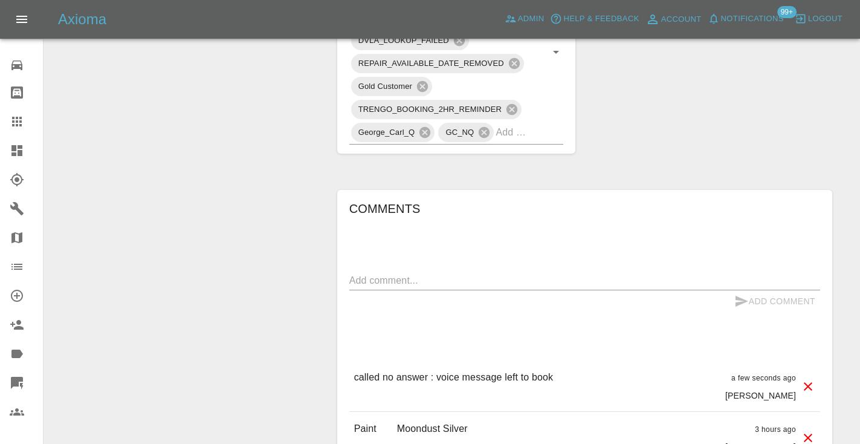
click at [798, 54] on div "Claim Information Vehicle Make, Model, Year FORD FIESTA 2013 Registration plate…" at bounding box center [584, 61] width 513 height 1353
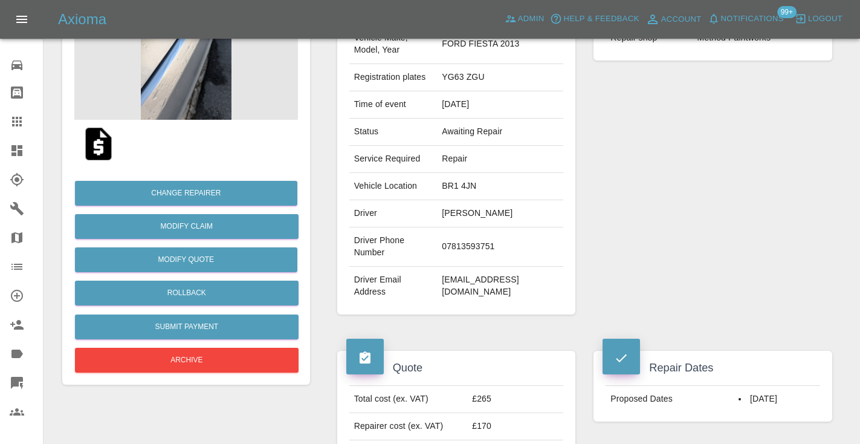
scroll to position [158, 0]
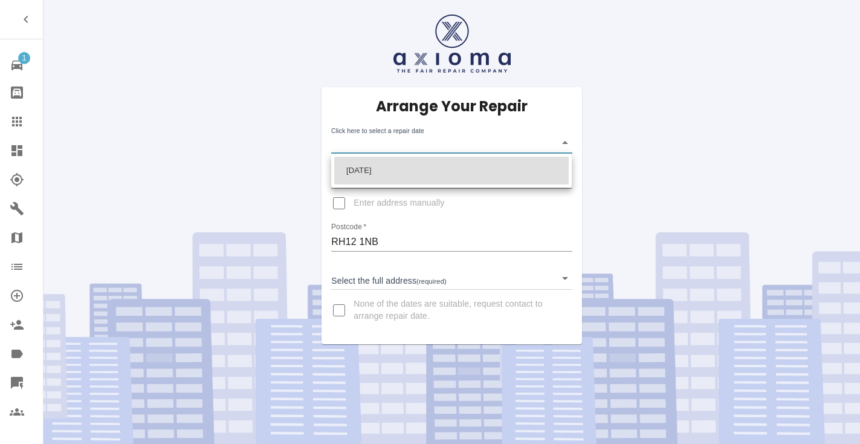
click at [394, 147] on body "1 Repair home Bodyshop home Claims Dashboard Explorer Garages Map Organization …" at bounding box center [430, 222] width 860 height 444
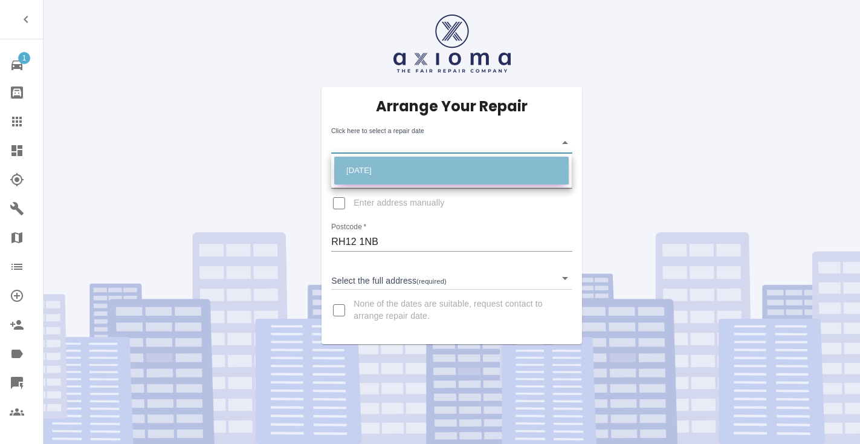
click at [395, 166] on li "[DATE]" at bounding box center [451, 171] width 234 height 28
type input "[DATE]T00:00:00.000Z"
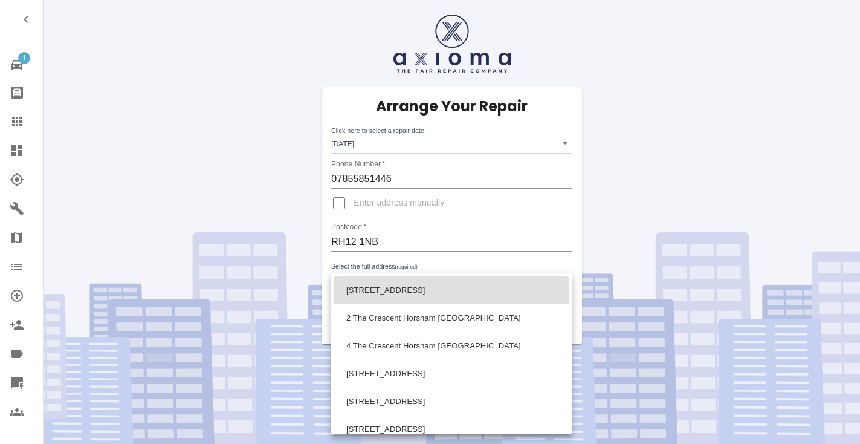
click at [387, 279] on body "1 Repair home Bodyshop home Claims Dashboard Explorer Garages Map Organization …" at bounding box center [430, 222] width 860 height 444
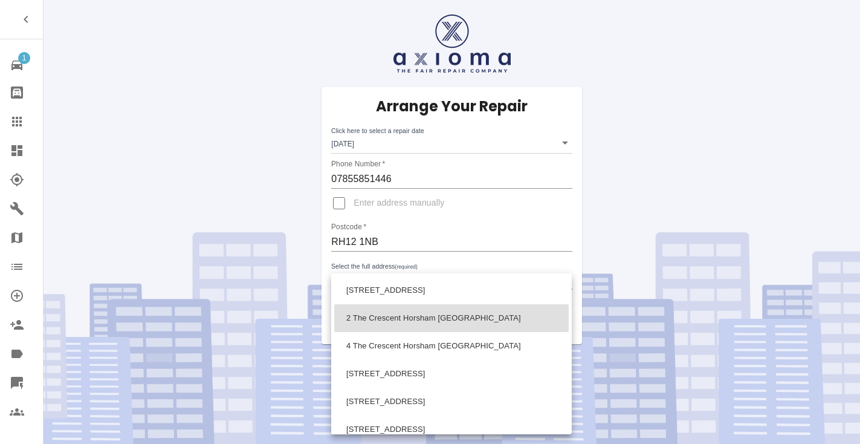
scroll to position [215, 0]
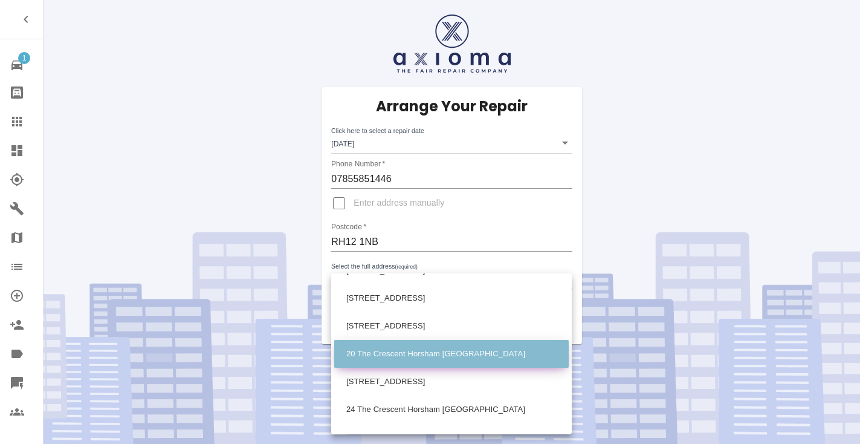
click at [381, 360] on li "20 The Crescent Horsham [GEOGRAPHIC_DATA]" at bounding box center [451, 354] width 234 height 28
type input "20 The Crescent Horsham [GEOGRAPHIC_DATA]"
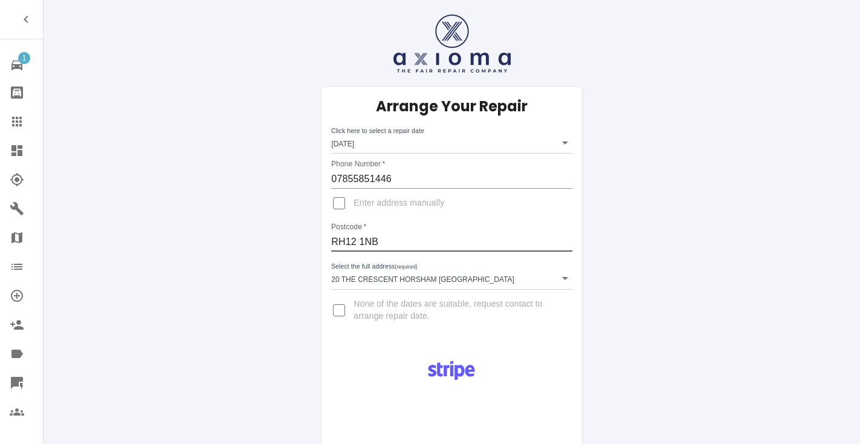
click at [389, 242] on input "RH12 1NB" at bounding box center [451, 241] width 241 height 19
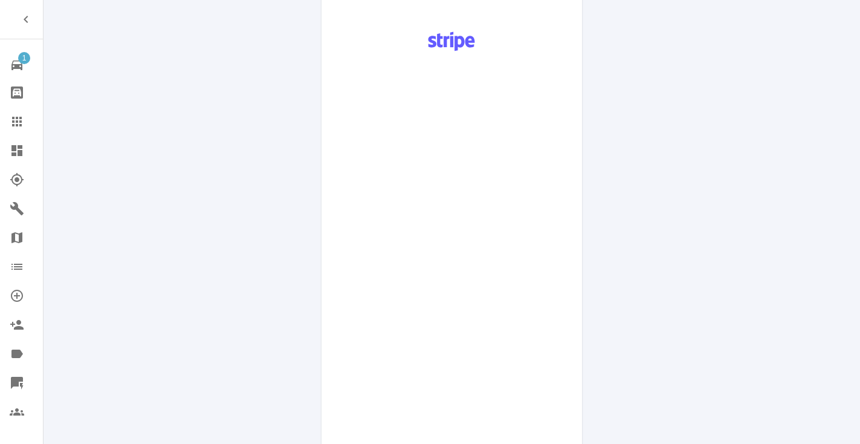
scroll to position [615, 0]
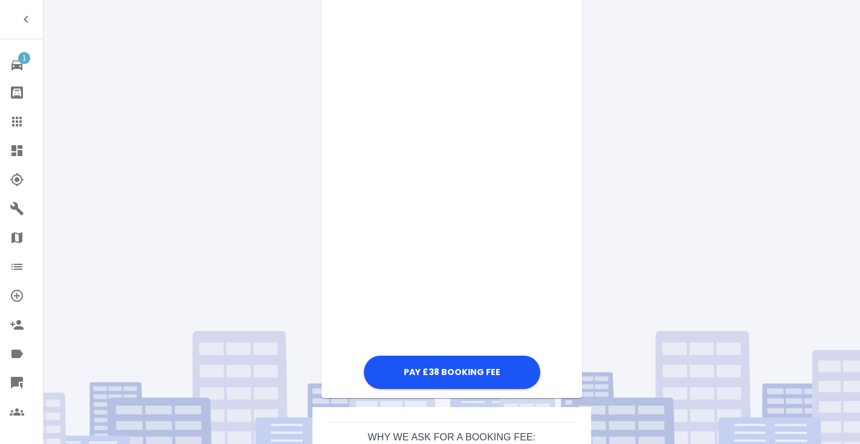
click at [568, 173] on div "Pay £38 Booking Fee" at bounding box center [452, 63] width 260 height 656
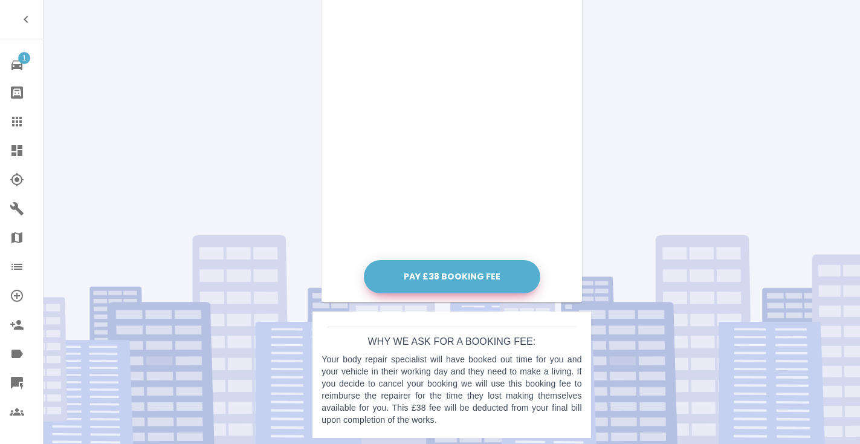
click at [415, 275] on button "Pay £38 Booking Fee" at bounding box center [452, 276] width 176 height 33
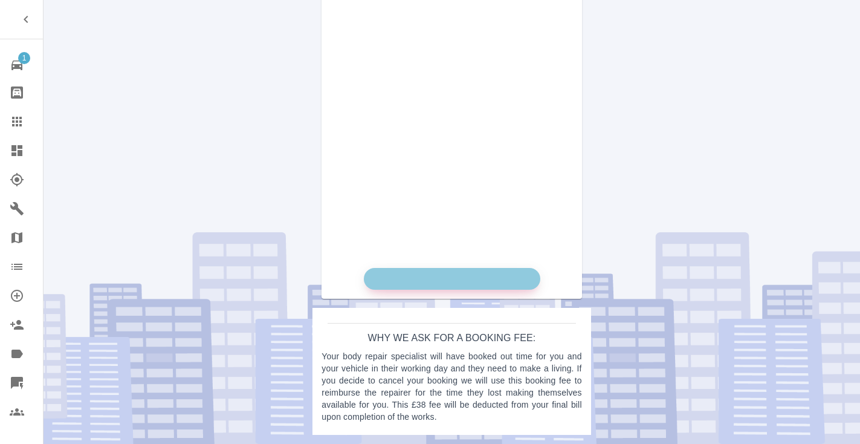
scroll to position [702, 0]
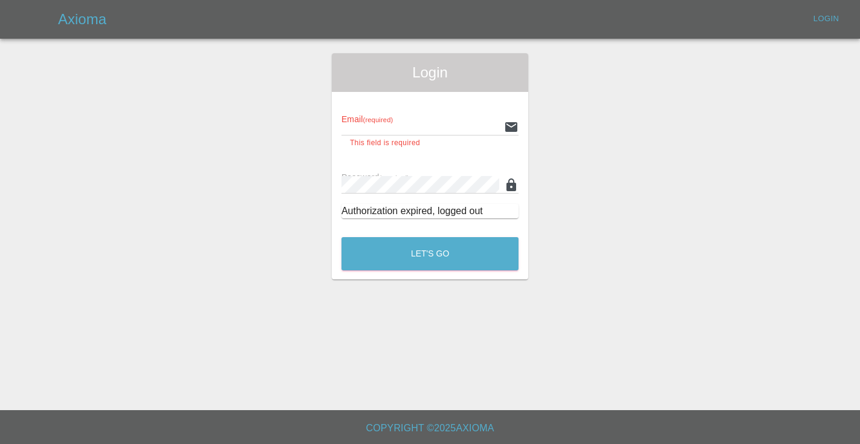
click at [415, 219] on div "Login Email (required) This field is required Password (required) Authorization…" at bounding box center [430, 166] width 196 height 226
click at [402, 135] on input "text" at bounding box center [420, 127] width 158 height 18
type input "[EMAIL_ADDRESS][DOMAIN_NAME]"
click at [430, 239] on button "Let's Go" at bounding box center [429, 253] width 177 height 33
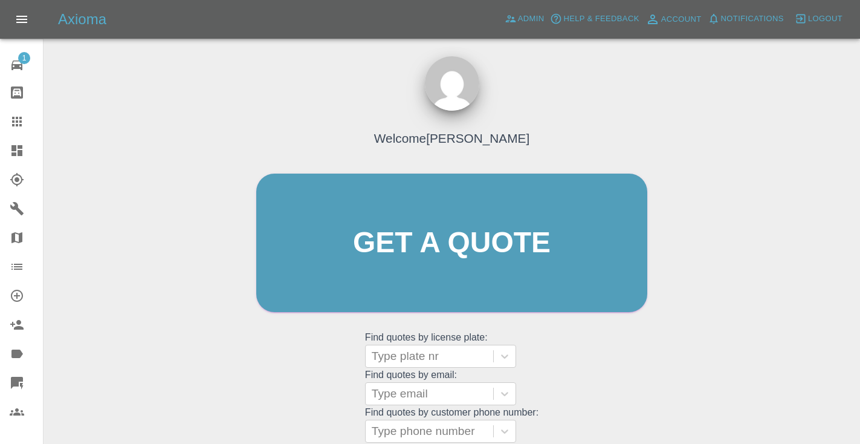
click at [741, 399] on div "Welcome [PERSON_NAME] Get a quote Get a quote Find quotes by license plate: Typ…" at bounding box center [451, 300] width 797 height 434
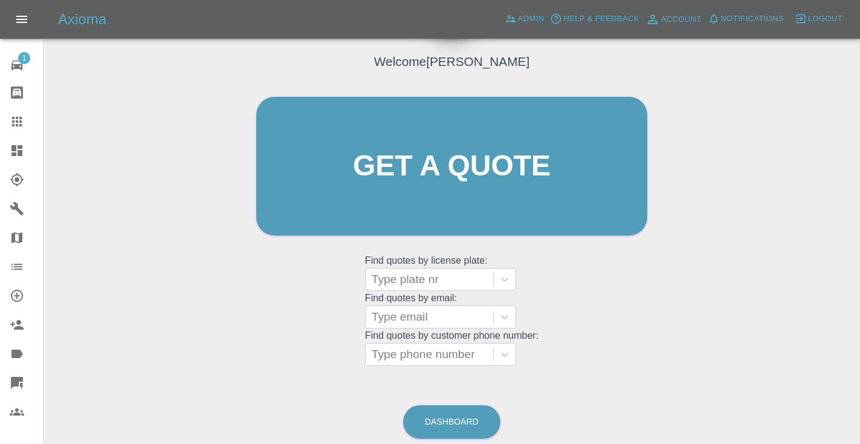
scroll to position [125, 0]
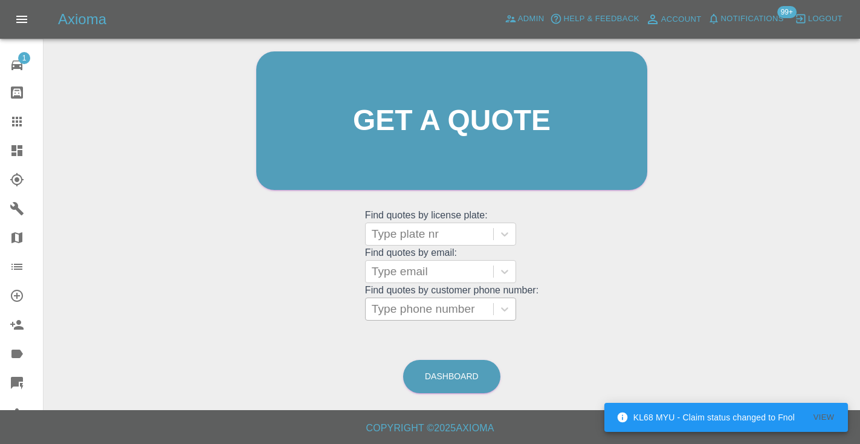
click at [419, 302] on div "Type phone number" at bounding box center [429, 309] width 115 height 15
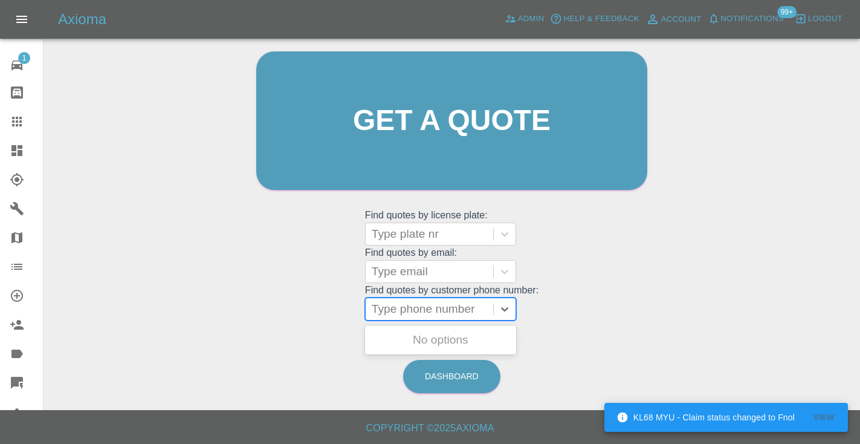
paste input "07855851446"
type input "07855851446"
